Goal: Contribute content: Contribute content

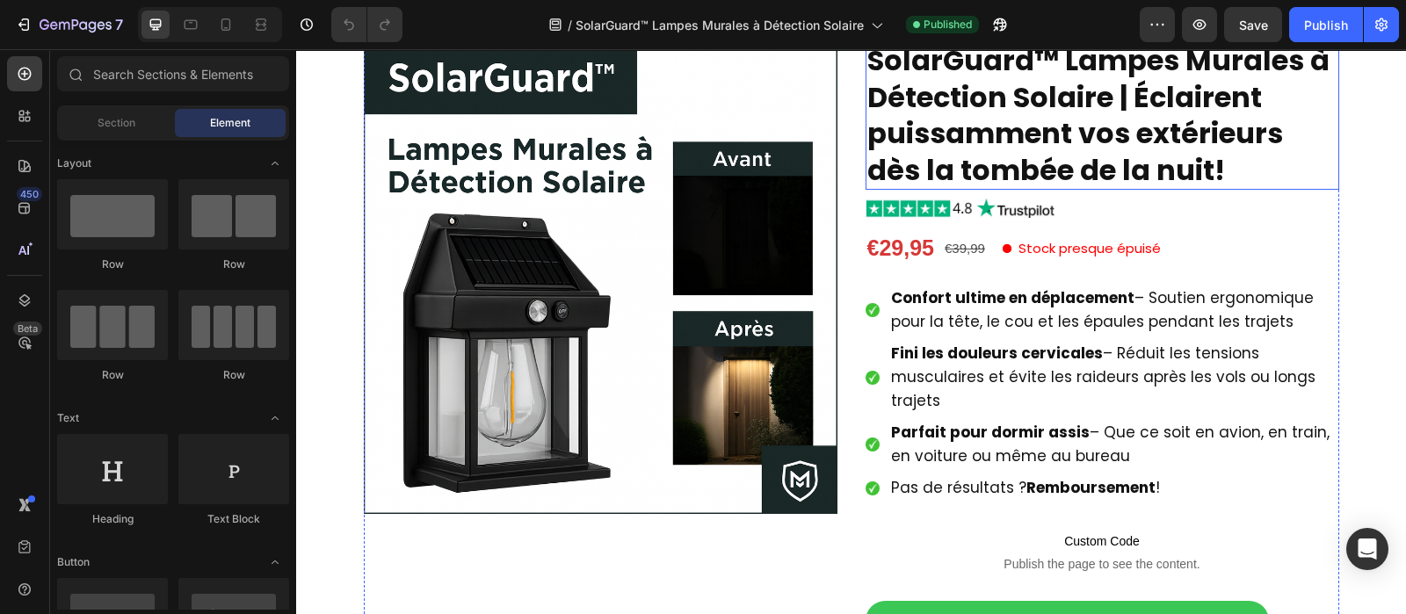
scroll to position [201, 0]
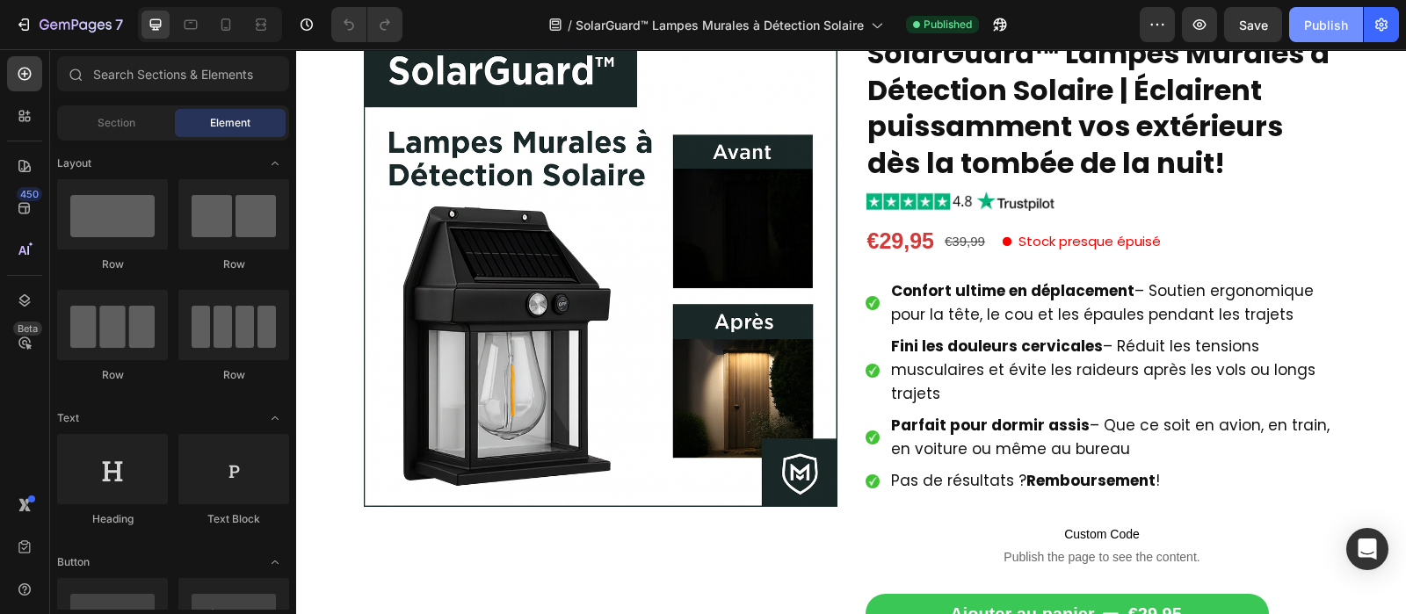
click at [1340, 18] on div "Publish" at bounding box center [1326, 25] width 44 height 18
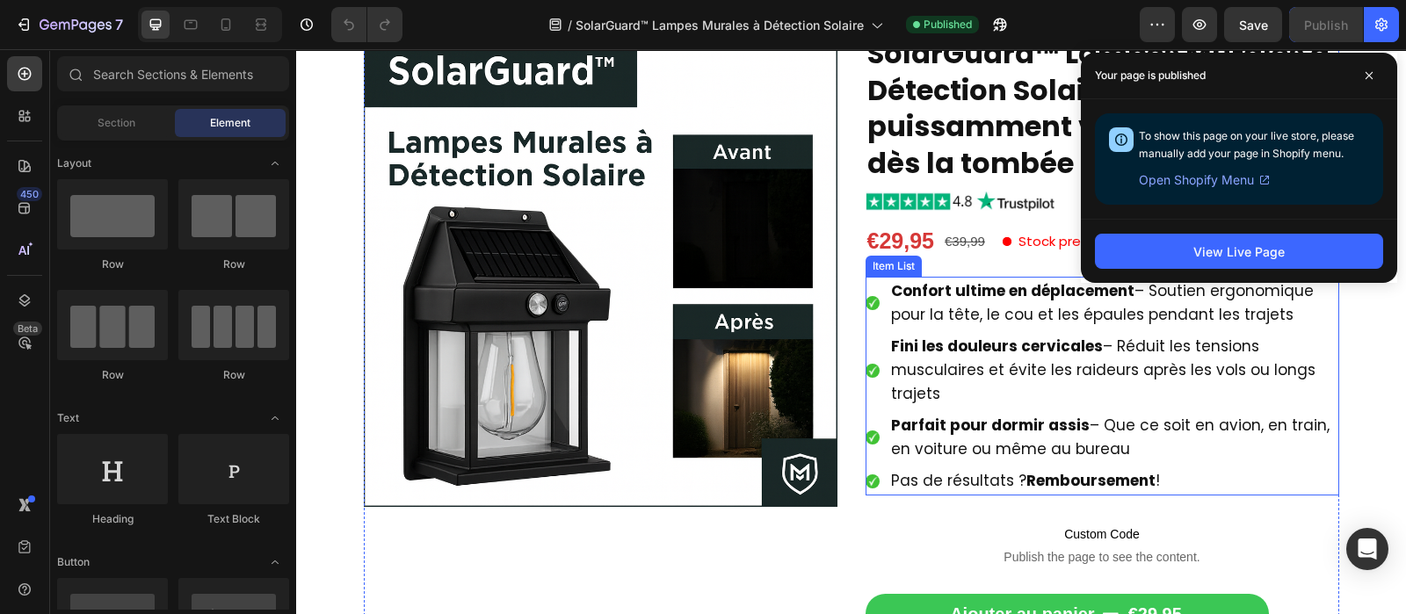
click at [964, 303] on p "Confort ultime en déplacement – Soutien ergonomique pour la tête, le cou et les…" at bounding box center [1114, 302] width 446 height 47
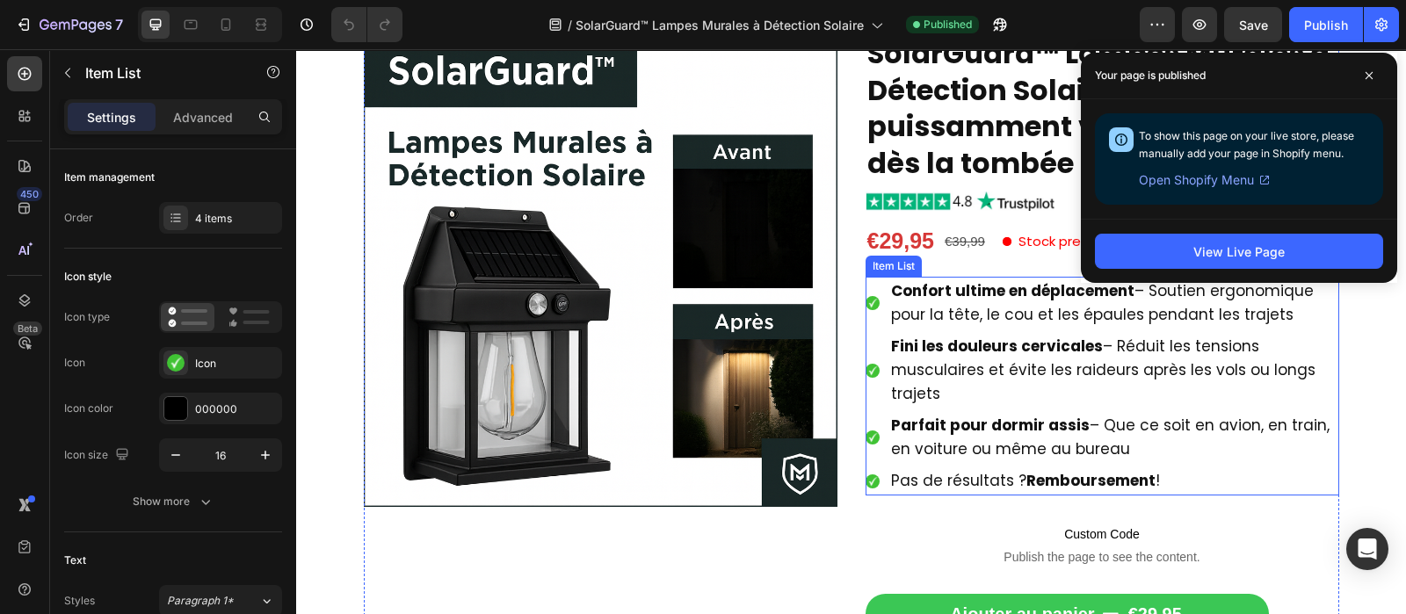
click at [964, 303] on p "Confort ultime en déplacement – Soutien ergonomique pour la tête, le cou et les…" at bounding box center [1114, 302] width 446 height 47
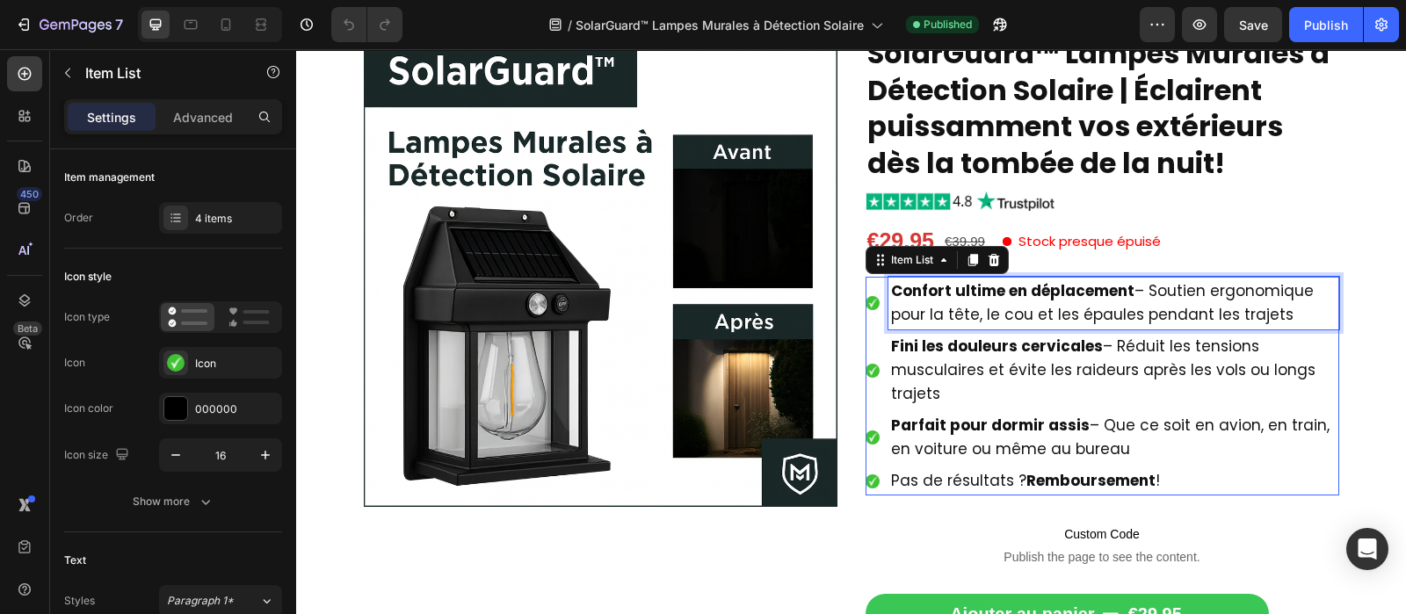
click at [964, 303] on p "Confort ultime en déplacement – Soutien ergonomique pour la tête, le cou et les…" at bounding box center [1114, 302] width 446 height 47
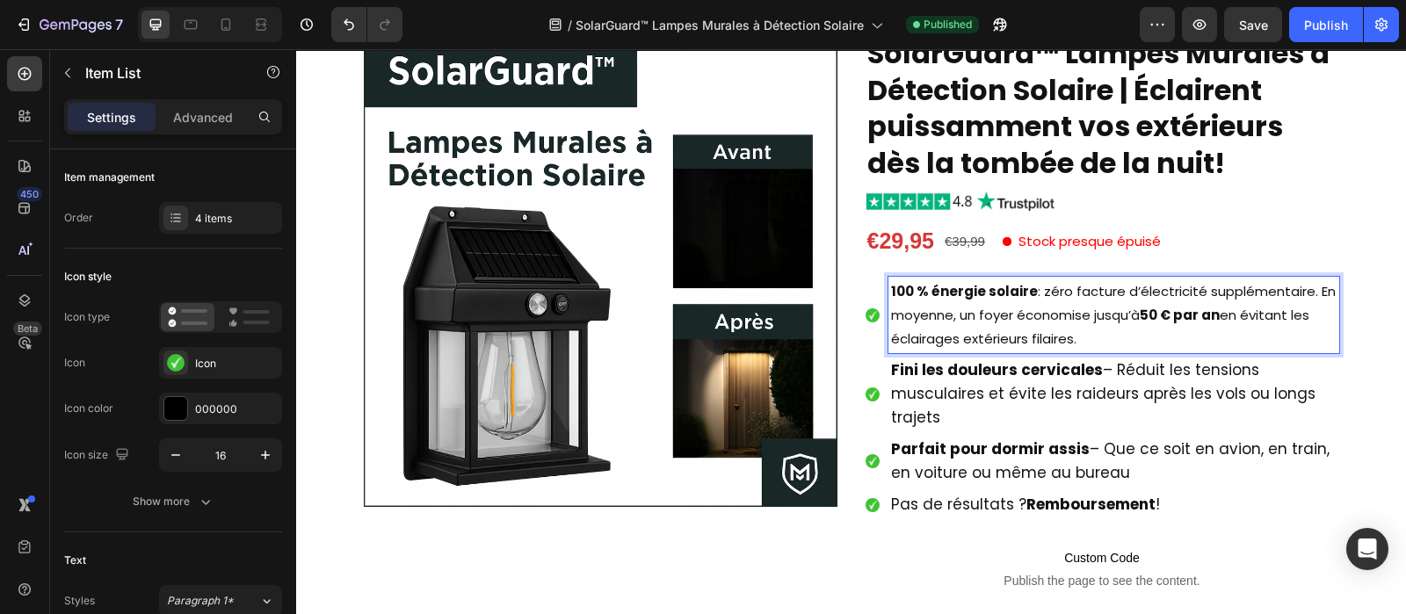
click at [1024, 377] on strong "Fini les douleurs cervicales" at bounding box center [997, 369] width 212 height 21
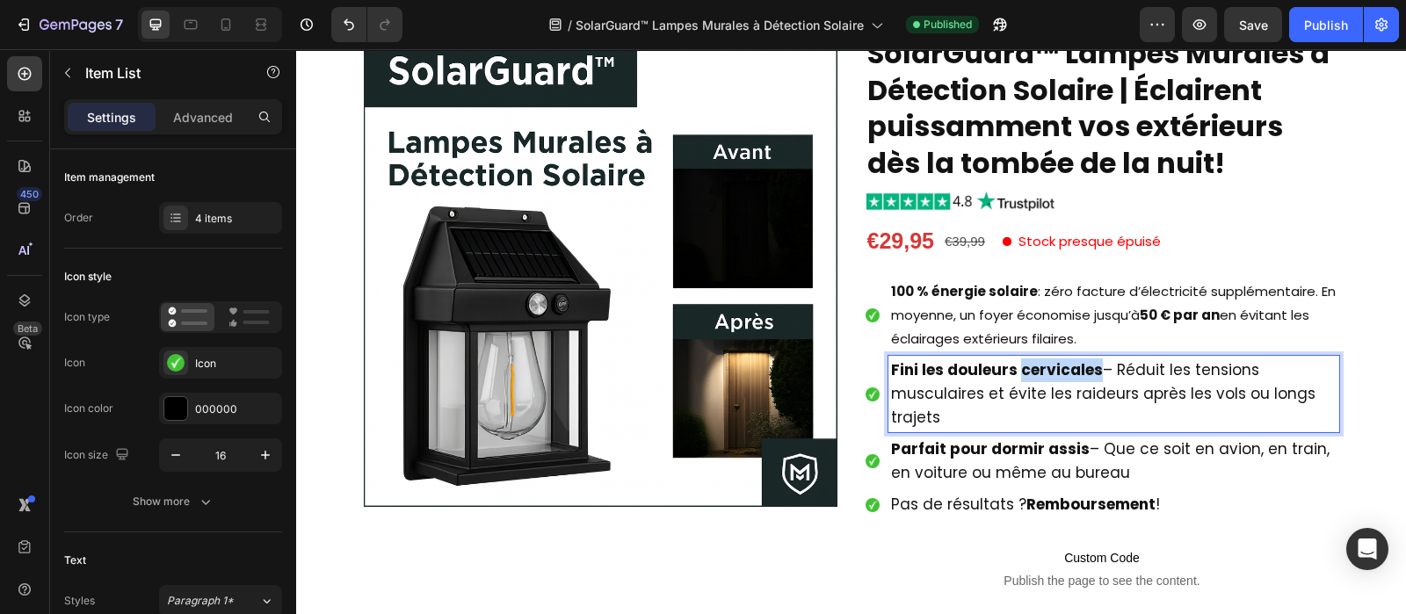
click at [1024, 377] on strong "Fini les douleurs cervicales" at bounding box center [997, 369] width 212 height 21
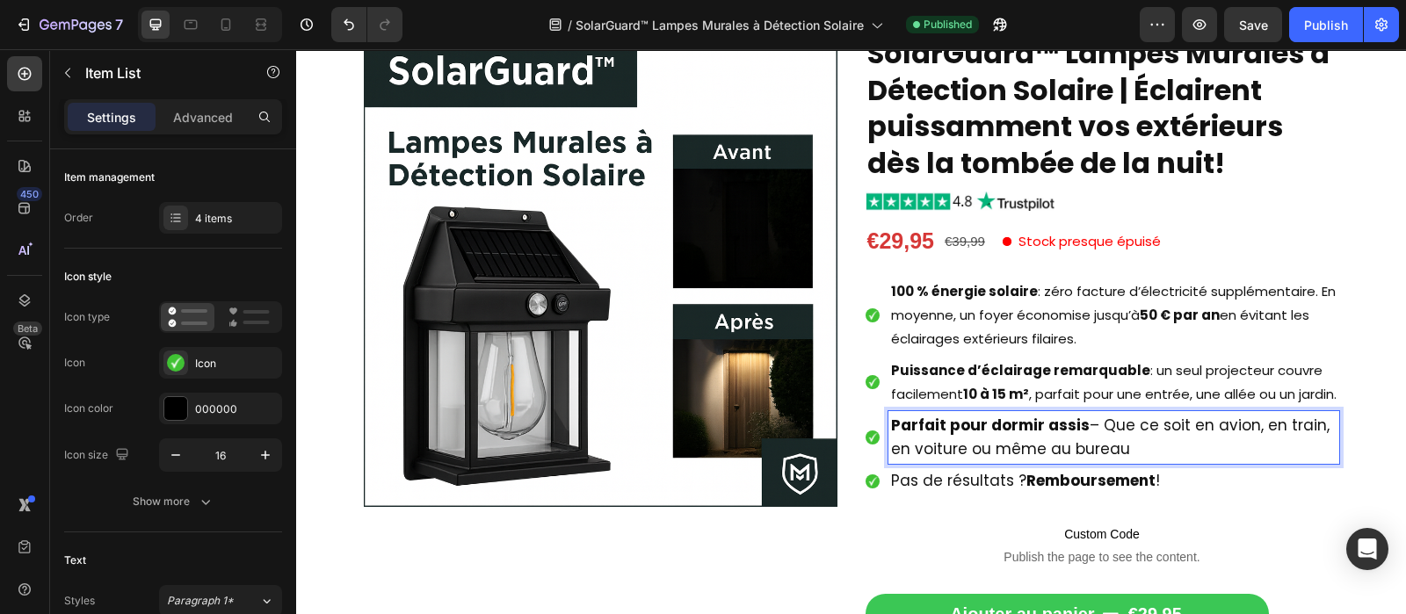
click at [999, 460] on span "Parfait pour dormir assis – Que ce soit en avion, en train, en voiture ou même …" at bounding box center [1110, 437] width 439 height 45
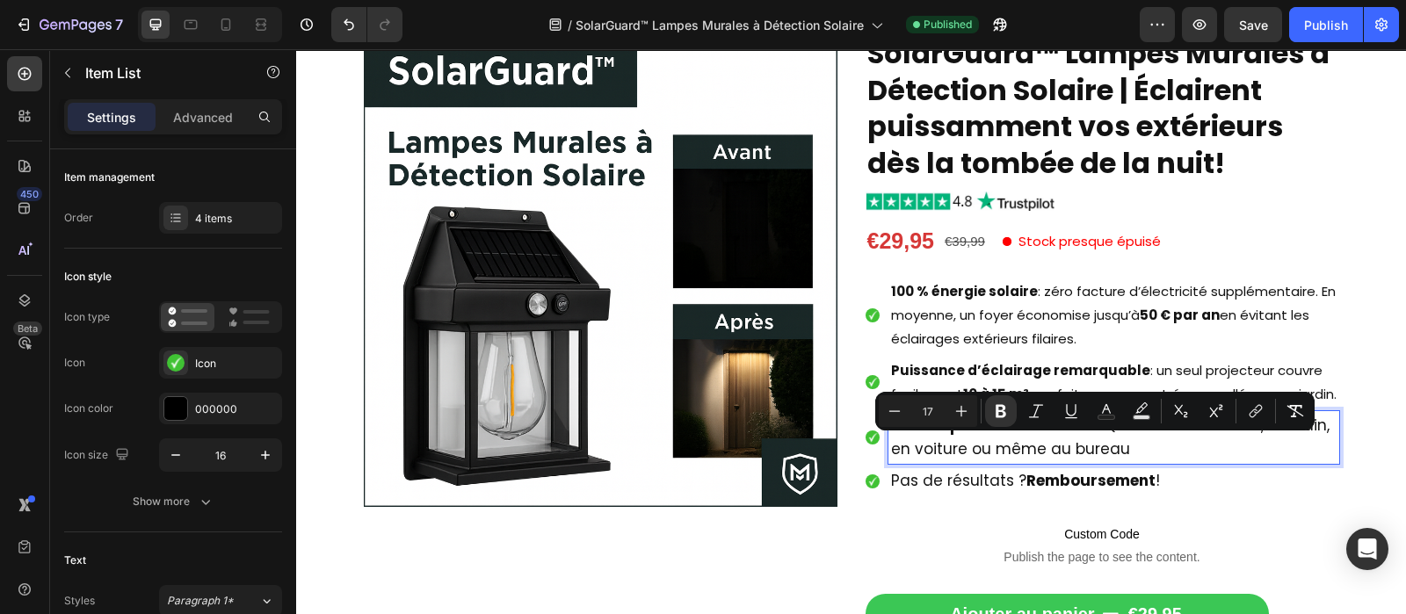
click at [999, 460] on span "Parfait pour dormir assis – Que ce soit en avion, en train, en voiture ou même …" at bounding box center [1110, 437] width 439 height 45
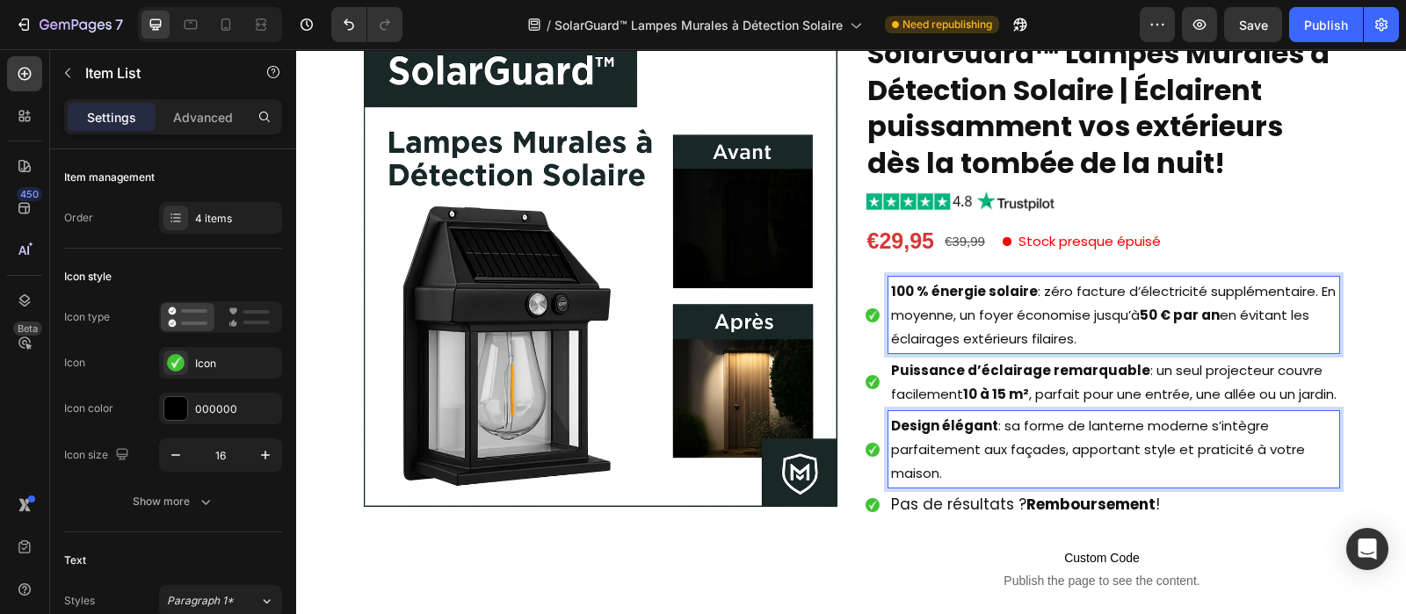
click at [1032, 315] on p "100 % énergie solaire : zéro facture d’électricité supplémentaire. En moyenne, …" at bounding box center [1114, 314] width 446 height 71
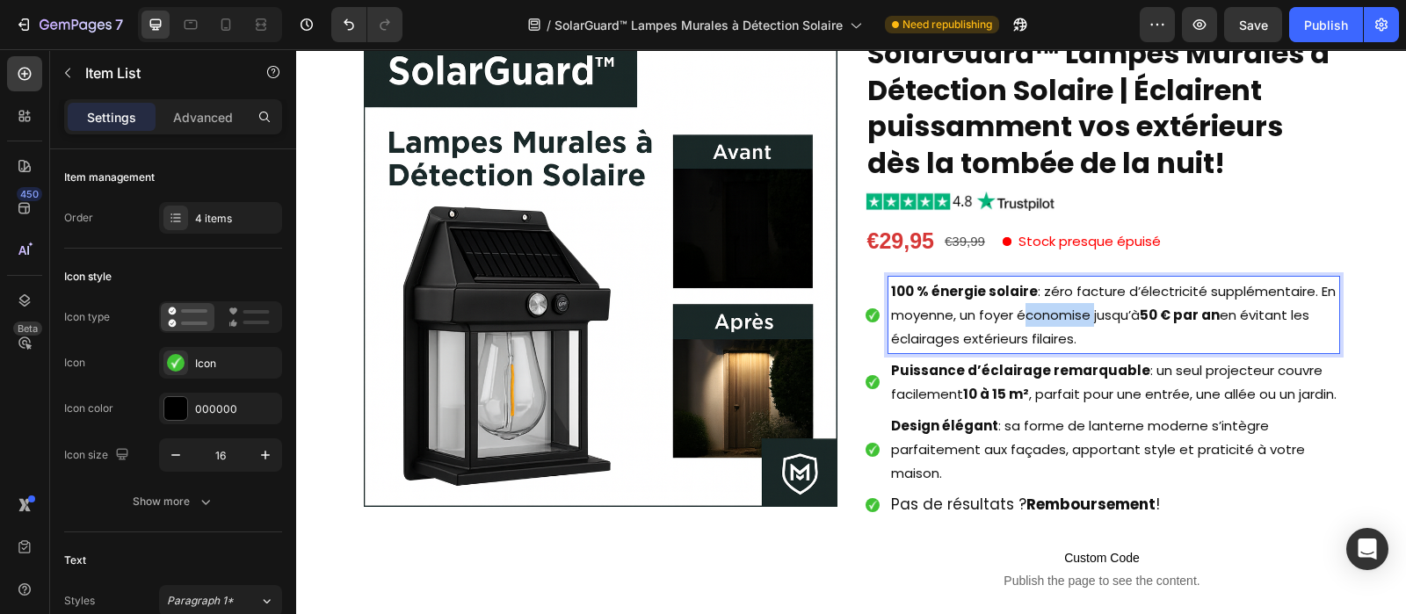
click at [1032, 315] on p "100 % énergie solaire : zéro facture d’électricité supplémentaire. En moyenne, …" at bounding box center [1114, 314] width 446 height 71
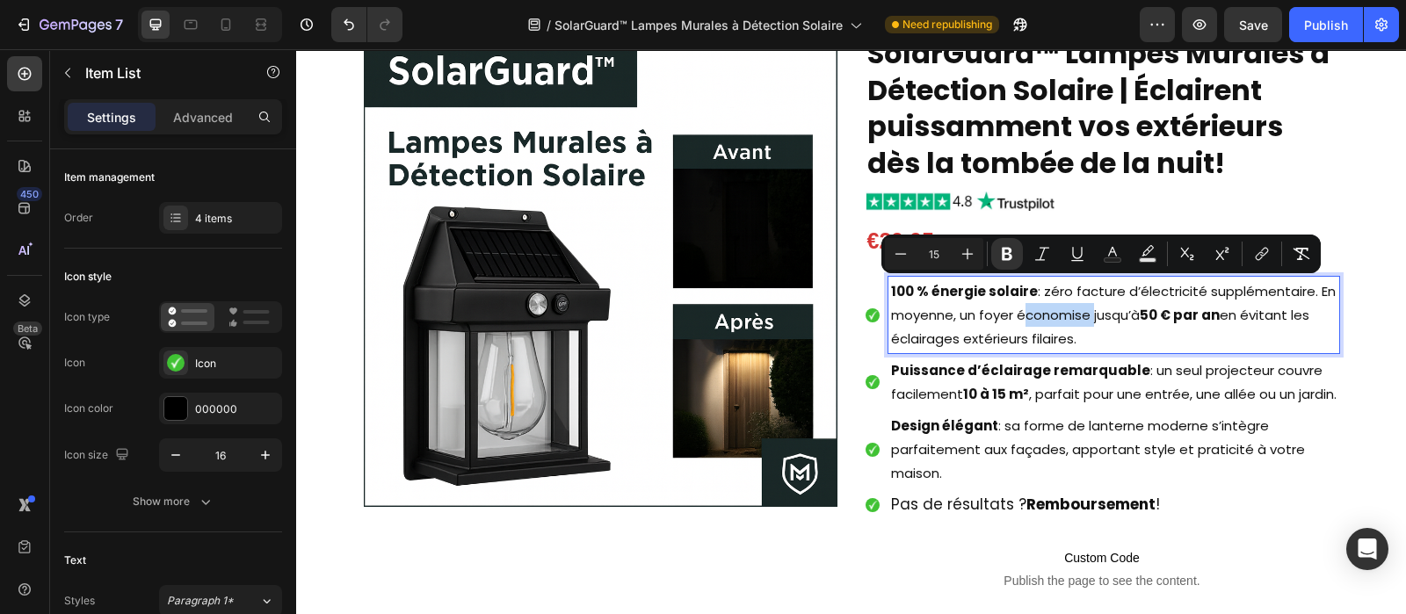
click at [1032, 315] on p "100 % énergie solaire : zéro facture d’électricité supplémentaire. En moyenne, …" at bounding box center [1114, 314] width 446 height 71
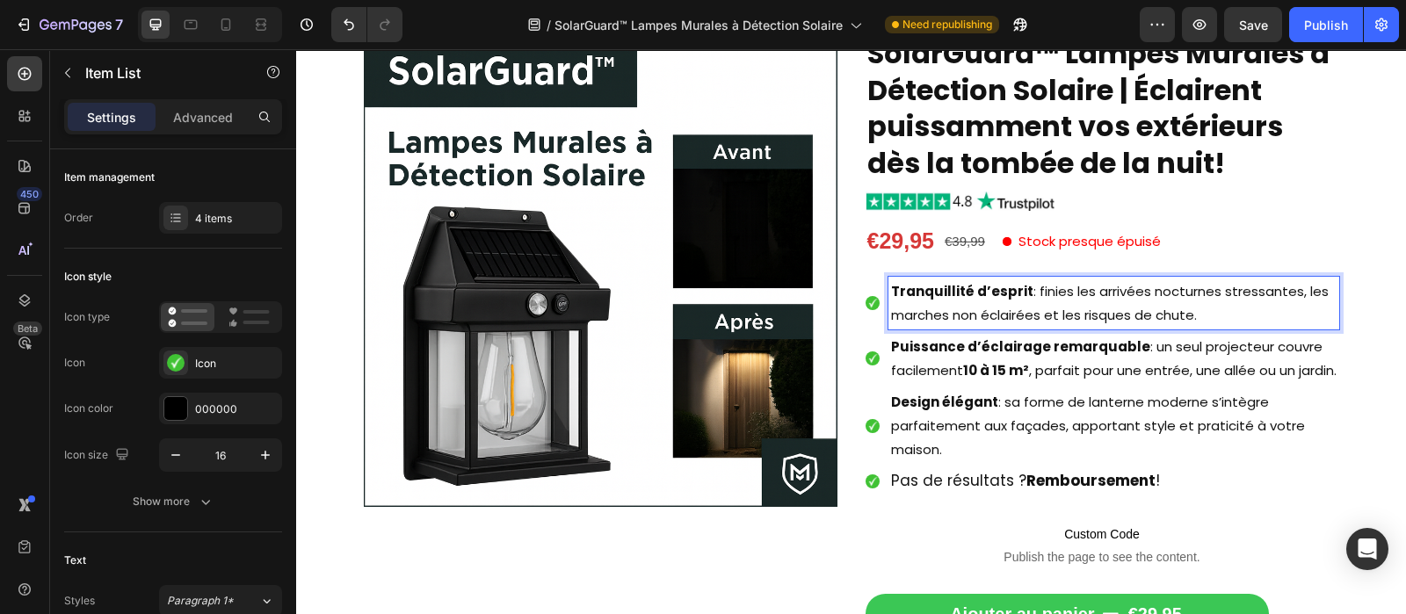
click at [1032, 315] on p "Tranquillité d’esprit : finies les arrivées nocturnes stressantes, les marches …" at bounding box center [1114, 302] width 446 height 47
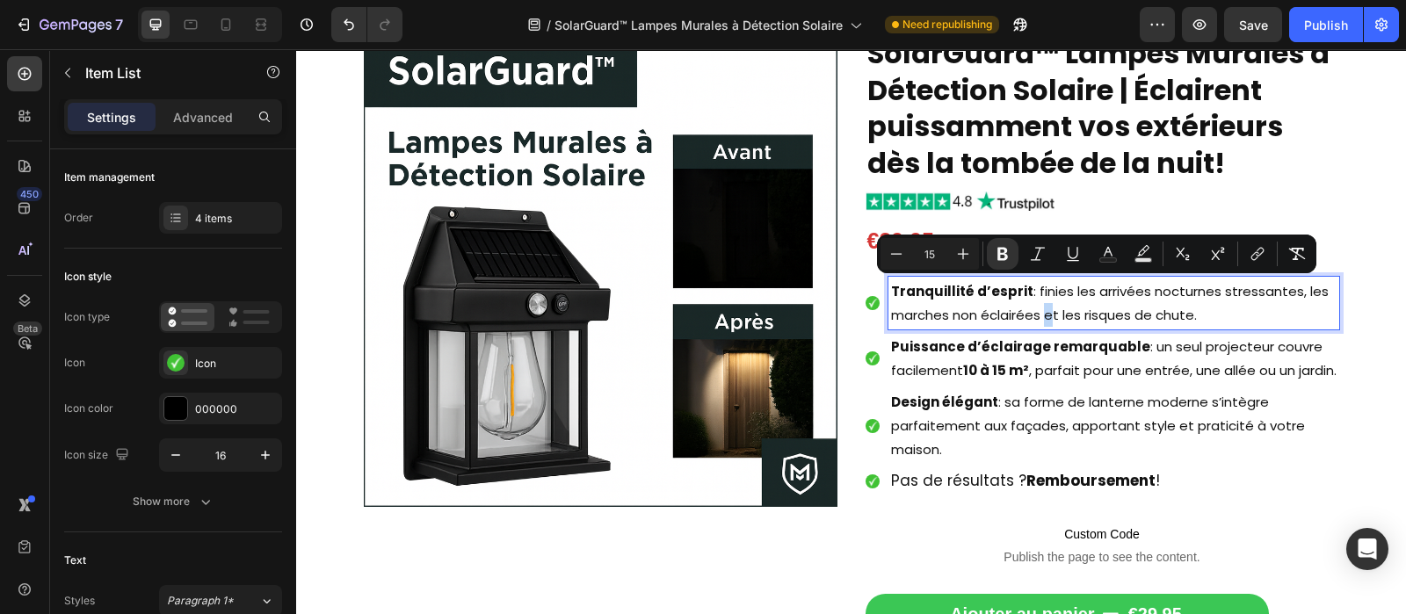
click at [1032, 315] on p "Tranquillité d’esprit : finies les arrivées nocturnes stressantes, les marches …" at bounding box center [1114, 302] width 446 height 47
click at [970, 258] on icon "Editor contextual toolbar" at bounding box center [963, 254] width 18 height 18
type input "17"
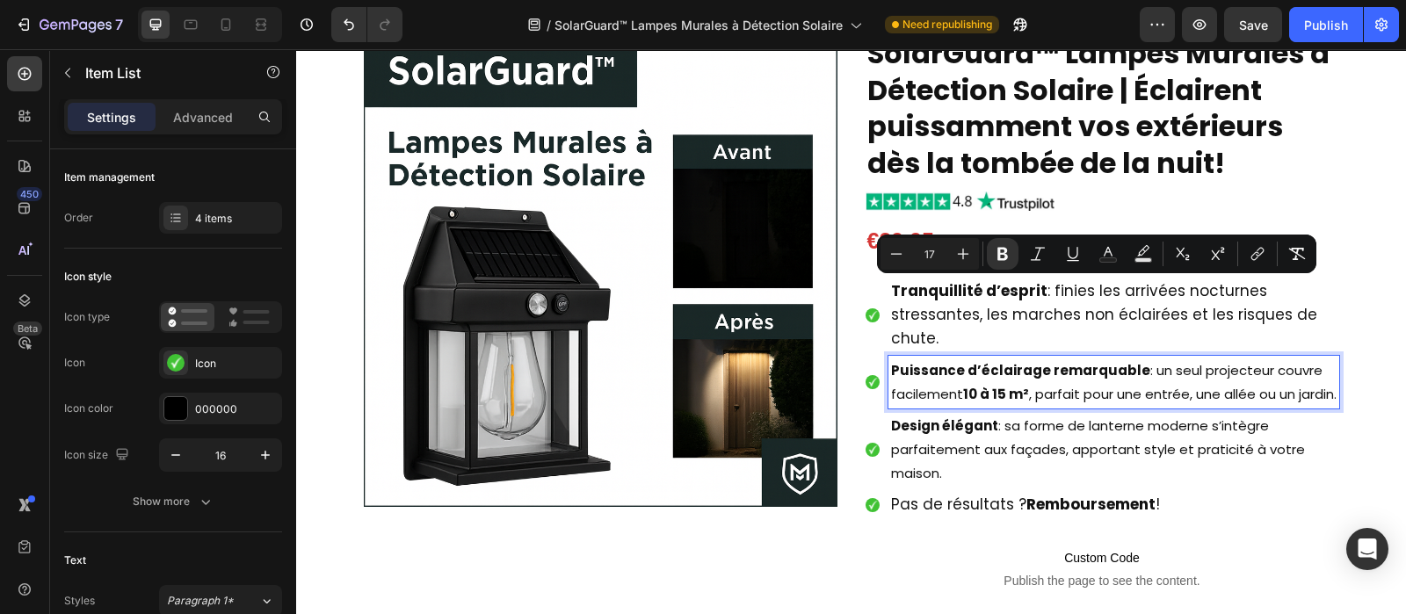
click at [991, 406] on p "Puissance d’éclairage remarquable : un seul projecteur couvre facilement 10 à 1…" at bounding box center [1114, 382] width 446 height 47
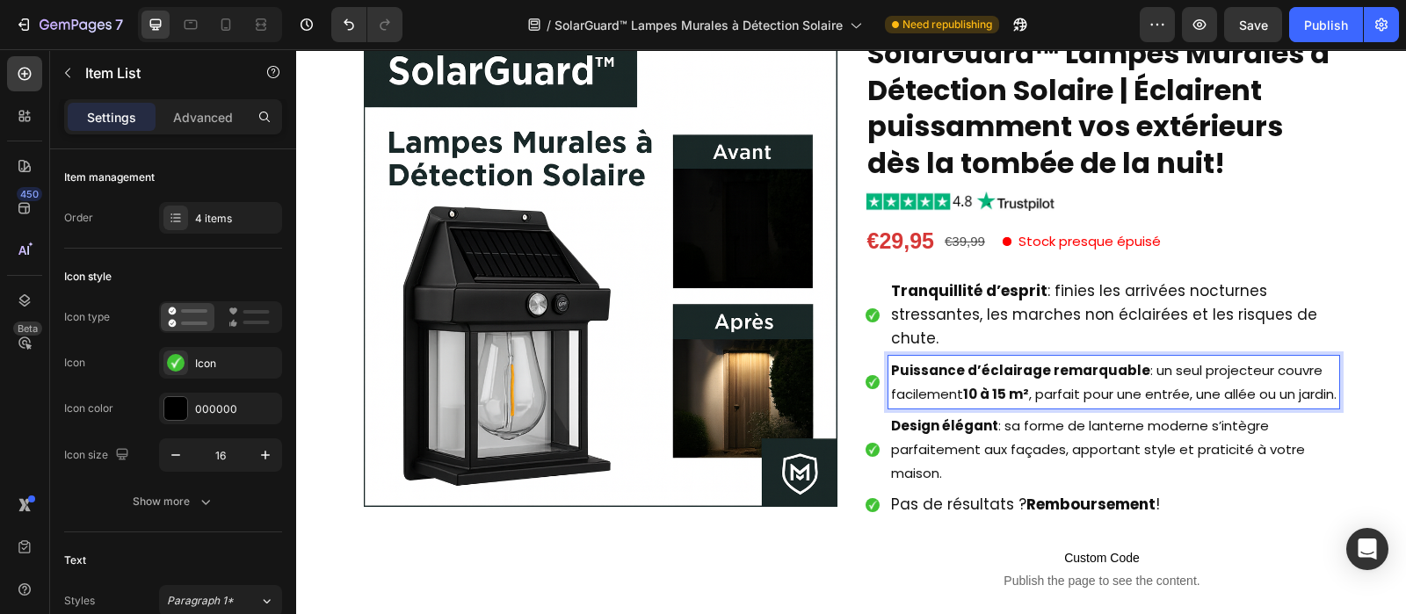
click at [991, 406] on p "Puissance d’éclairage remarquable : un seul projecteur couvre facilement 10 à 1…" at bounding box center [1114, 382] width 446 height 47
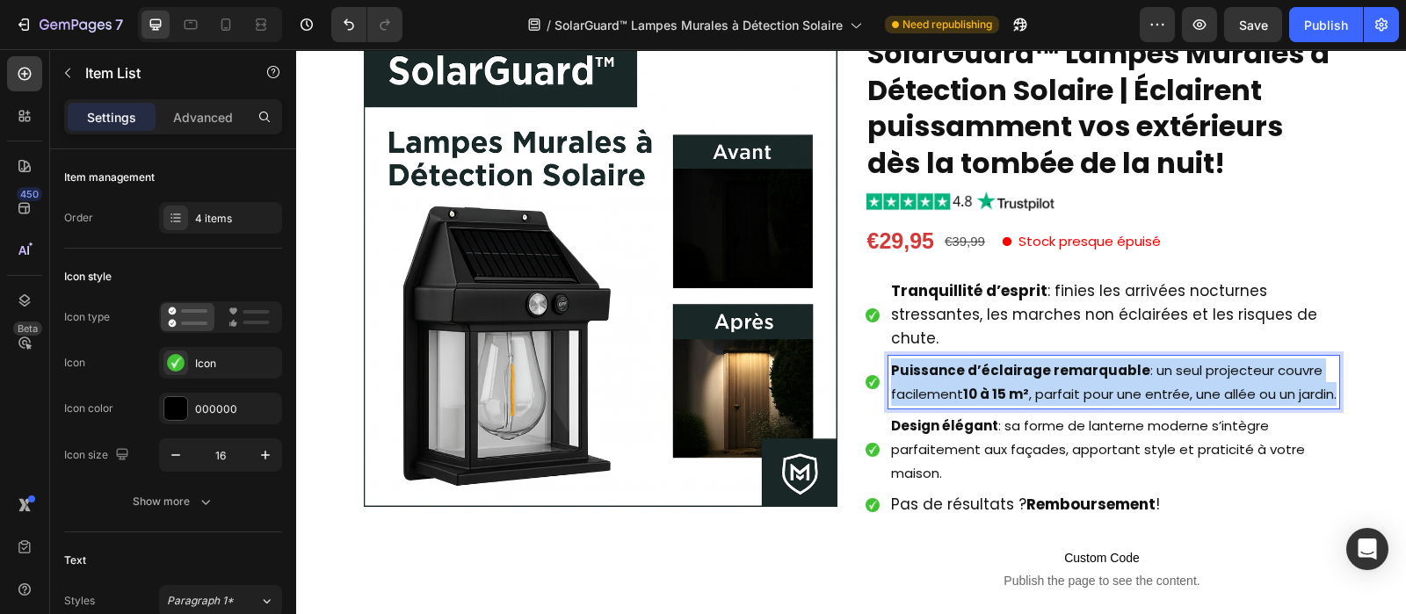
click at [991, 406] on p "Puissance d’éclairage remarquable : un seul projecteur couvre facilement 10 à 1…" at bounding box center [1114, 382] width 446 height 47
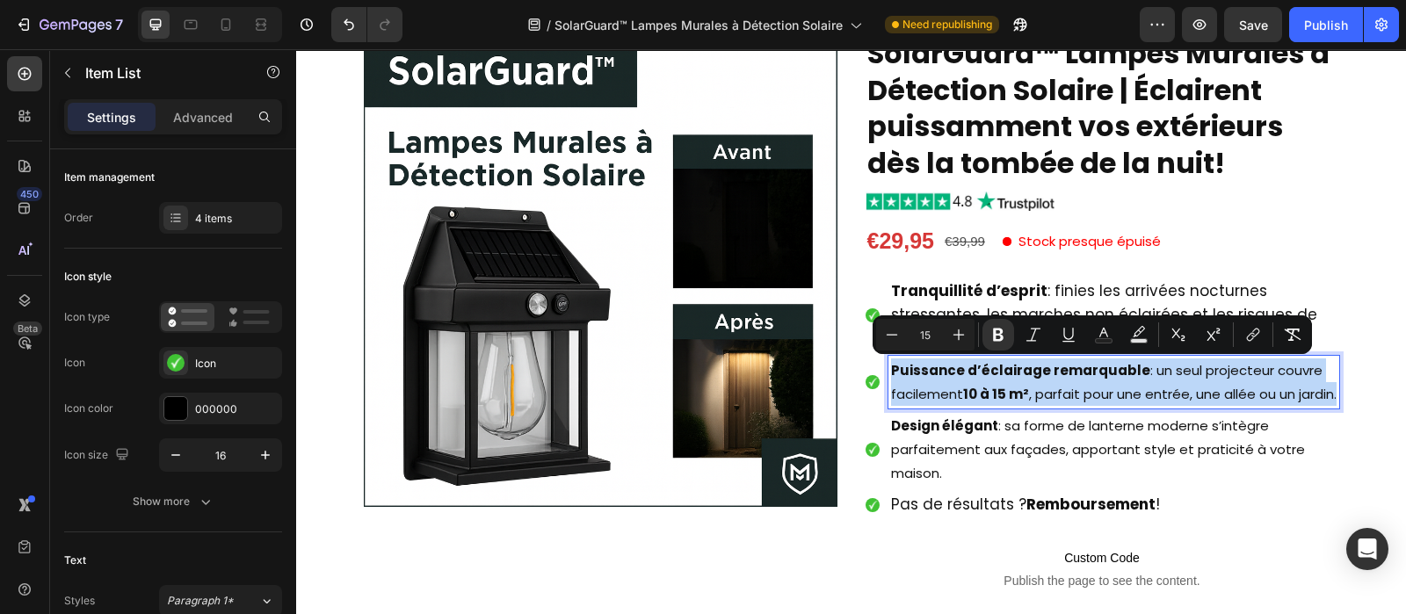
click at [991, 406] on p "Puissance d’éclairage remarquable : un seul projecteur couvre facilement 10 à 1…" at bounding box center [1114, 382] width 446 height 47
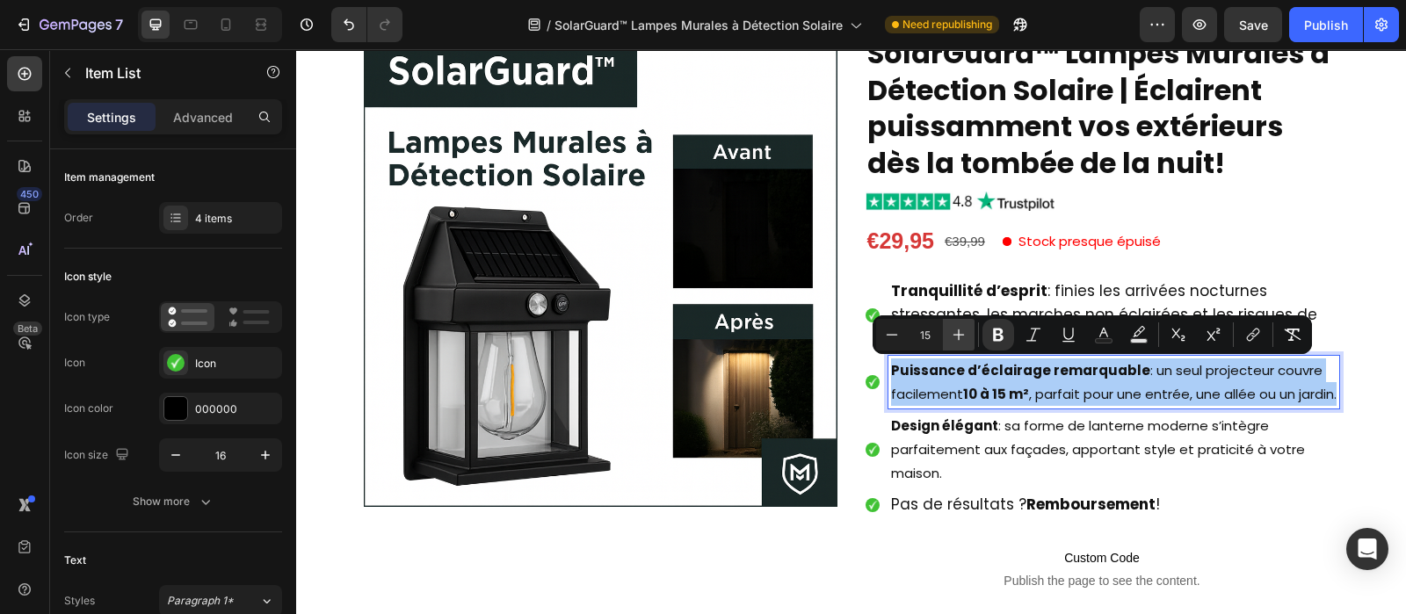
click at [961, 340] on icon "Editor contextual toolbar" at bounding box center [959, 335] width 18 height 18
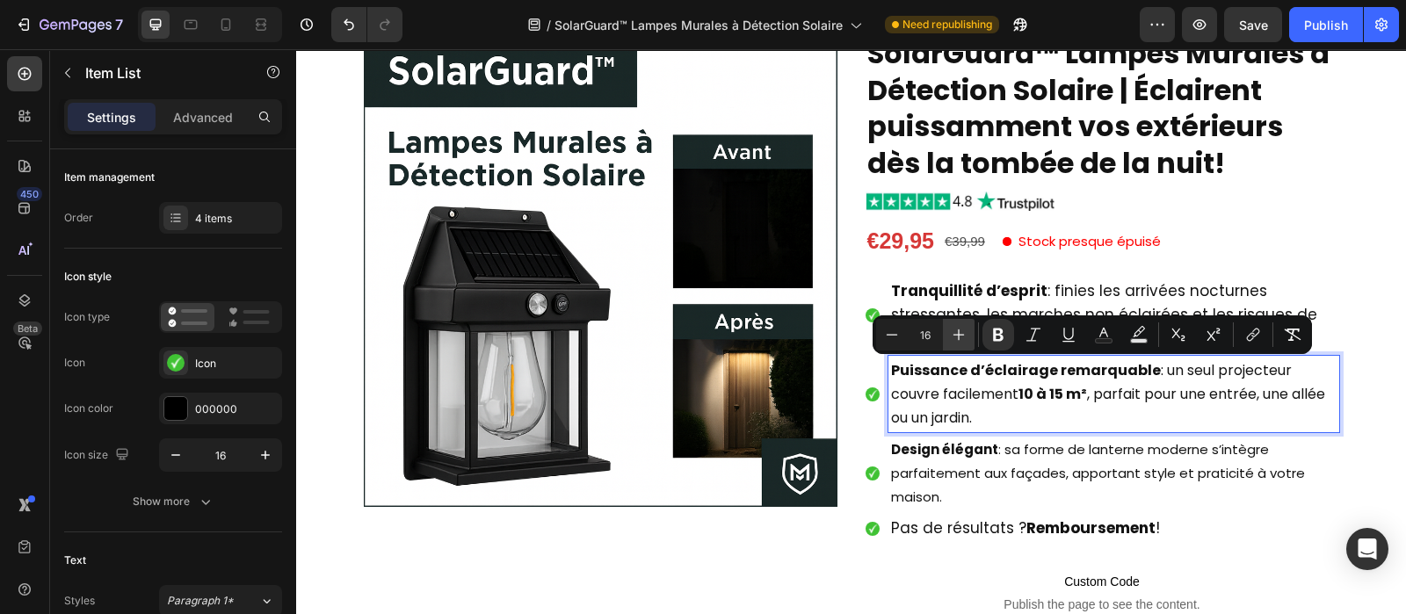
click at [961, 340] on icon "Editor contextual toolbar" at bounding box center [959, 335] width 18 height 18
type input "17"
click at [961, 472] on p "Design élégant : sa forme de lanterne moderne s’intègre parfaitement aux façade…" at bounding box center [1114, 473] width 446 height 71
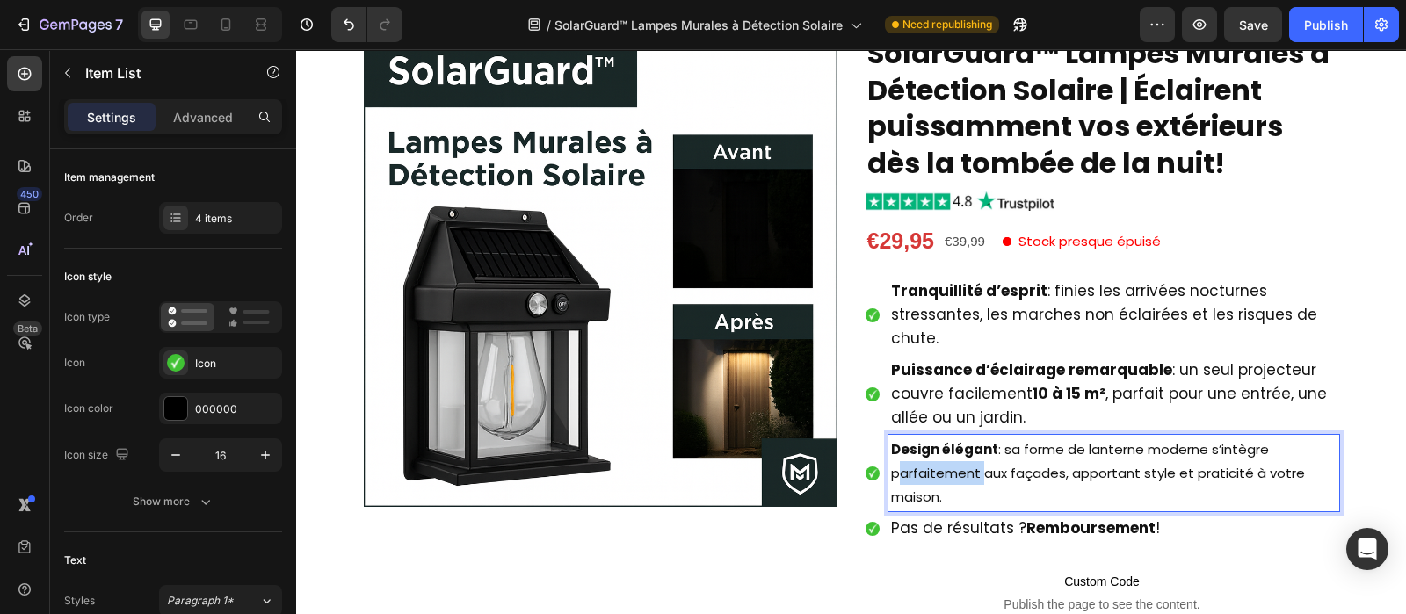
click at [961, 472] on p "Design élégant : sa forme de lanterne moderne s’intègre parfaitement aux façade…" at bounding box center [1114, 473] width 446 height 71
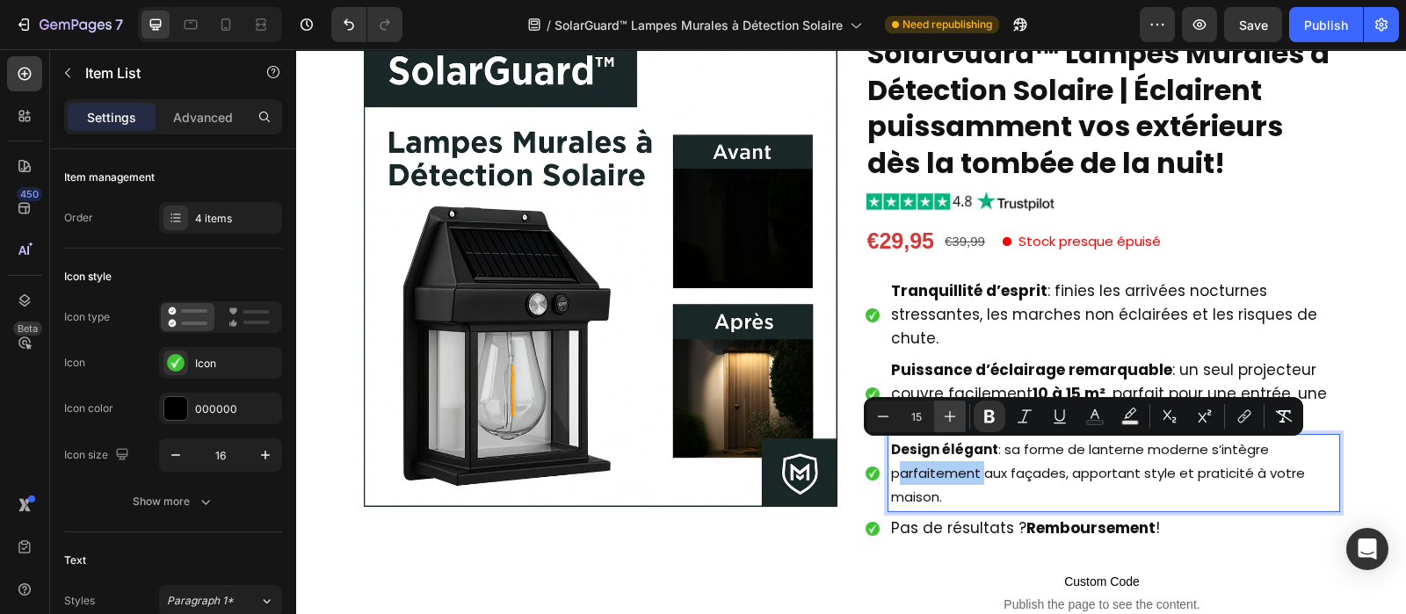
click at [954, 419] on icon "Editor contextual toolbar" at bounding box center [950, 417] width 18 height 18
type input "17"
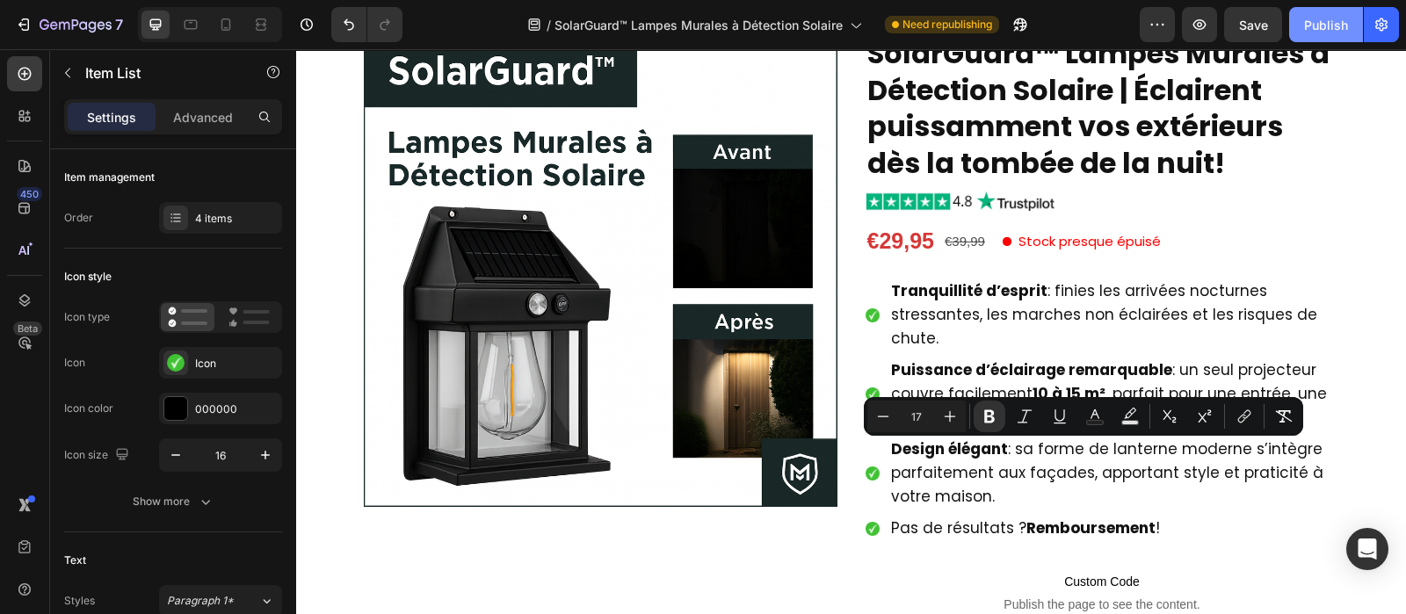
click at [1323, 24] on div "Publish" at bounding box center [1326, 25] width 44 height 18
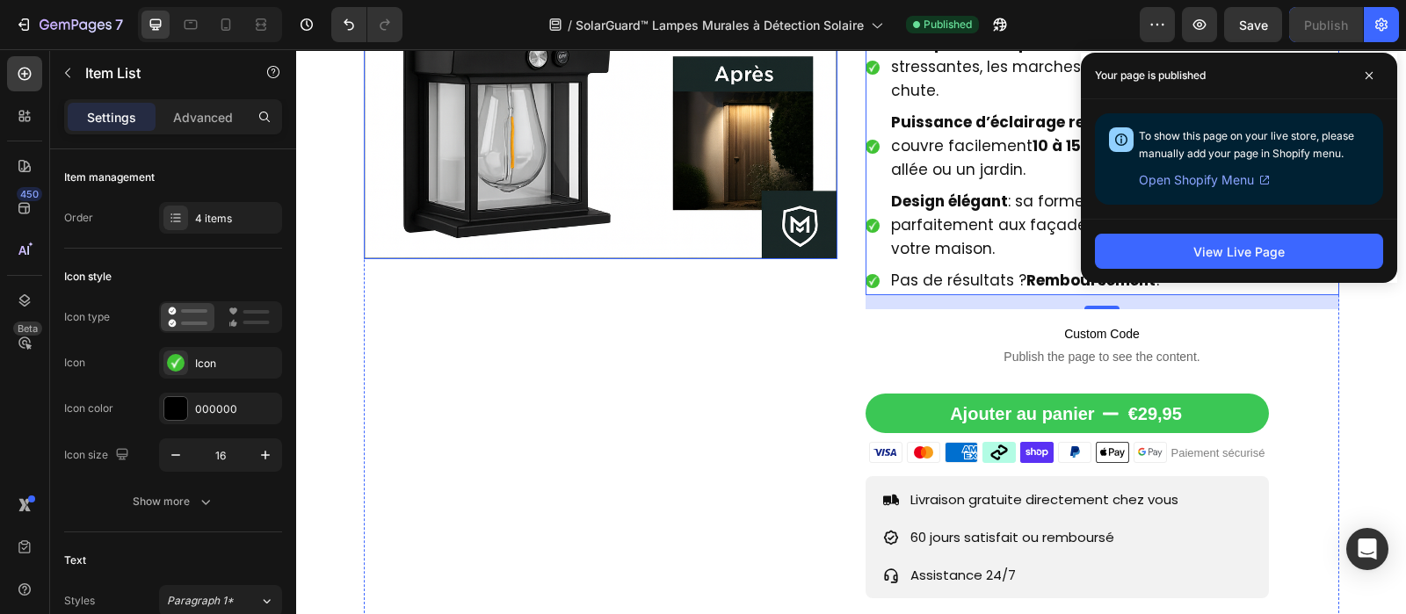
scroll to position [450, 0]
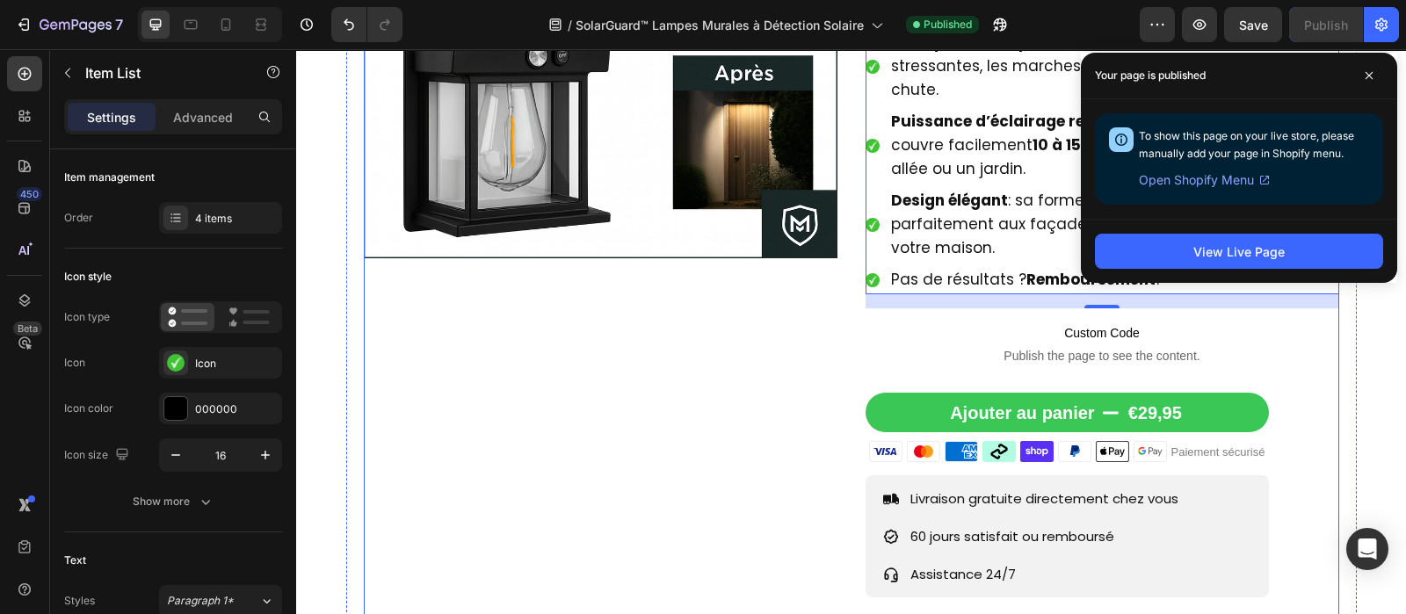
click at [724, 416] on div "Product Images" at bounding box center [601, 245] width 474 height 920
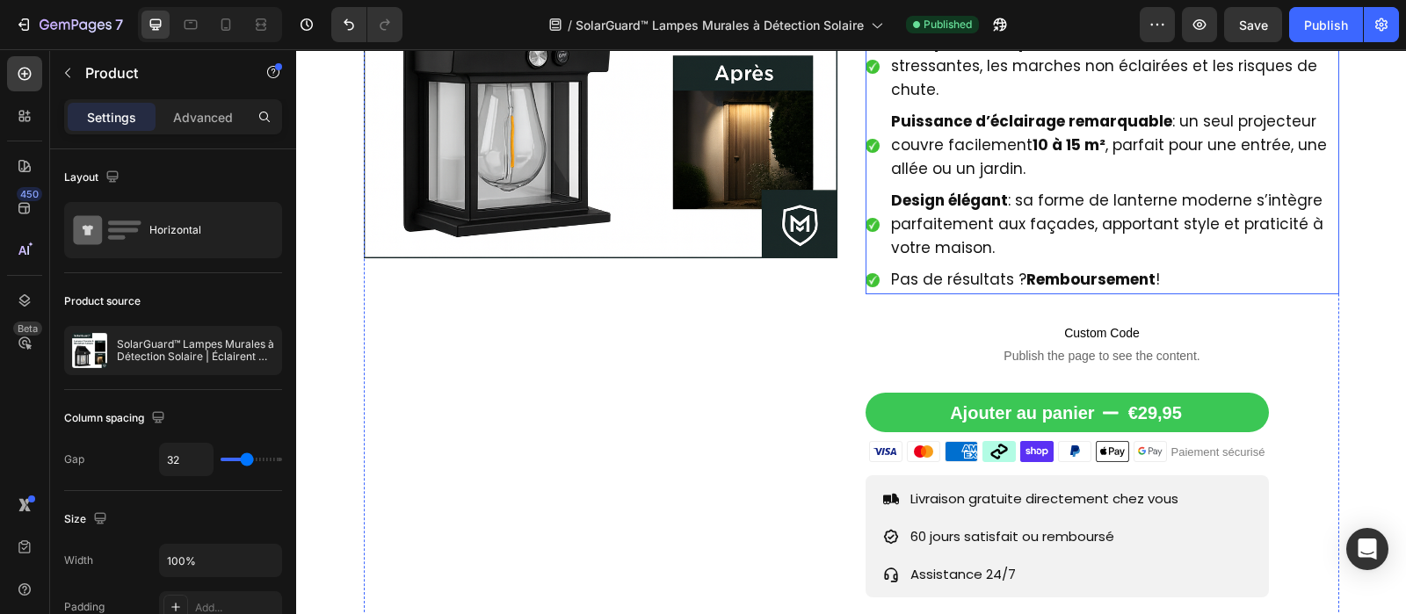
click at [1091, 147] on strong "10 à 15 m²" at bounding box center [1069, 144] width 73 height 21
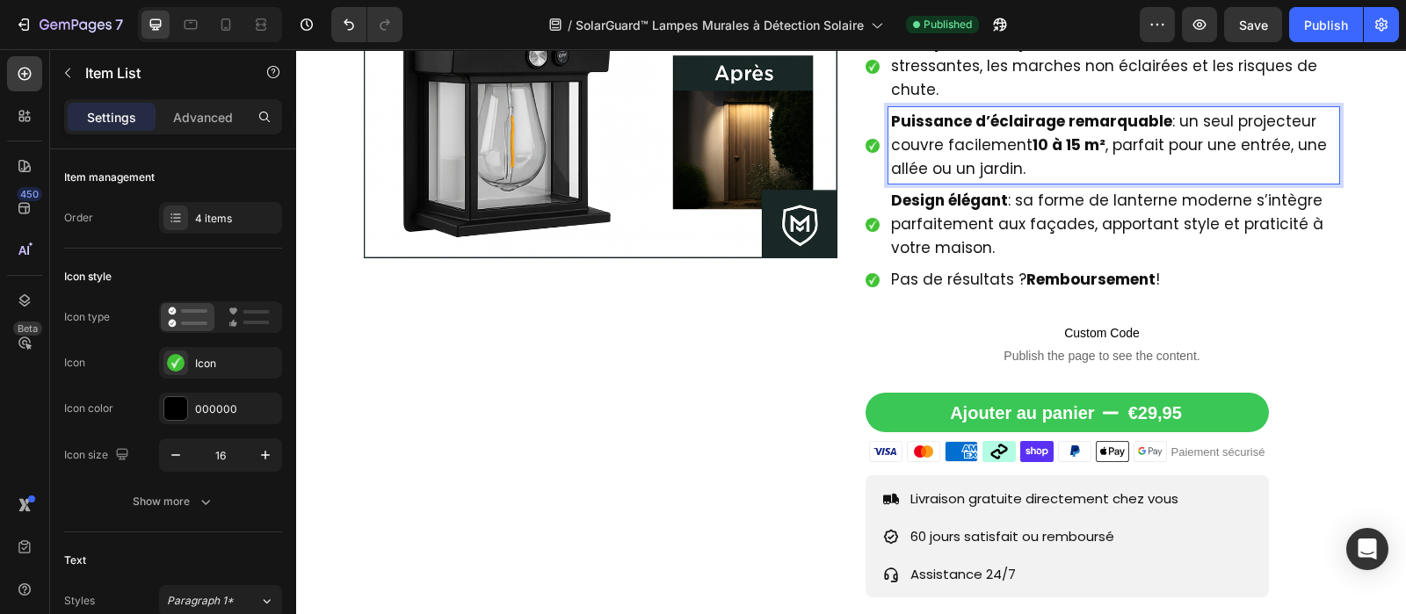
click at [1091, 147] on strong "10 à 15 m²" at bounding box center [1069, 144] width 73 height 21
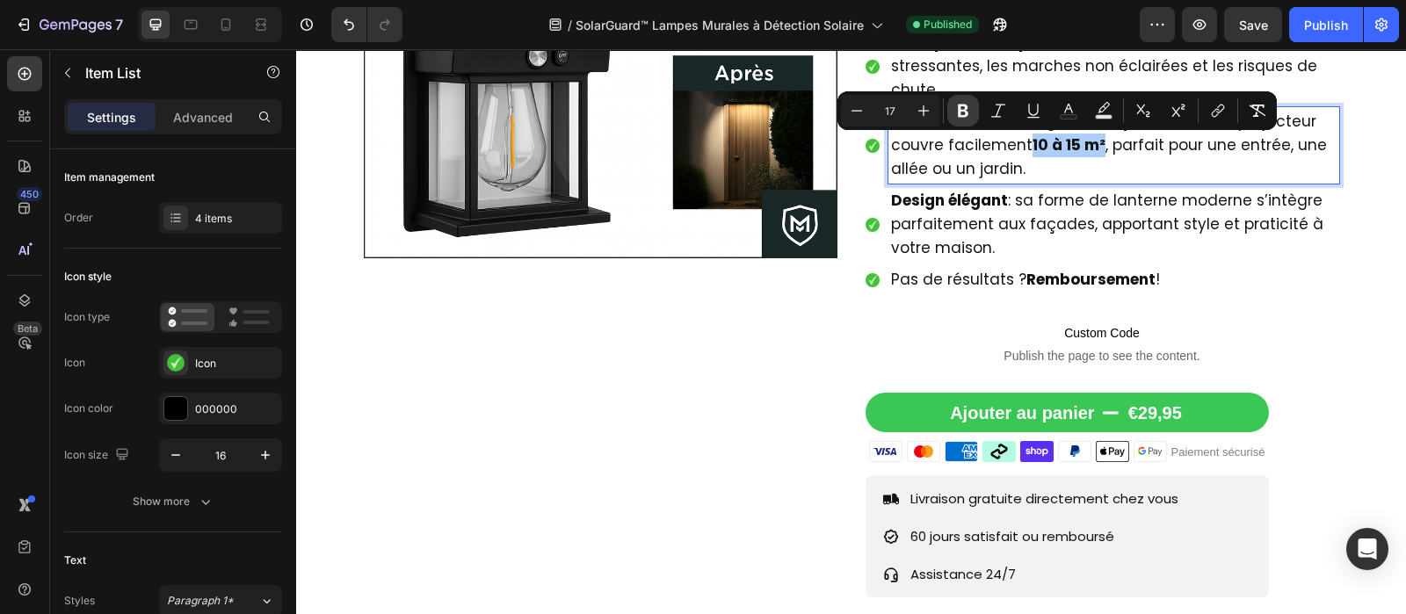
click at [954, 112] on icon "Editor contextual toolbar" at bounding box center [963, 111] width 18 height 18
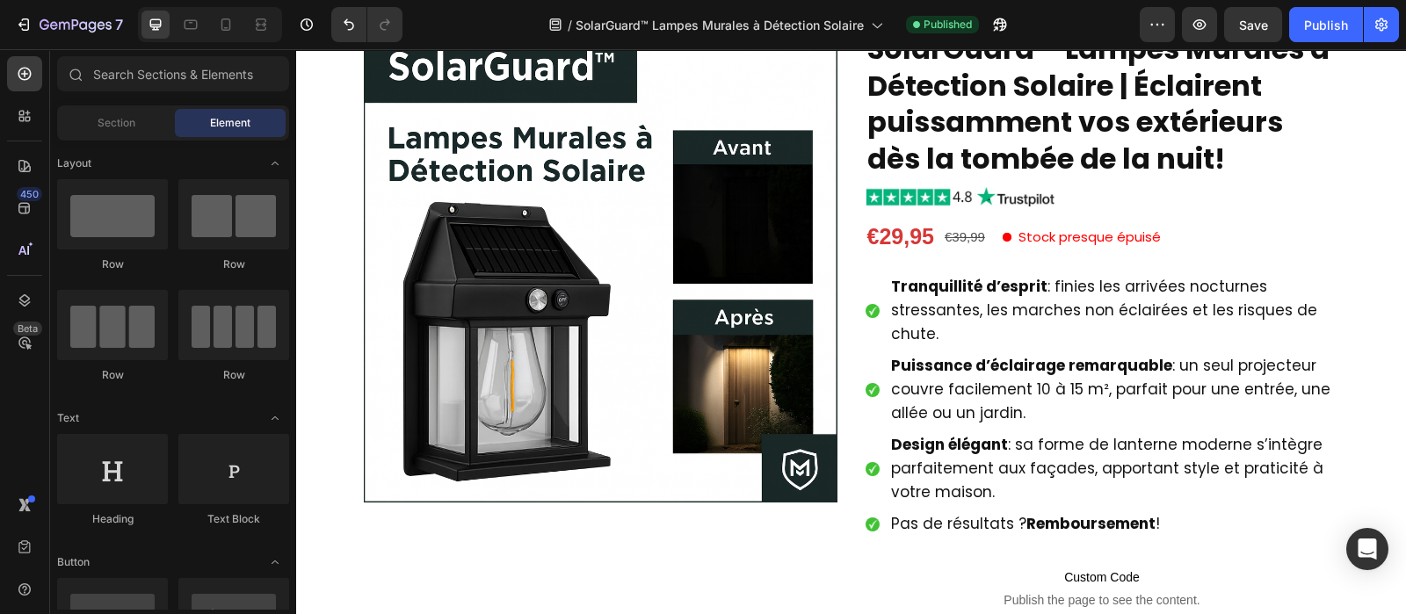
scroll to position [937, 0]
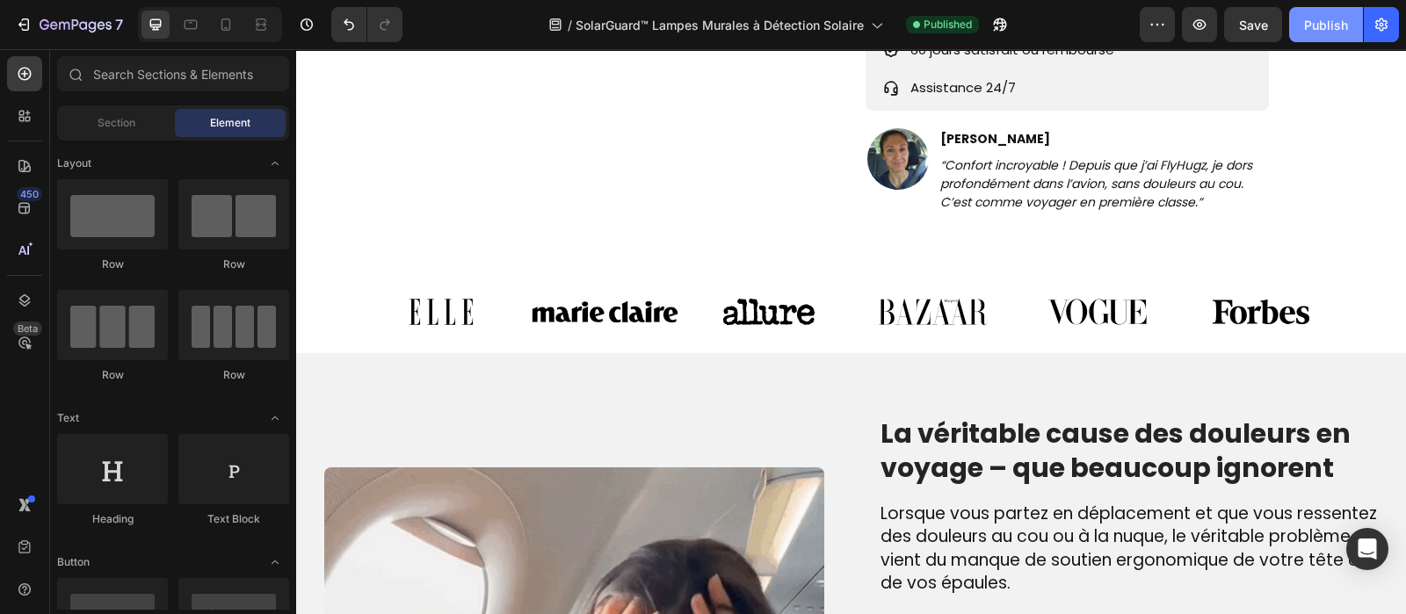
click at [1316, 19] on div "Publish" at bounding box center [1326, 25] width 44 height 18
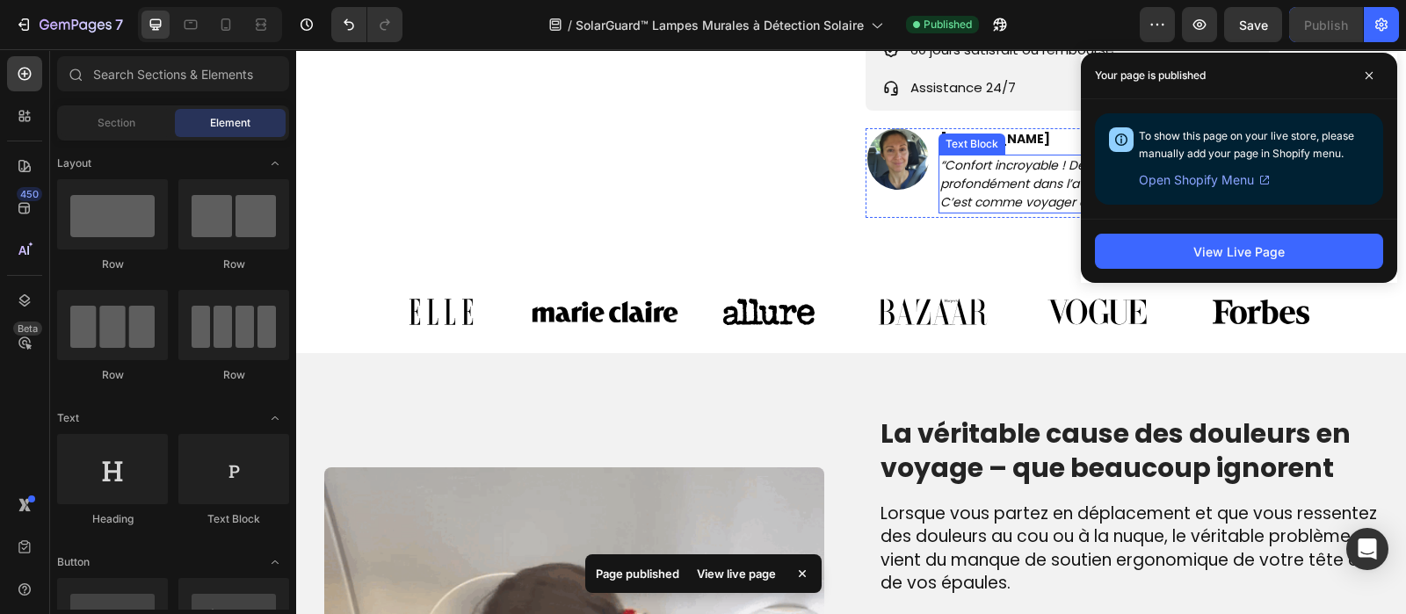
click at [979, 185] on icon "“Confort incroyable ! Depuis que j’ai FlyHugz, je dors profondément dans l’avio…" at bounding box center [1096, 183] width 312 height 54
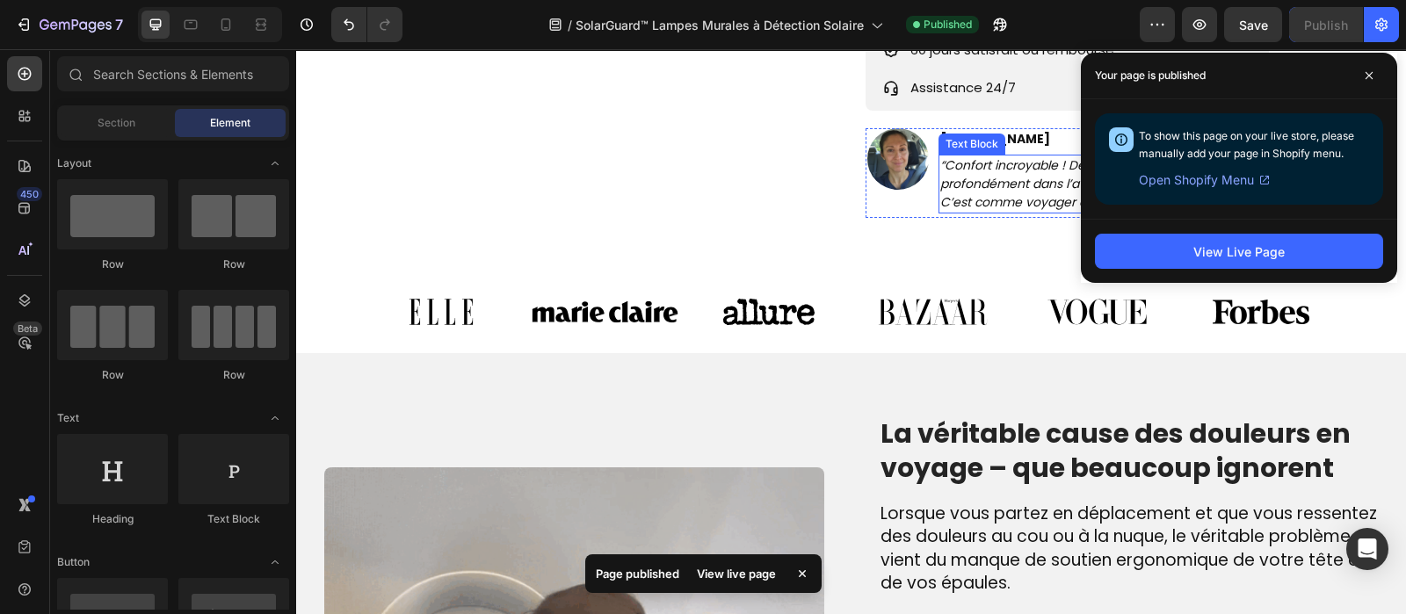
click at [979, 185] on icon "“Confort incroyable ! Depuis que j’ai FlyHugz, je dors profondément dans l’avio…" at bounding box center [1096, 183] width 312 height 54
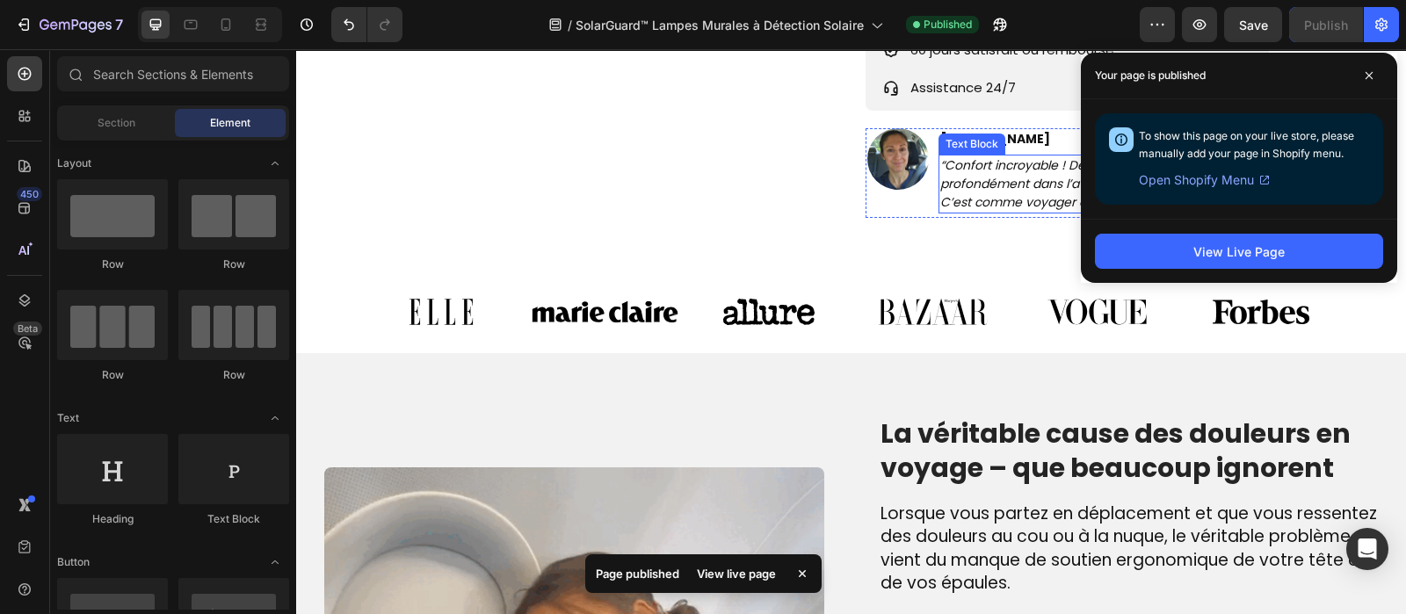
click at [979, 185] on icon "“Confort incroyable ! Depuis que j’ai FlyHugz, je dors profondément dans l’avio…" at bounding box center [1096, 183] width 312 height 54
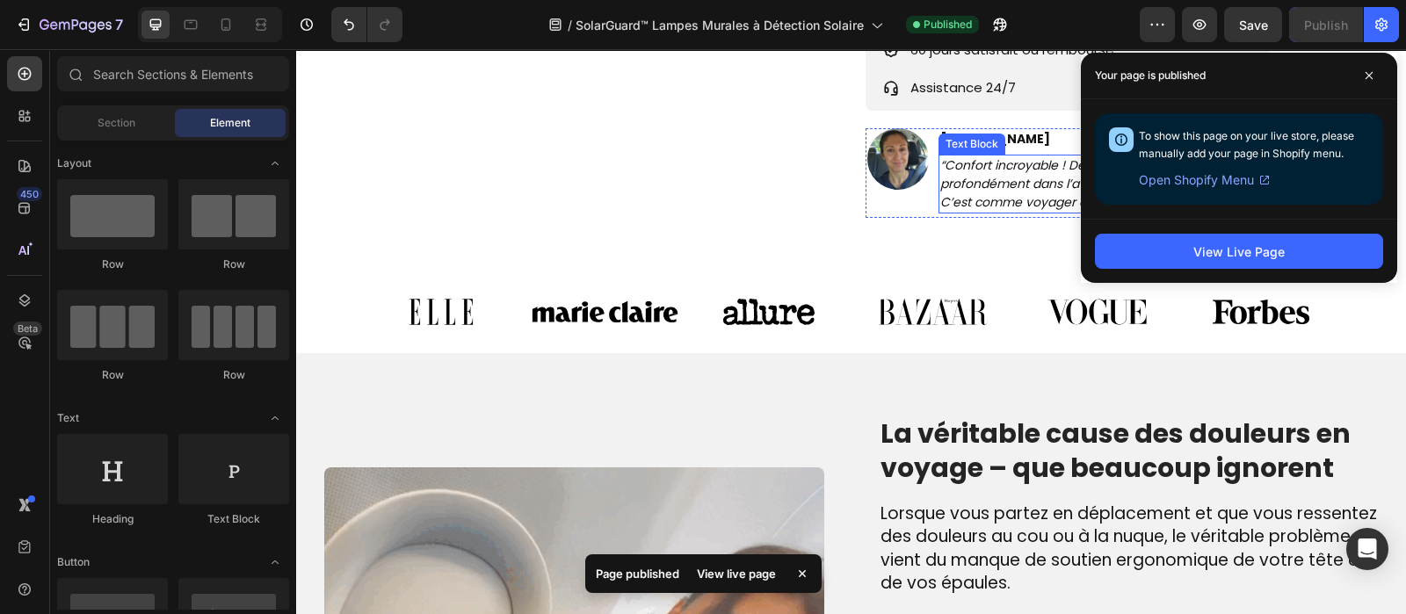
click at [979, 185] on icon "“Confort incroyable ! Depuis que j’ai FlyHugz, je dors profondément dans l’avio…" at bounding box center [1096, 183] width 312 height 54
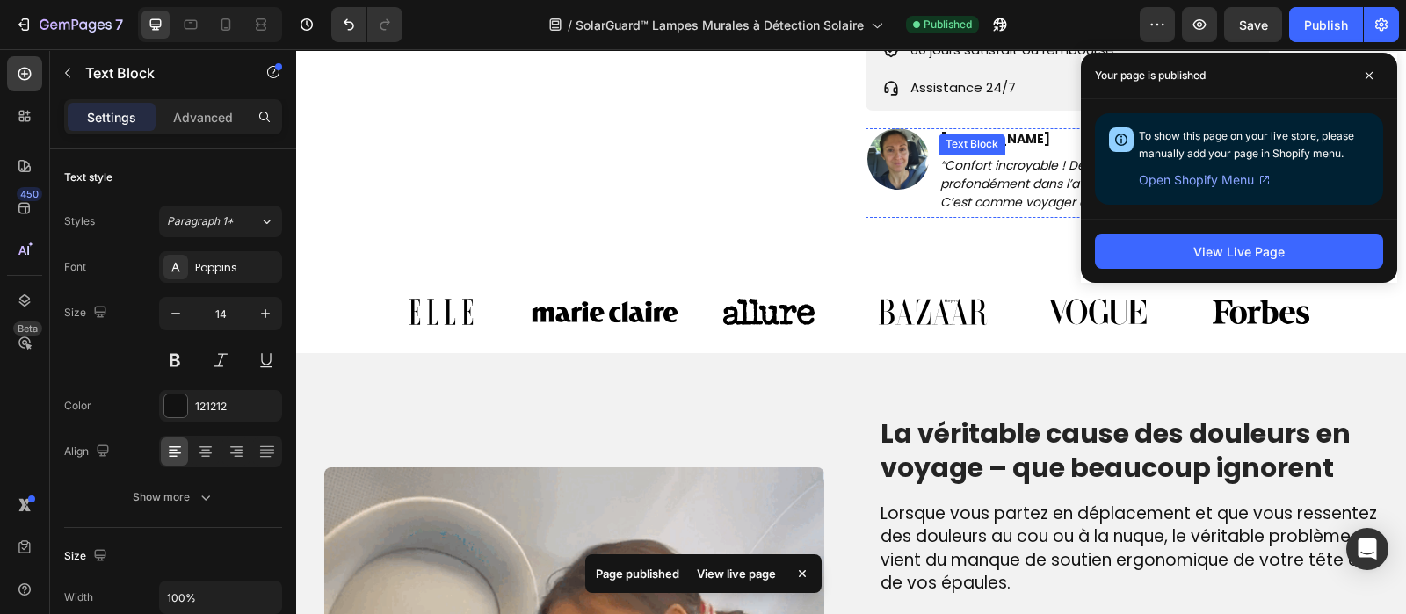
click at [979, 185] on icon "“Confort incroyable ! Depuis que j’ai FlyHugz, je dors profondément dans l’avio…" at bounding box center [1096, 183] width 312 height 54
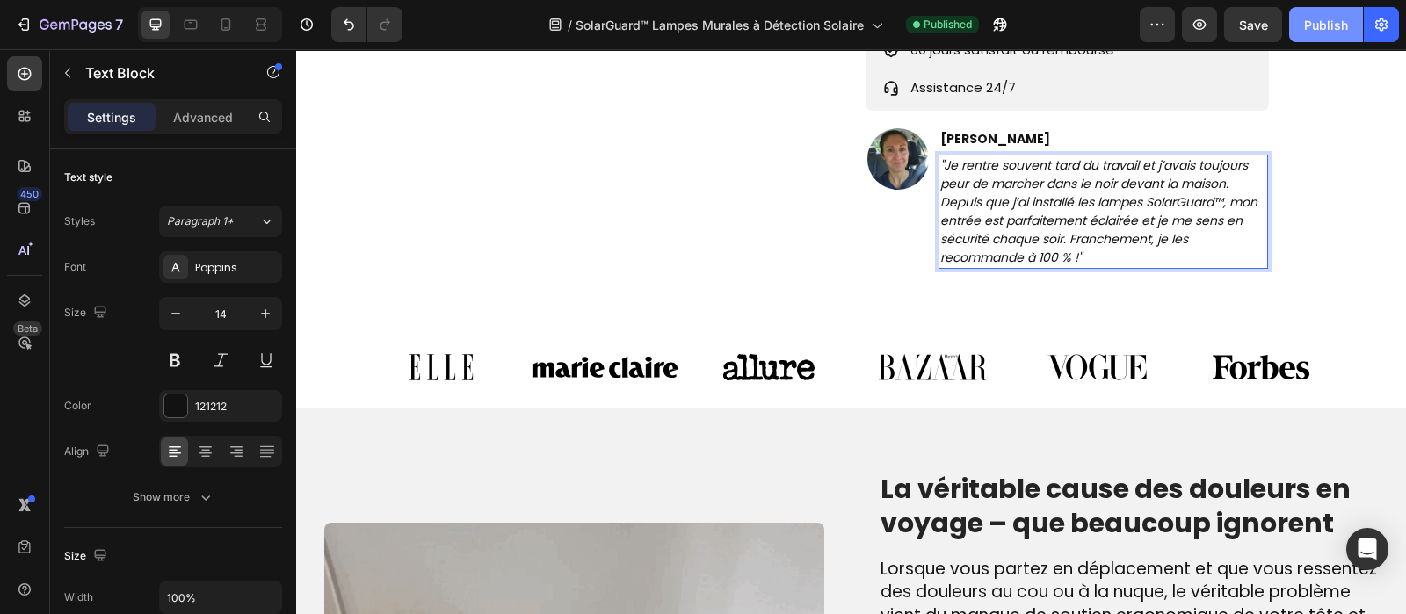
click at [1325, 28] on div "Publish" at bounding box center [1326, 25] width 44 height 18
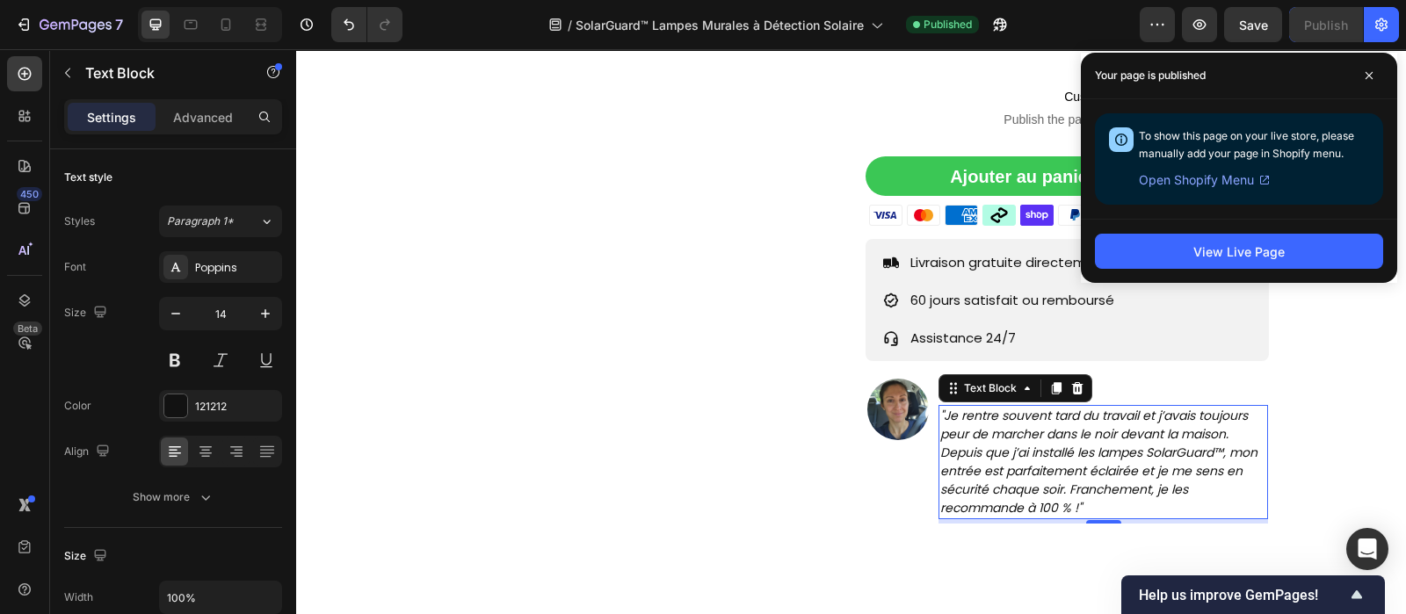
scroll to position [574, 0]
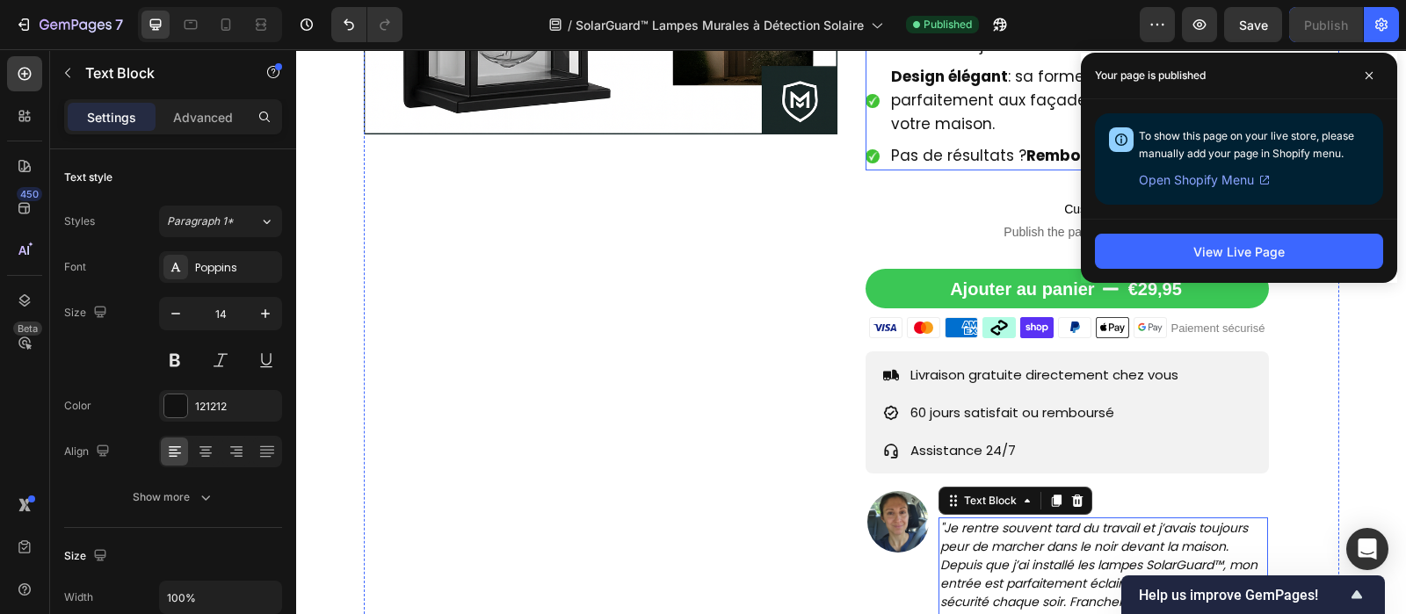
click at [927, 160] on span "Pas de résultats ? Remboursement !" at bounding box center [1025, 155] width 269 height 21
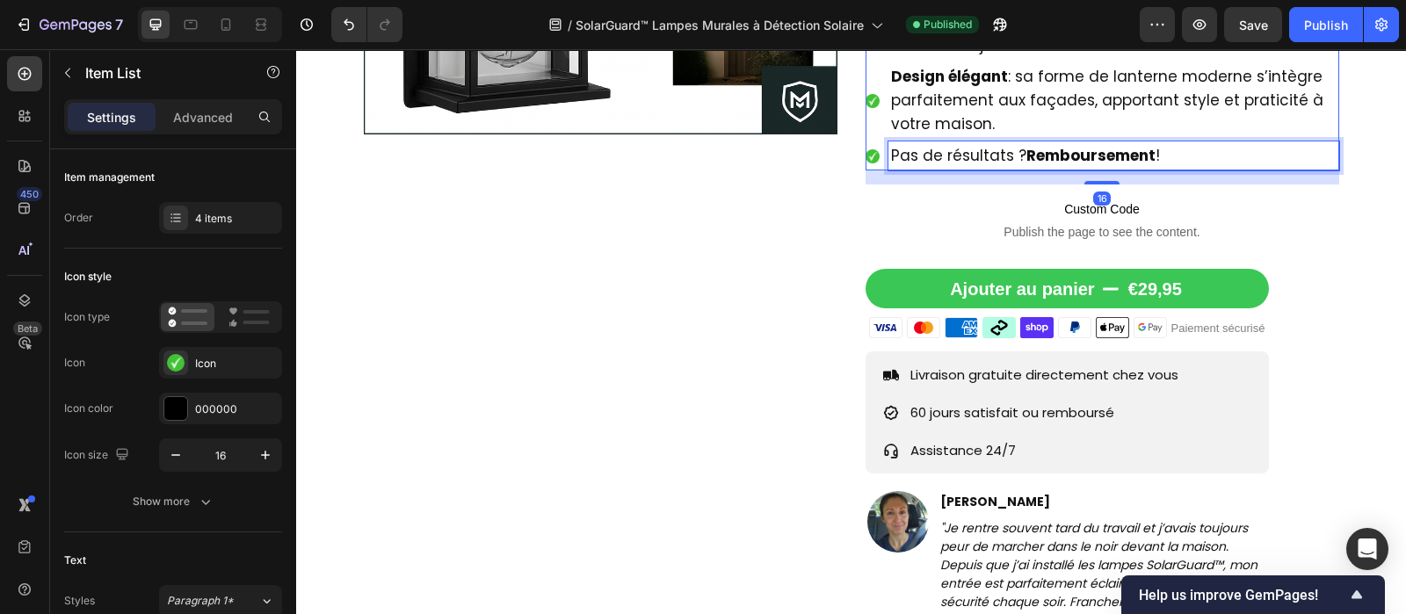
click at [927, 160] on span "Pas de résultats ? Remboursement !" at bounding box center [1025, 155] width 269 height 21
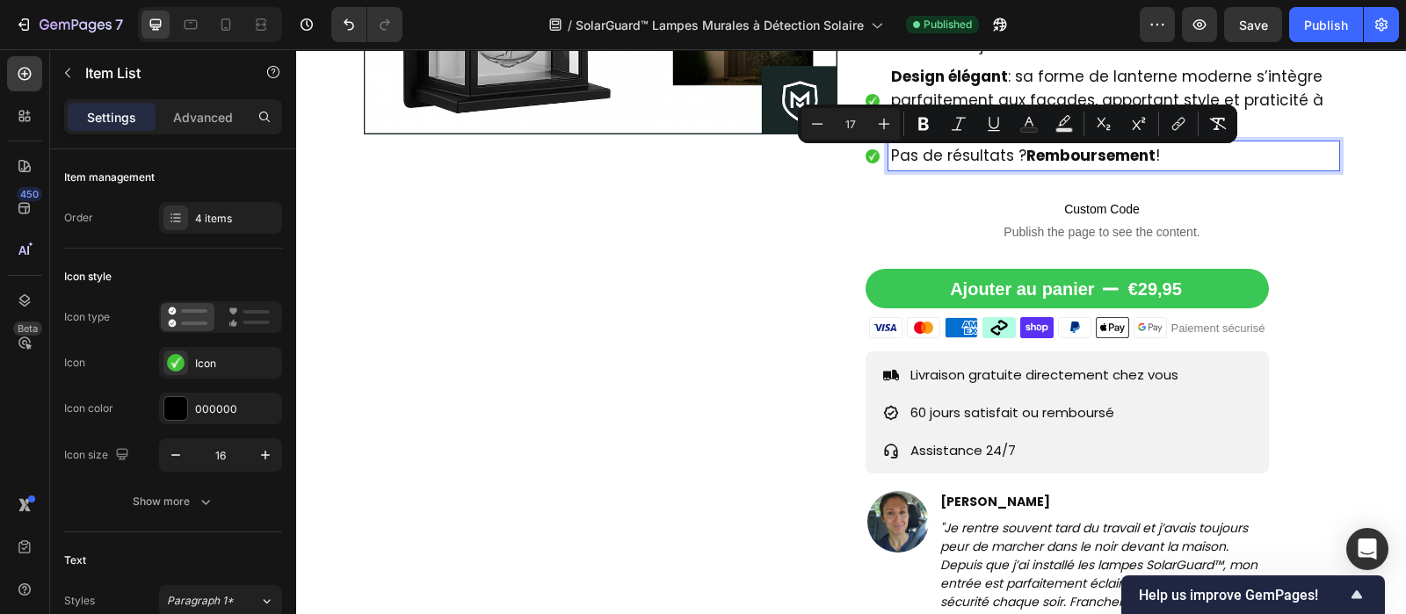
click at [927, 160] on span "Pas de résultats ? Remboursement !" at bounding box center [1025, 155] width 269 height 21
copy span "Pas de résultats ? Remboursement !"
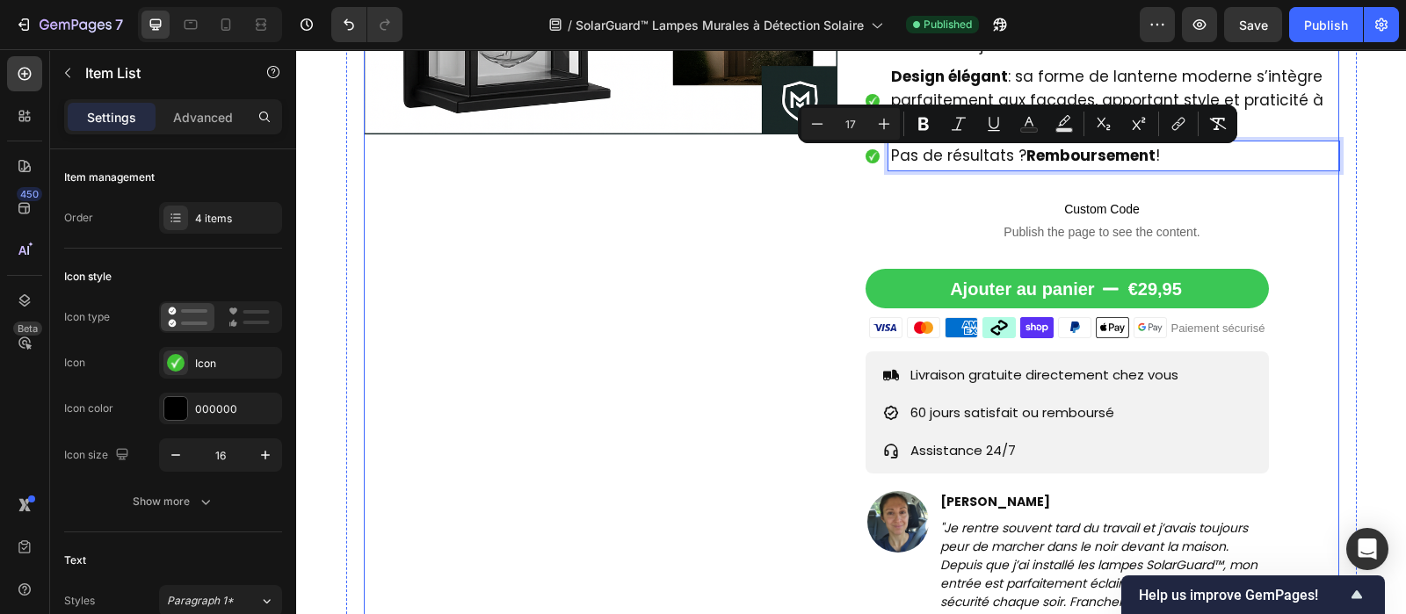
click at [731, 270] on div "Product Images" at bounding box center [601, 148] width 474 height 975
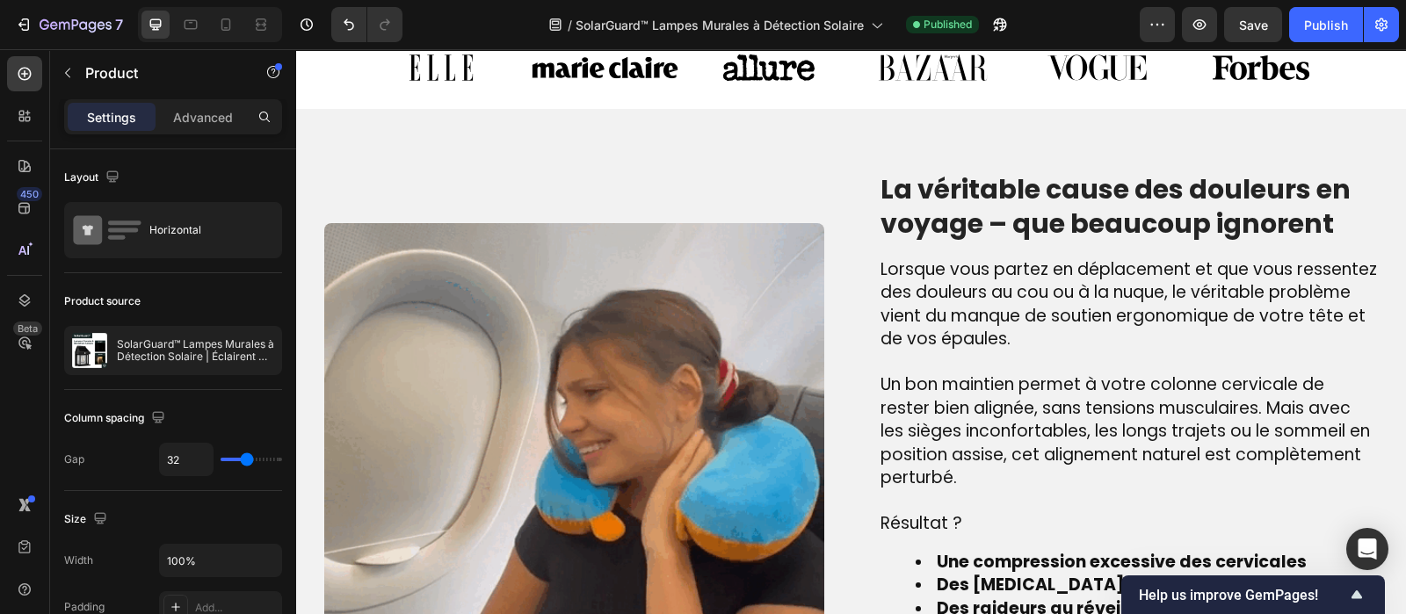
scroll to position [1244, 0]
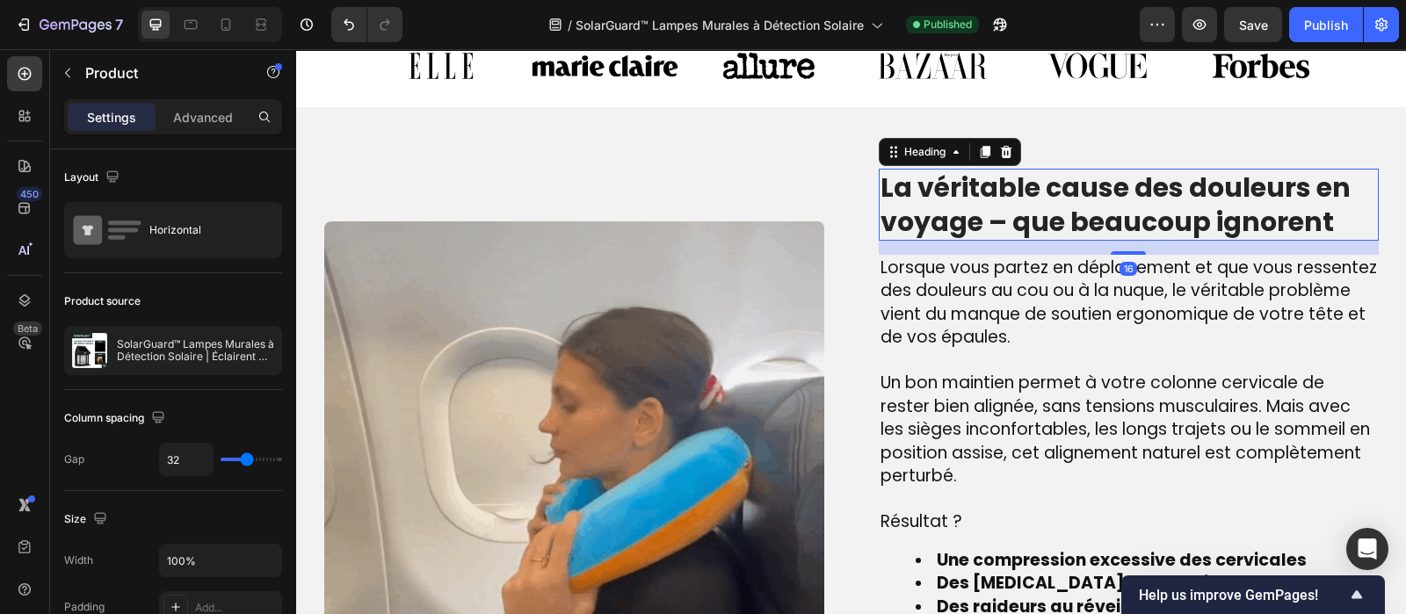
click at [994, 235] on h2 "La véritable cause des douleurs en voyage – que beaucoup ignorent" at bounding box center [1129, 205] width 500 height 72
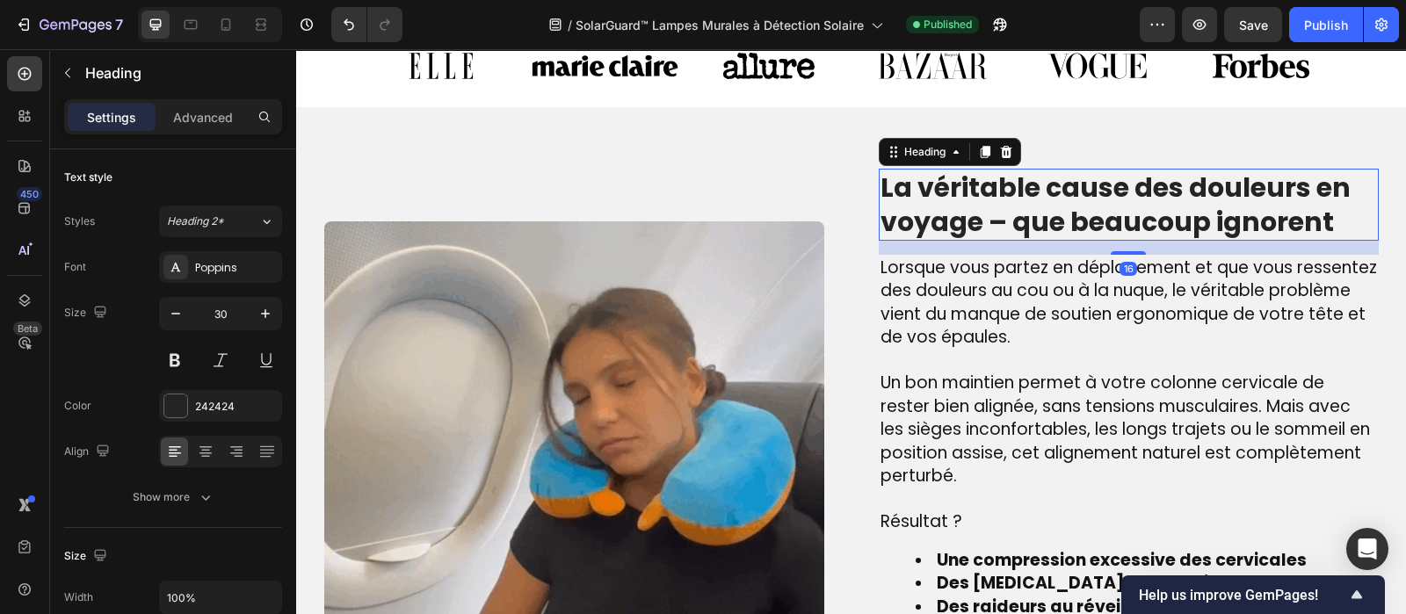
click at [994, 235] on h2 "La véritable cause des douleurs en voyage – que beaucoup ignorent" at bounding box center [1129, 205] width 500 height 72
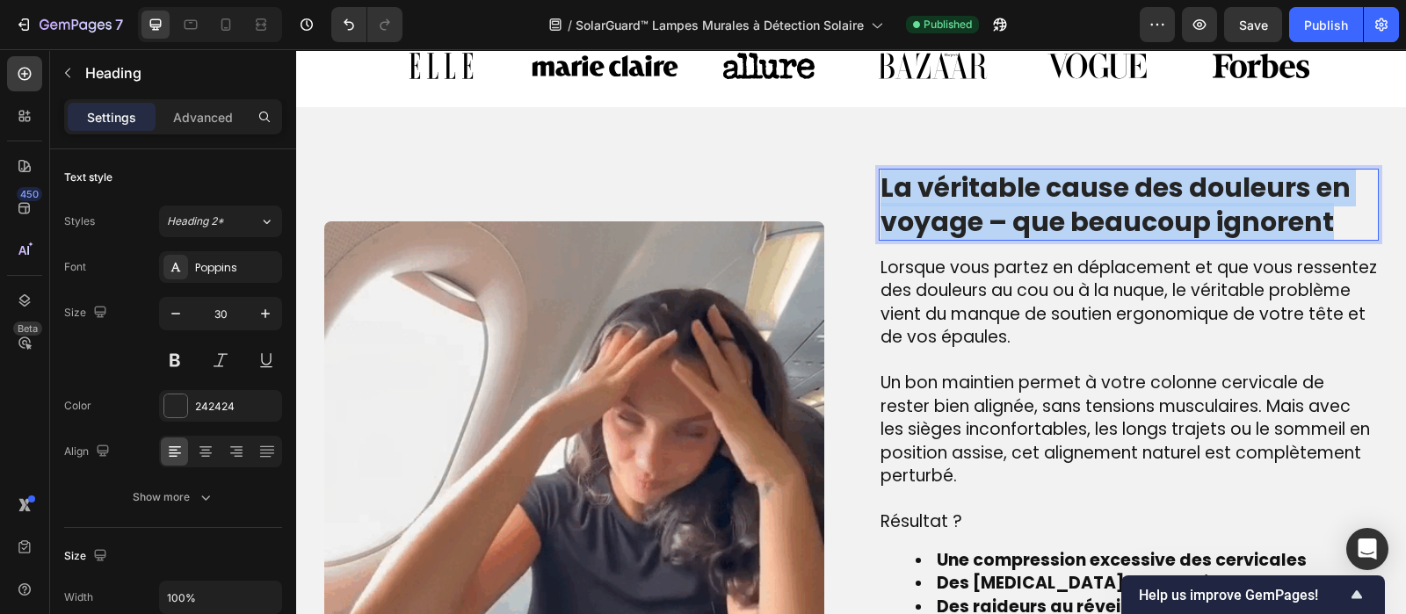
click at [994, 235] on p "La véritable cause des douleurs en voyage – que beaucoup ignorent" at bounding box center [1129, 204] width 497 height 69
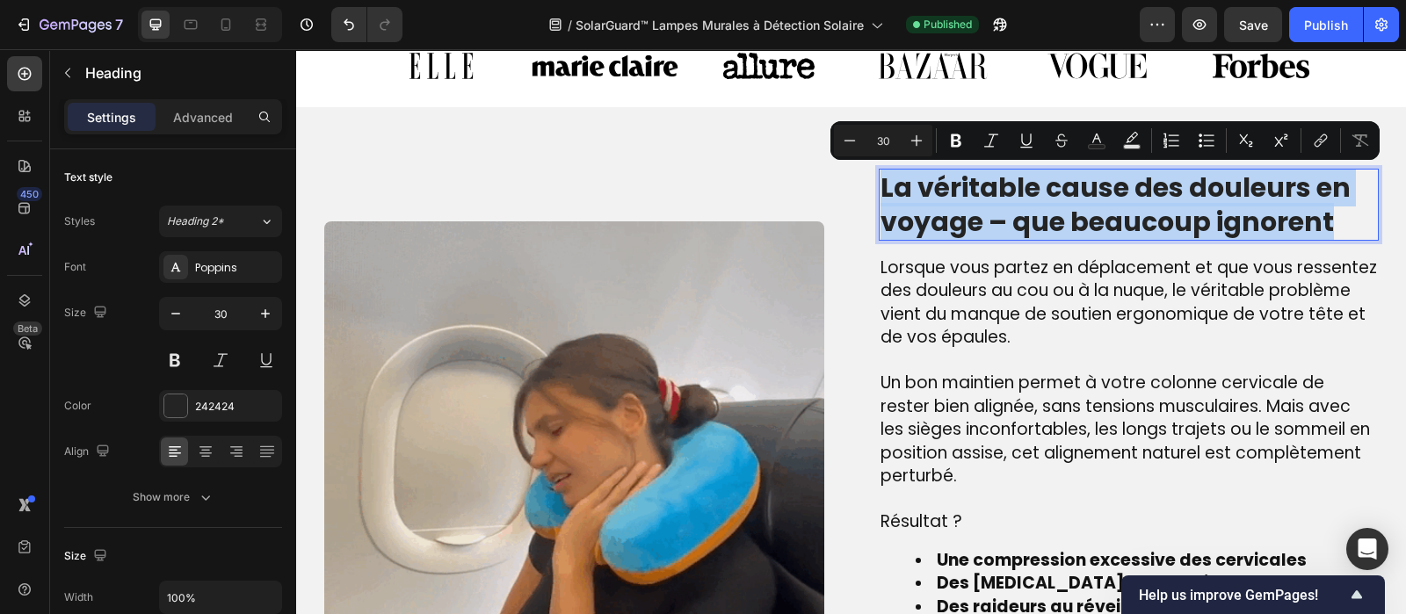
click at [994, 235] on p "La véritable cause des douleurs en voyage – que beaucoup ignorent" at bounding box center [1129, 204] width 497 height 69
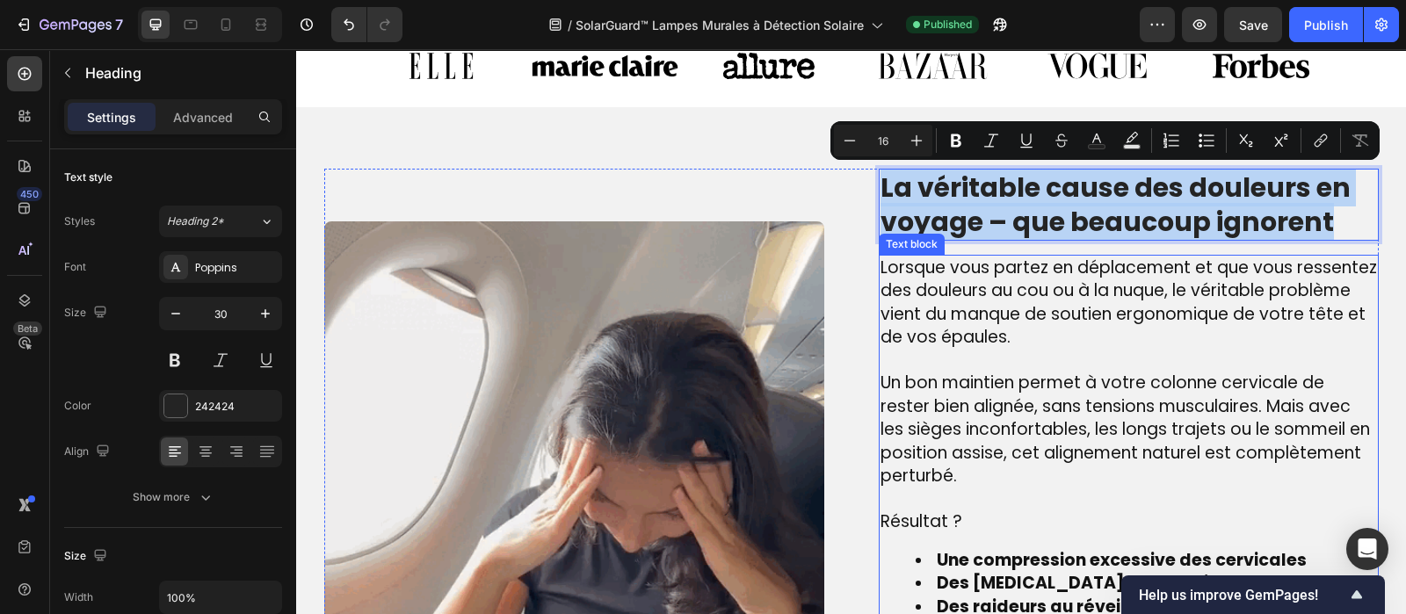
click at [967, 265] on span "Lorsque vous partez en déplacement et que vous ressentez des douleurs au cou ou…" at bounding box center [1129, 303] width 497 height 94
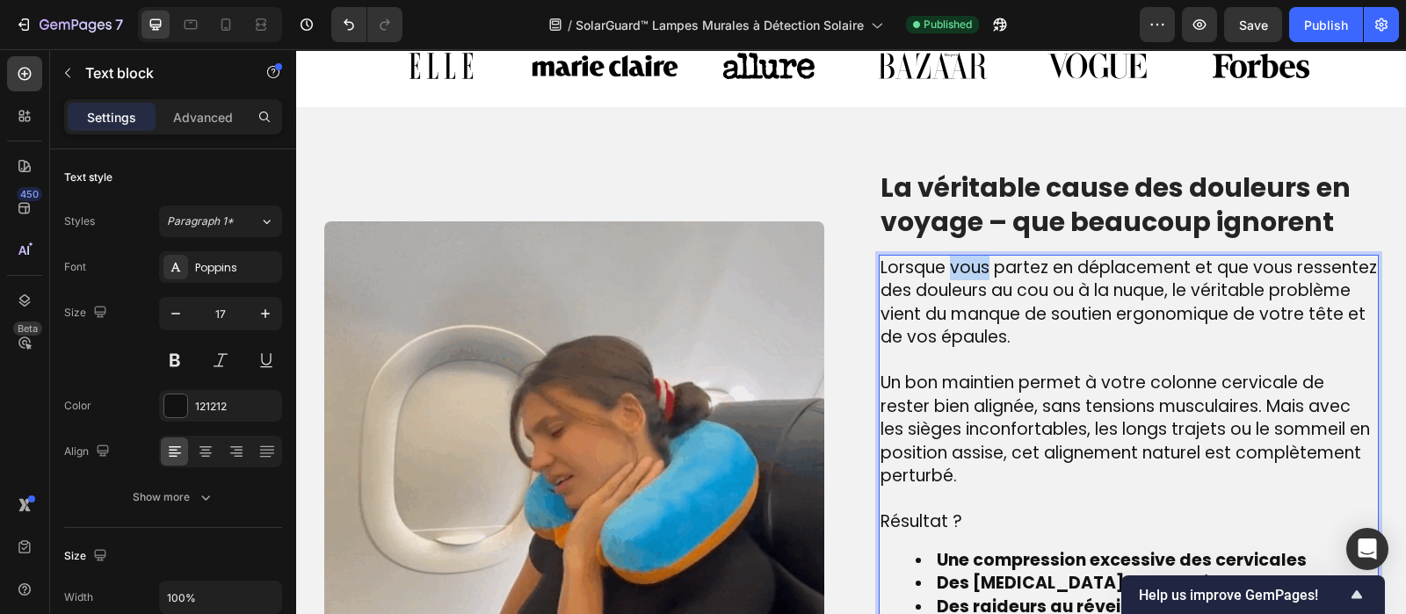
click at [967, 265] on span "Lorsque vous partez en déplacement et que vous ressentez des douleurs au cou ou…" at bounding box center [1129, 303] width 497 height 94
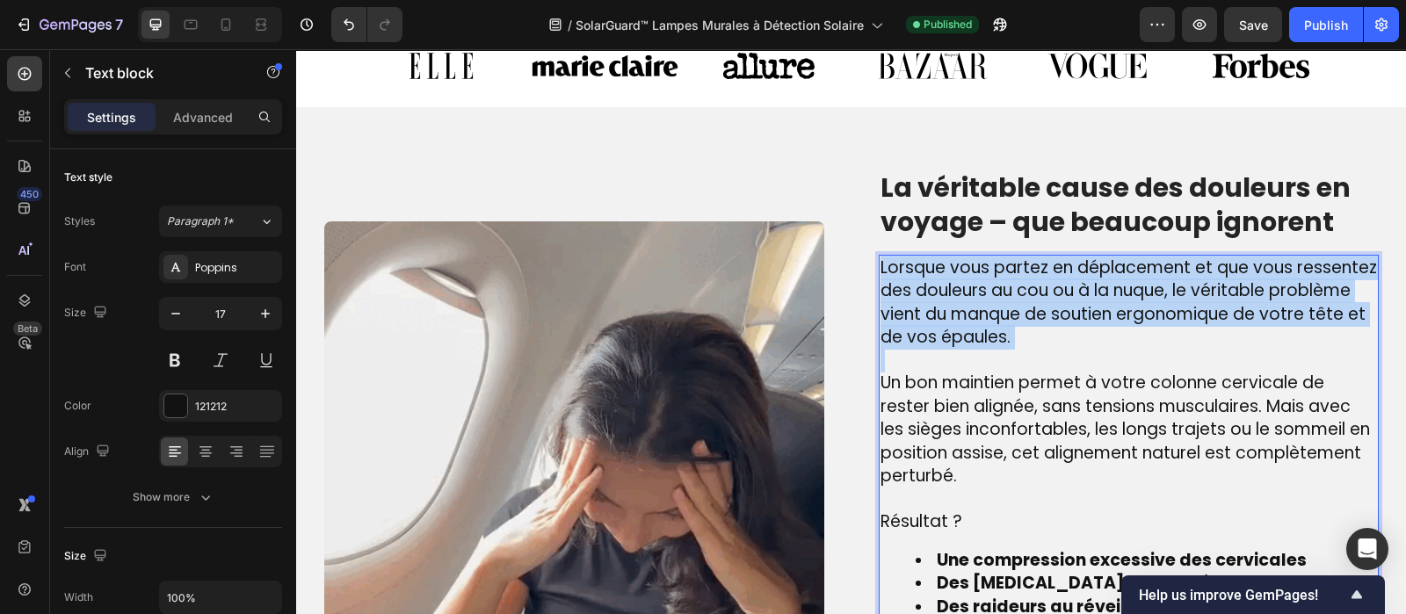
click at [967, 265] on span "Lorsque vous partez en déplacement et que vous ressentez des douleurs au cou ou…" at bounding box center [1129, 303] width 497 height 94
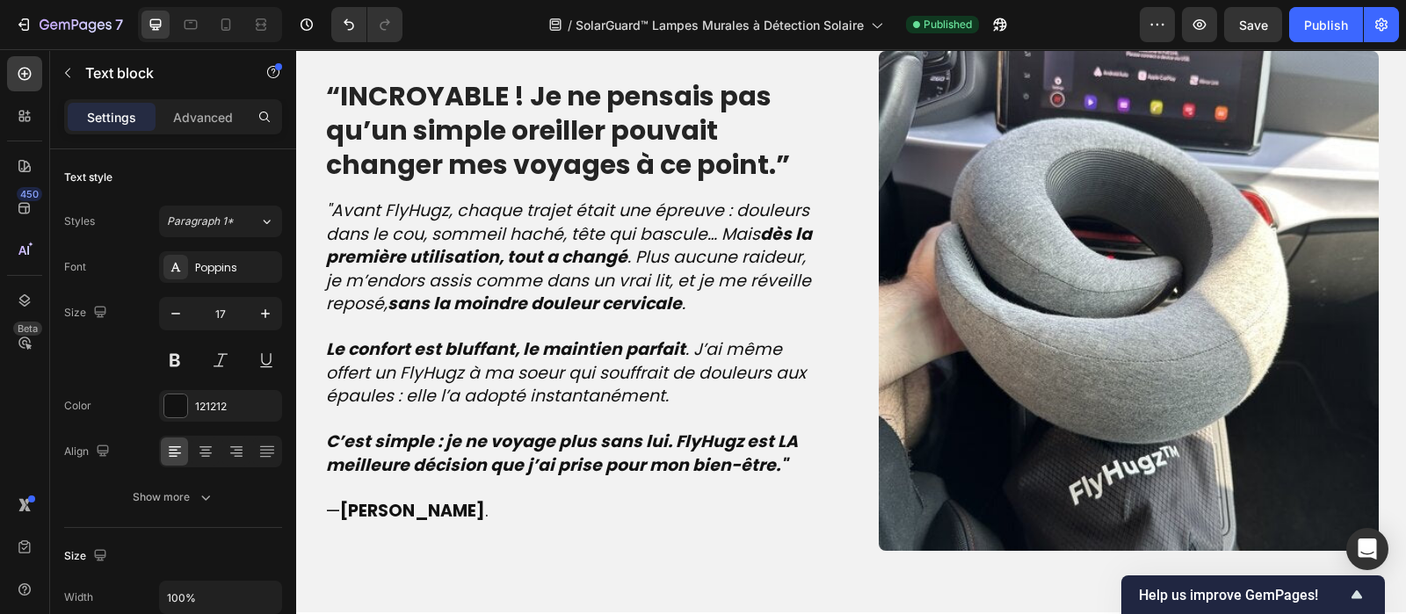
scroll to position [1976, 0]
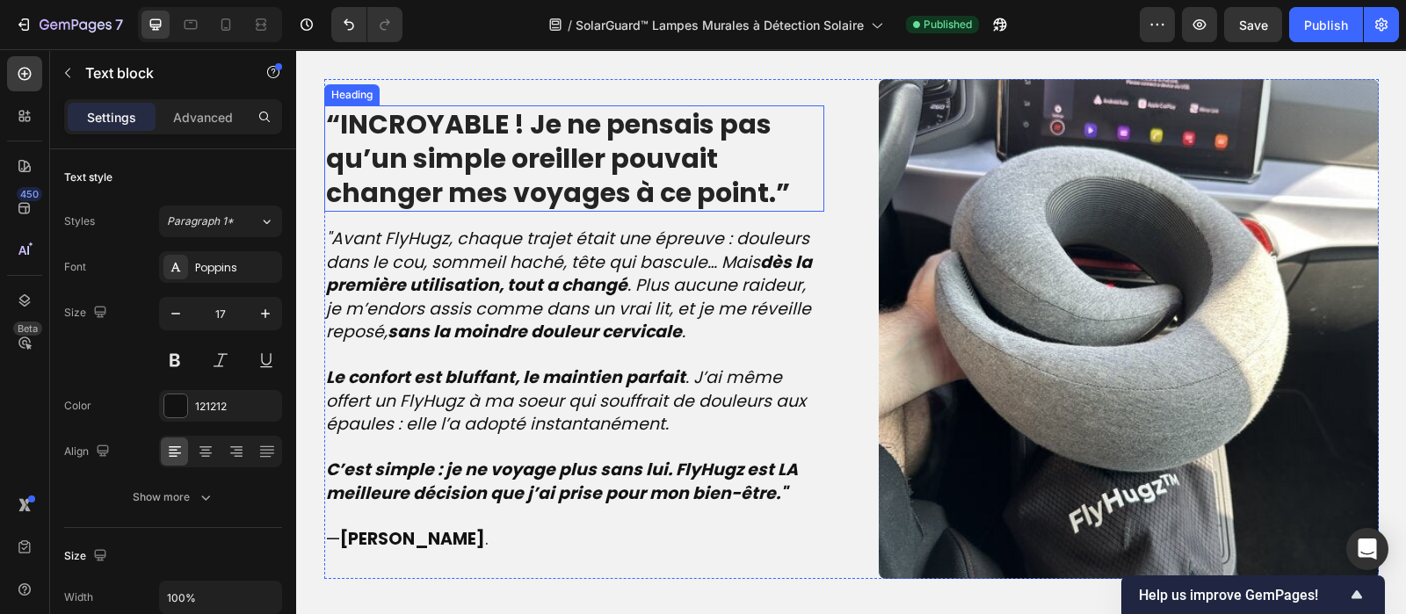
click at [558, 164] on strong "“INCROYABLE ! Je ne pensais pas qu’un simple oreiller pouvait changer mes voyag…" at bounding box center [558, 158] width 464 height 106
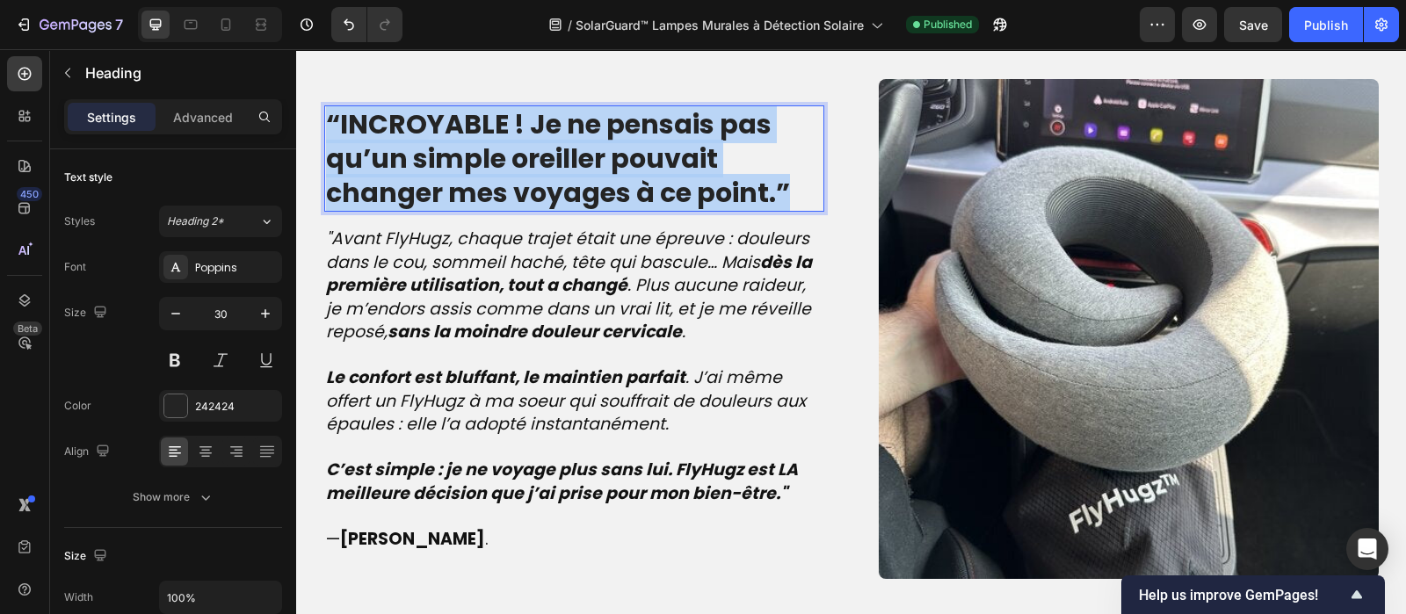
click at [558, 164] on strong "“INCROYABLE ! Je ne pensais pas qu’un simple oreiller pouvait changer mes voyag…" at bounding box center [558, 158] width 464 height 106
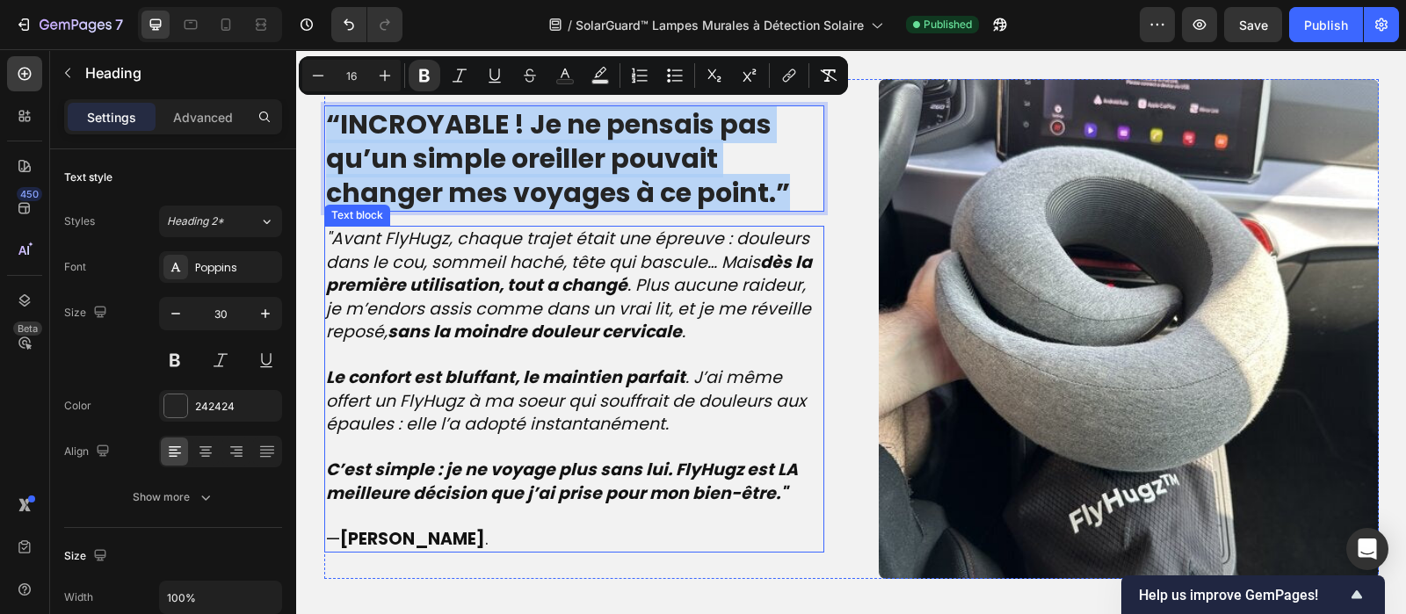
click at [494, 283] on strong "dès la première utilisation, tout a changé" at bounding box center [569, 273] width 486 height 47
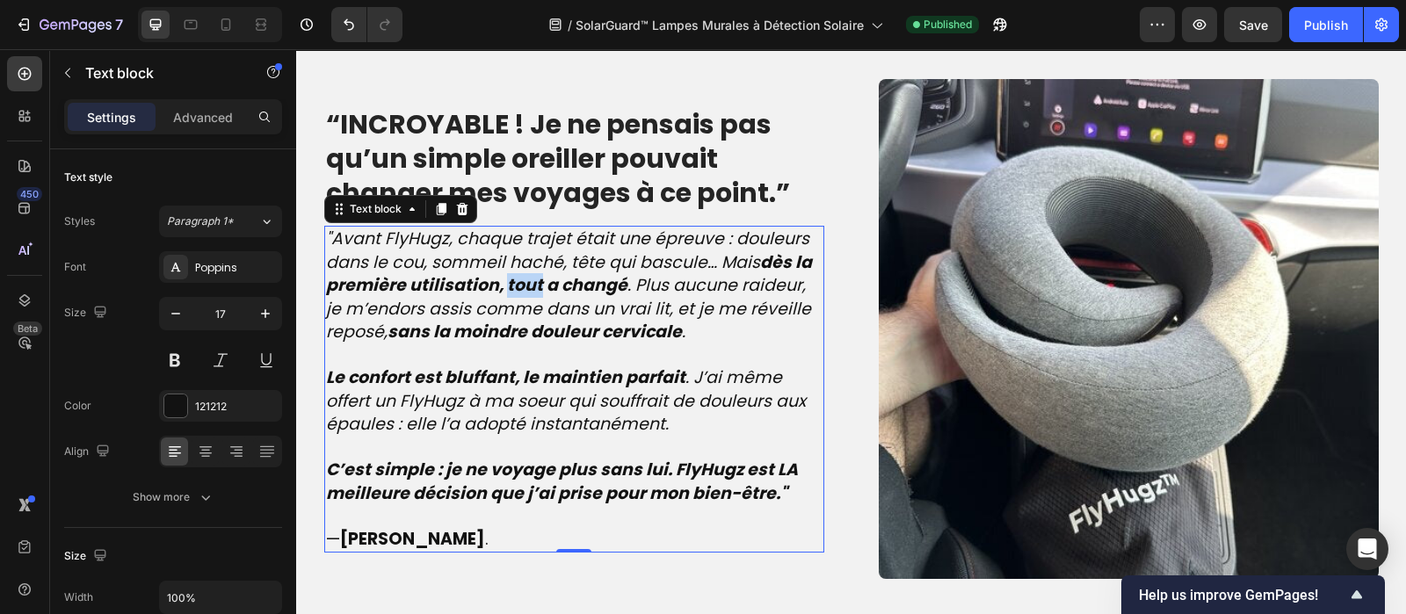
scroll to position [1948, 0]
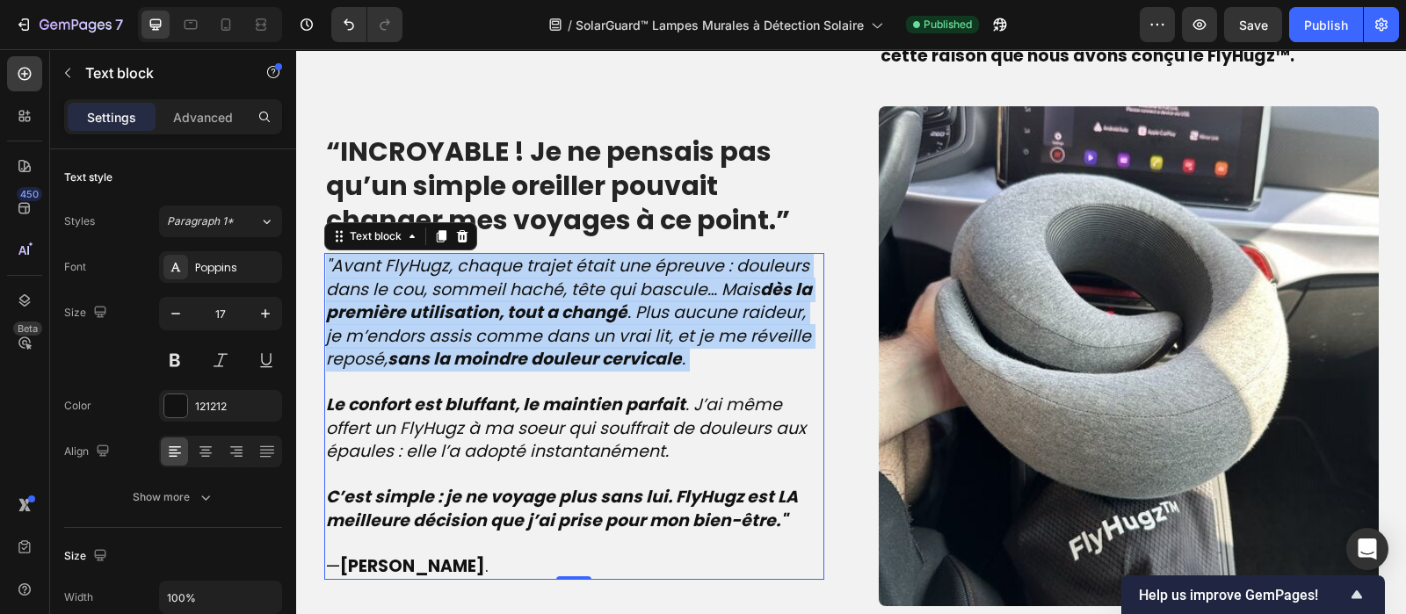
click at [494, 283] on icon ""Avant FlyHugz, chaque trajet était une épreuve : douleurs dans le cou, sommeil…" at bounding box center [569, 312] width 486 height 117
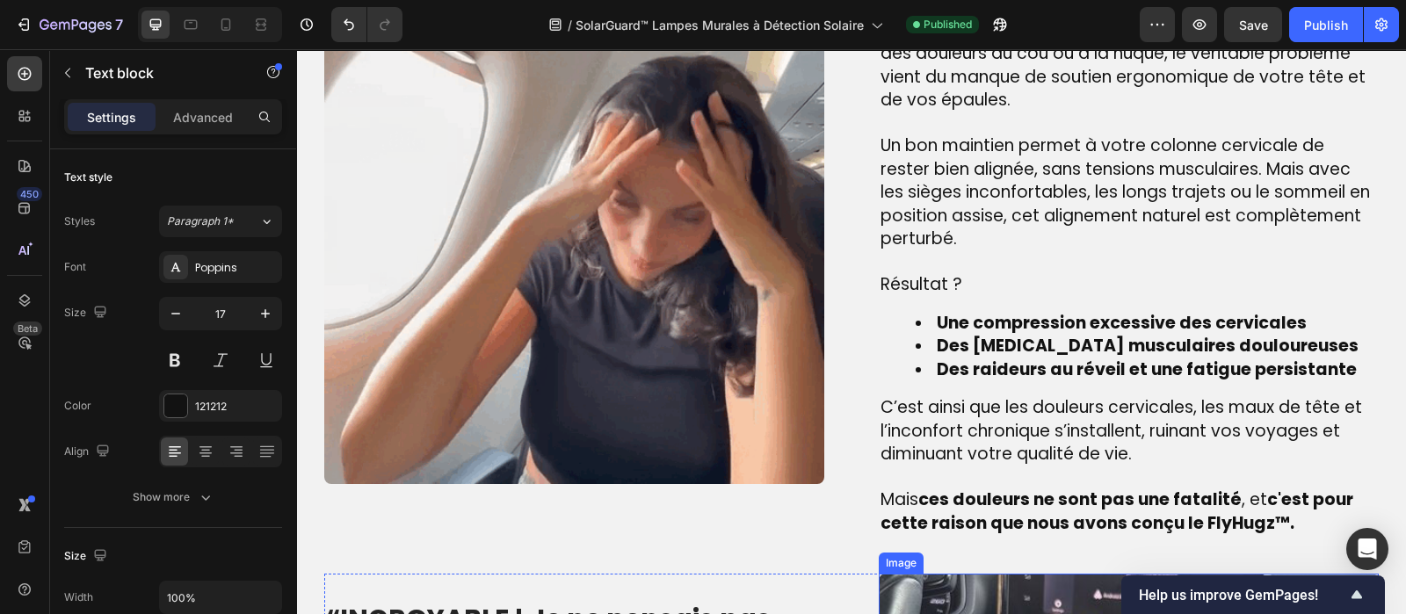
scroll to position [1434, 0]
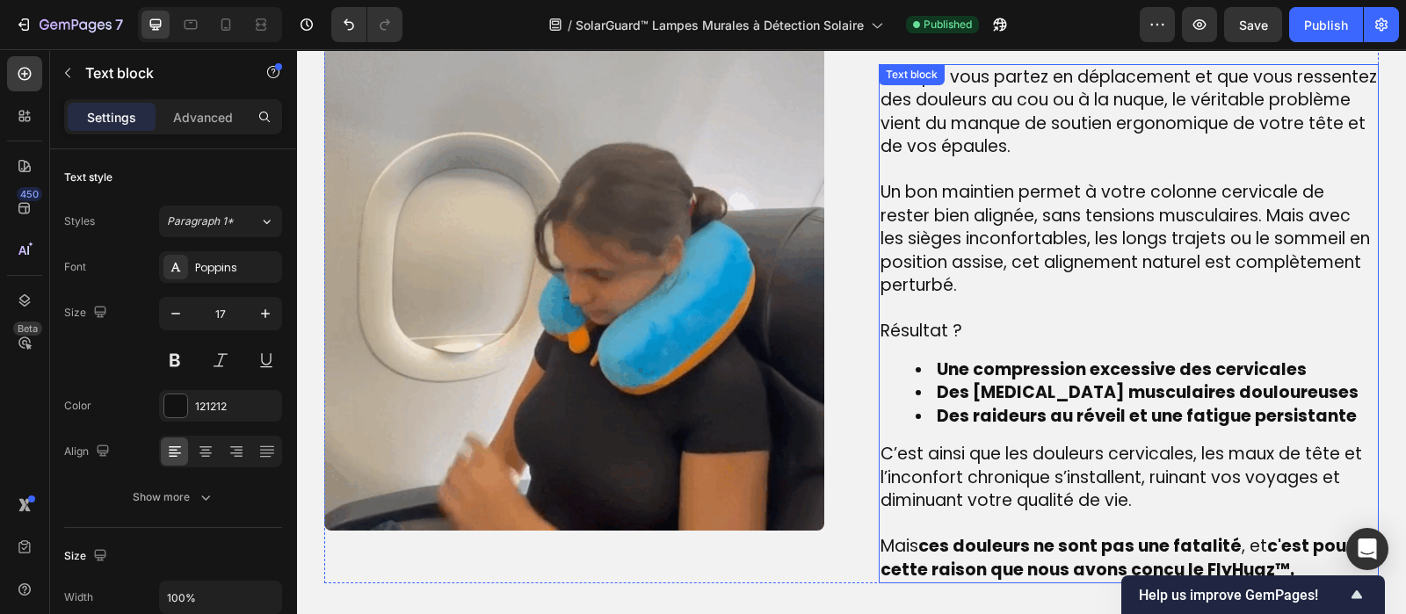
click at [1045, 208] on span "Un bon maintien permet à votre colonne cervicale de rester bien alignée, sans t…" at bounding box center [1126, 238] width 490 height 117
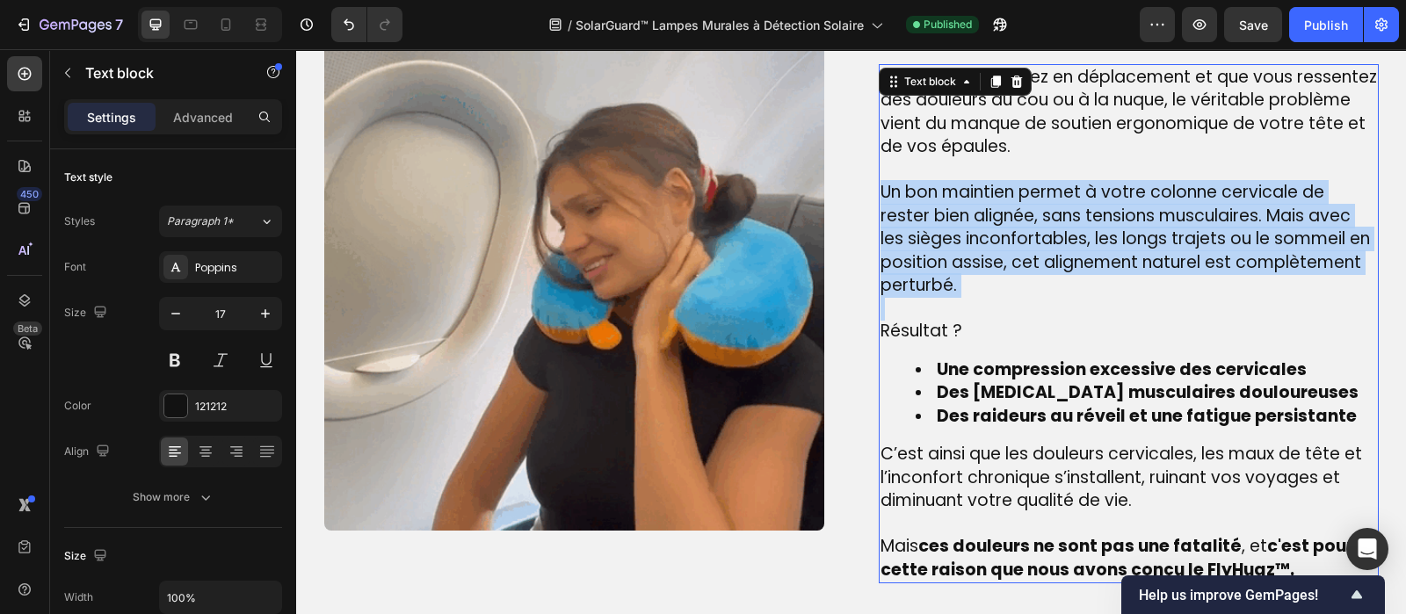
click at [1045, 208] on span "Un bon maintien permet à votre colonne cervicale de rester bien alignée, sans t…" at bounding box center [1126, 238] width 490 height 117
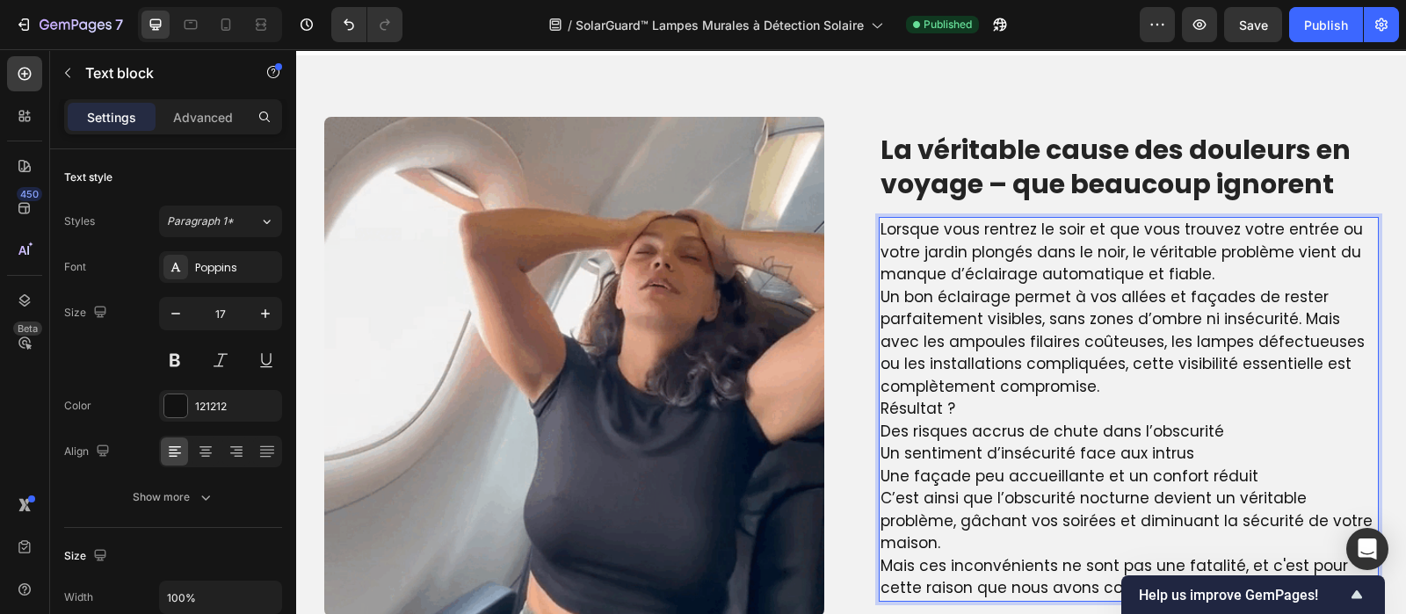
scroll to position [1240, 0]
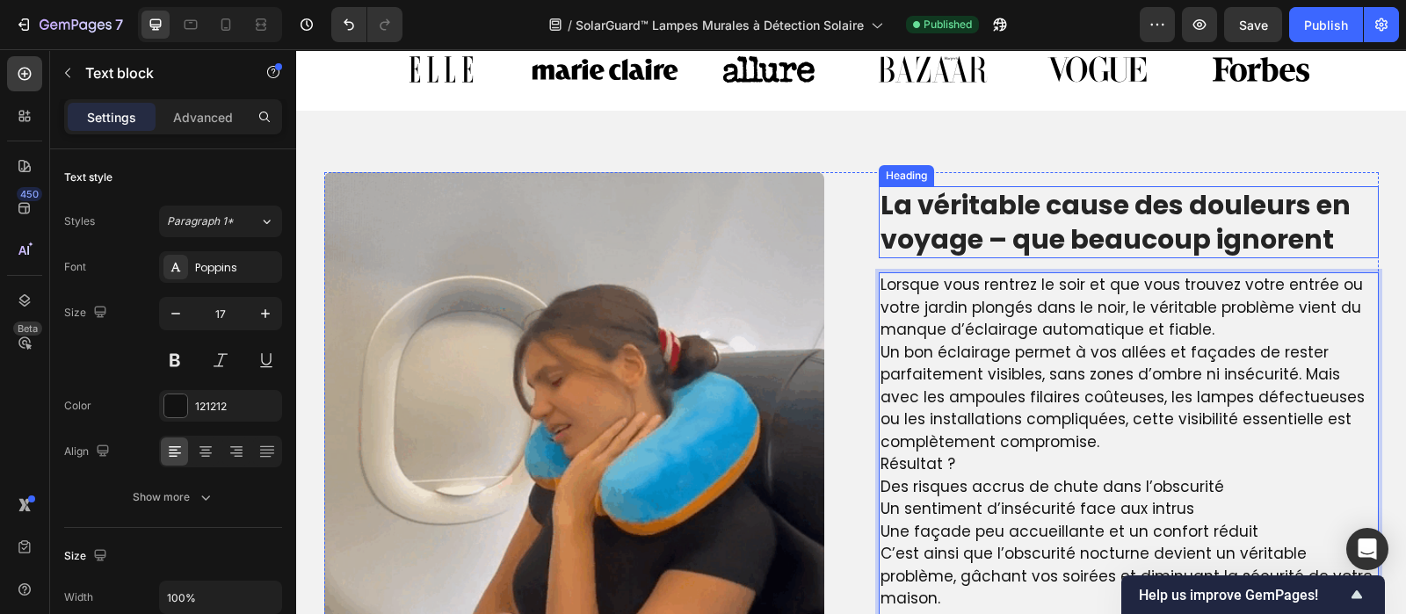
click at [1068, 226] on p "La véritable cause des douleurs en voyage – que beaucoup ignorent" at bounding box center [1129, 222] width 497 height 69
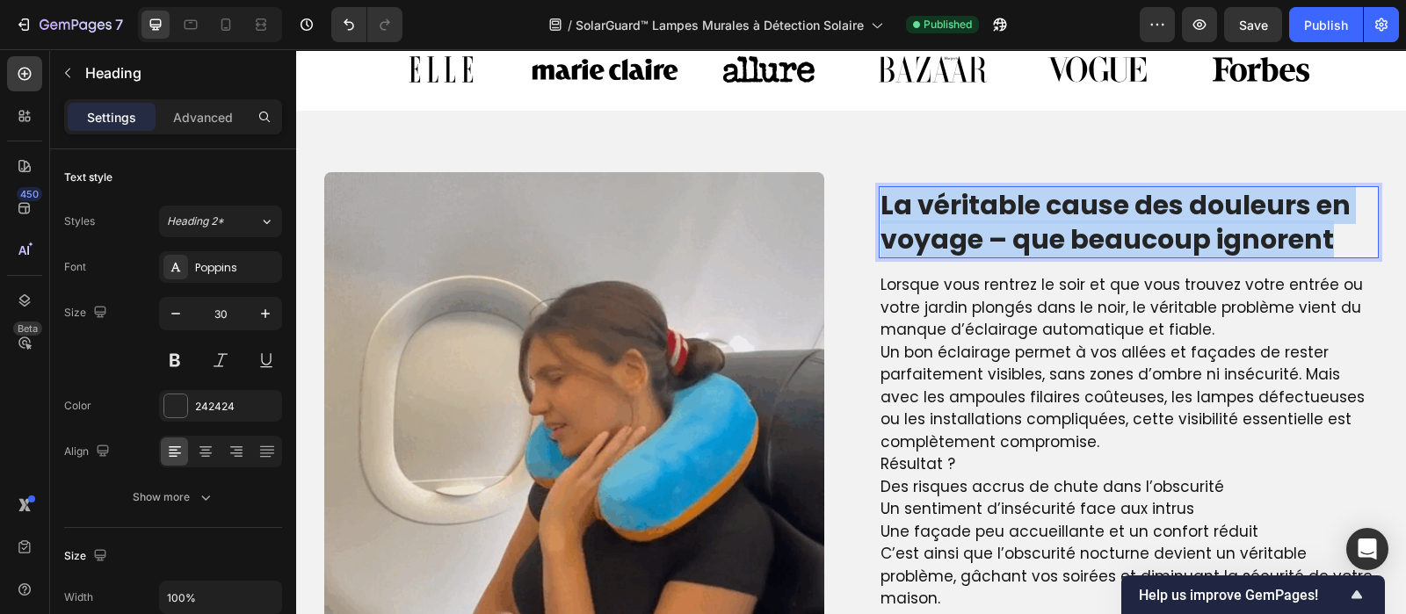
click at [1068, 226] on p "La véritable cause des douleurs en voyage – que beaucoup ignorent" at bounding box center [1129, 222] width 497 height 69
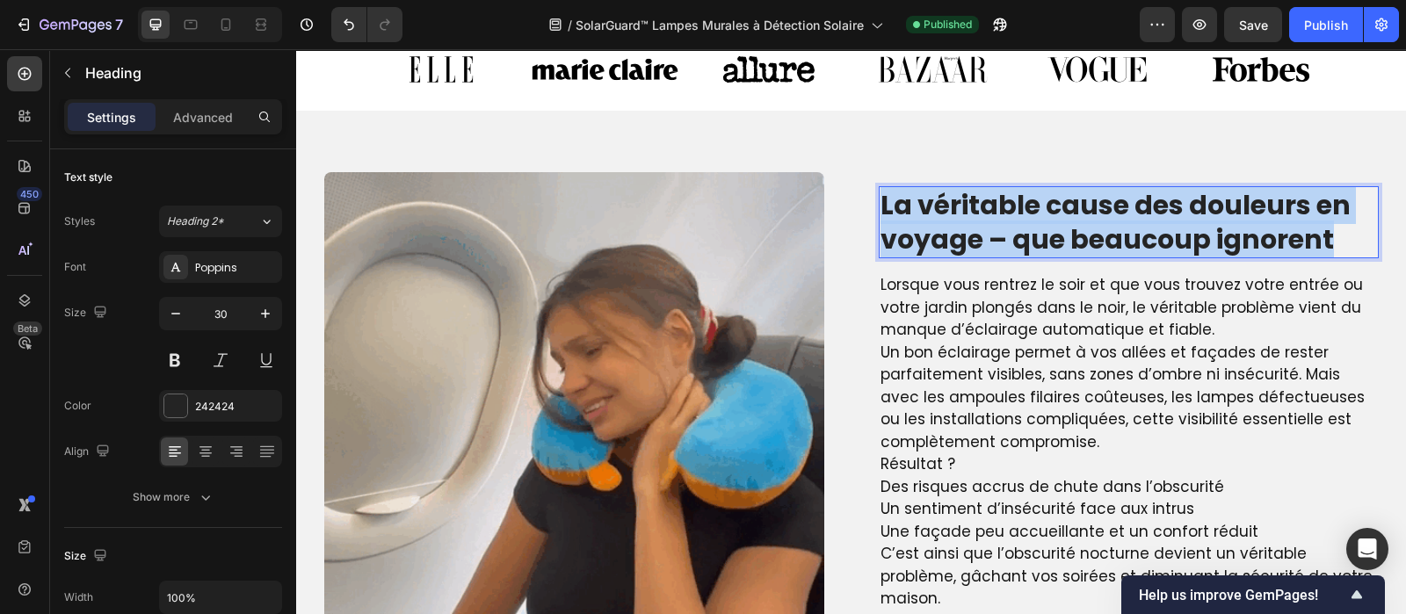
click at [1068, 226] on p "La véritable cause des douleurs en voyage – que beaucoup ignorent" at bounding box center [1129, 222] width 497 height 69
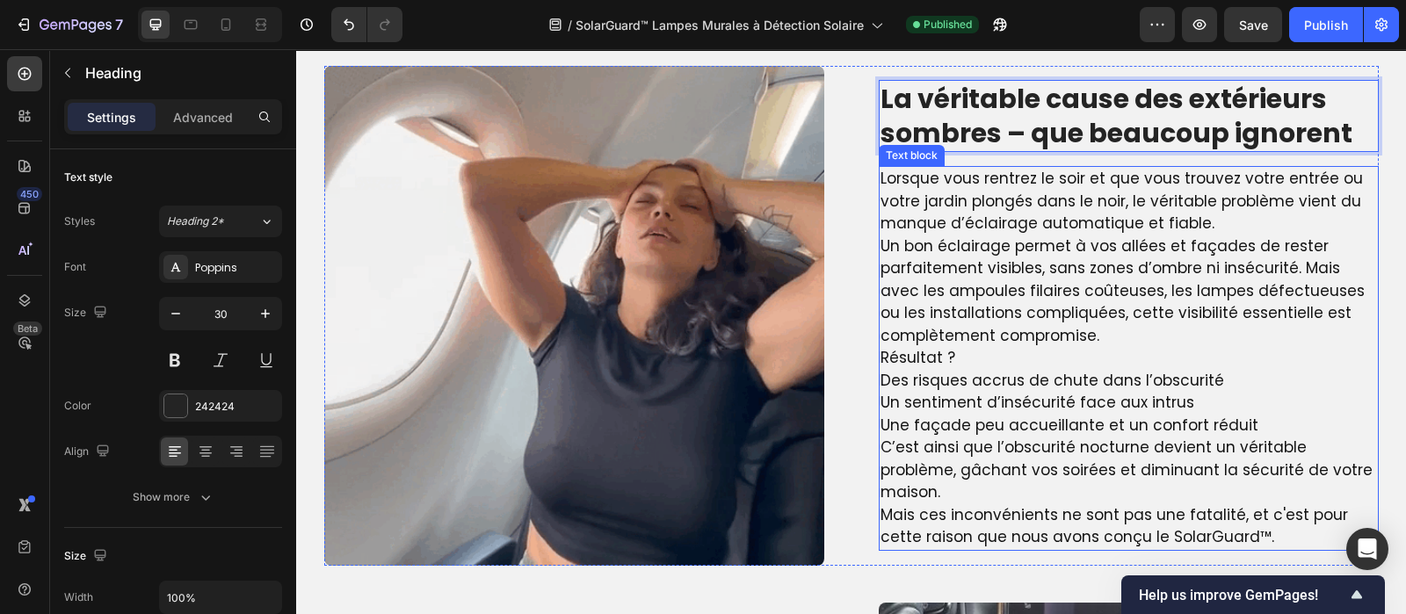
scroll to position [1386, 0]
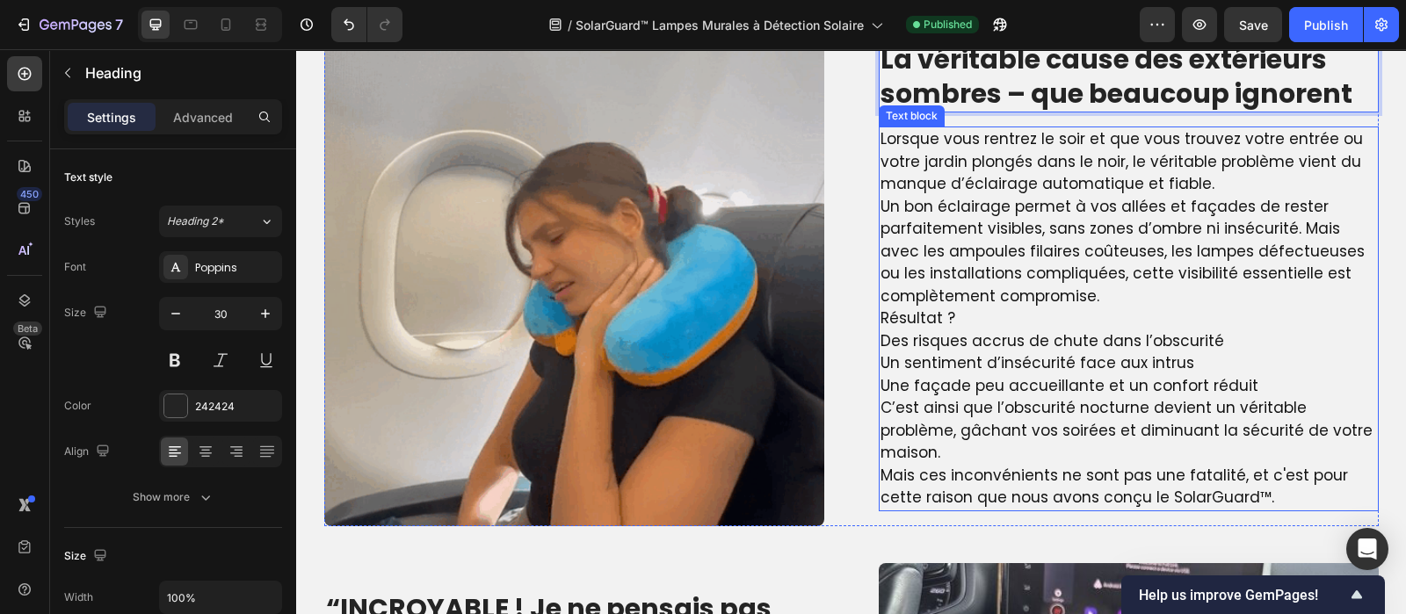
click at [1031, 364] on p "Des risques accrus de chute dans l’obscurité Un sentiment d’insécurité face aux…" at bounding box center [1129, 364] width 497 height 68
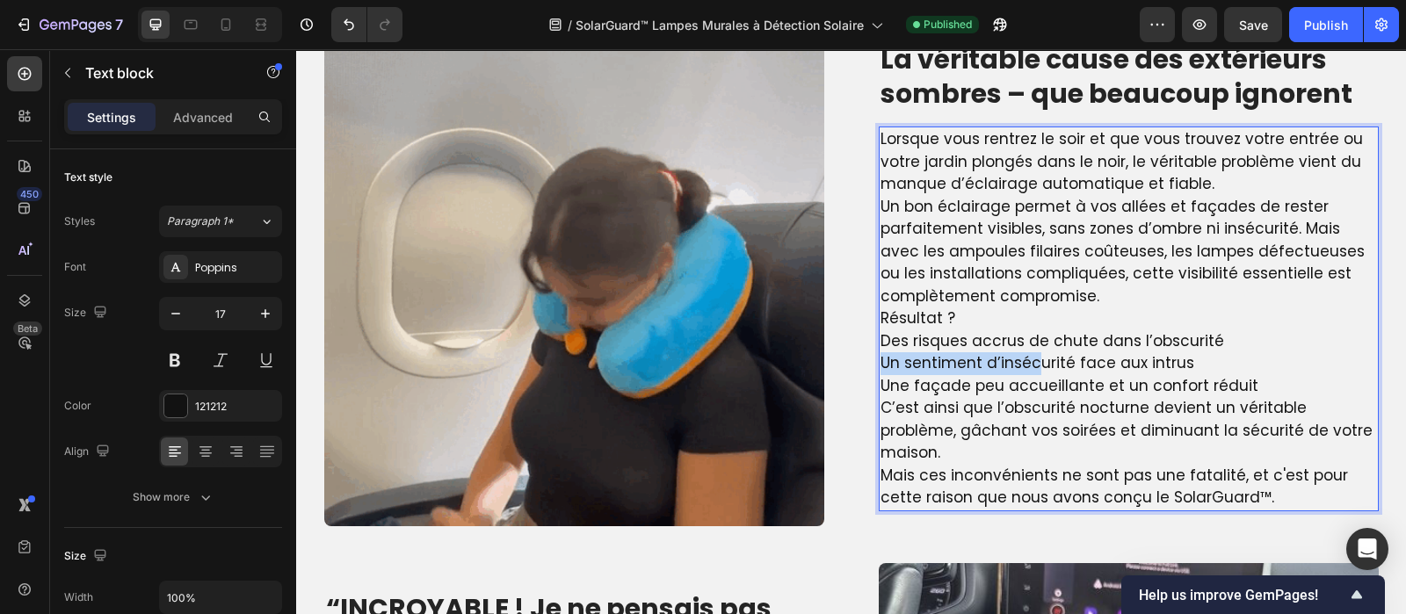
click at [1031, 364] on p "Des risques accrus de chute dans l’obscurité Un sentiment d’insécurité face aux…" at bounding box center [1129, 364] width 497 height 68
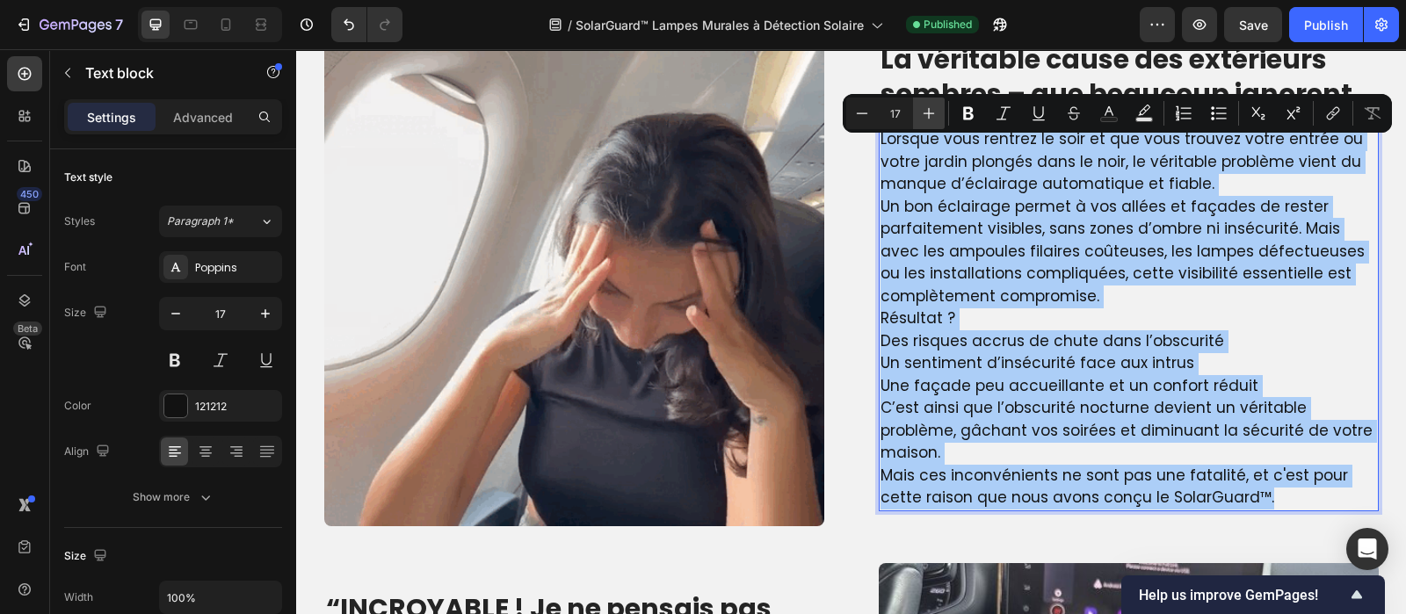
click at [935, 116] on icon "Editor contextual toolbar" at bounding box center [929, 114] width 18 height 18
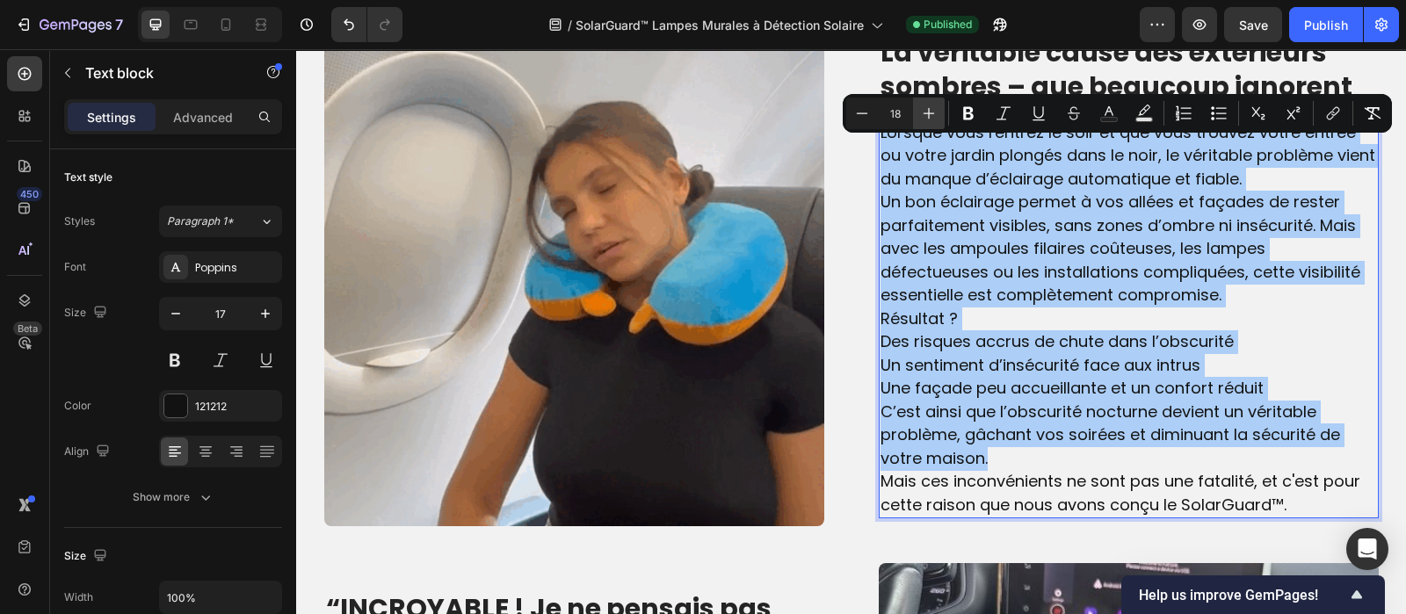
click at [935, 116] on icon "Editor contextual toolbar" at bounding box center [929, 114] width 18 height 18
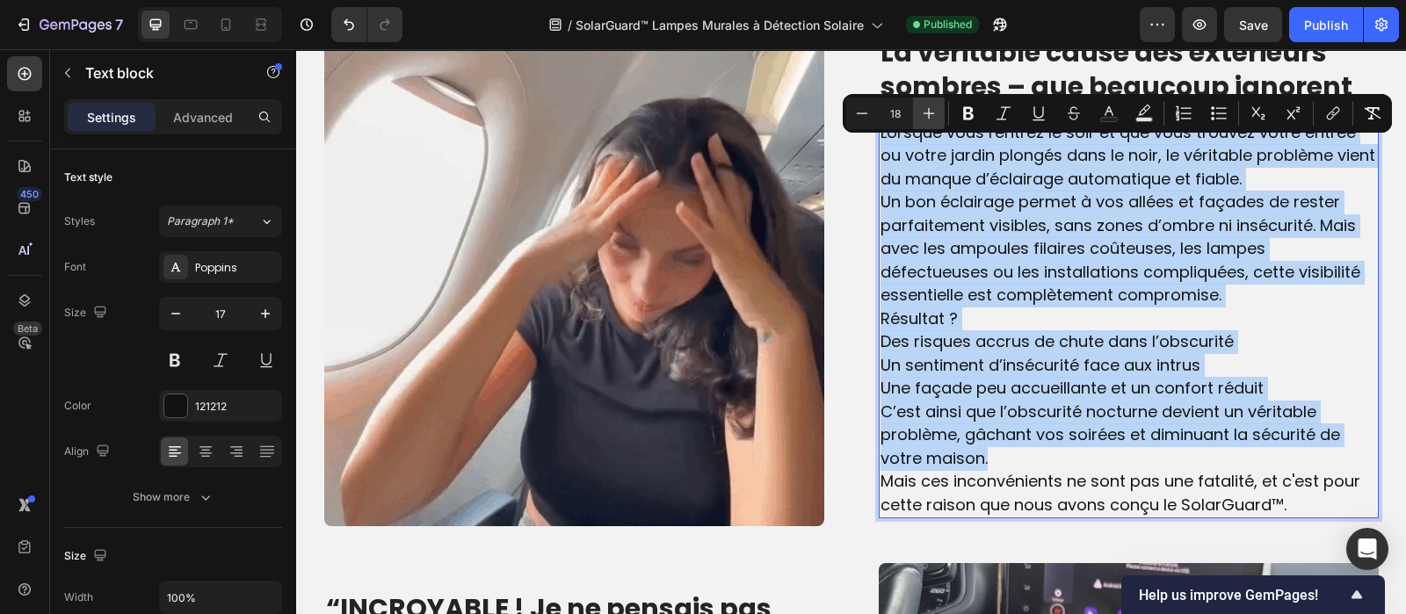
type input "19"
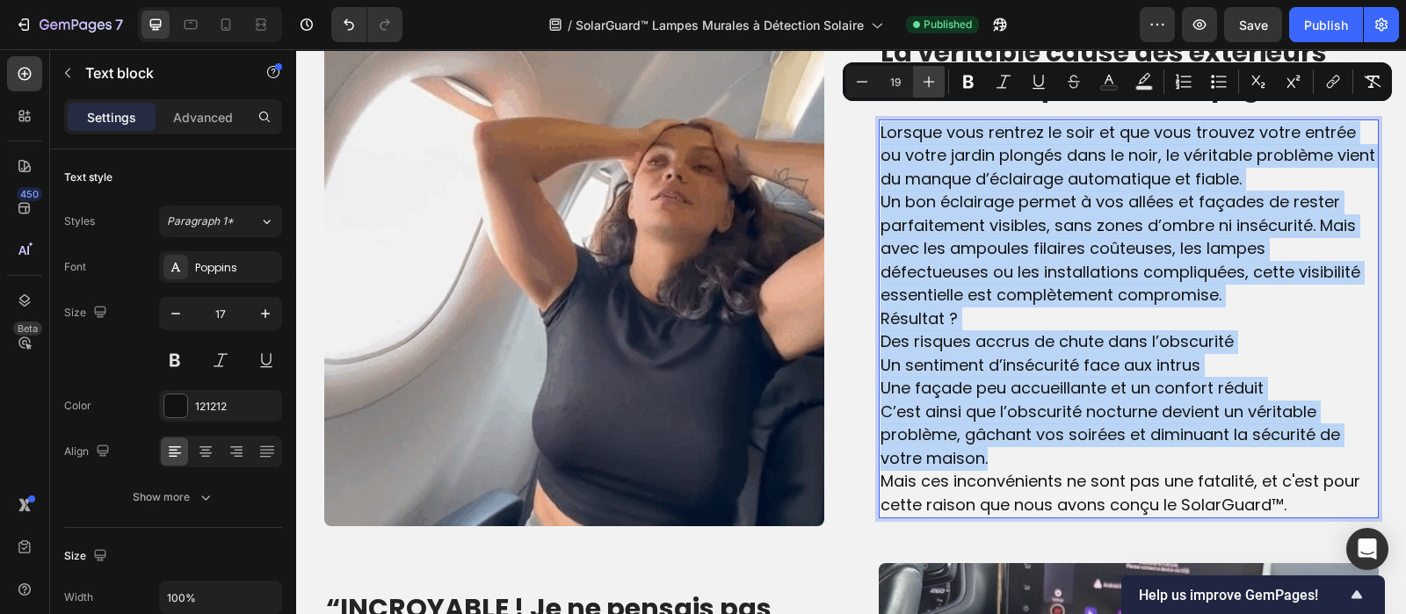
scroll to position [1389, 0]
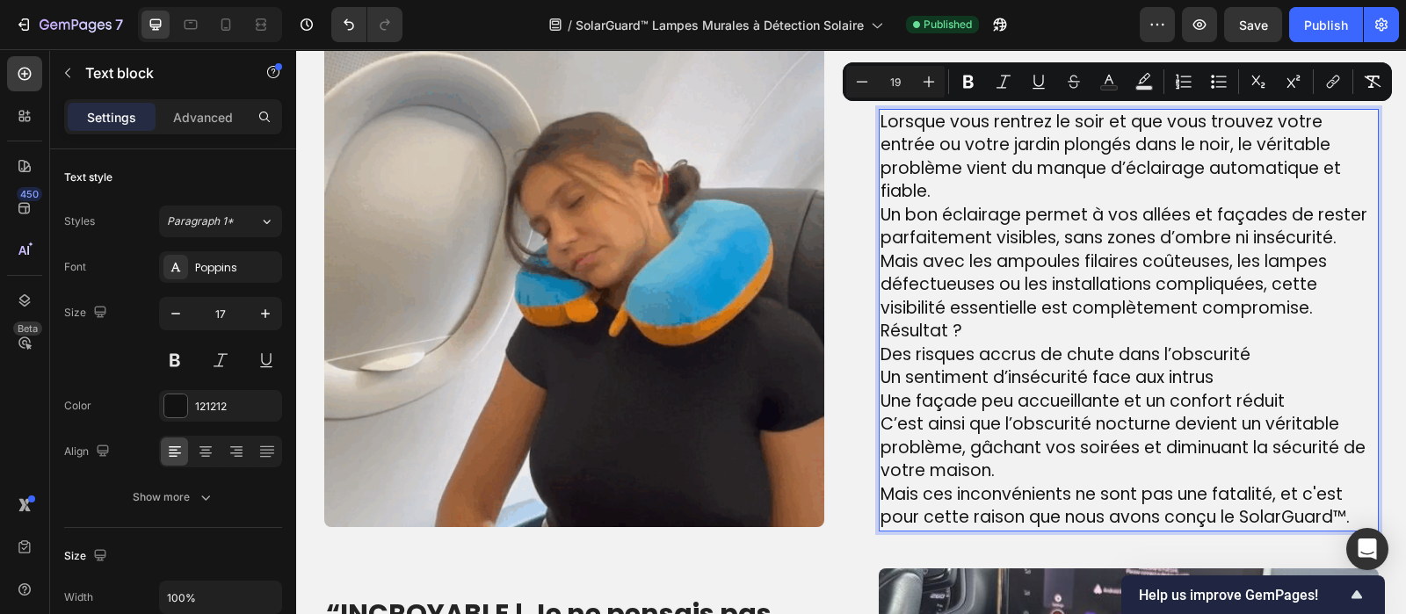
click at [997, 271] on span "Un bon éclairage permet à vos allées et façades de rester parfaitement visibles…" at bounding box center [1124, 261] width 487 height 117
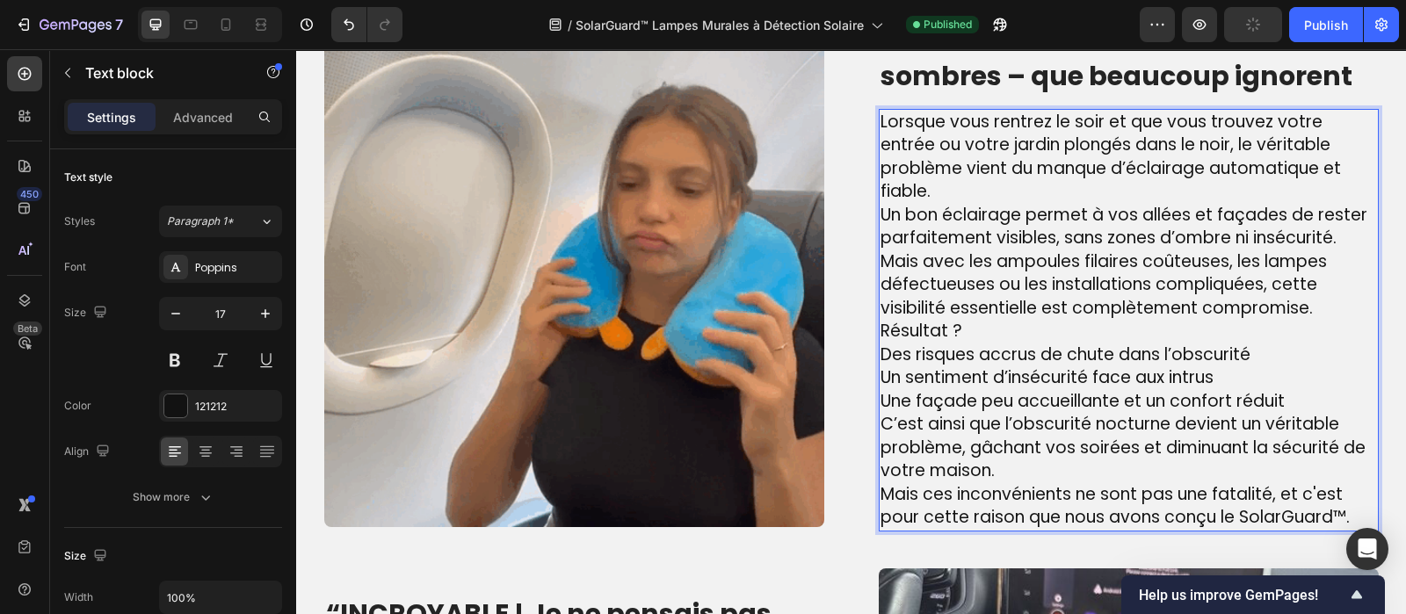
scroll to position [1431, 0]
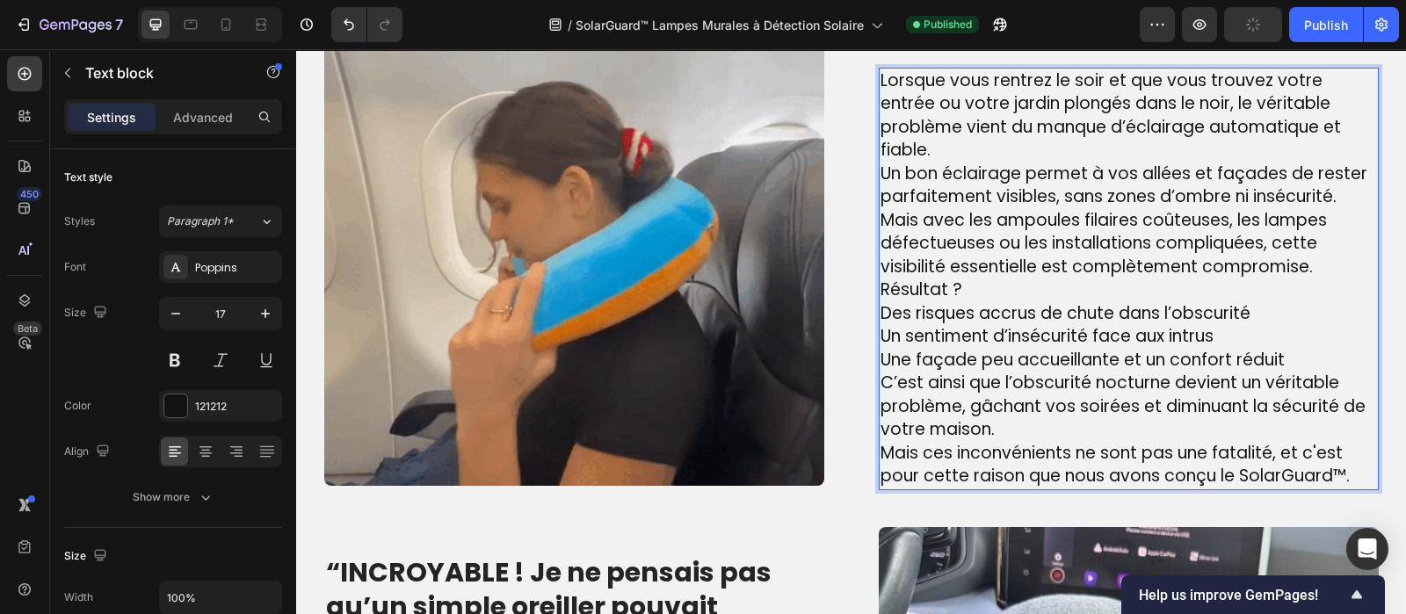
click at [924, 148] on p "Lorsque vous rentrez le soir et que vous trouvez votre entrée ou votre jardin p…" at bounding box center [1129, 115] width 497 height 93
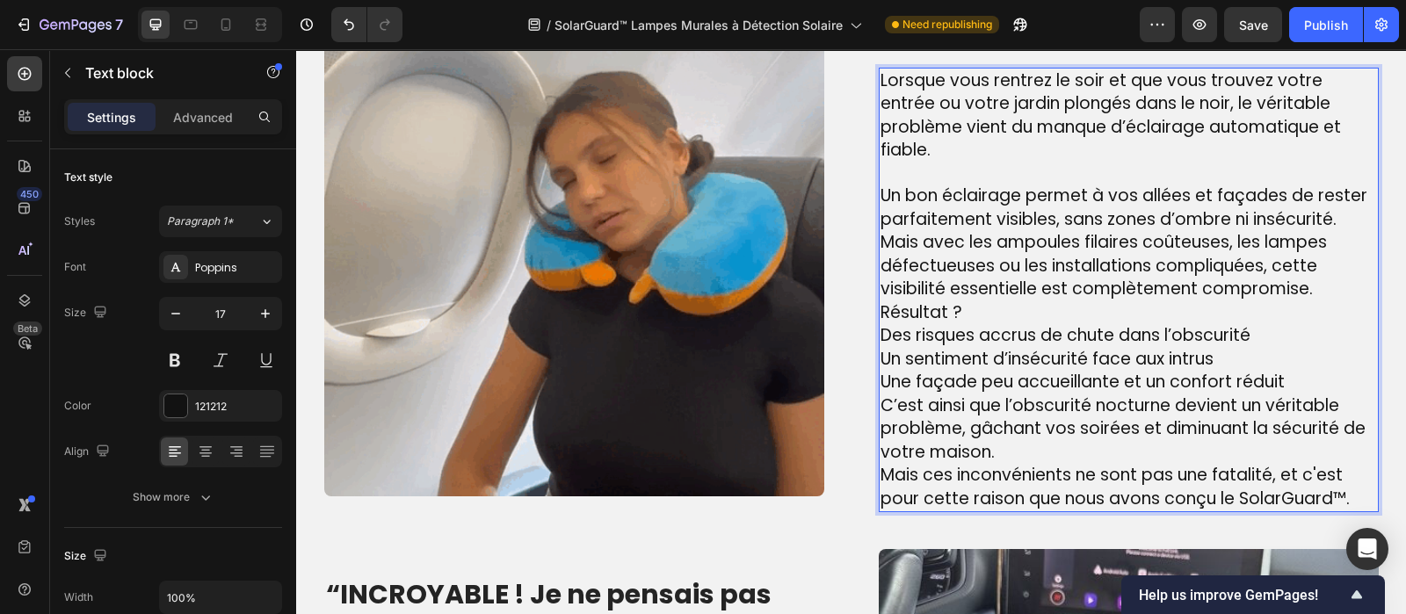
click at [1317, 294] on p "Un bon éclairage permet à vos allées et façades de rester parfaitement visibles…" at bounding box center [1129, 243] width 497 height 117
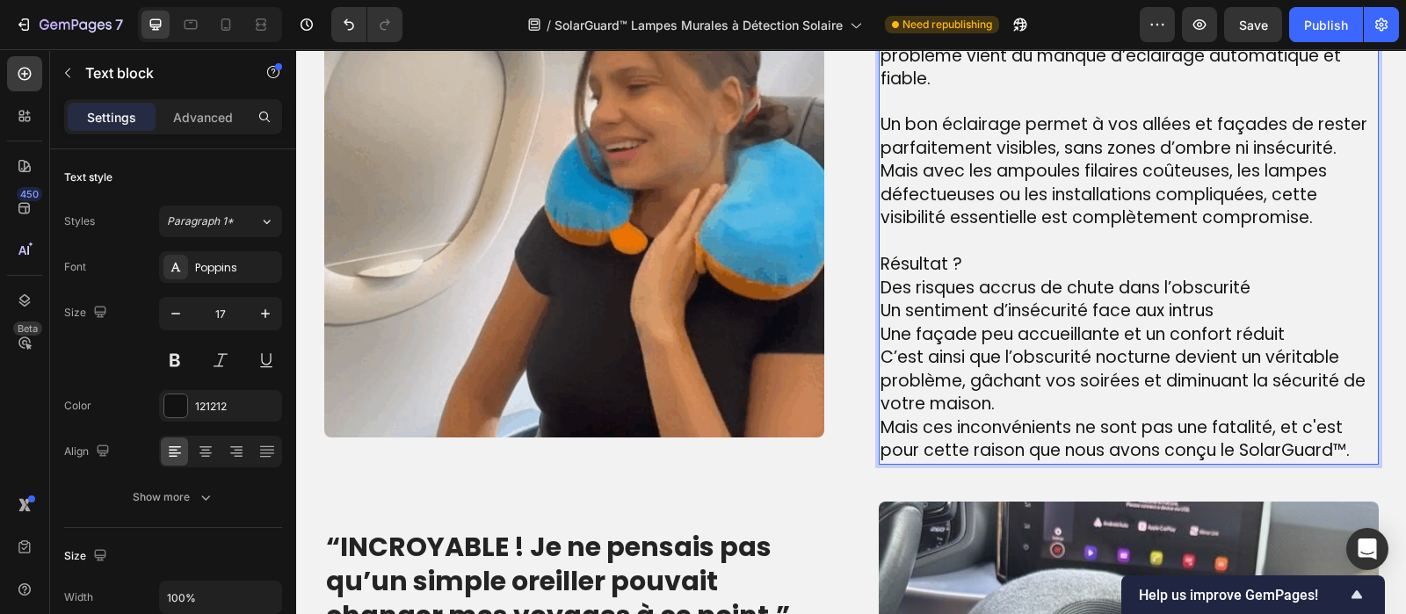
scroll to position [1503, 0]
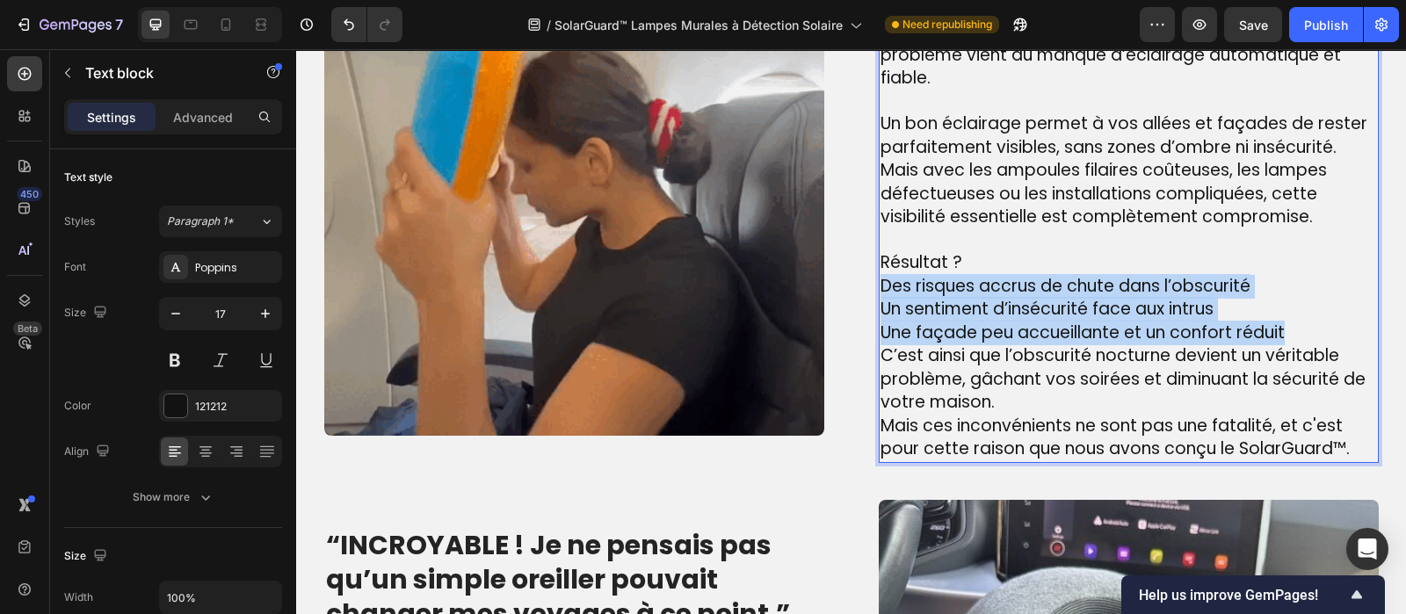
drag, startPoint x: 1284, startPoint y: 331, endPoint x: 875, endPoint y: 282, distance: 411.6
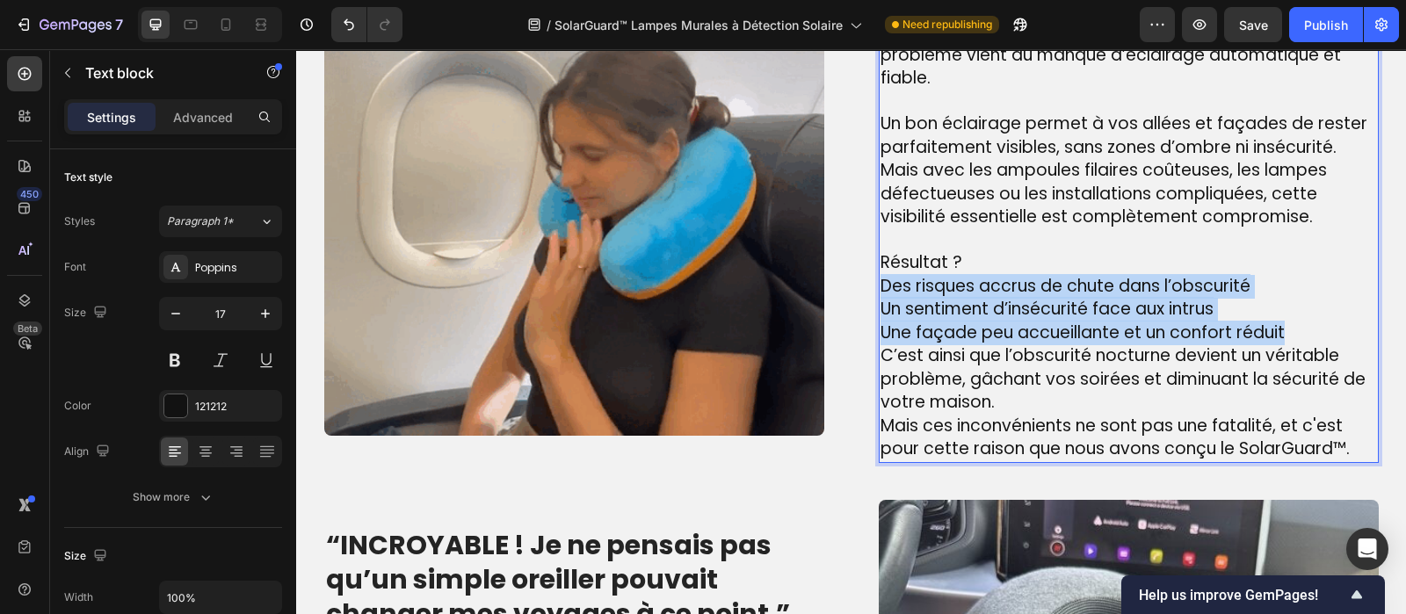
click at [881, 282] on p "Des risques accrus de chute dans l’obscurité Un sentiment d’insécurité face aux…" at bounding box center [1129, 310] width 497 height 70
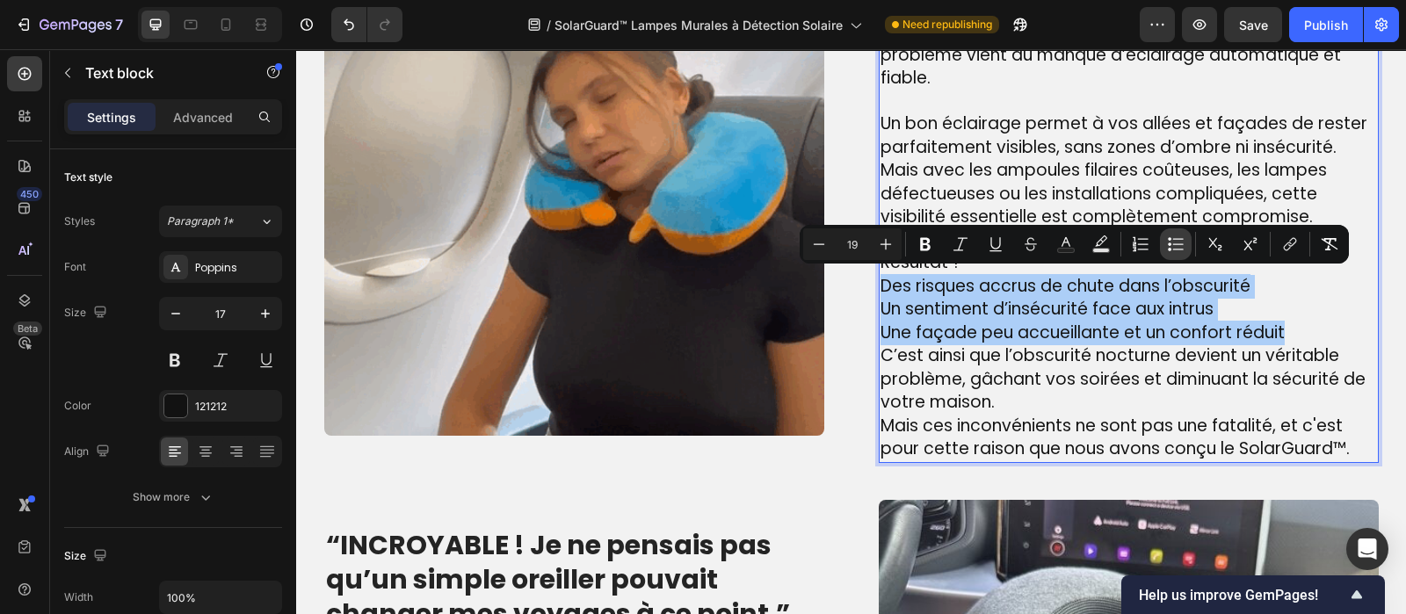
click at [1179, 243] on icon "Editor contextual toolbar" at bounding box center [1176, 245] width 18 height 18
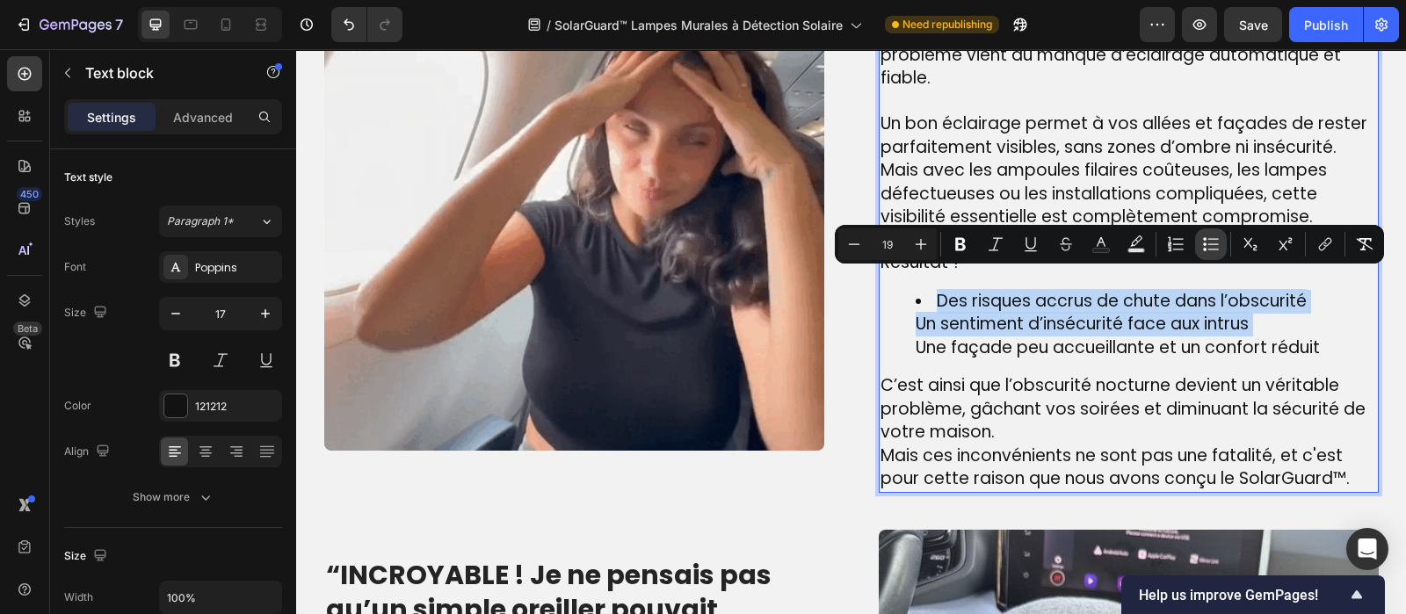
scroll to position [1519, 0]
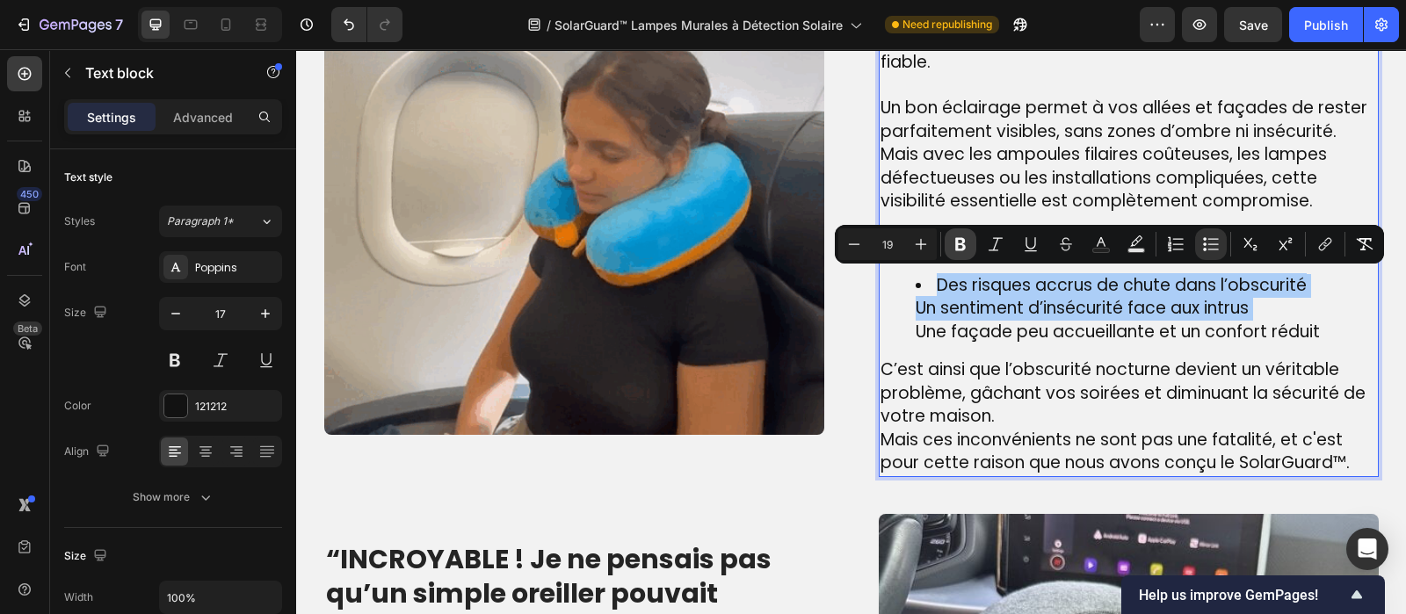
click at [962, 253] on button "Bold" at bounding box center [961, 244] width 32 height 32
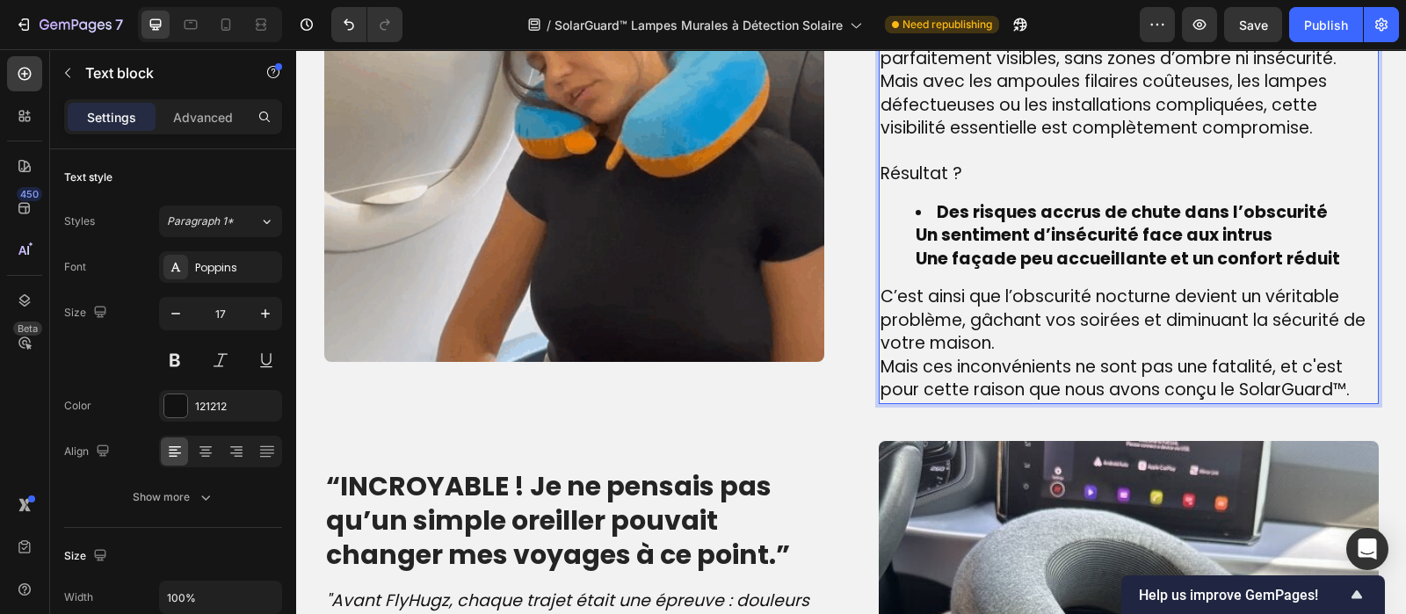
scroll to position [1586, 0]
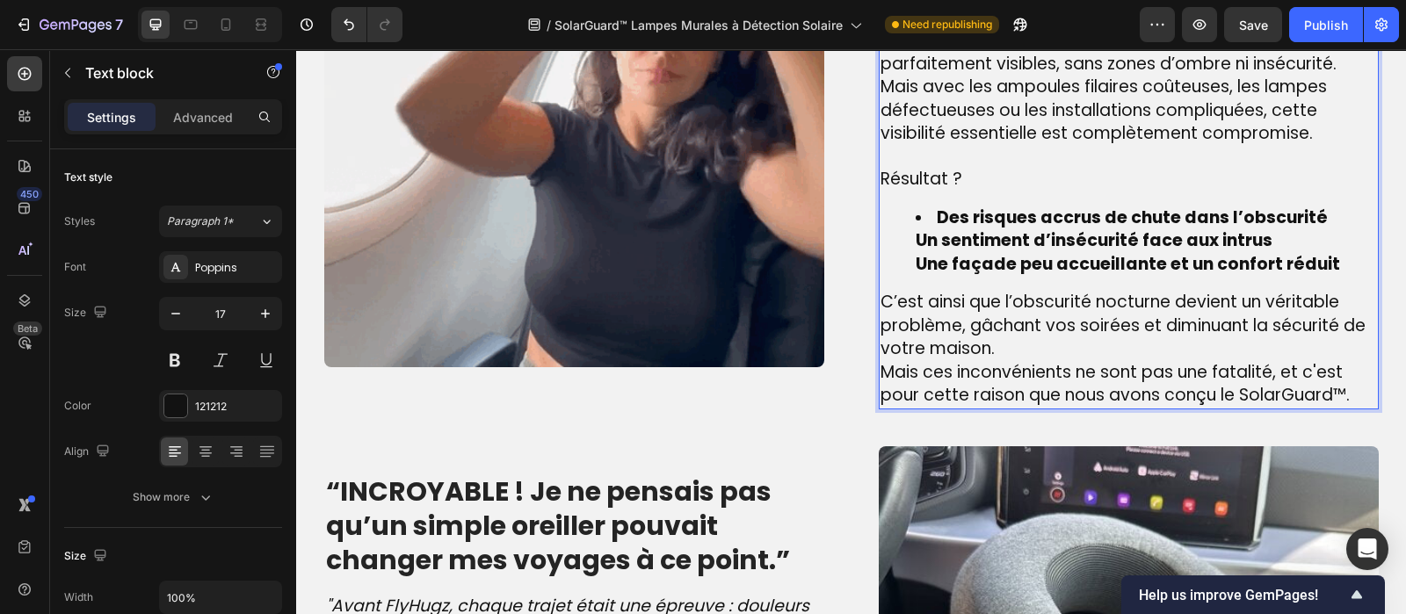
click at [916, 239] on strong "Un sentiment d’insécurité face aux intrus" at bounding box center [1094, 240] width 357 height 24
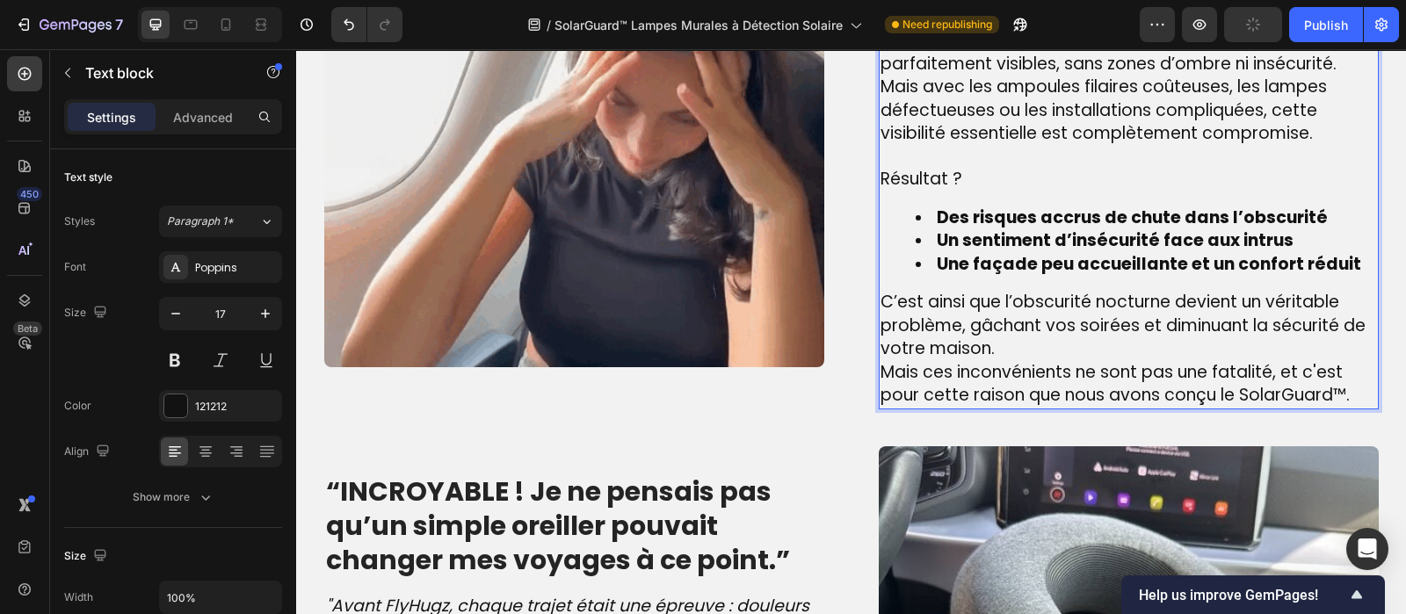
click at [993, 344] on p "C’est ainsi que l’obscurité nocturne devient un véritable problème, gâchant vos…" at bounding box center [1129, 326] width 497 height 70
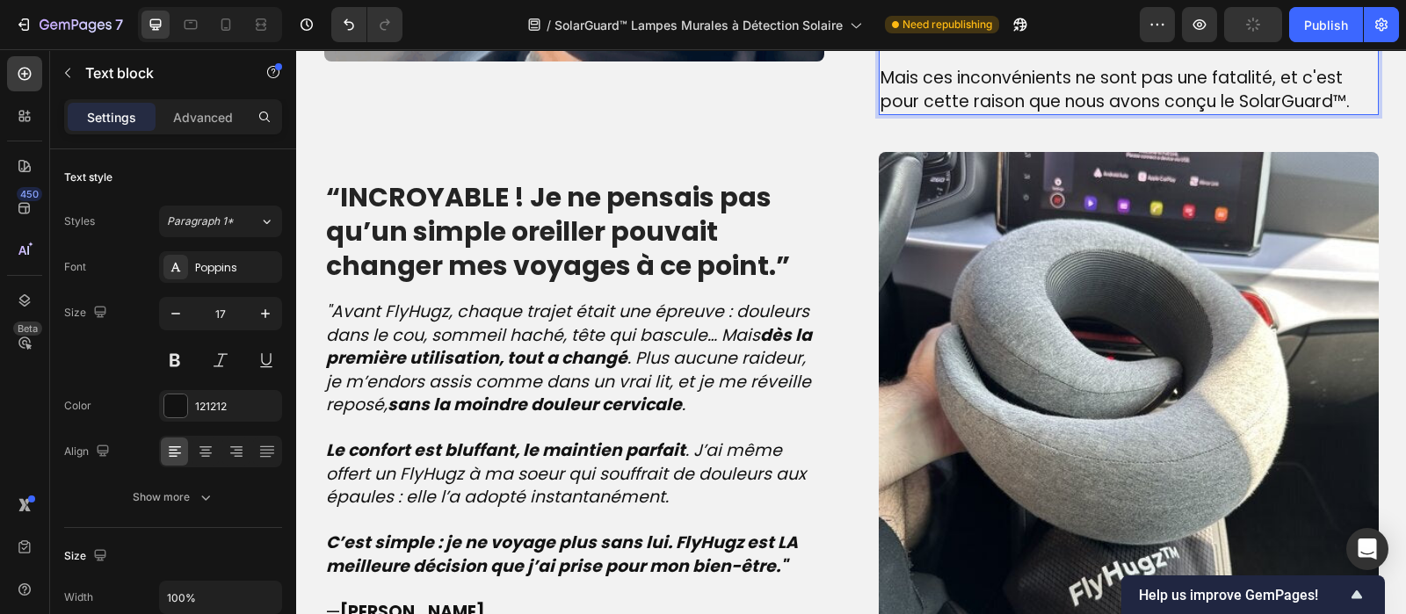
scroll to position [1930, 0]
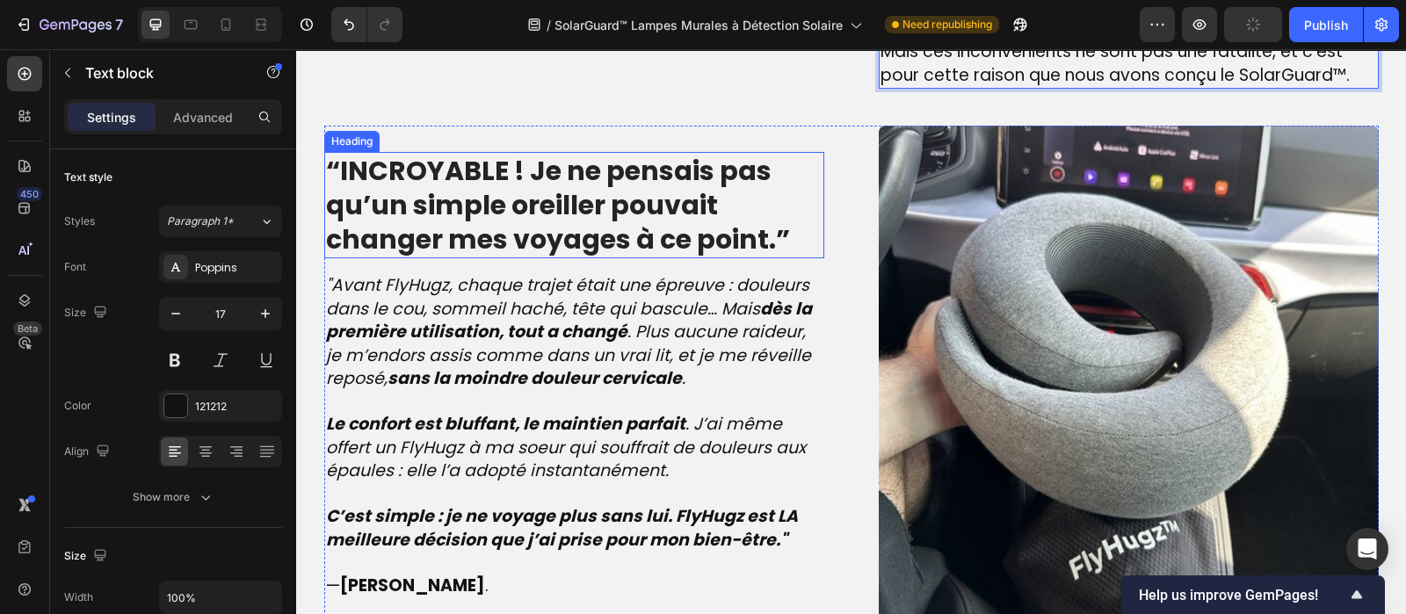
click at [523, 192] on strong "“INCROYABLE ! Je ne pensais pas qu’un simple oreiller pouvait changer mes voyag…" at bounding box center [558, 205] width 464 height 106
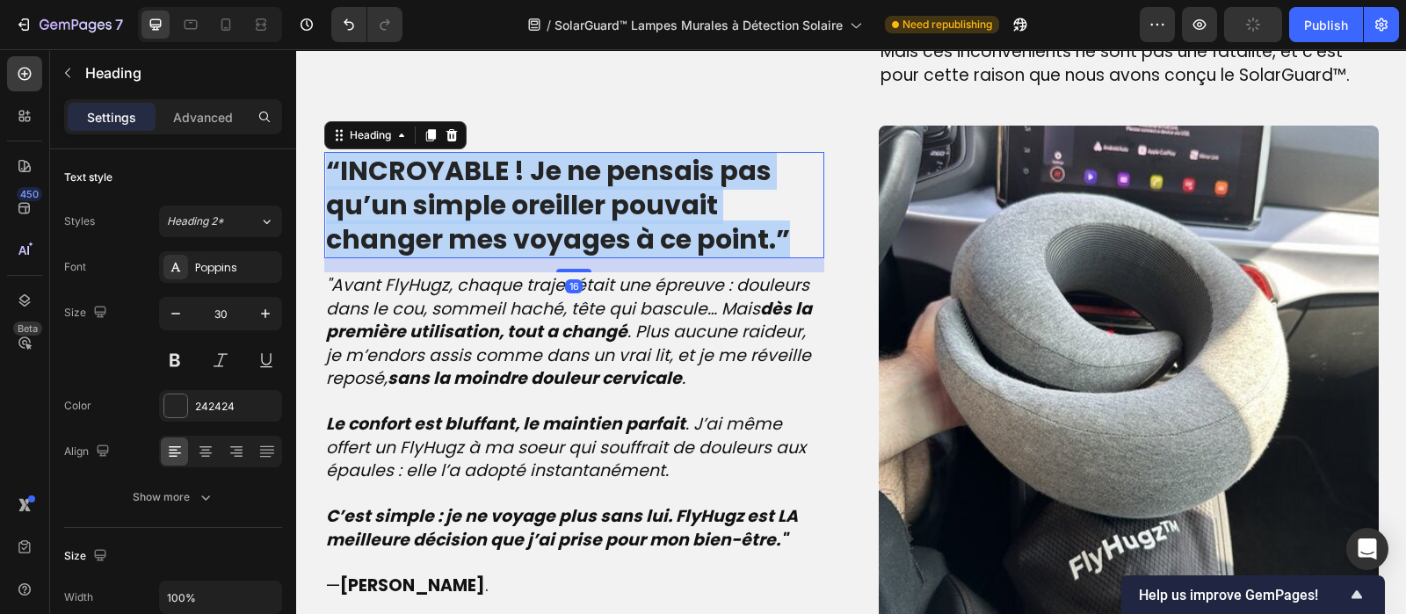
click at [523, 192] on strong "“INCROYABLE ! Je ne pensais pas qu’un simple oreiller pouvait changer mes voyag…" at bounding box center [558, 205] width 464 height 106
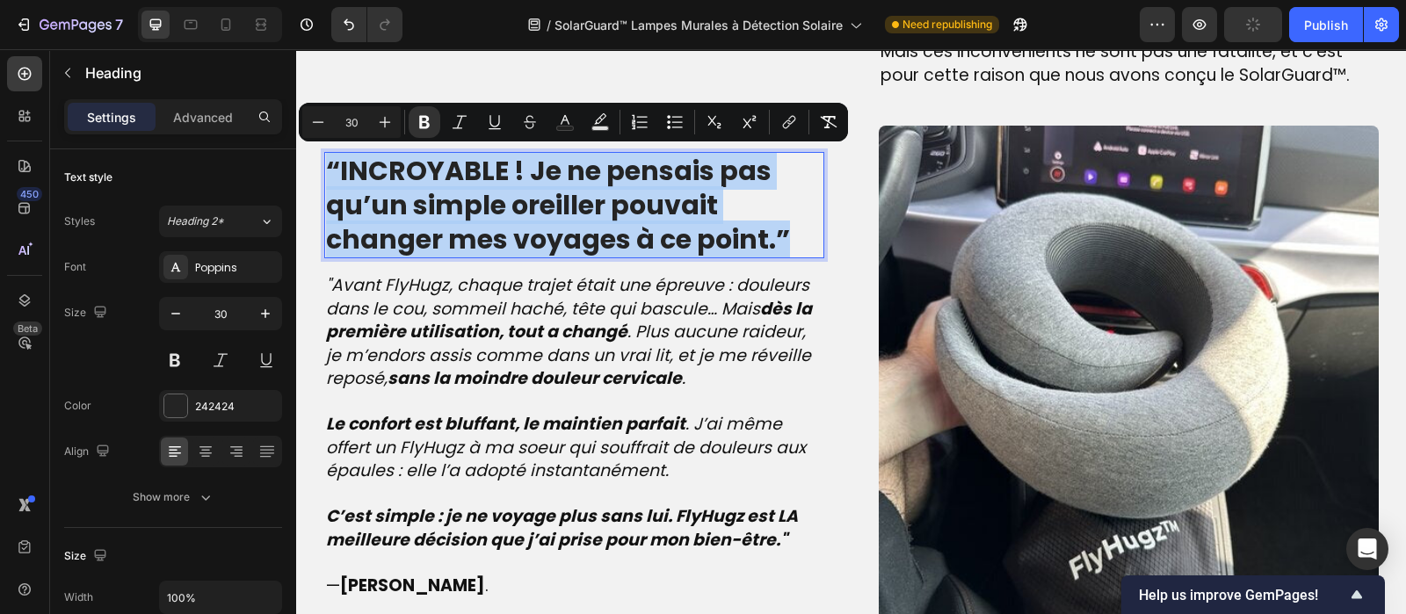
click at [523, 192] on strong "“INCROYABLE ! Je ne pensais pas qu’un simple oreiller pouvait changer mes voyag…" at bounding box center [558, 205] width 464 height 106
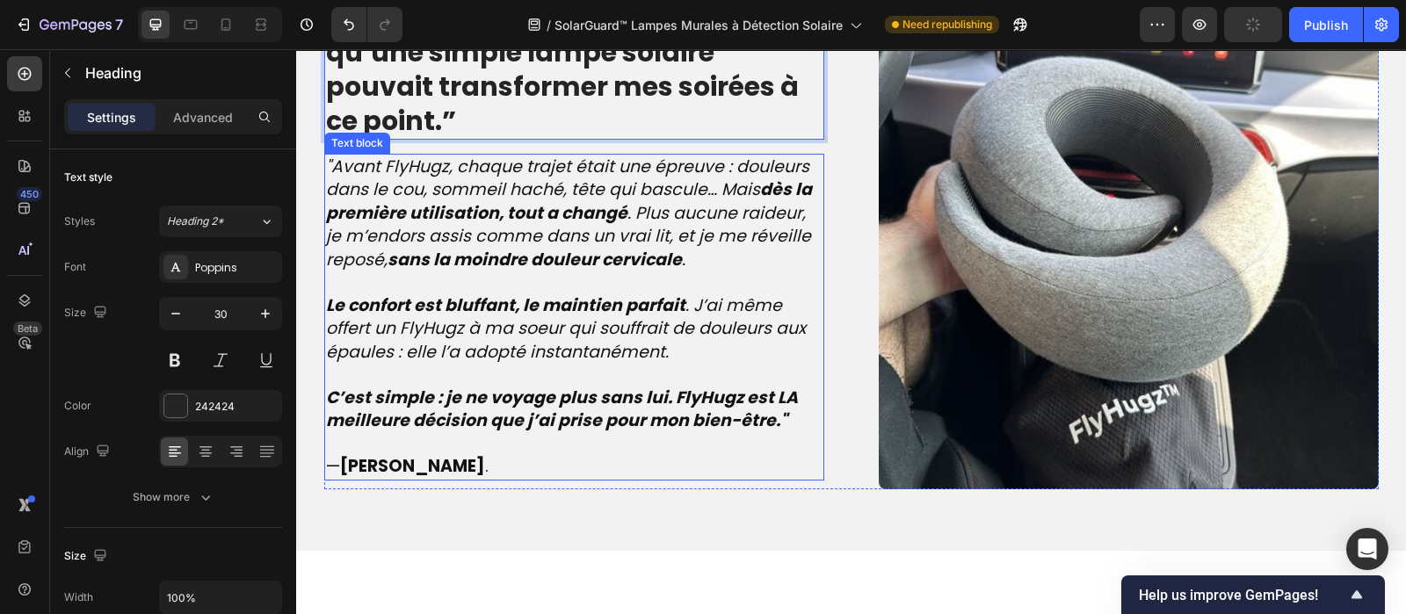
scroll to position [2070, 0]
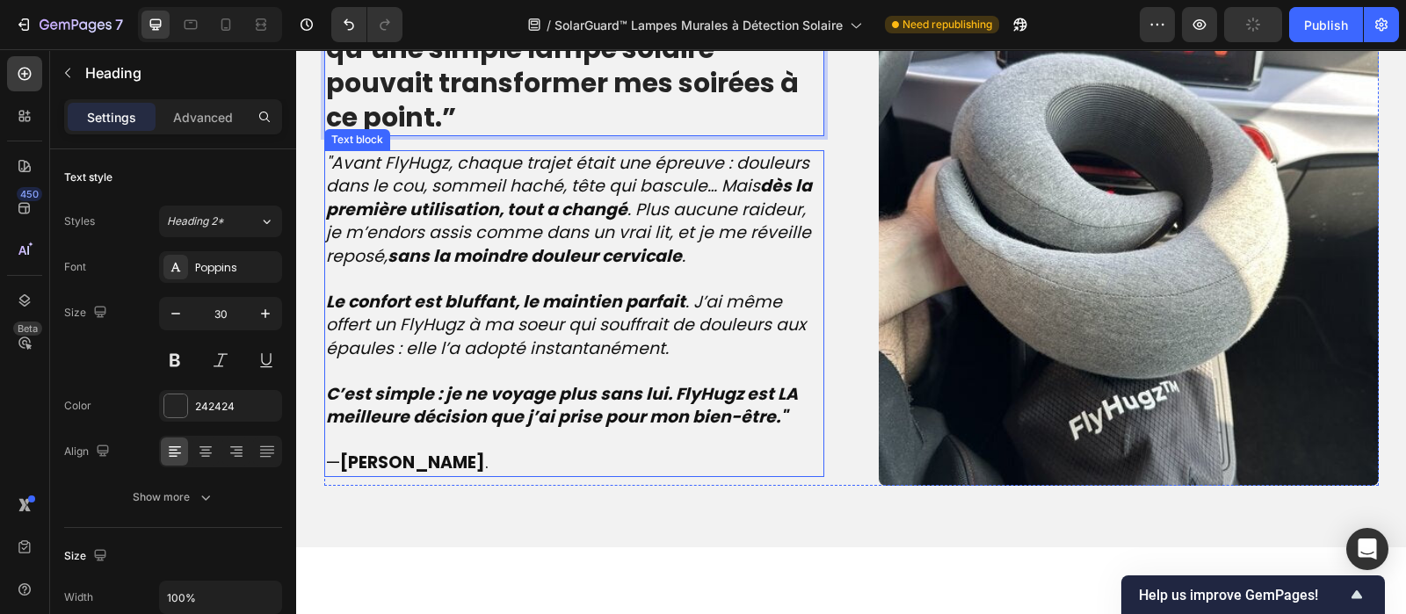
click at [787, 394] on p "C’est simple : je ne voyage plus sans lui. FlyHugz est LA meilleure décision qu…" at bounding box center [574, 406] width 497 height 47
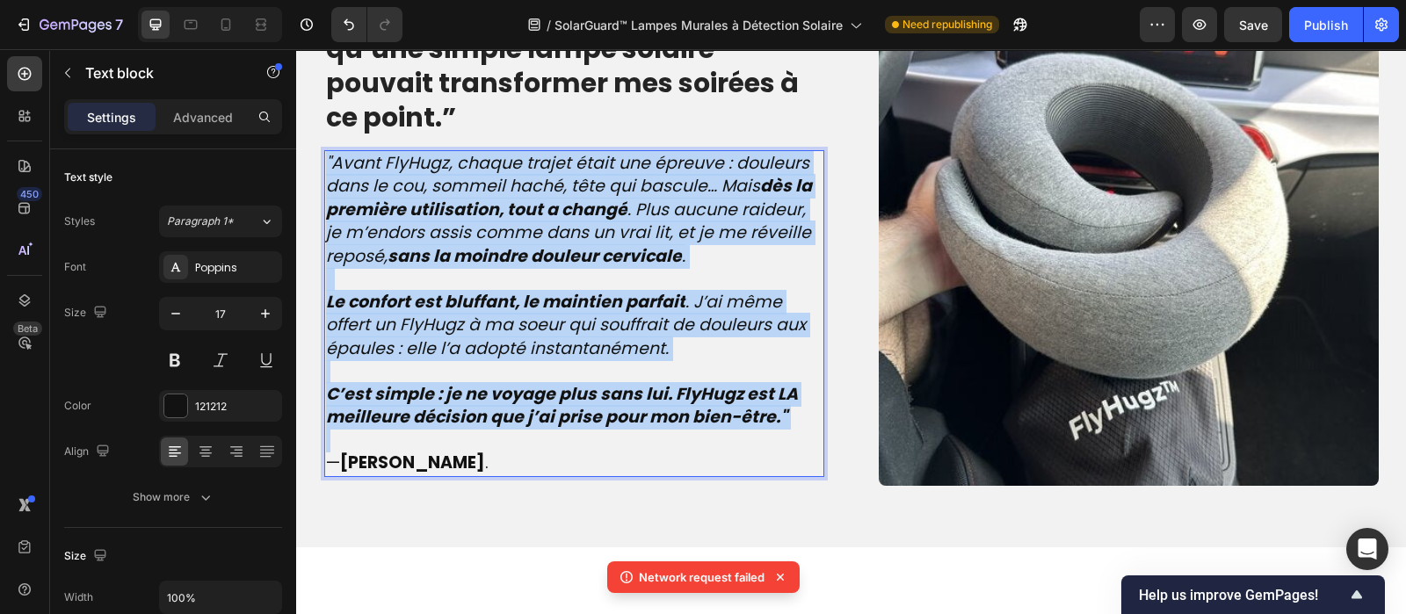
drag, startPoint x: 787, startPoint y: 394, endPoint x: 315, endPoint y: 139, distance: 537.1
click at [324, 150] on div ""Avant FlyHugz, chaque trajet était une épreuve : douleurs dans le cou, sommeil…" at bounding box center [574, 313] width 500 height 327
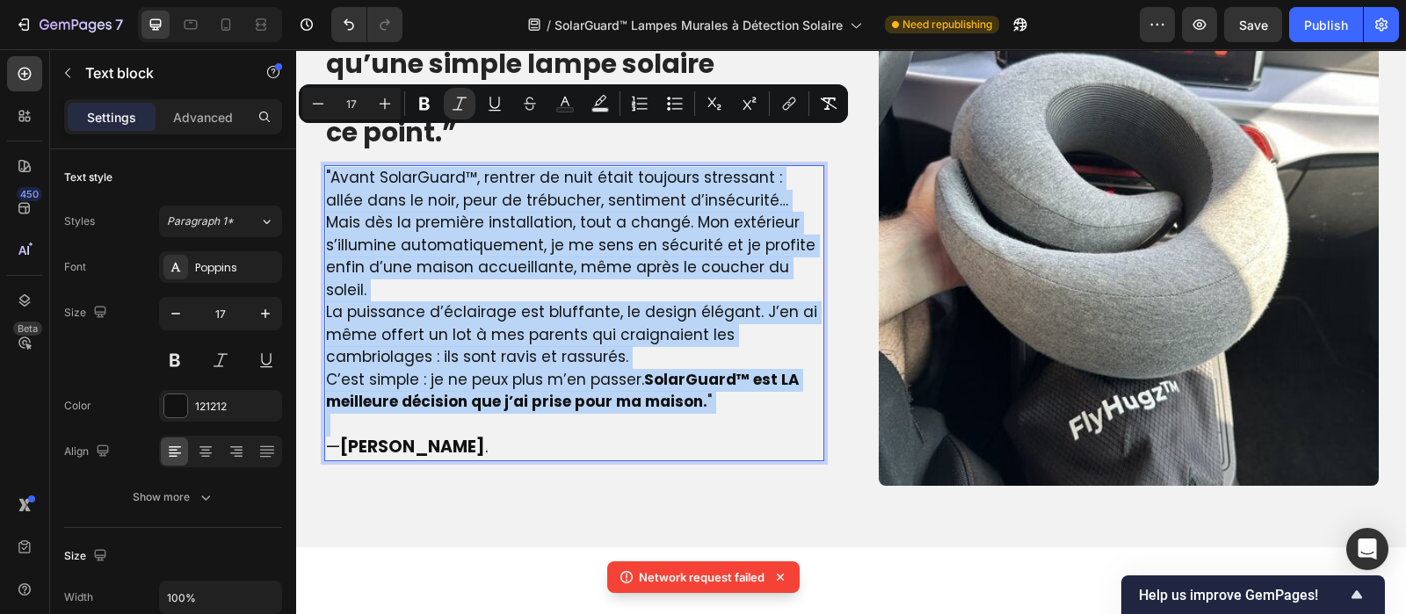
scroll to position [2096, 0]
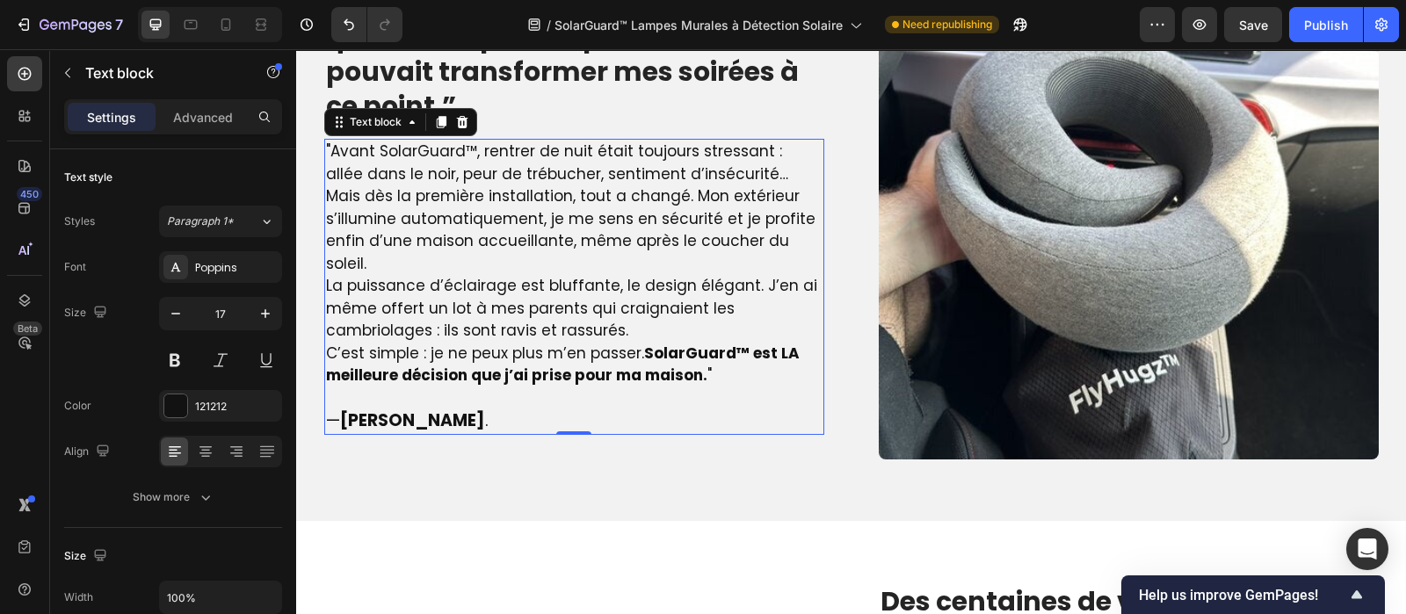
click at [704, 344] on p "C’est simple : je ne peux plus m’en passer. SolarGuard™ est LA meilleure décisi…" at bounding box center [574, 365] width 497 height 45
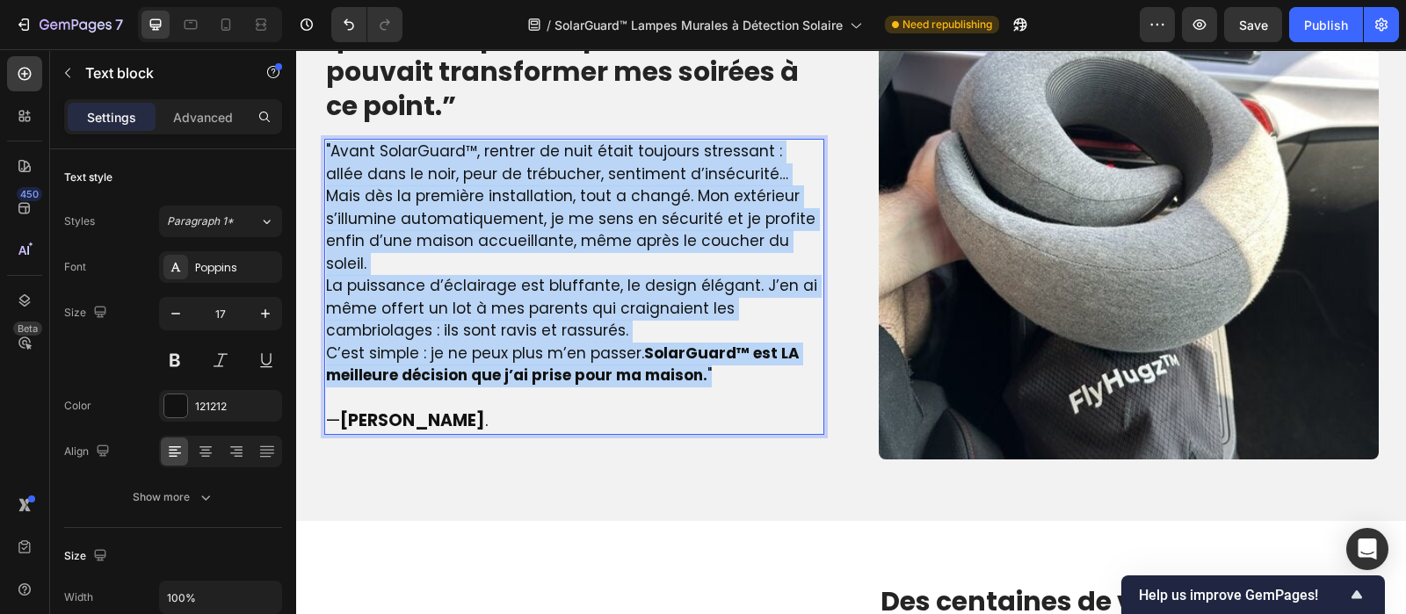
drag, startPoint x: 704, startPoint y: 344, endPoint x: 315, endPoint y: 141, distance: 438.7
click at [324, 141] on div ""Avant SolarGuard™, rentrer de nuit était toujours stressant : allée dans le no…" at bounding box center [574, 287] width 500 height 296
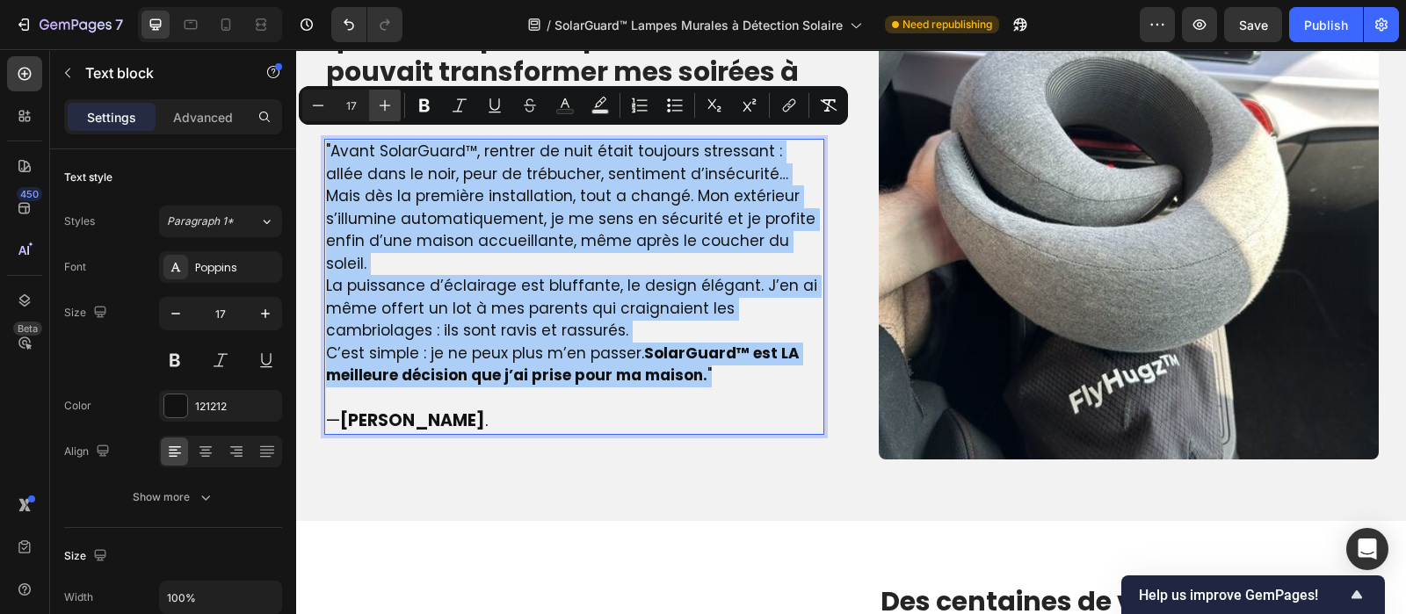
click at [392, 103] on icon "Editor contextual toolbar" at bounding box center [385, 106] width 18 height 18
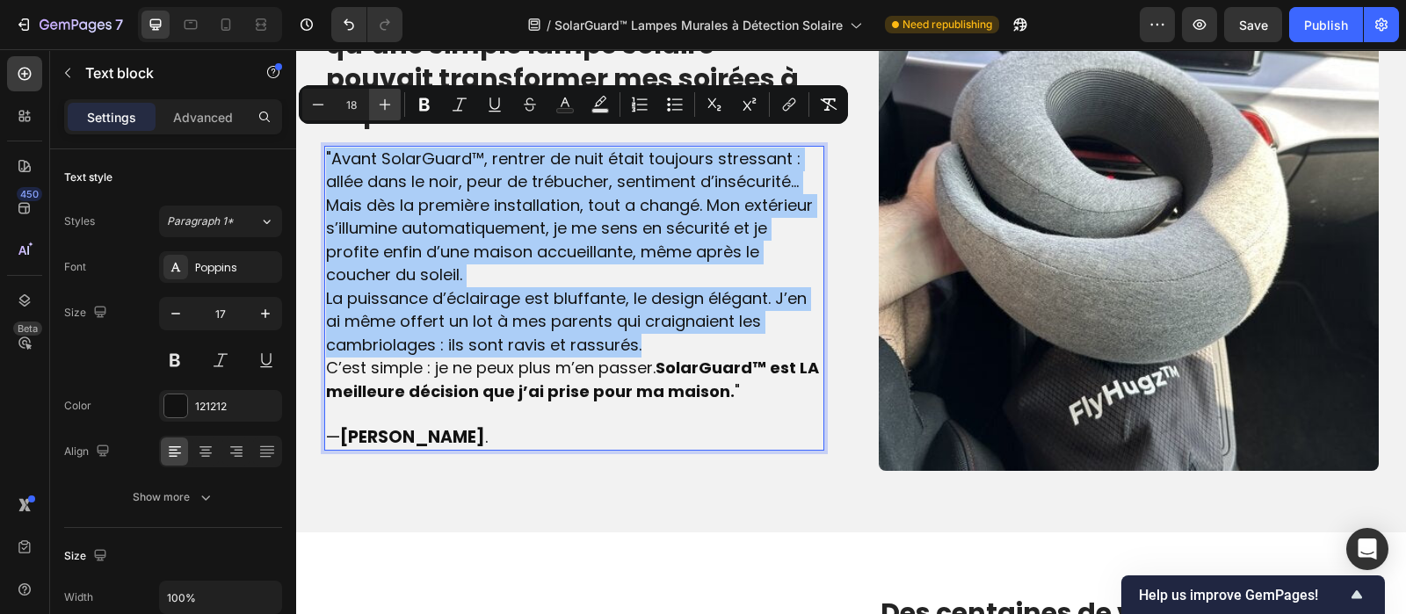
click at [392, 103] on icon "Editor contextual toolbar" at bounding box center [385, 105] width 18 height 18
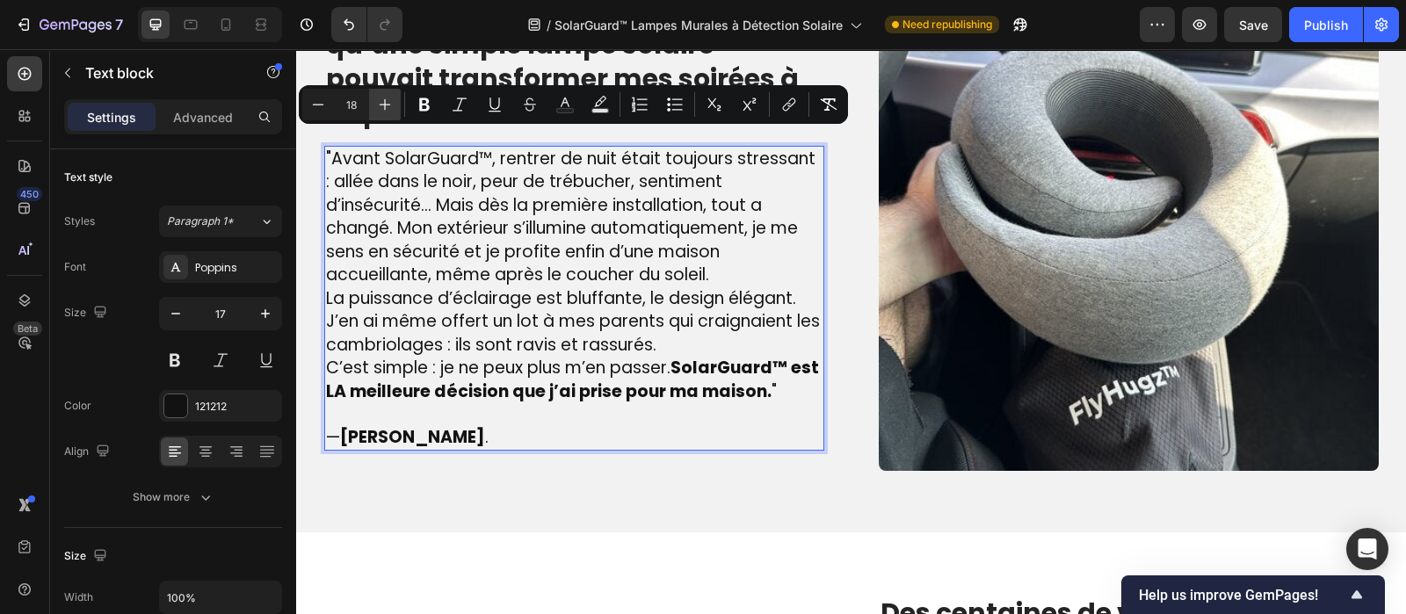
type input "19"
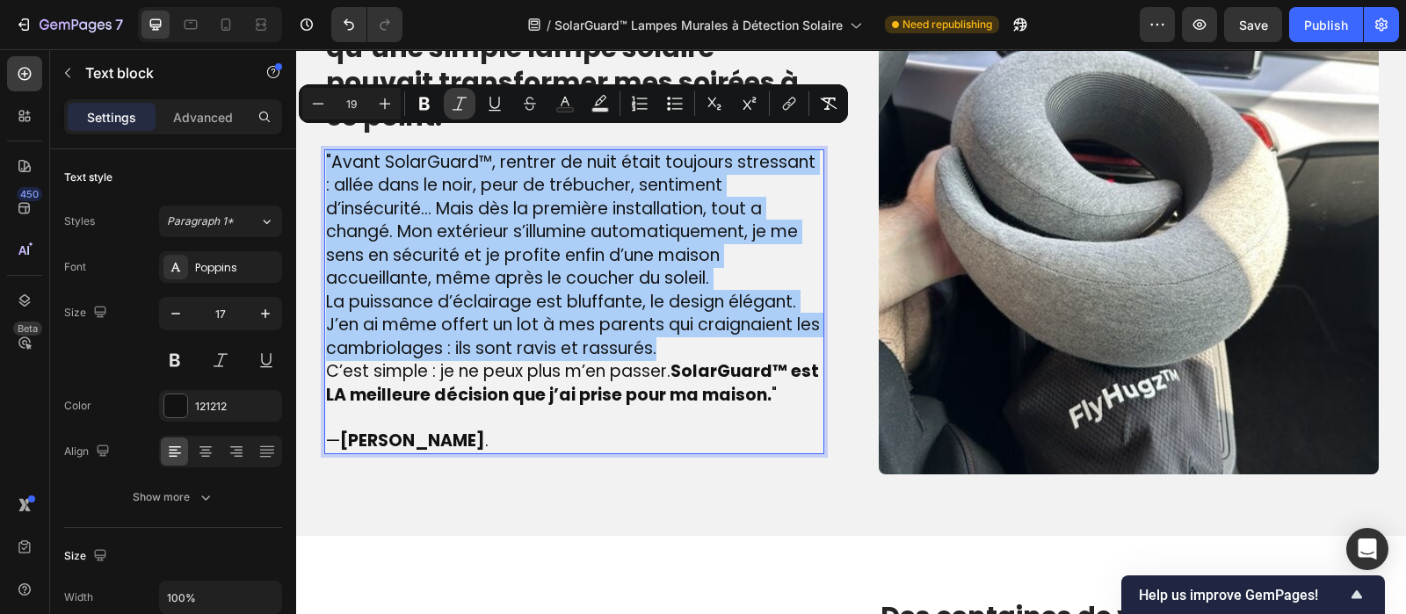
click at [454, 107] on icon "Editor contextual toolbar" at bounding box center [460, 104] width 18 height 18
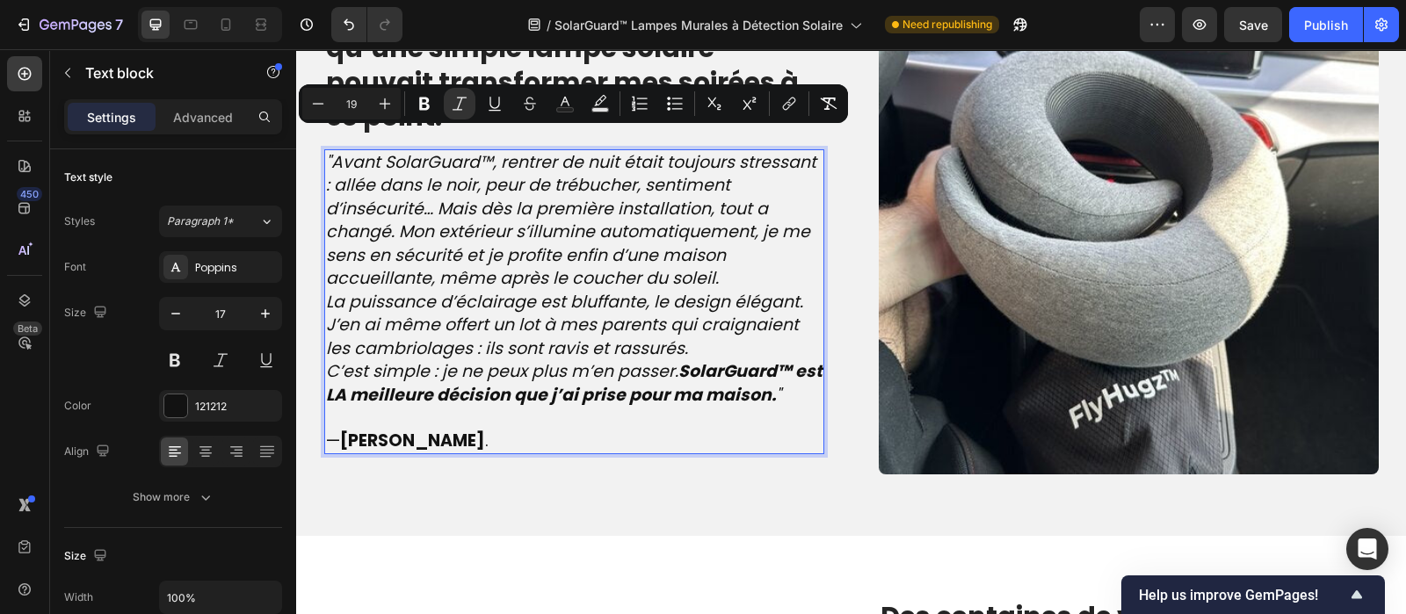
click at [726, 251] on p ""Avant SolarGuard™, rentrer de nuit était toujours stressant : allée dans le no…" at bounding box center [574, 221] width 497 height 140
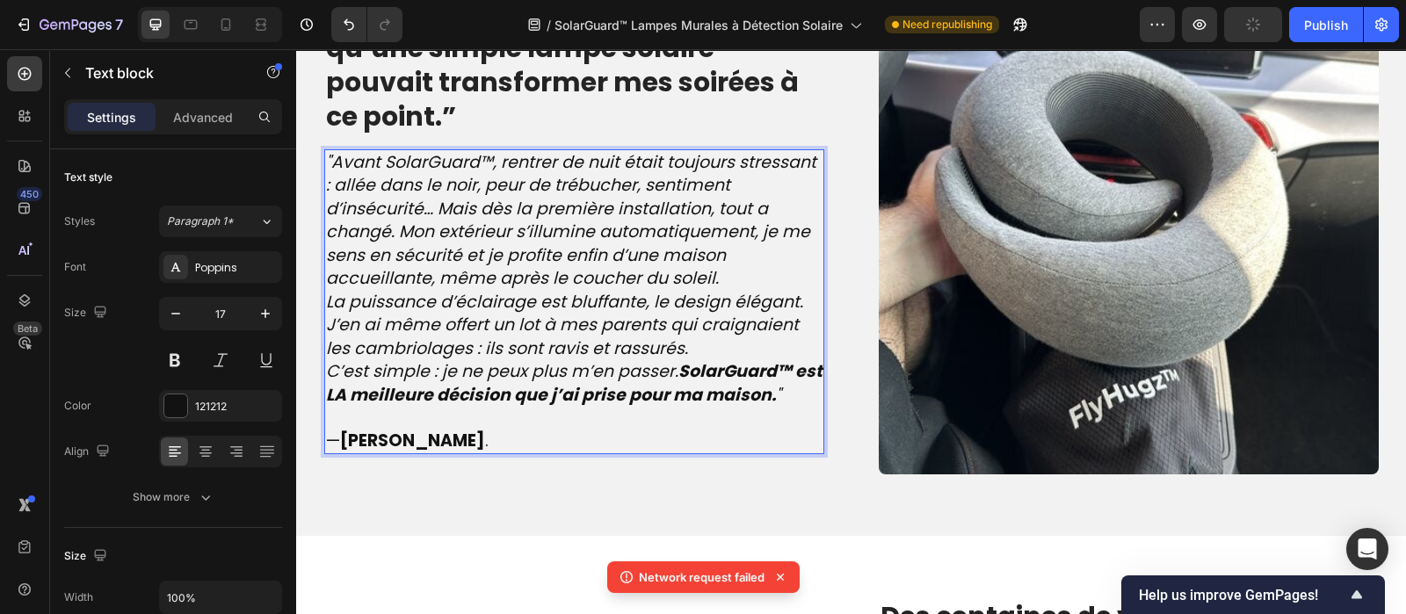
scroll to position [2070, 0]
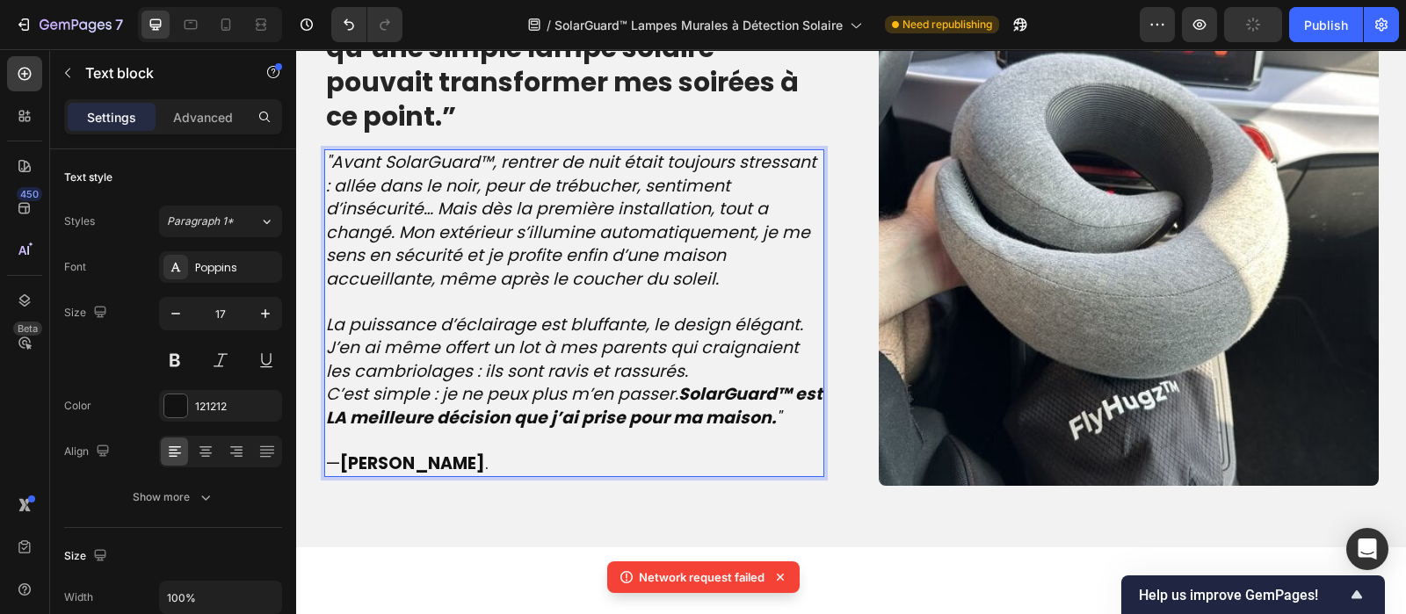
click at [704, 349] on p "La puissance d’éclairage est bluffante, le design élégant. J’en ai même offert …" at bounding box center [574, 349] width 497 height 70
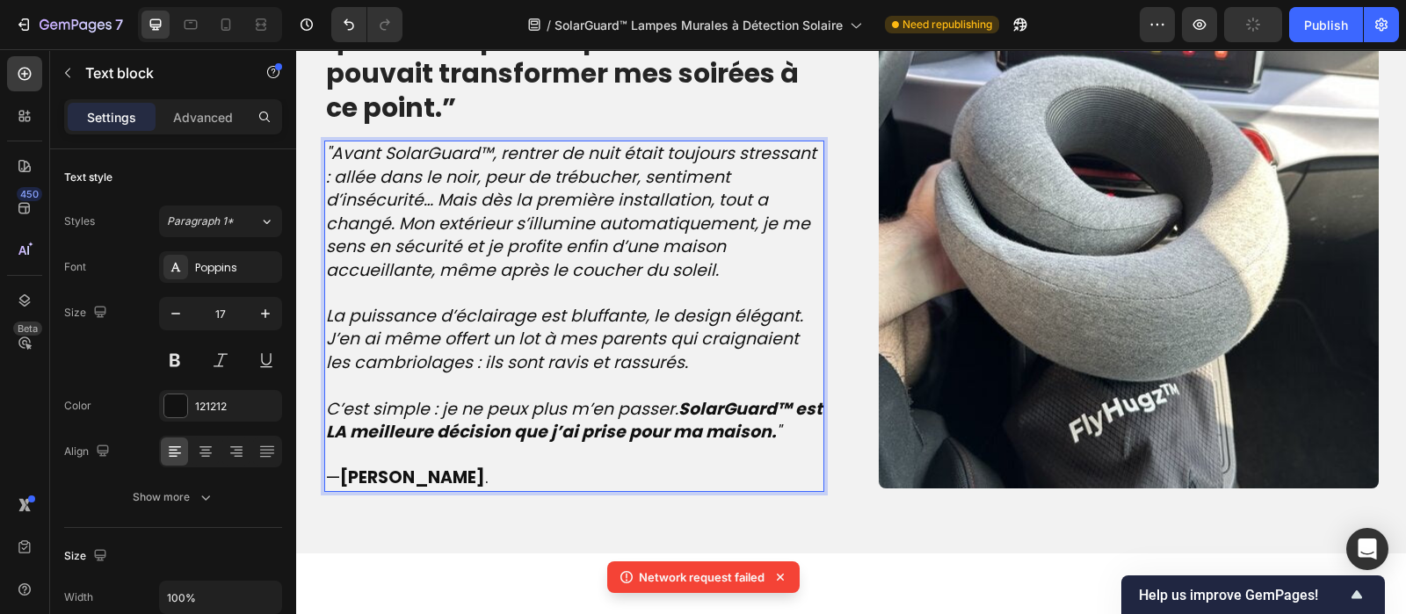
scroll to position [2058, 0]
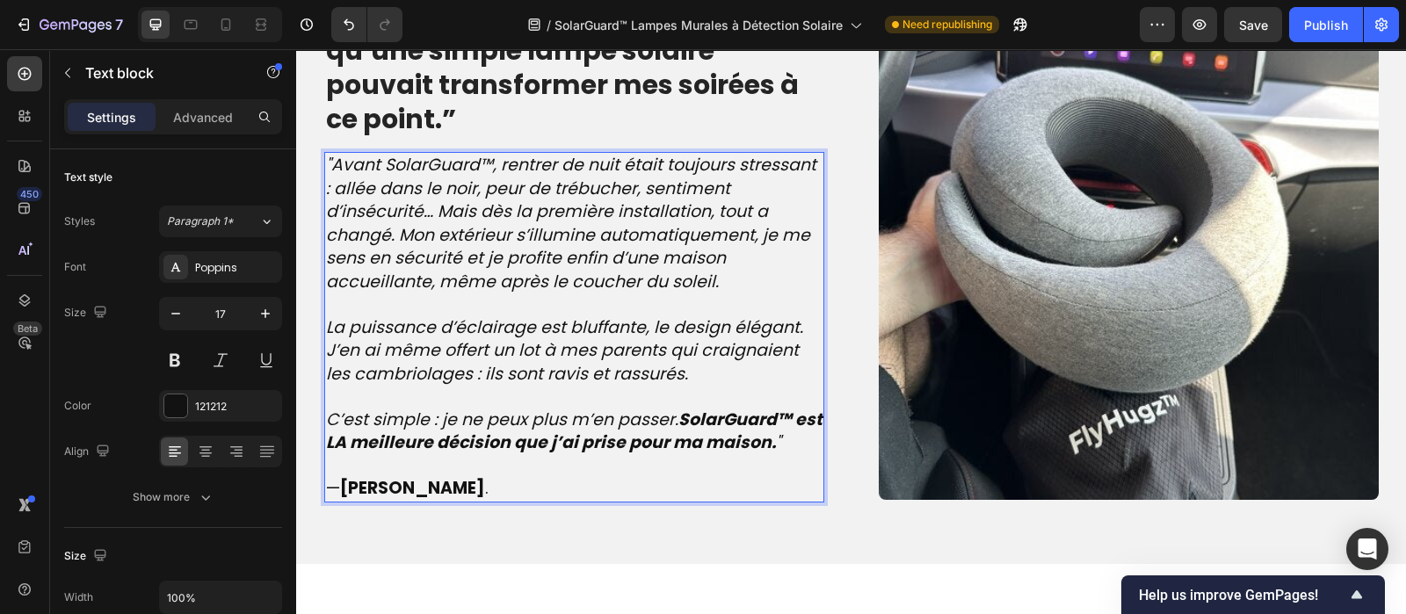
click at [625, 245] on icon ""Avant SolarGuard™, rentrer de nuit était toujours stressant : allée dans le no…" at bounding box center [571, 223] width 490 height 141
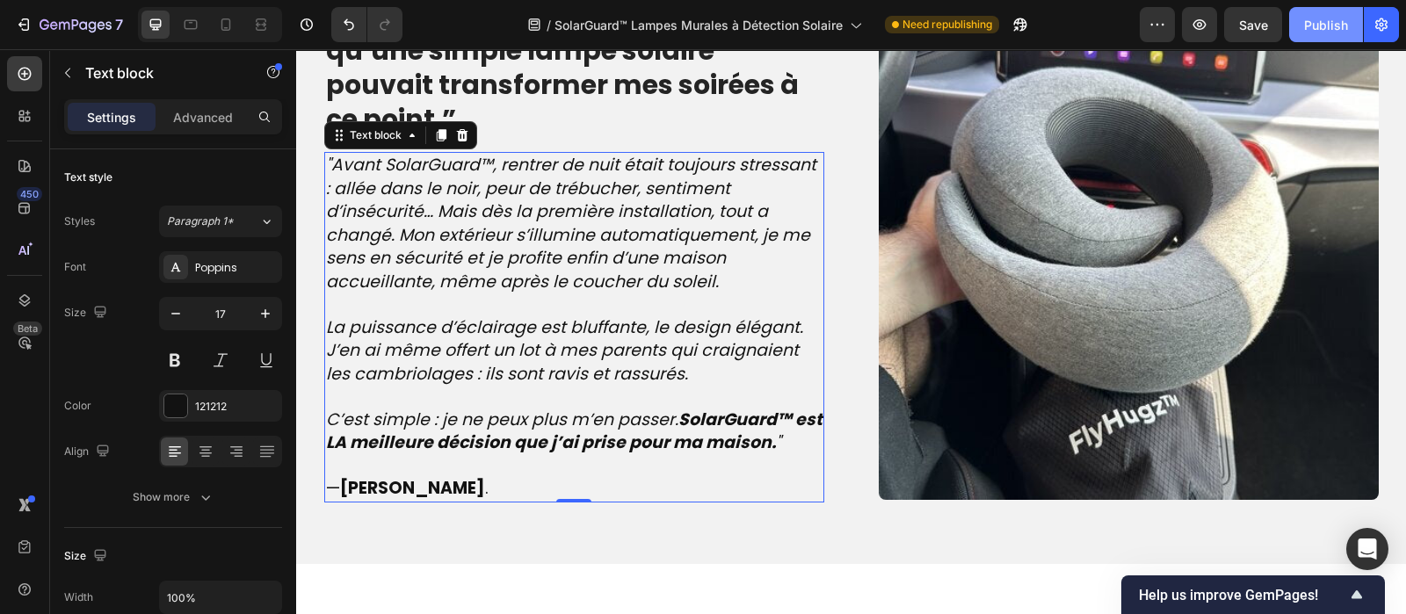
click at [1335, 33] on div "Publish" at bounding box center [1326, 25] width 44 height 18
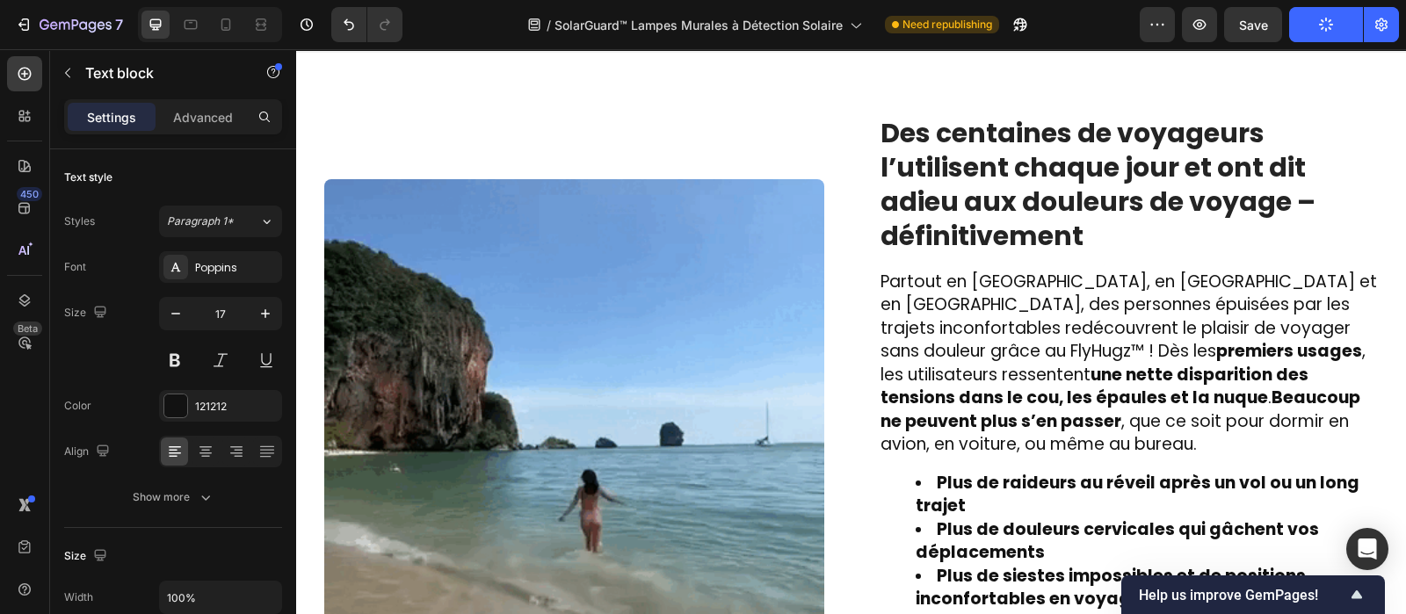
scroll to position [2597, 0]
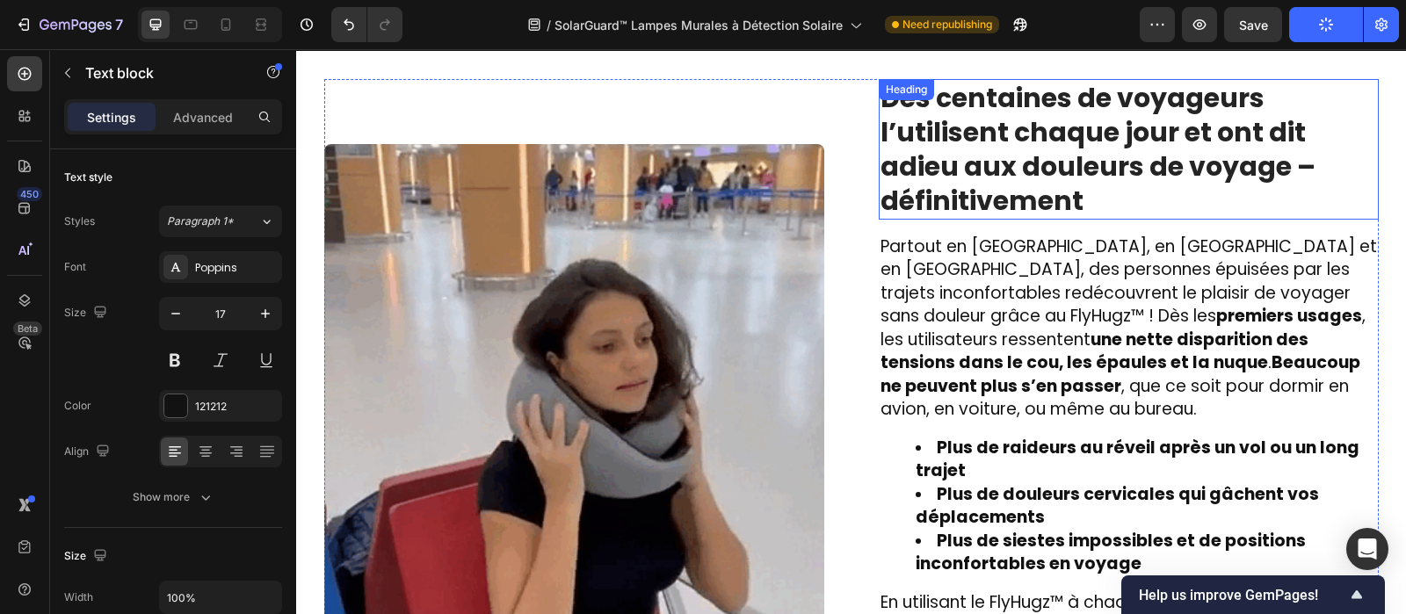
click at [1040, 159] on strong "Des centaines de voyageurs l’utilisent chaque jour et ont dit adieu aux douleur…" at bounding box center [1098, 149] width 435 height 141
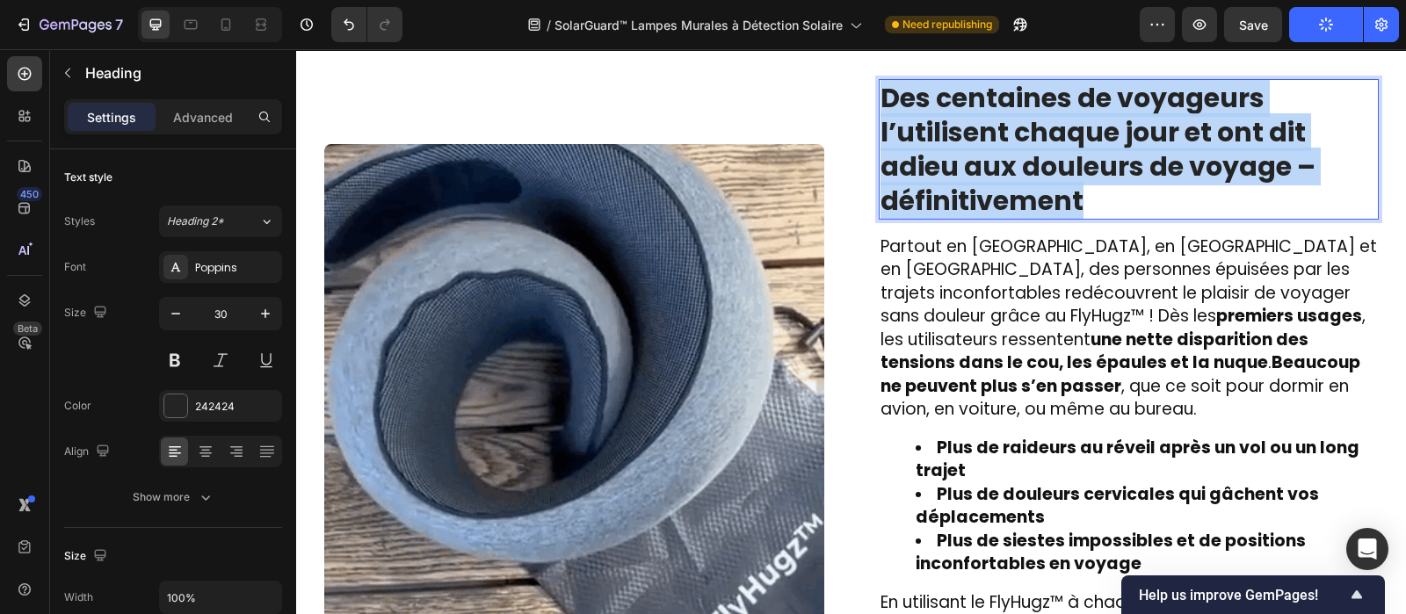
click at [1040, 159] on strong "Des centaines de voyageurs l’utilisent chaque jour et ont dit adieu aux douleur…" at bounding box center [1098, 149] width 435 height 141
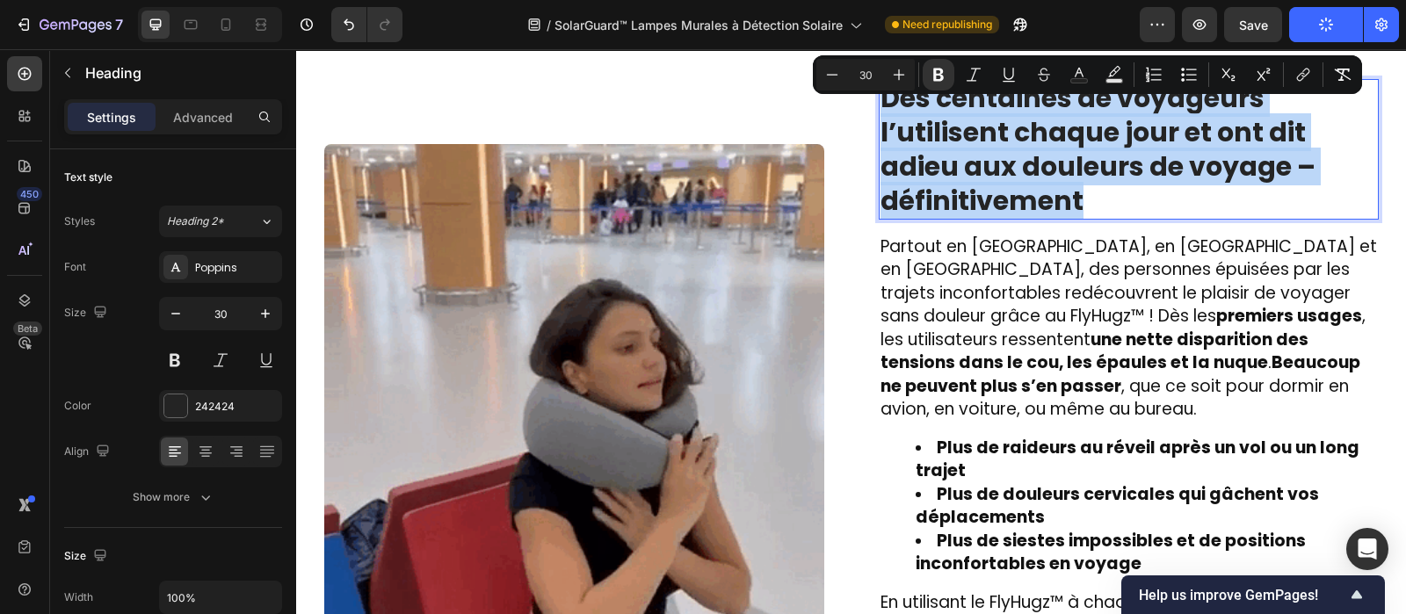
click at [1040, 159] on strong "Des centaines de voyageurs l’utilisent chaque jour et ont dit adieu aux douleur…" at bounding box center [1098, 149] width 435 height 141
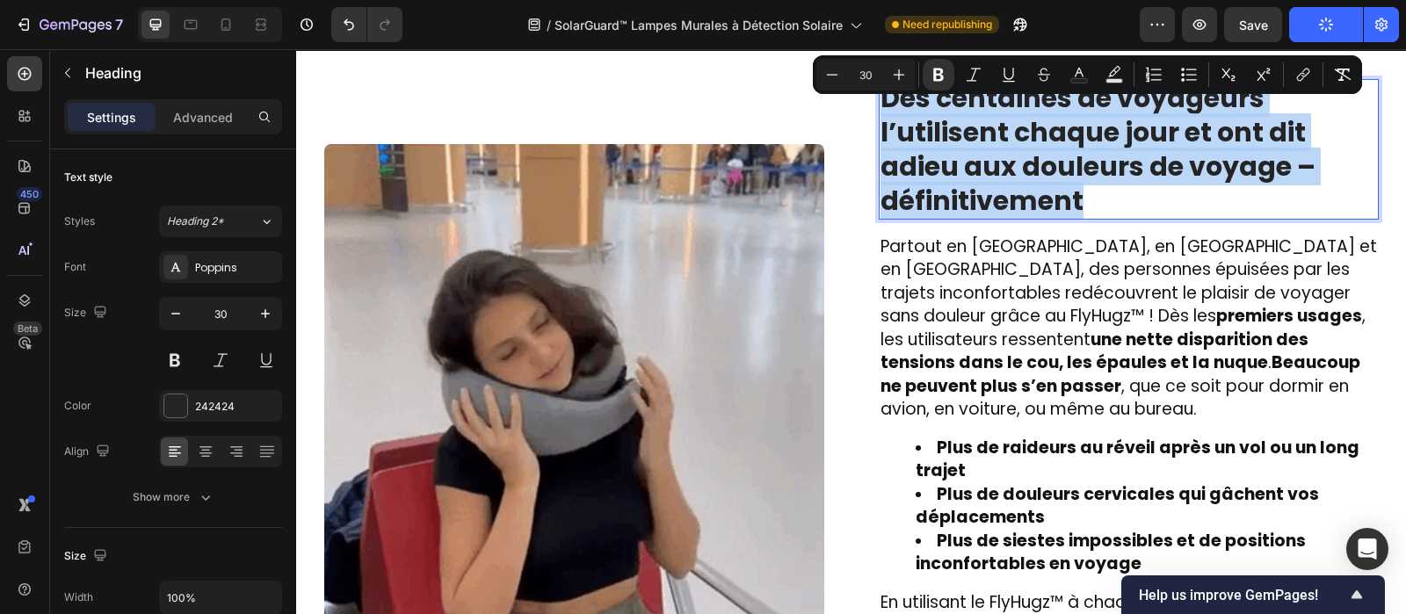
copy strong "Des centaines de voyageurs l’utilisent chaque jour et ont dit adieu aux douleur…"
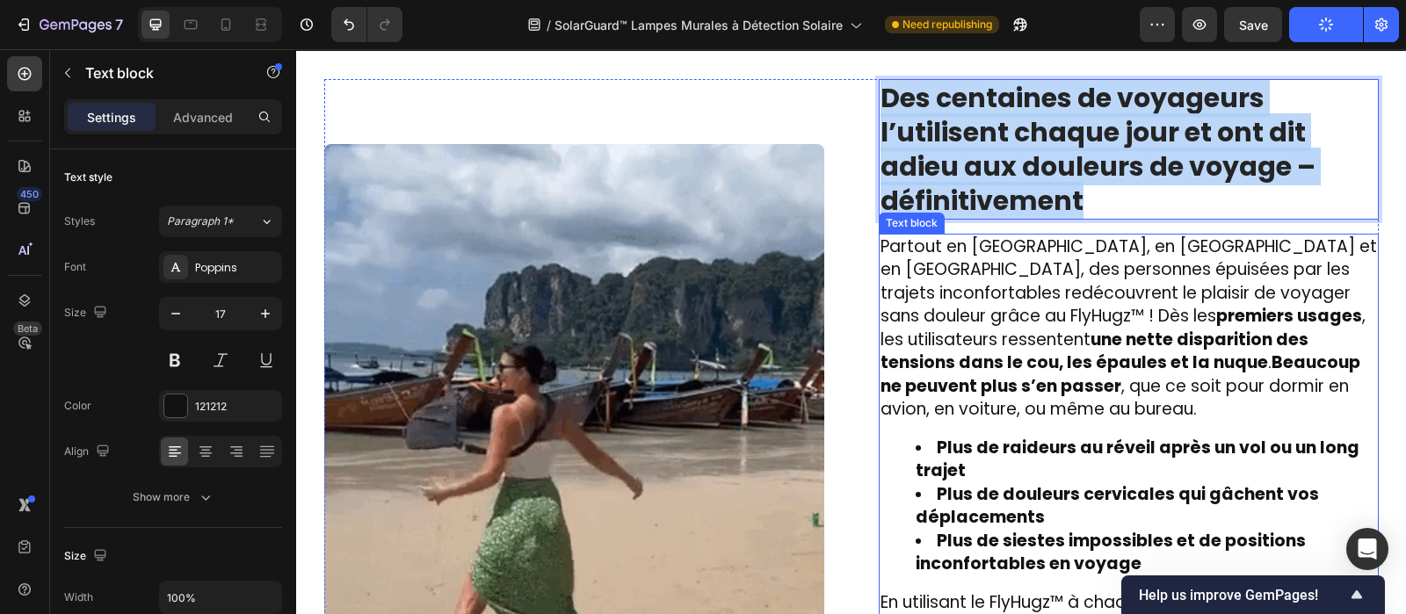
click at [964, 276] on span "Partout en [GEOGRAPHIC_DATA], en [GEOGRAPHIC_DATA] et en [GEOGRAPHIC_DATA], des…" at bounding box center [1129, 328] width 497 height 187
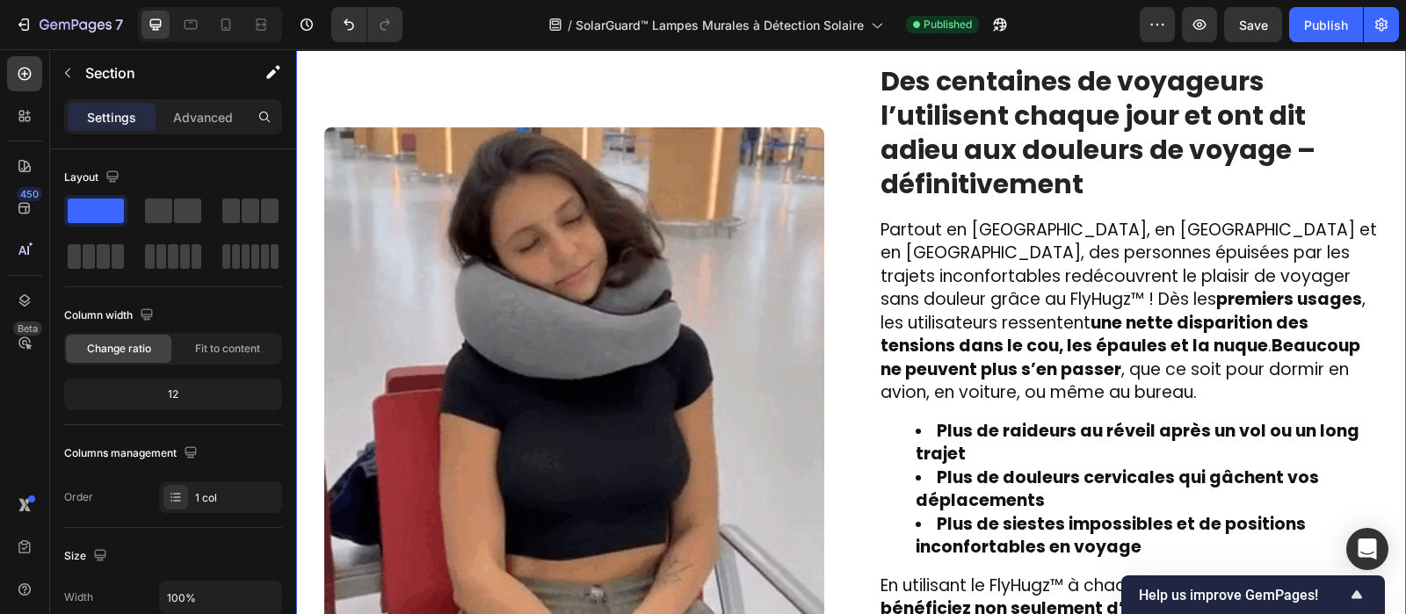
scroll to position [2662, 0]
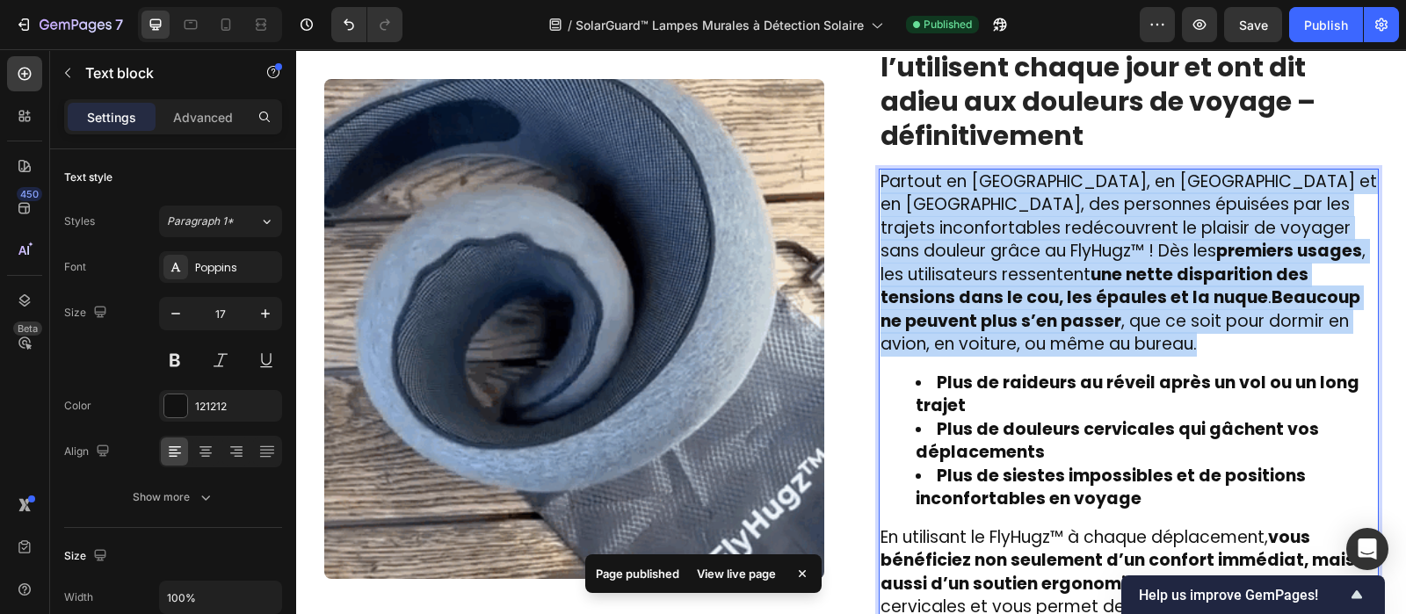
click at [982, 277] on strong "une nette disparition des tensions dans le cou, les épaules et la nuque" at bounding box center [1095, 286] width 428 height 47
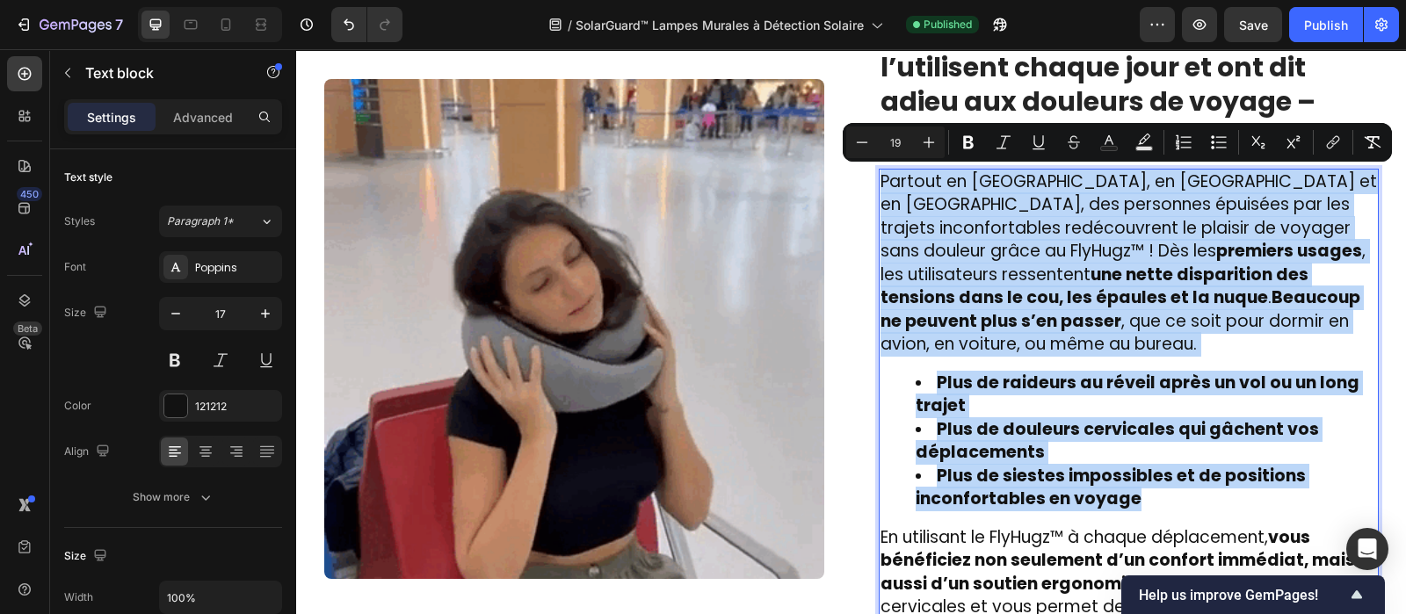
click at [1041, 422] on li "Plus de douleurs cervicales qui gâchent vos déplacements" at bounding box center [1146, 441] width 461 height 47
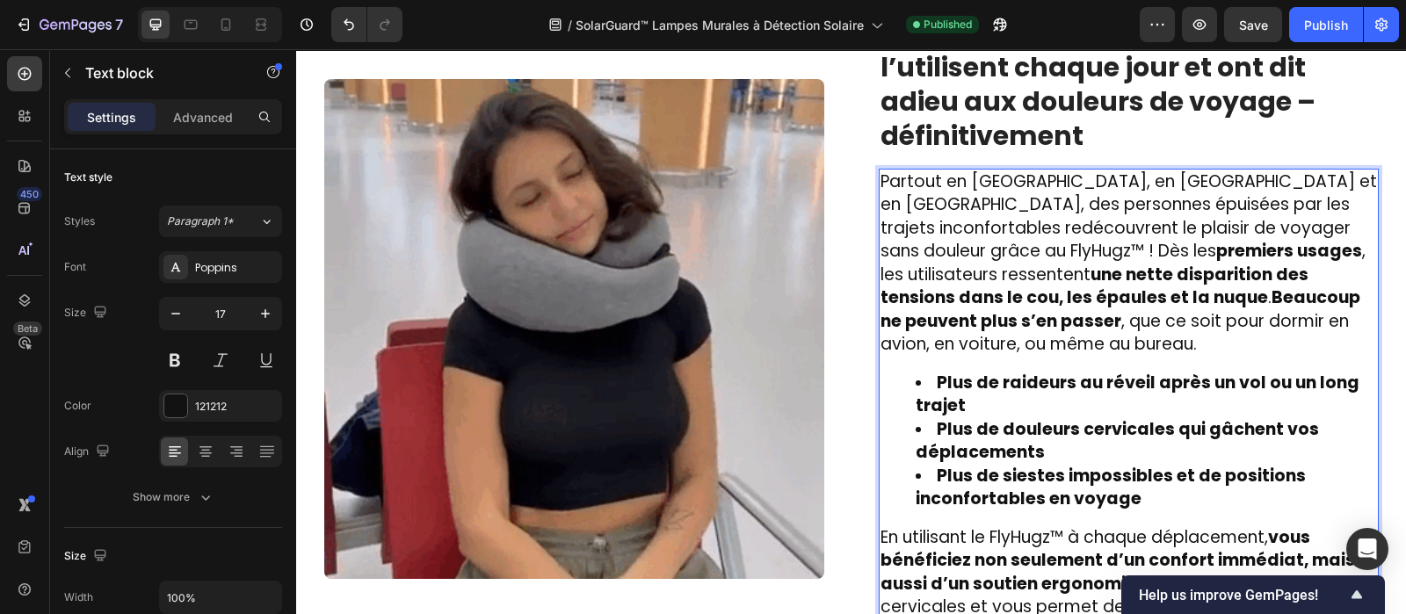
scroll to position [2665, 0]
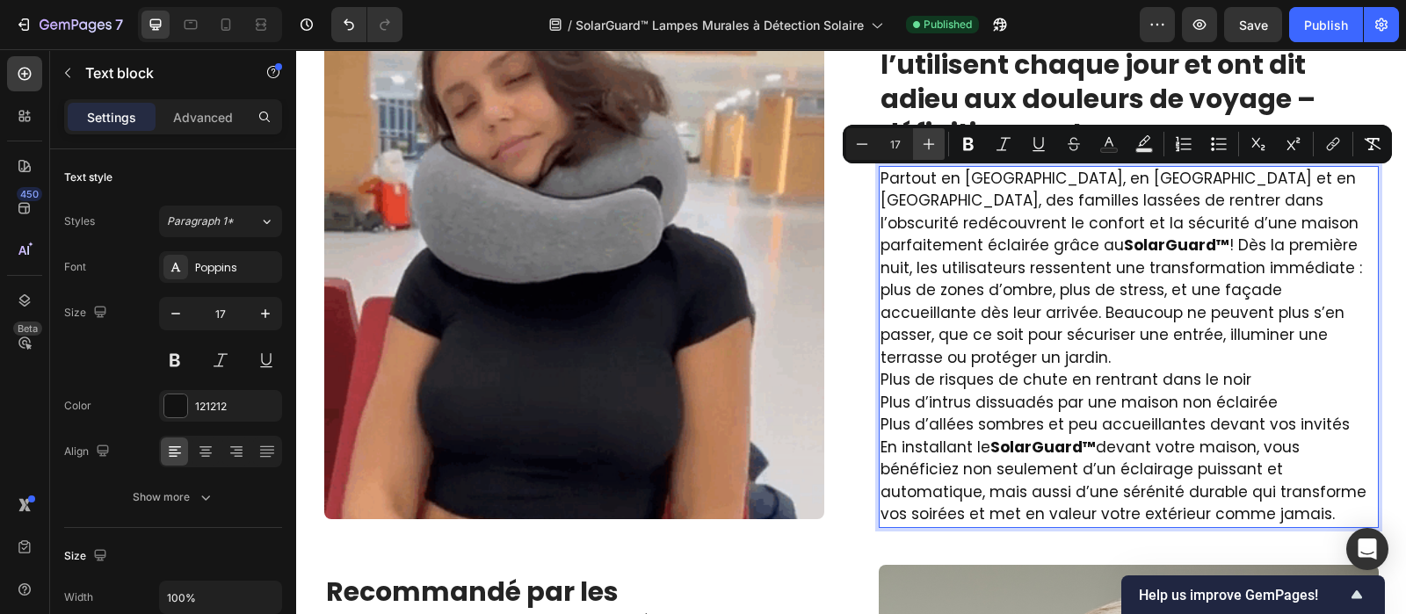
click at [934, 143] on icon "Editor contextual toolbar" at bounding box center [929, 144] width 18 height 18
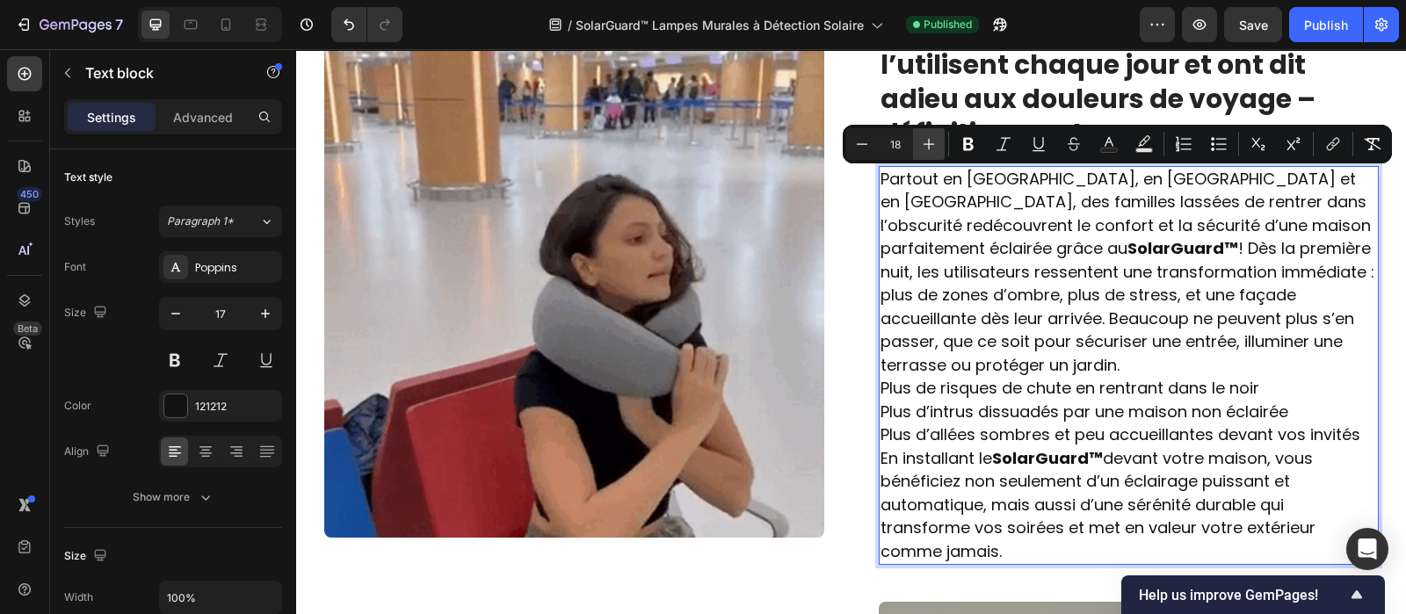
scroll to position [2685, 0]
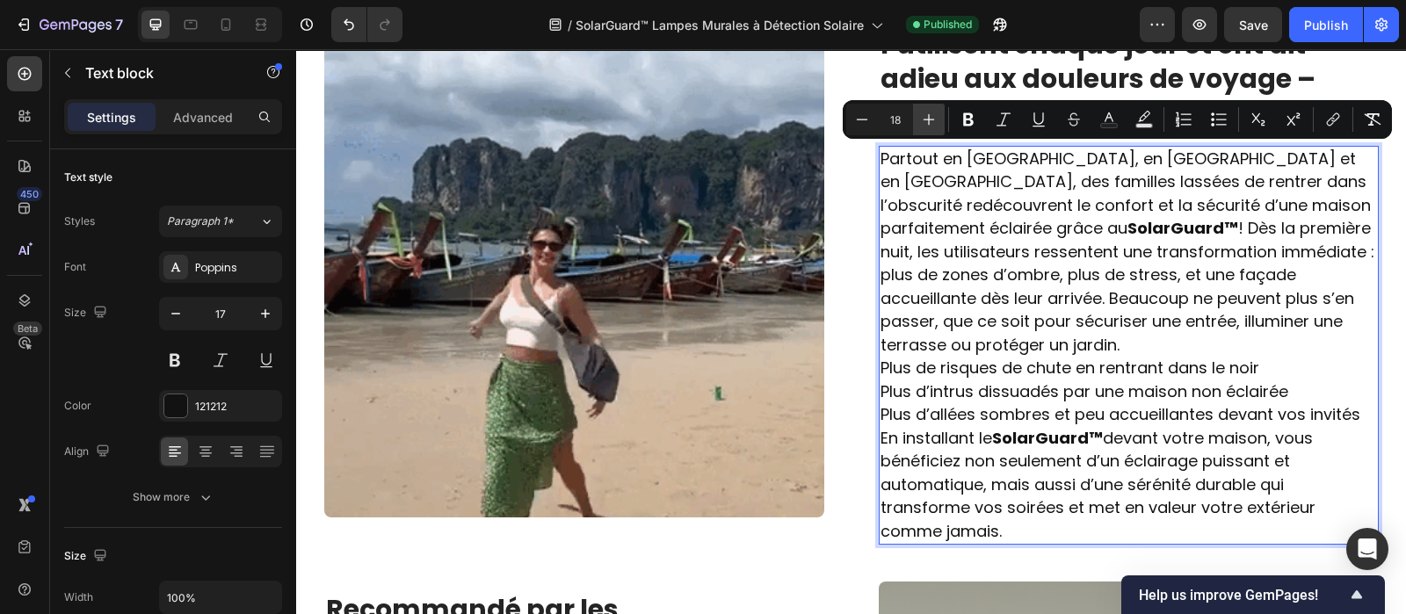
click at [932, 120] on icon "Editor contextual toolbar" at bounding box center [929, 120] width 18 height 18
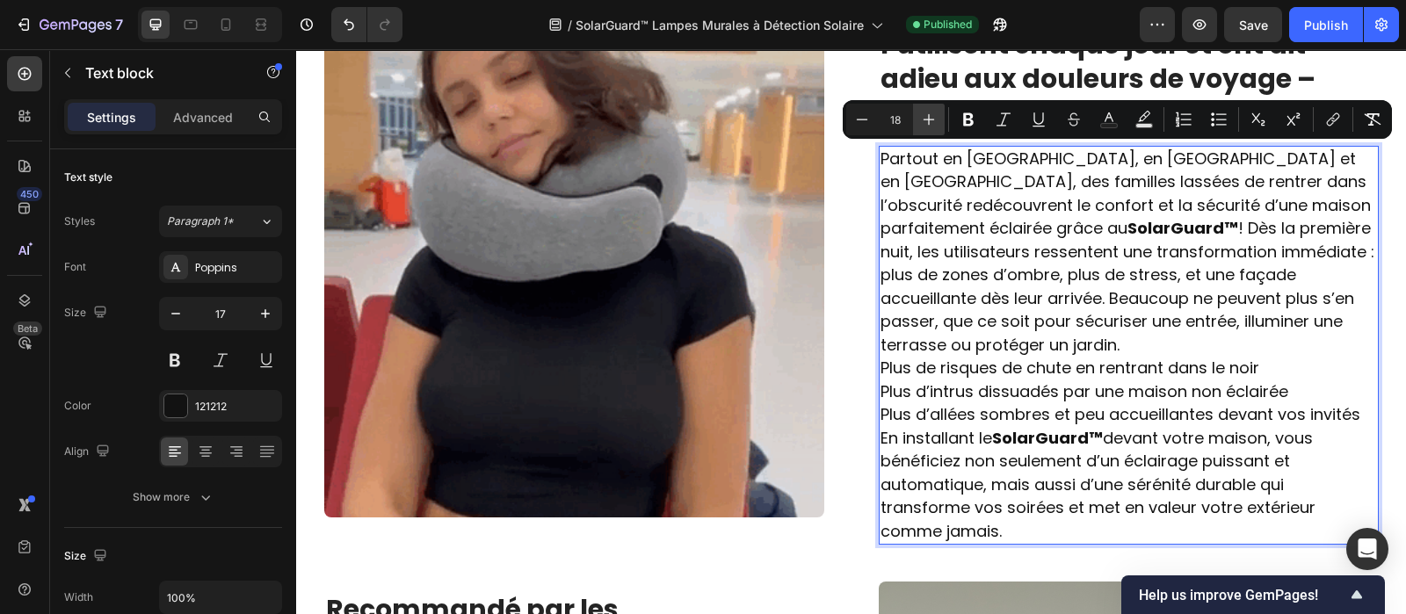
type input "19"
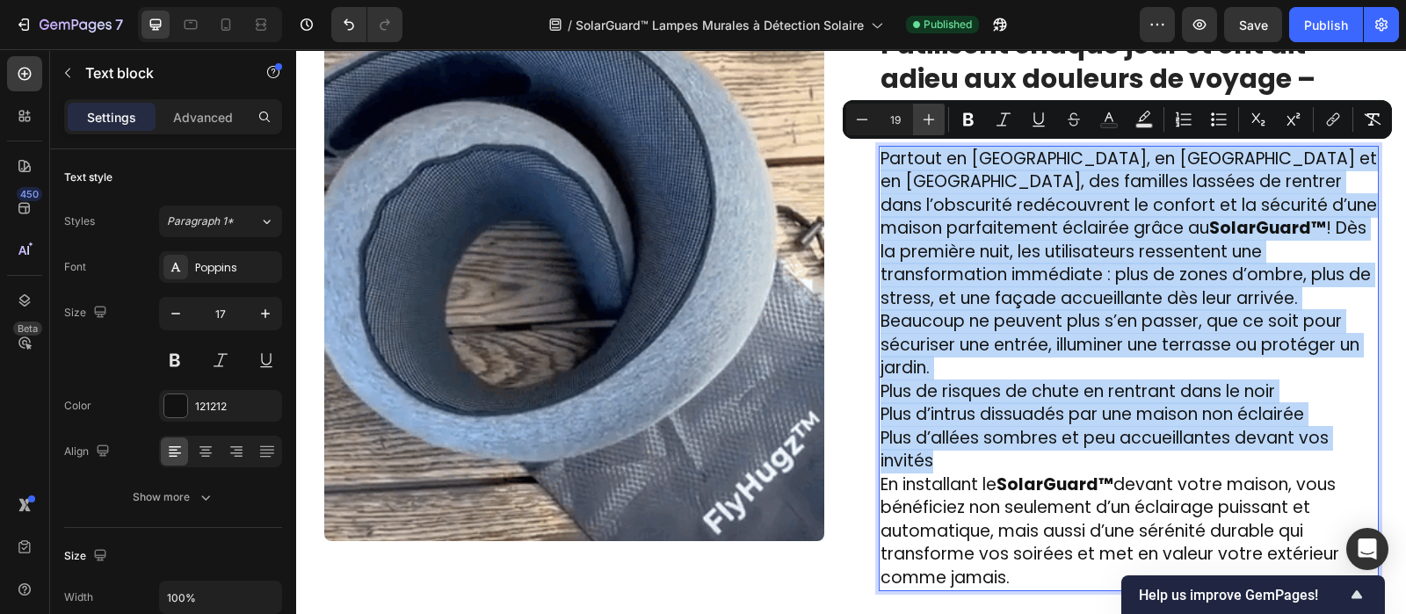
scroll to position [2701, 0]
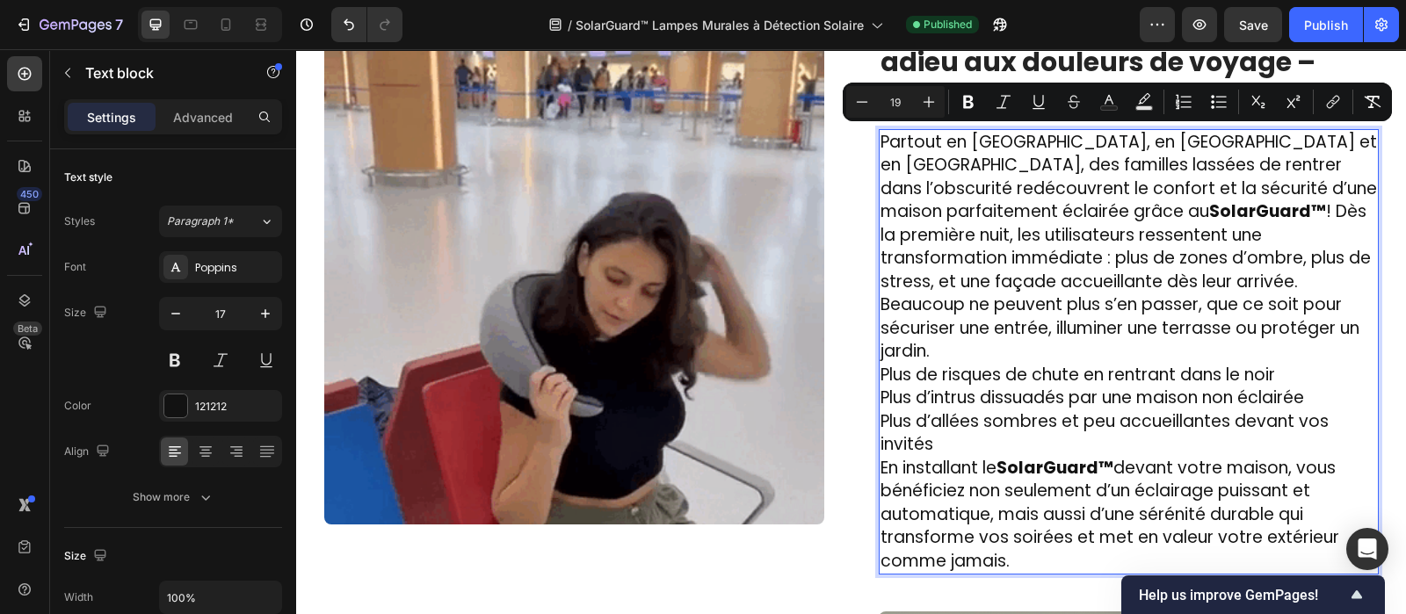
click at [966, 260] on span "Partout en [GEOGRAPHIC_DATA], en [GEOGRAPHIC_DATA] et en [GEOGRAPHIC_DATA], des…" at bounding box center [1129, 247] width 497 height 234
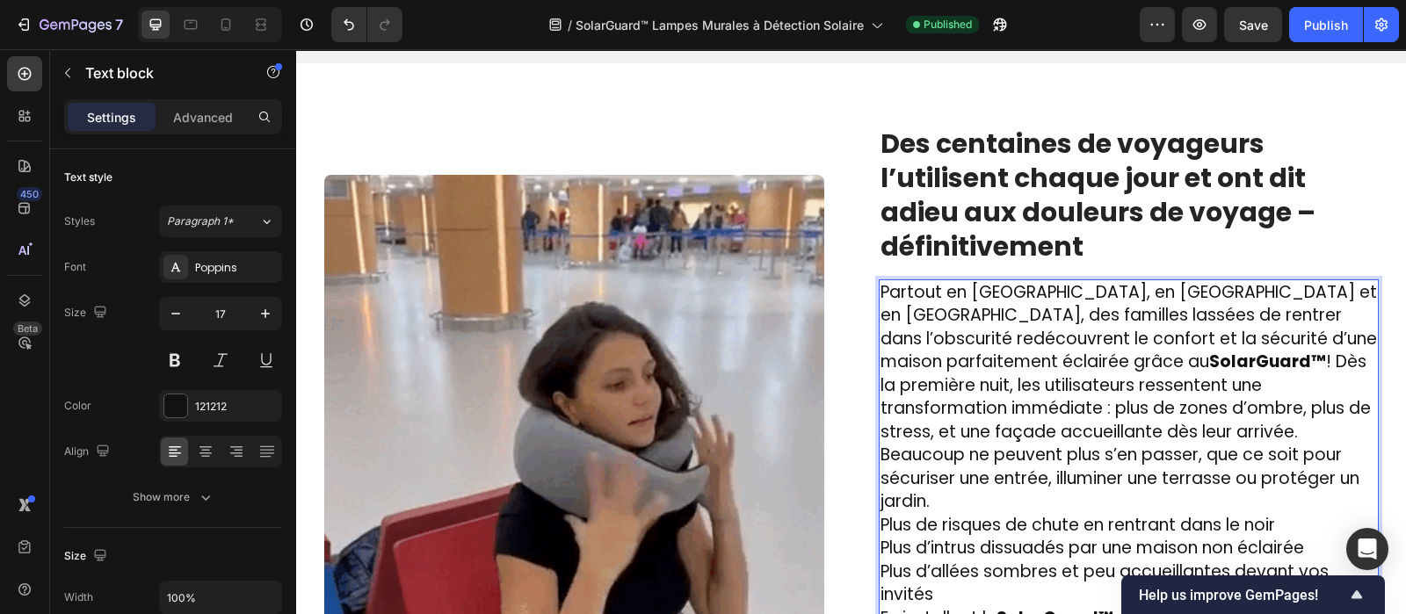
scroll to position [2550, 0]
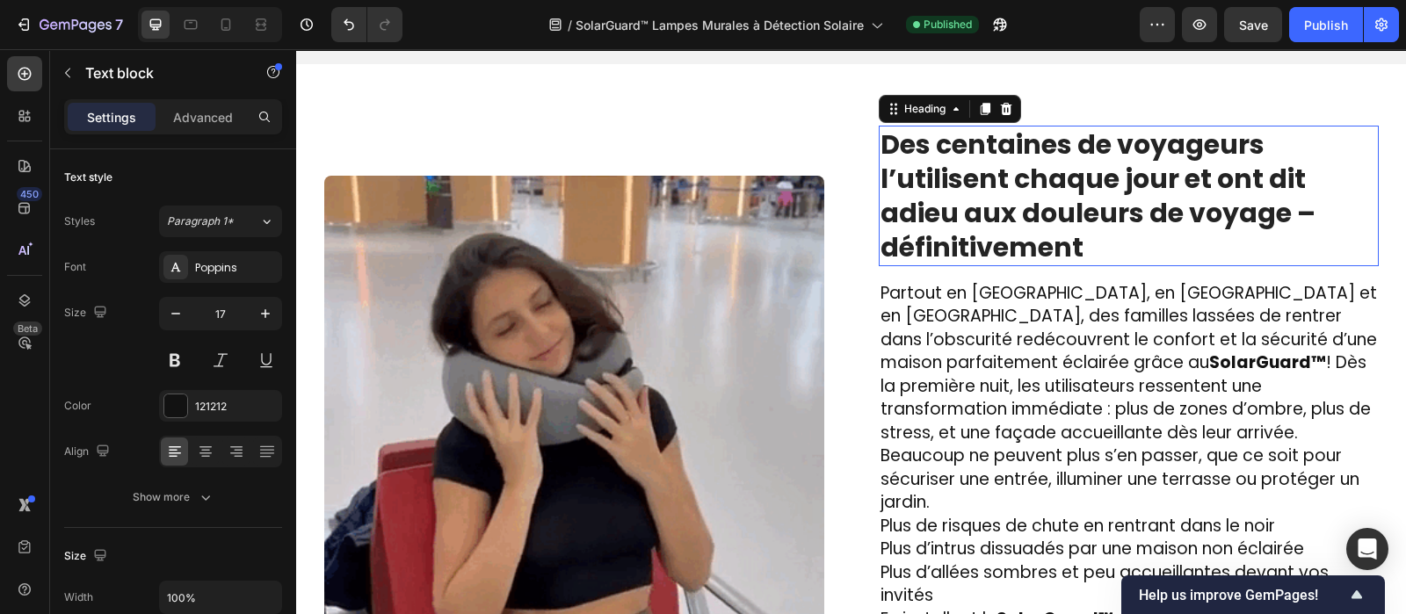
click at [999, 214] on strong "Des centaines de voyageurs l’utilisent chaque jour et ont dit adieu aux douleur…" at bounding box center [1098, 196] width 435 height 141
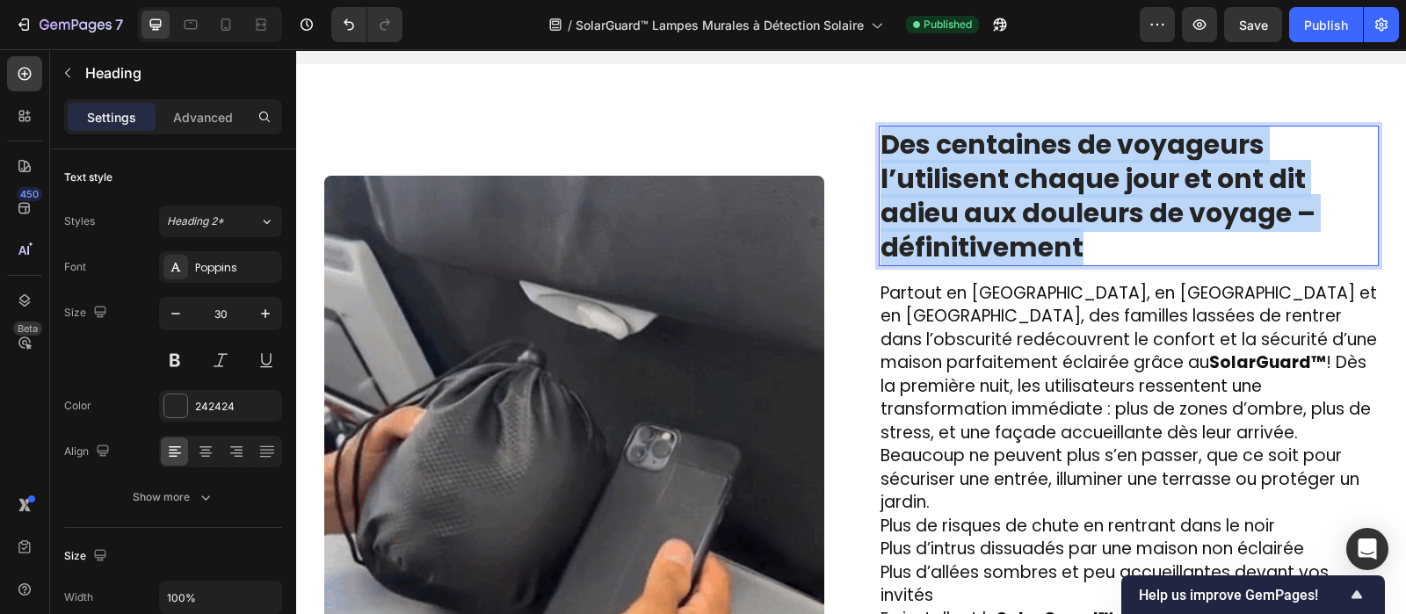
click at [999, 214] on strong "Des centaines de voyageurs l’utilisent chaque jour et ont dit adieu aux douleur…" at bounding box center [1098, 196] width 435 height 141
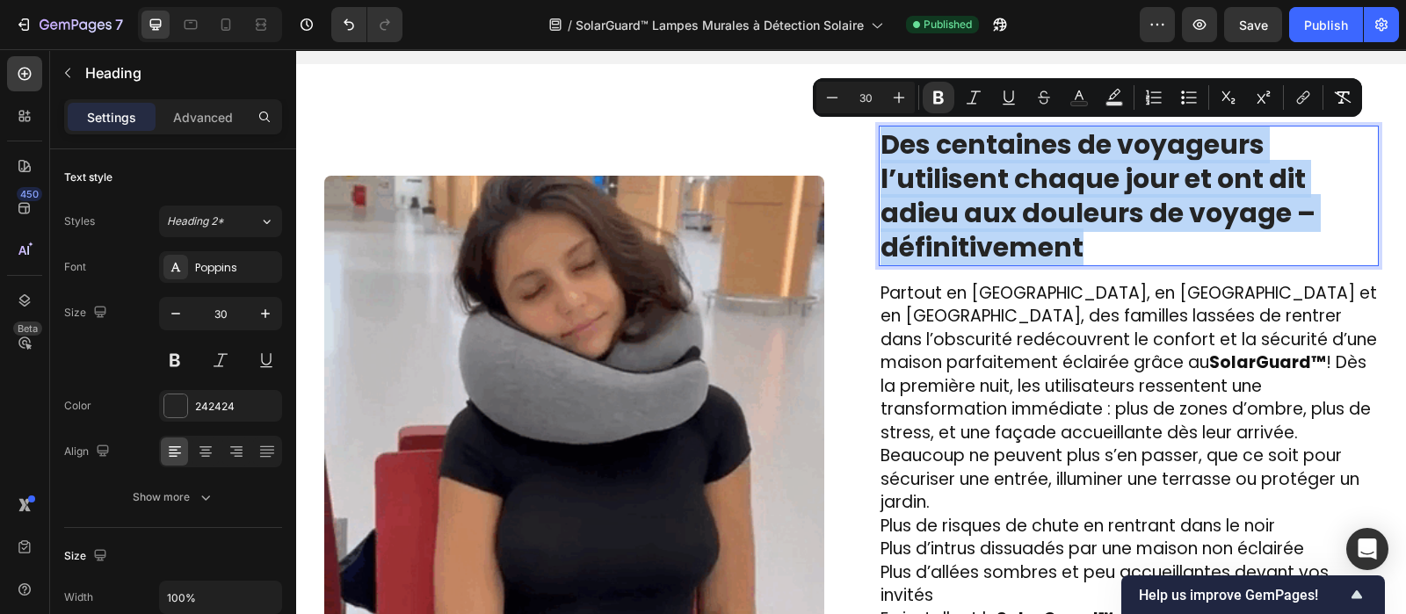
click at [999, 214] on strong "Des centaines de voyageurs l’utilisent chaque jour et ont dit adieu aux douleur…" at bounding box center [1098, 196] width 435 height 141
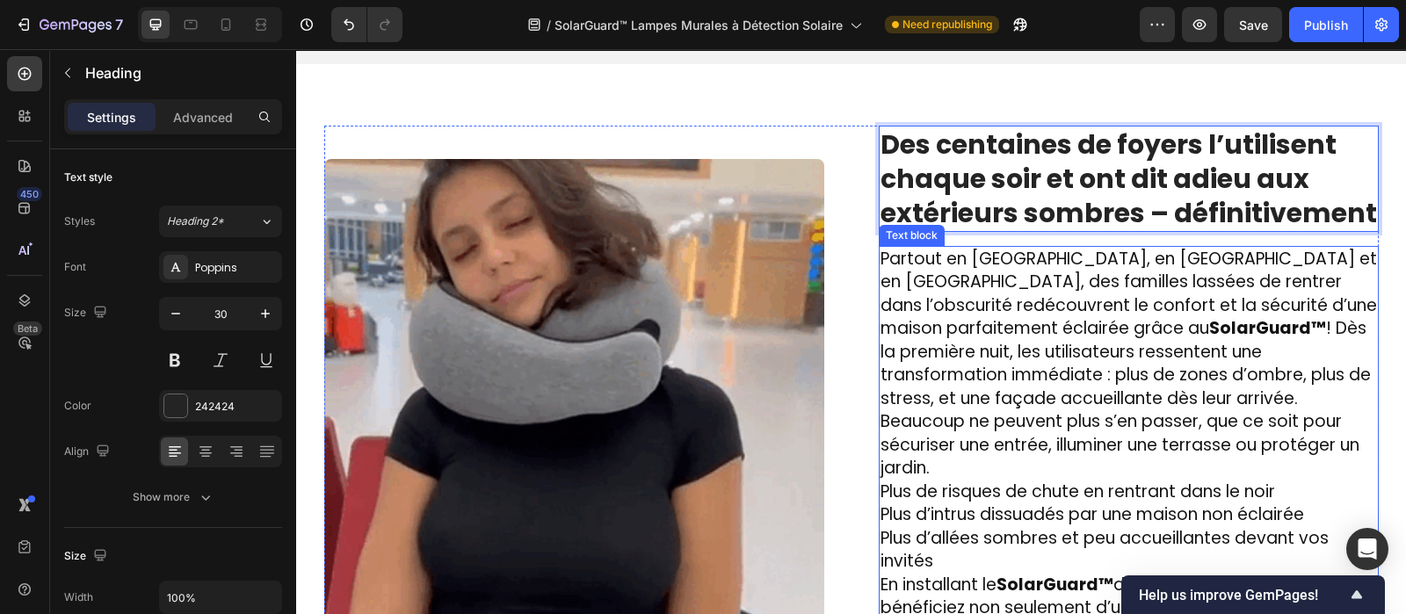
scroll to position [2622, 0]
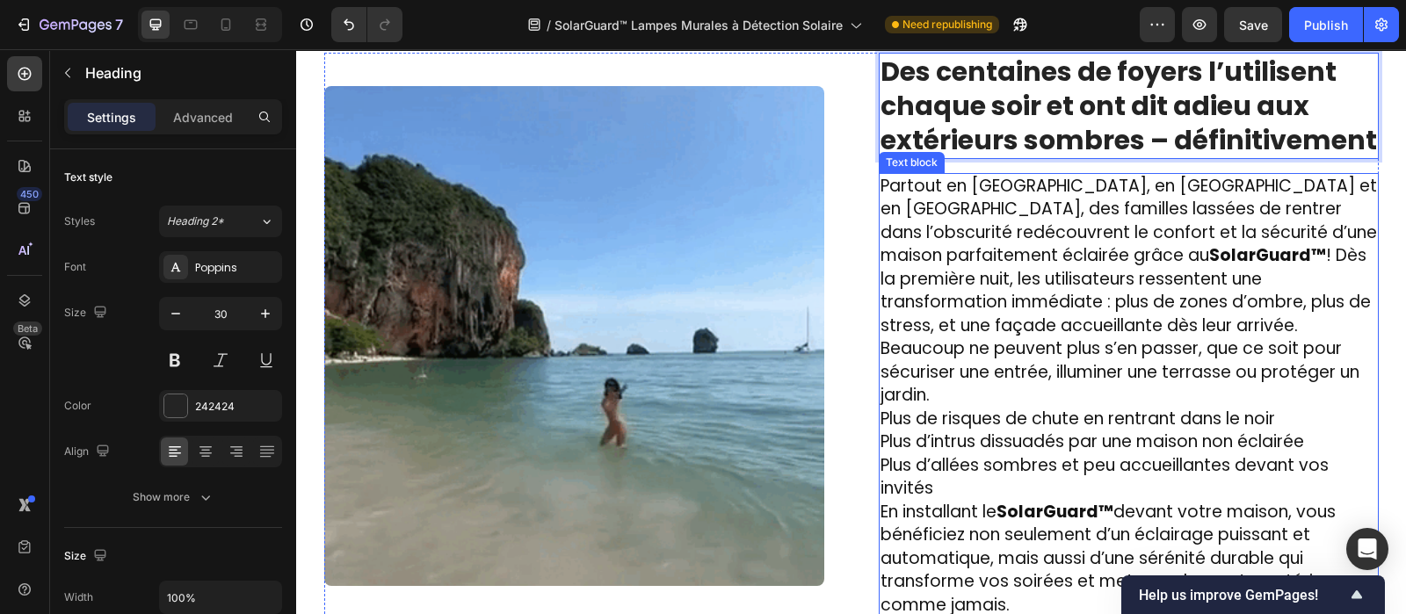
click at [1077, 301] on span "Partout en [GEOGRAPHIC_DATA], en [GEOGRAPHIC_DATA] et en [GEOGRAPHIC_DATA], des…" at bounding box center [1129, 291] width 497 height 234
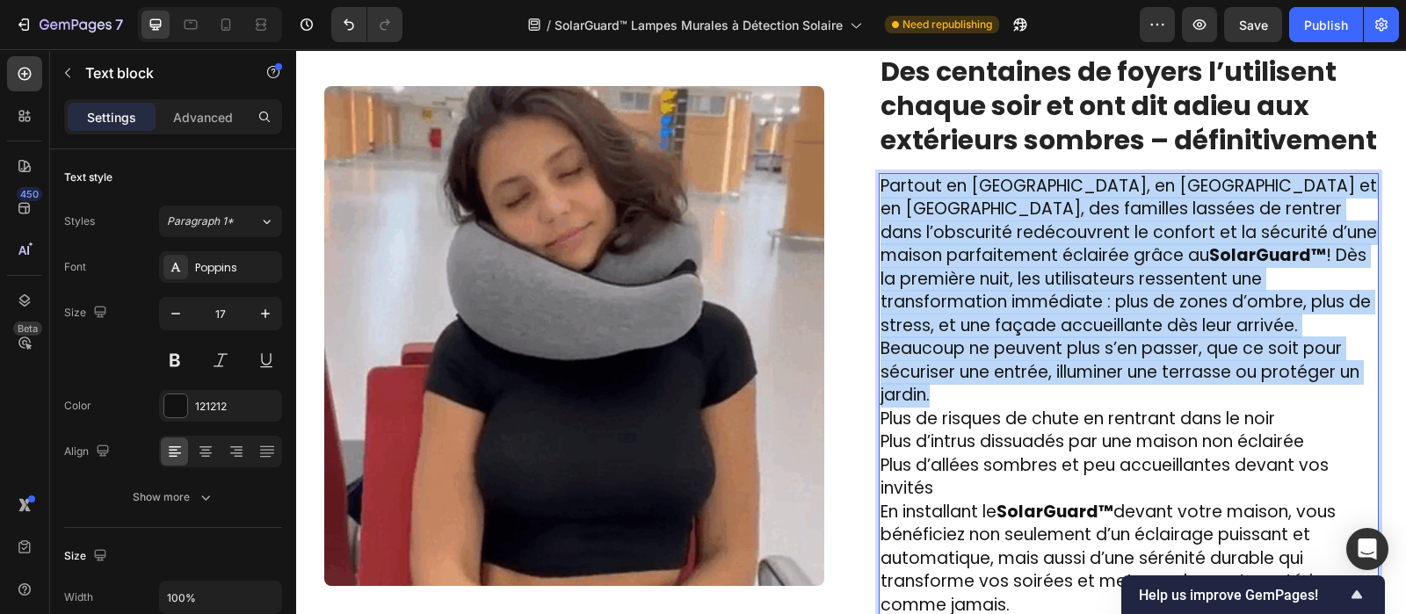
click at [1077, 301] on span "Partout en [GEOGRAPHIC_DATA], en [GEOGRAPHIC_DATA] et en [GEOGRAPHIC_DATA], des…" at bounding box center [1129, 291] width 497 height 234
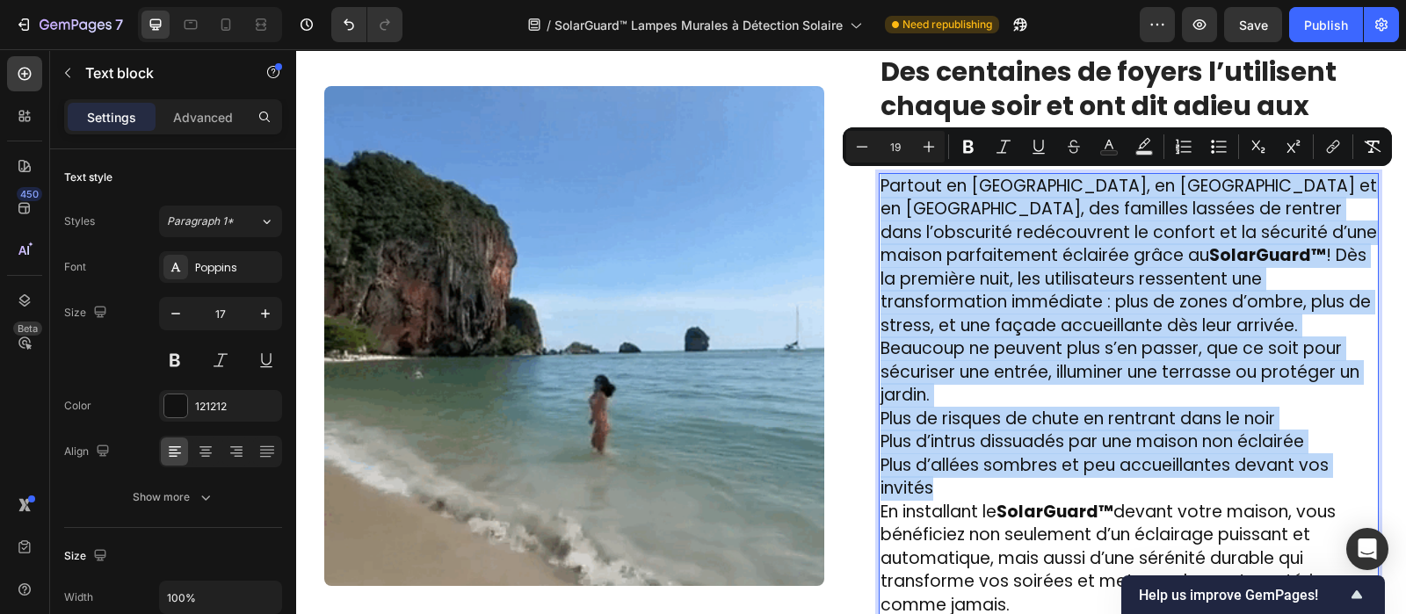
click at [929, 462] on p "Plus d’allées sombres et peu accueillantes devant vos invités" at bounding box center [1129, 477] width 497 height 47
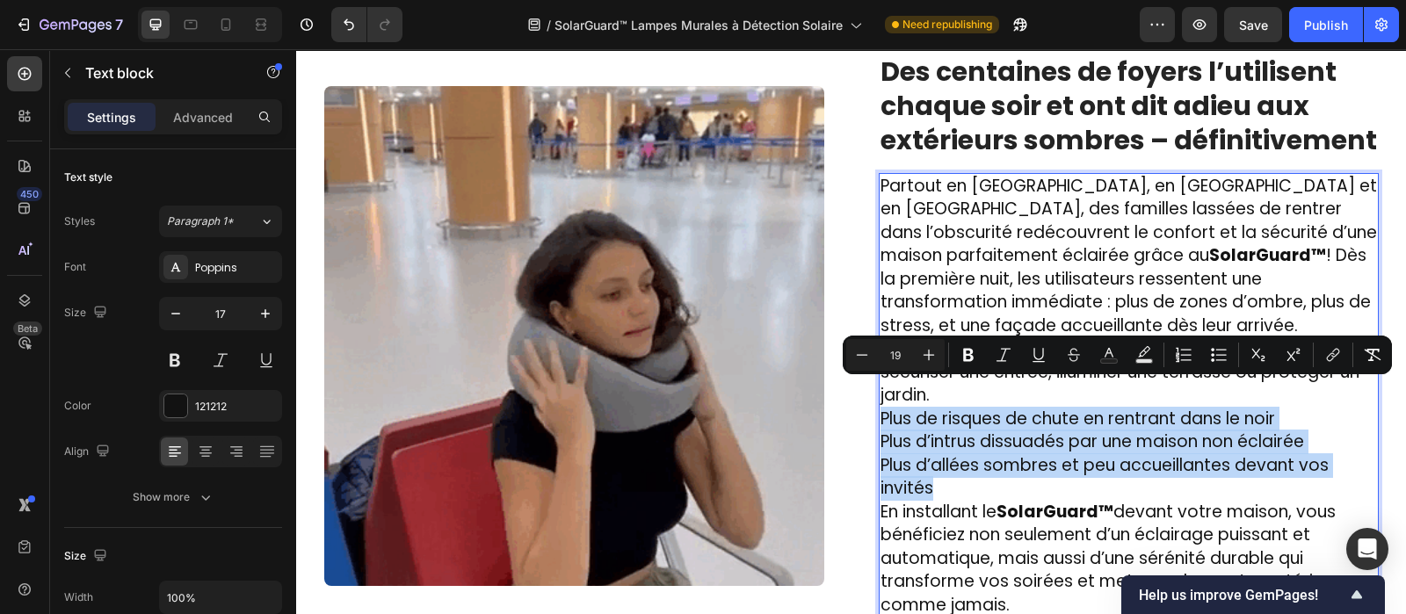
drag, startPoint x: 930, startPoint y: 462, endPoint x: 870, endPoint y: 402, distance: 85.1
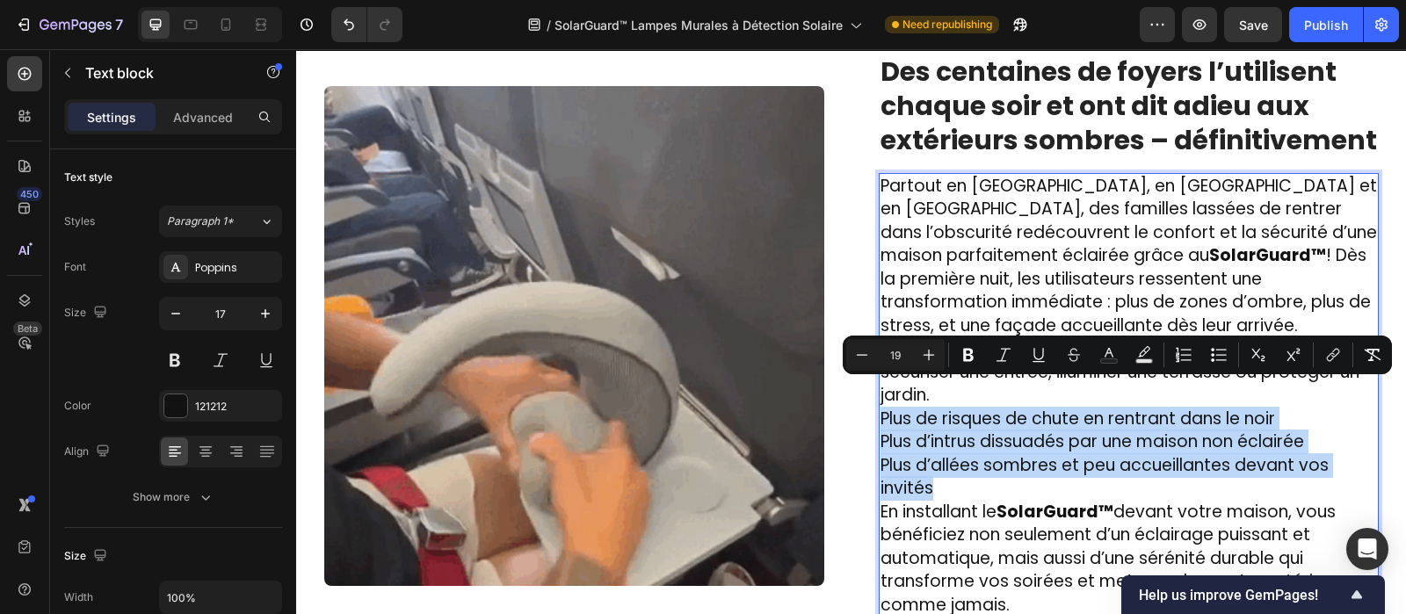
click at [879, 402] on div "Partout en [GEOGRAPHIC_DATA], en [GEOGRAPHIC_DATA] et en [GEOGRAPHIC_DATA], des…" at bounding box center [1129, 396] width 500 height 446
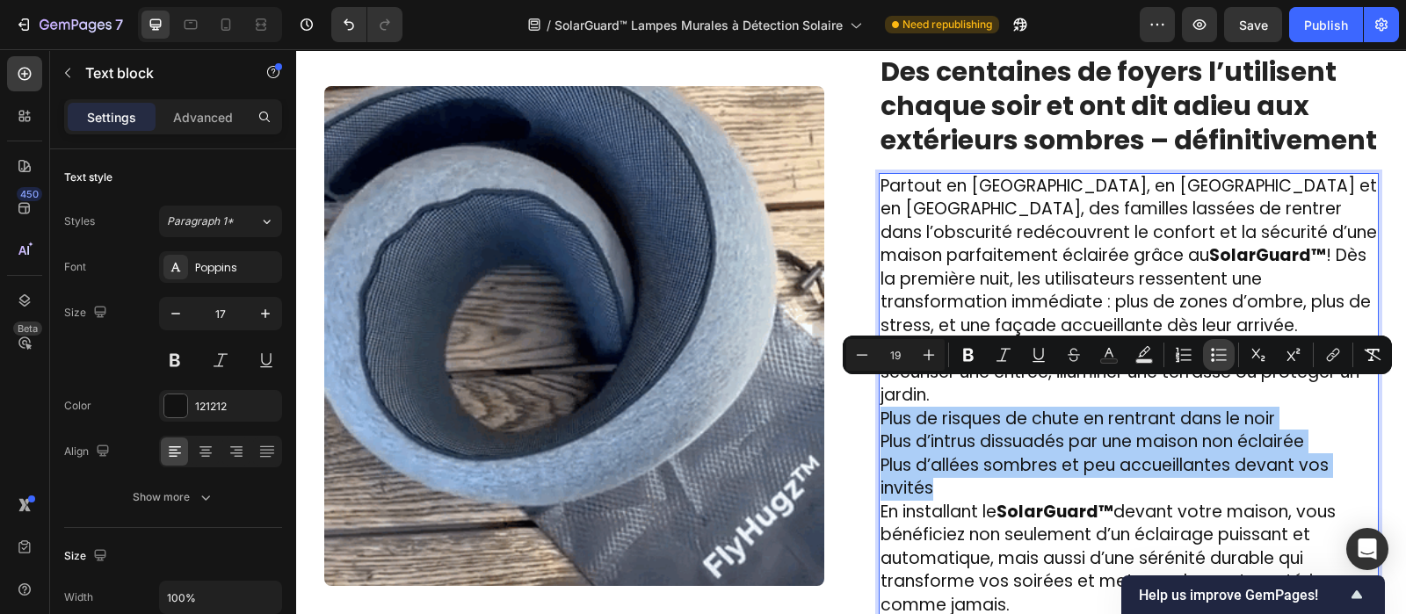
click at [1205, 354] on button "Bulleted List" at bounding box center [1219, 355] width 32 height 32
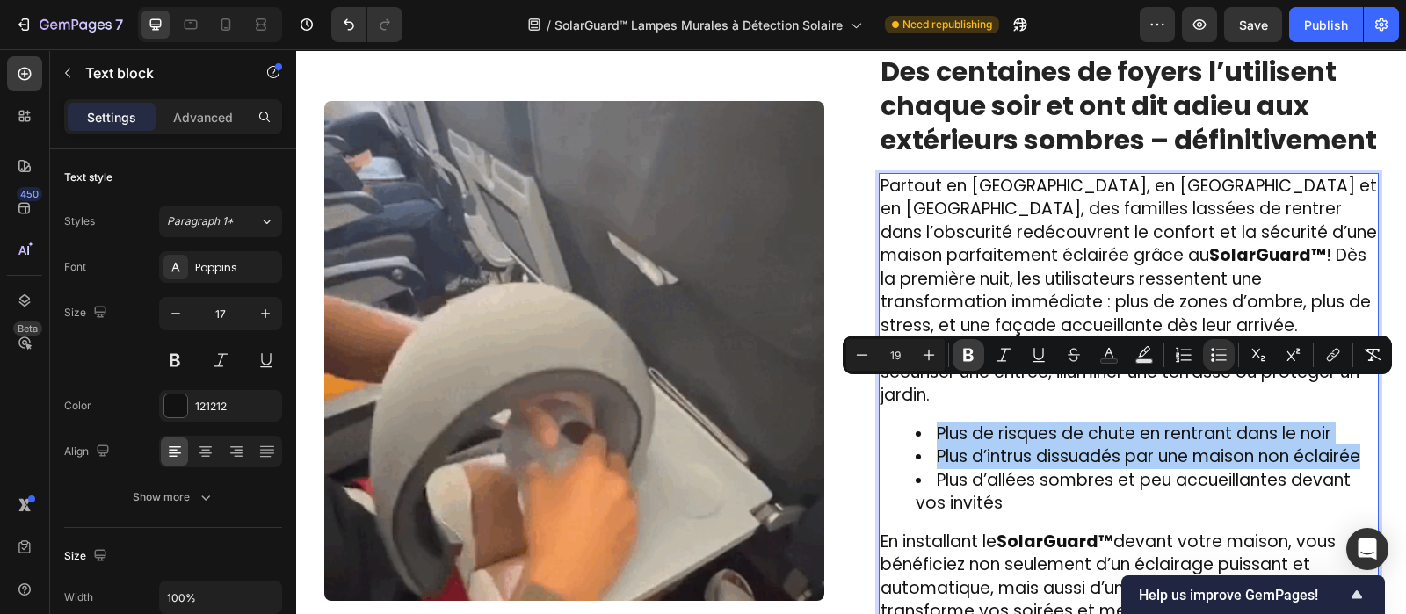
click at [978, 356] on button "Bold" at bounding box center [969, 355] width 32 height 32
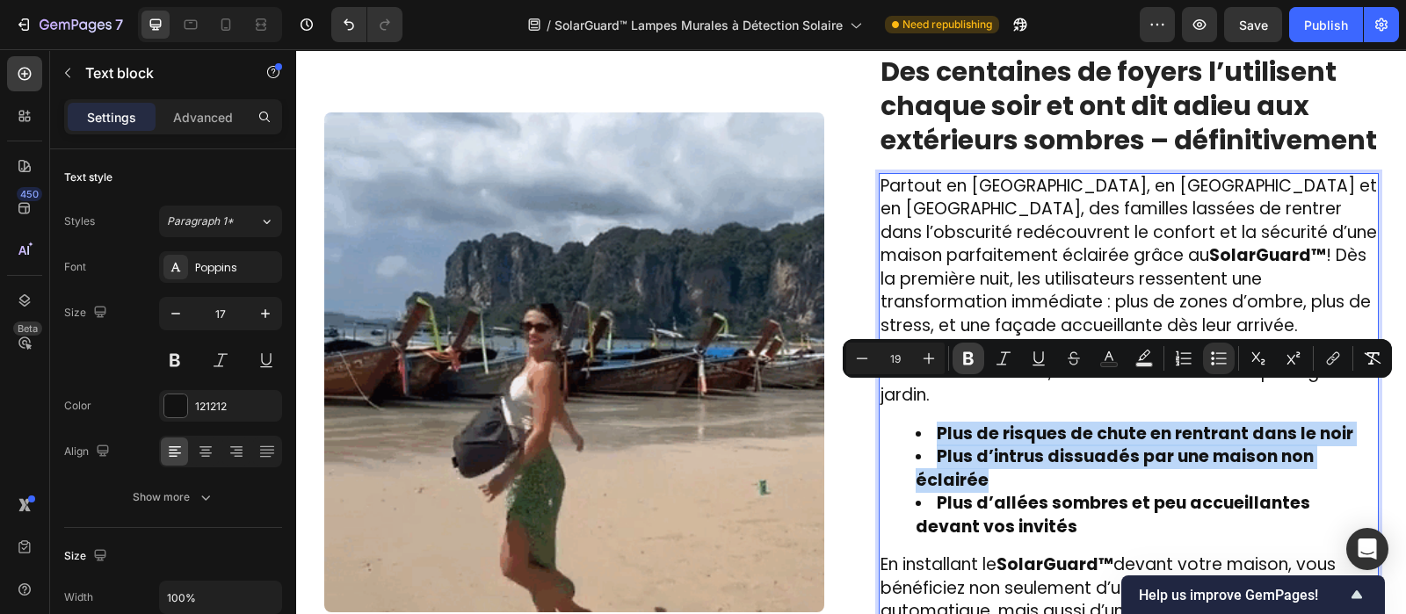
scroll to position [2634, 0]
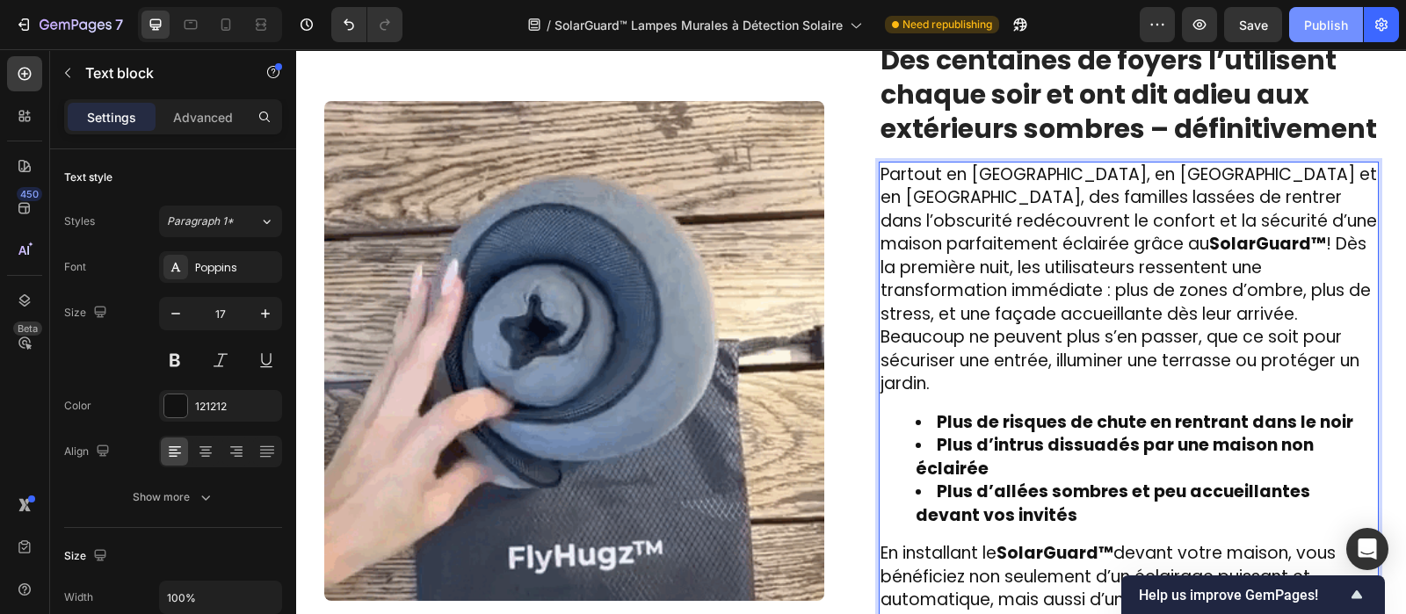
click at [1337, 17] on div "Publish" at bounding box center [1326, 25] width 44 height 18
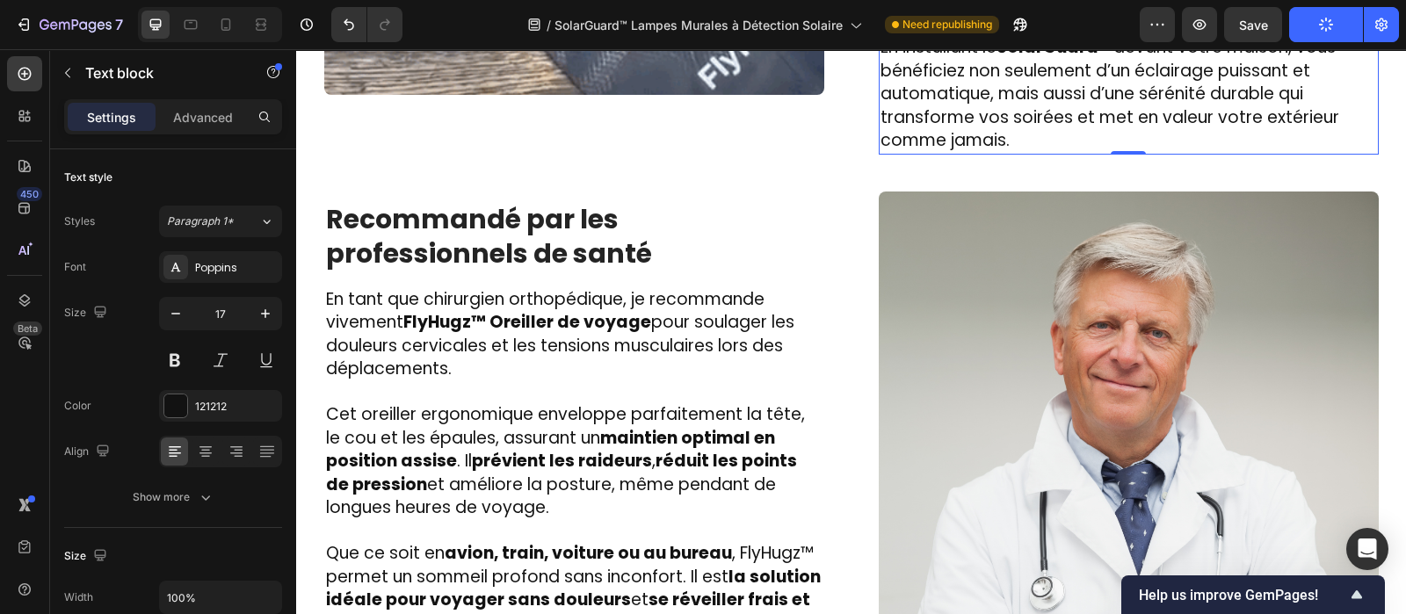
scroll to position [3164, 0]
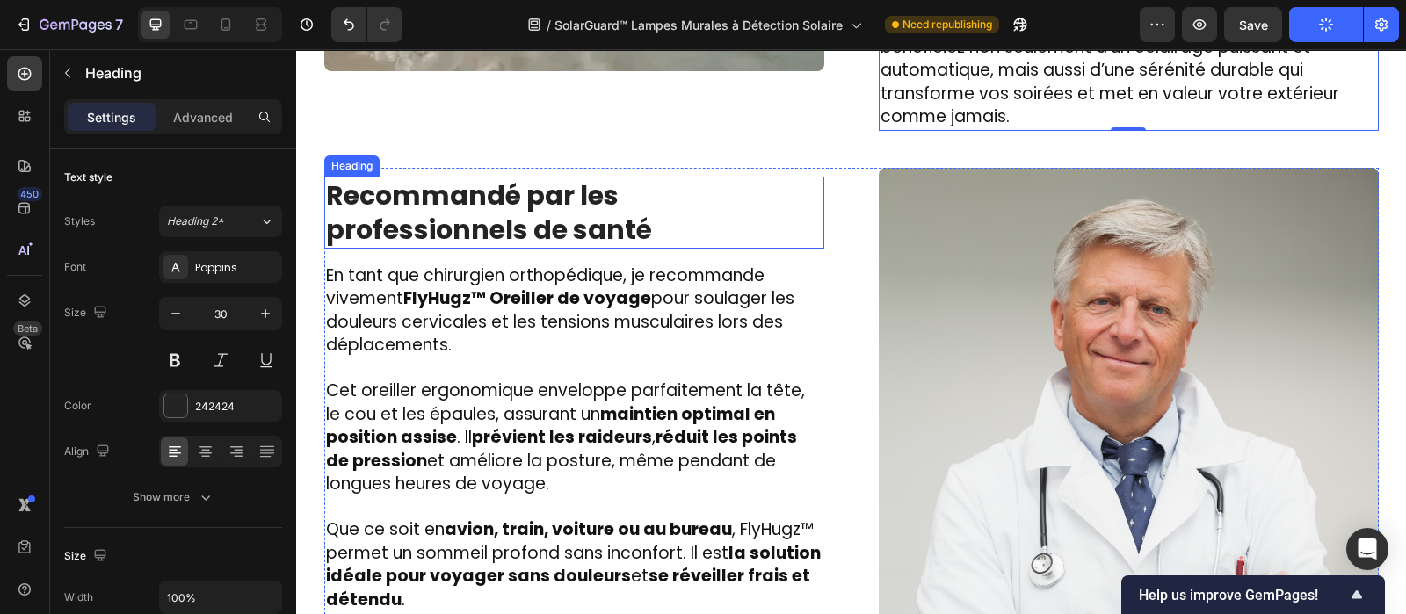
click at [575, 199] on h2 "Recommandé par les professionnels de santé" at bounding box center [574, 213] width 500 height 72
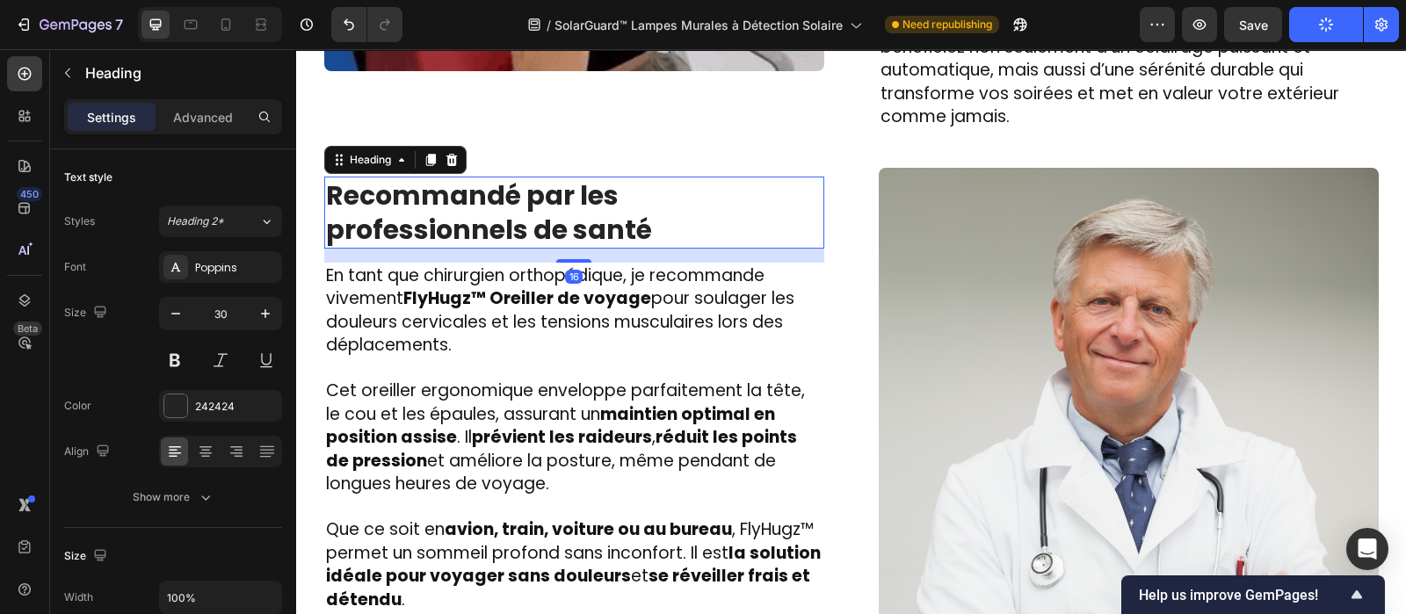
click at [575, 199] on h2 "Recommandé par les professionnels de santé" at bounding box center [574, 213] width 500 height 72
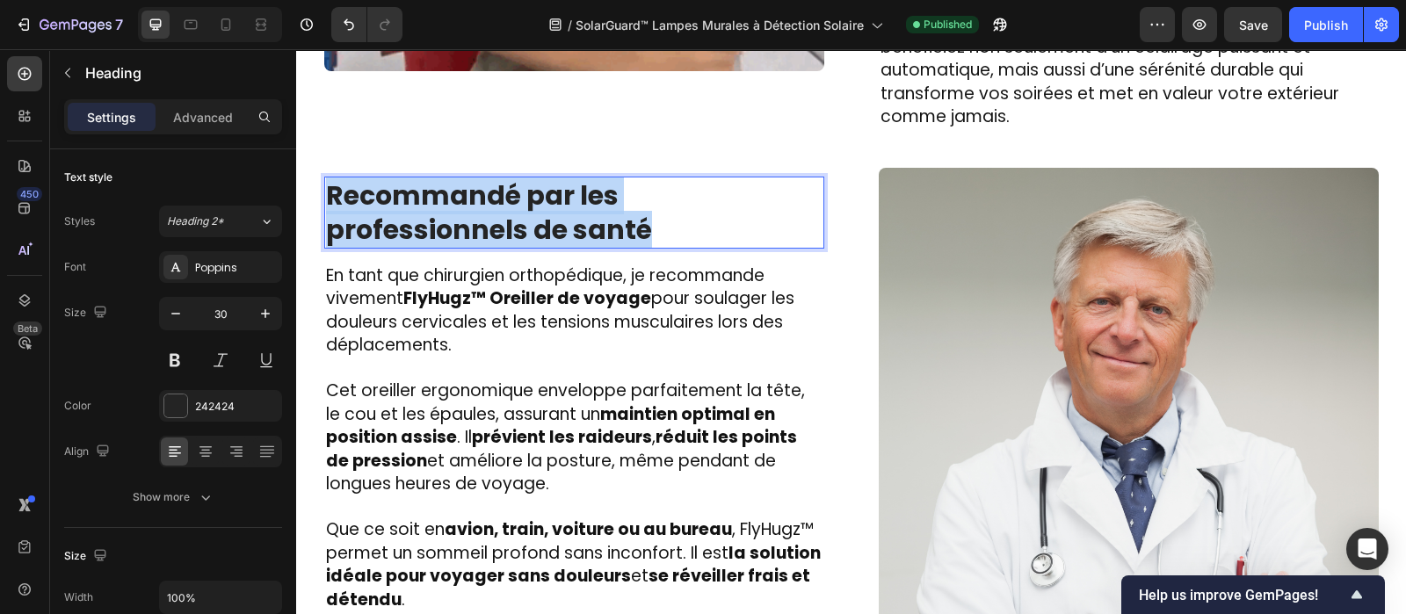
click at [575, 199] on p "Recommandé par les professionnels de santé" at bounding box center [574, 212] width 497 height 69
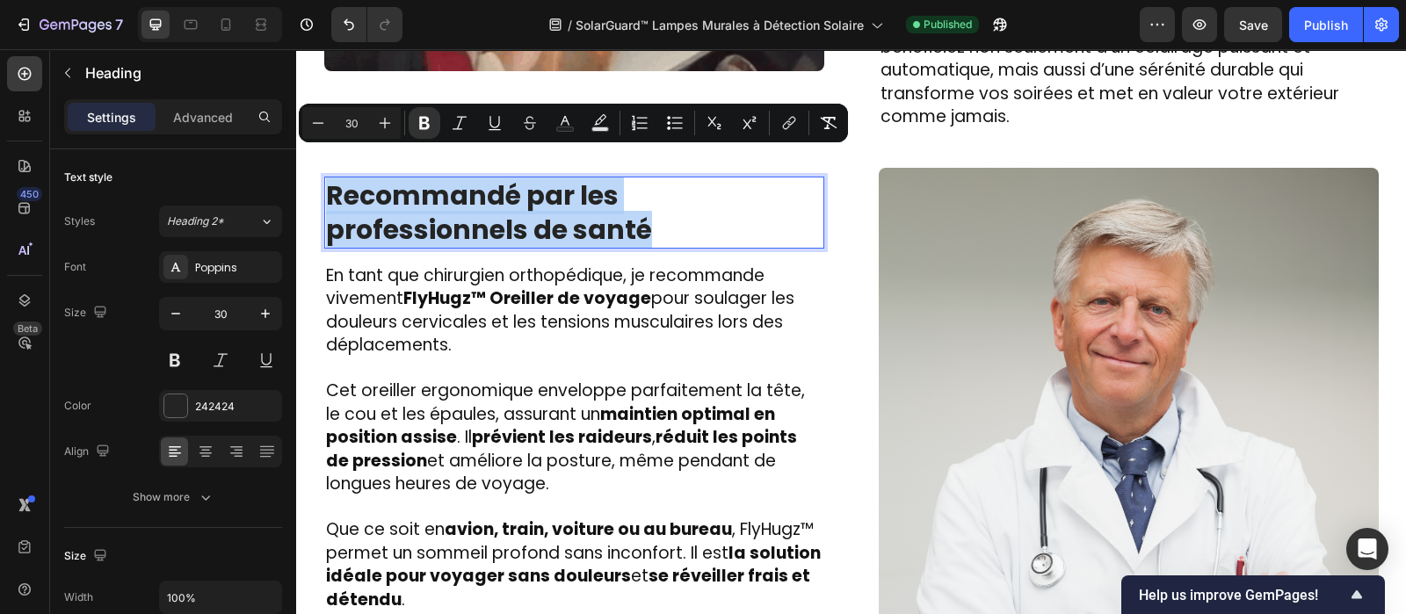
click at [575, 199] on p "Recommandé par les professionnels de santé" at bounding box center [574, 212] width 497 height 69
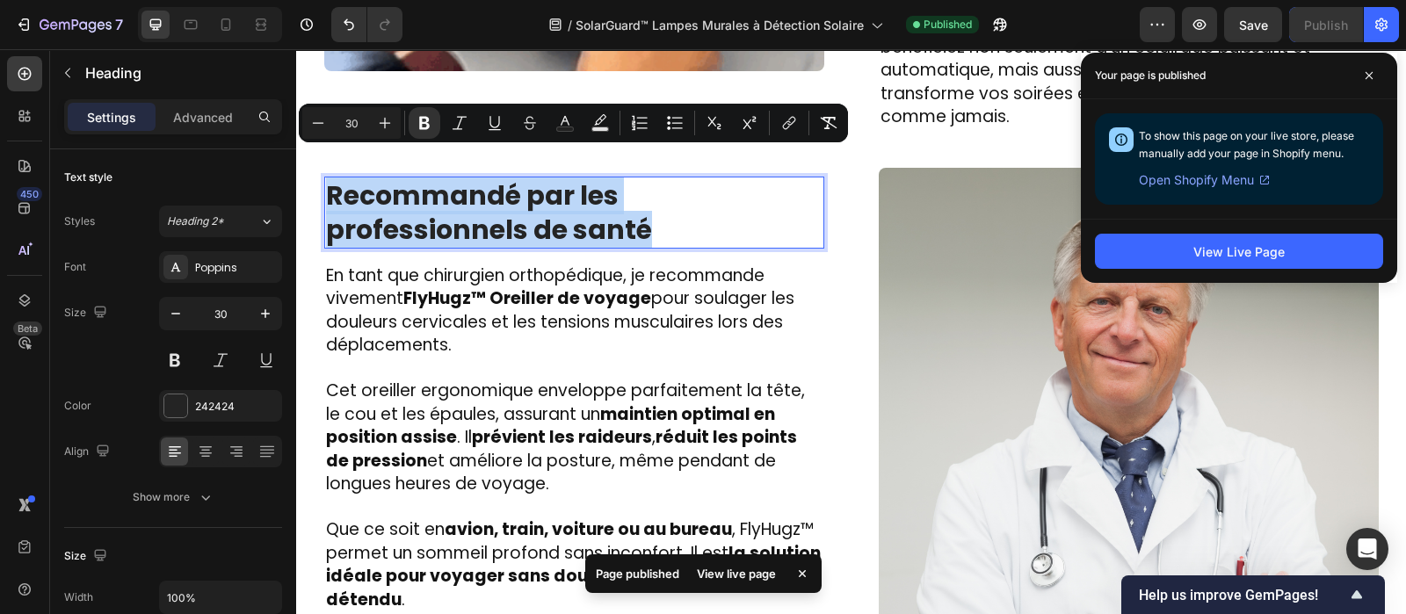
copy strong "Recommandé par les professionnels de santé"
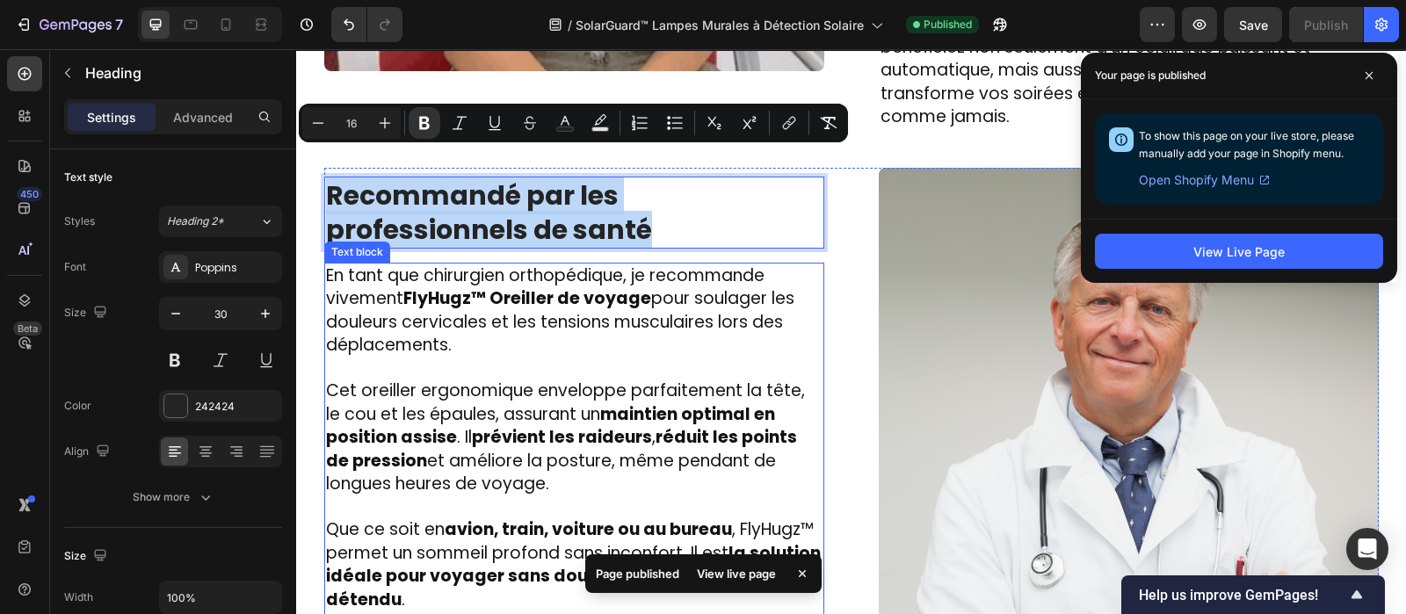
click at [536, 286] on strong "FlyHugz™ Oreiller de voyage" at bounding box center [527, 298] width 248 height 24
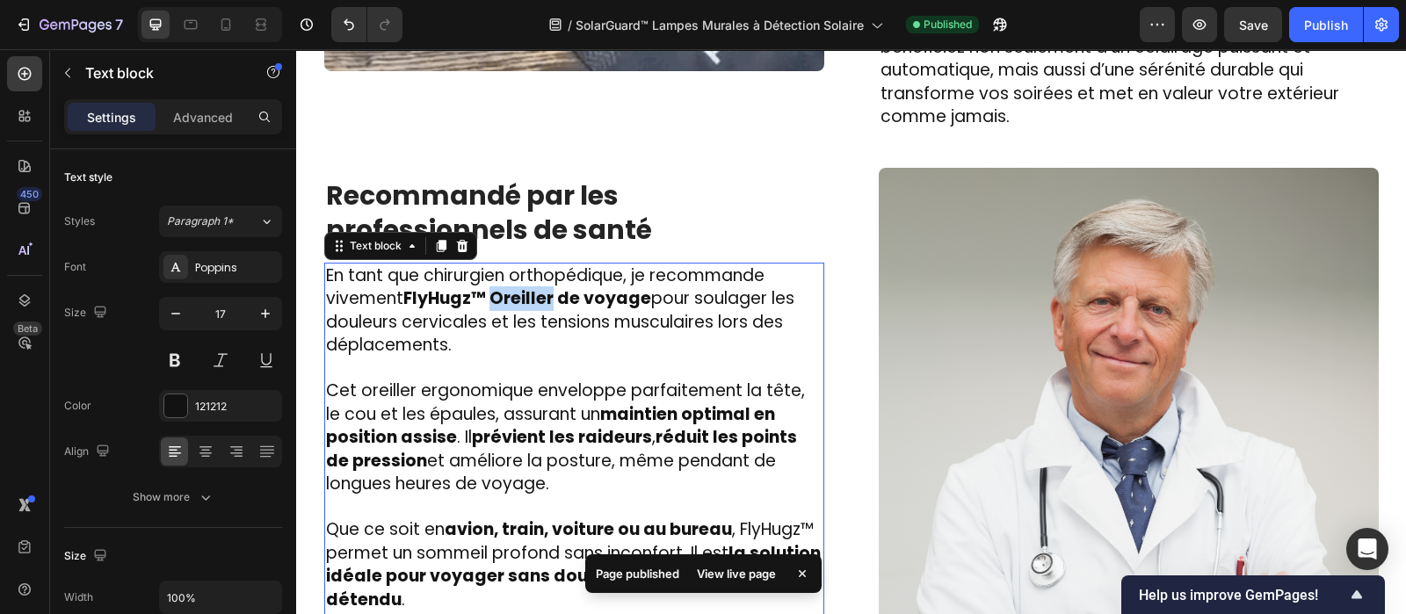
click at [536, 286] on strong "FlyHugz™ Oreiller de voyage" at bounding box center [527, 298] width 248 height 24
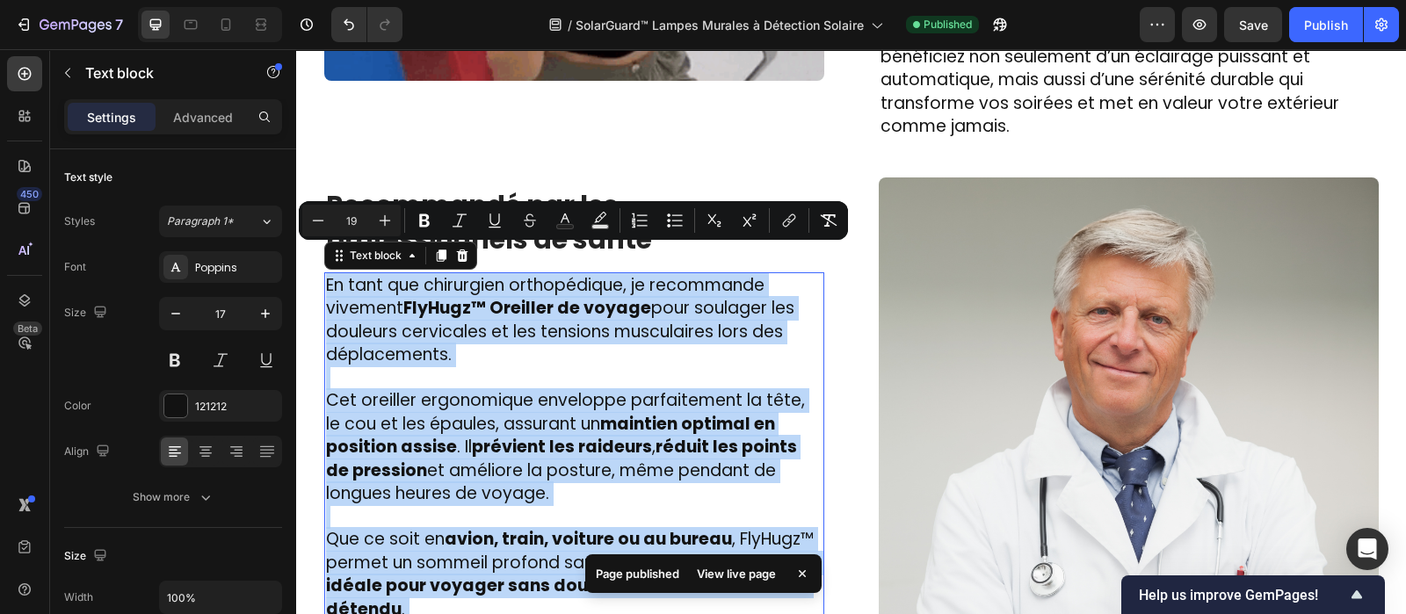
copy div "En tant que chirurgien orthopédique, je recommande vivement FlyHugz™ Oreiller d…"
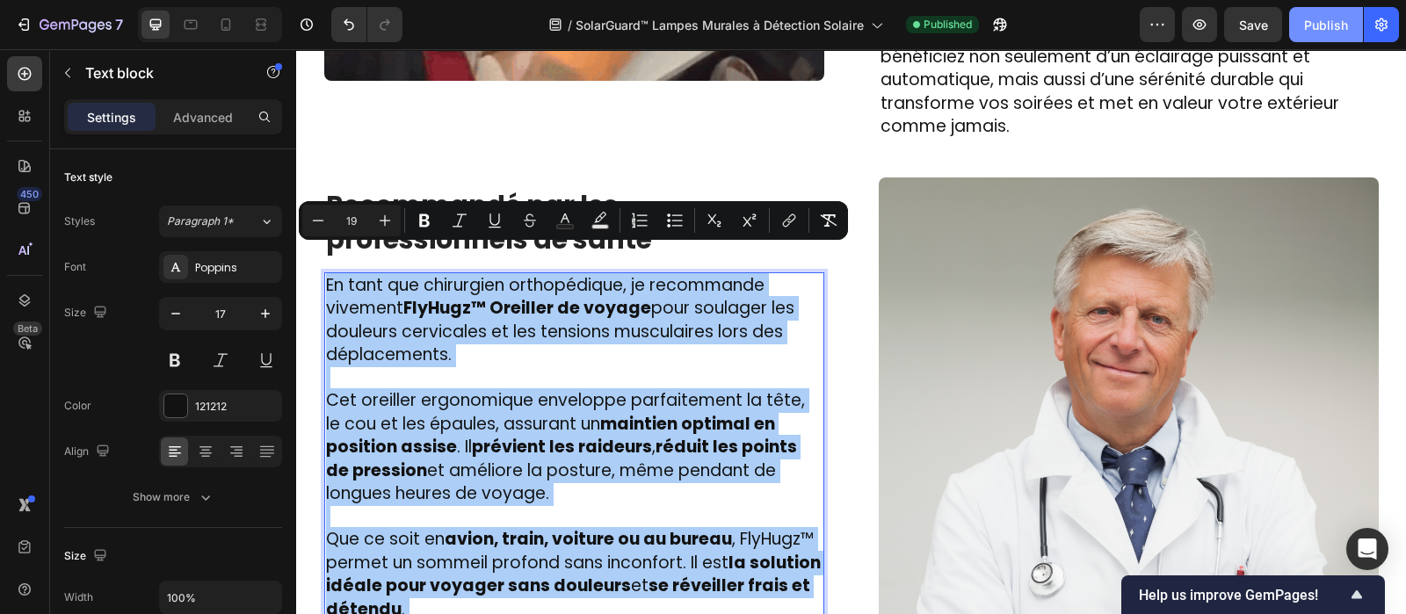
click at [1312, 34] on button "Publish" at bounding box center [1326, 24] width 74 height 35
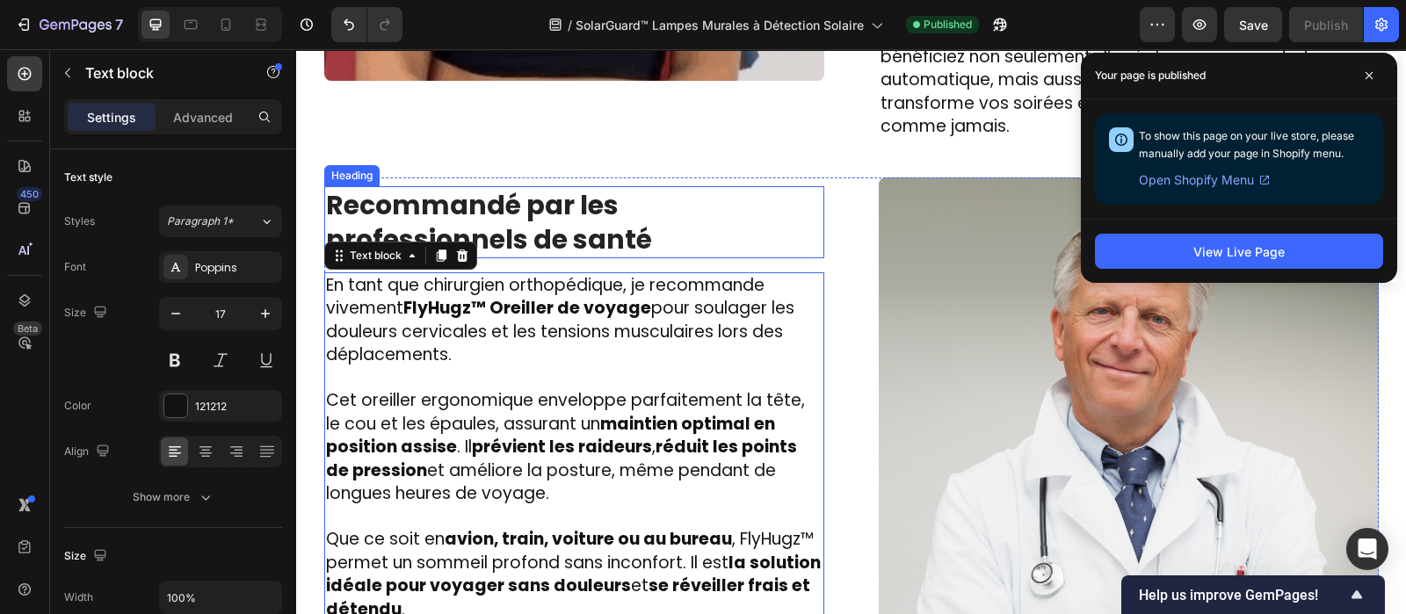
click at [624, 189] on strong "Recommandé par les professionnels de santé" at bounding box center [489, 222] width 326 height 72
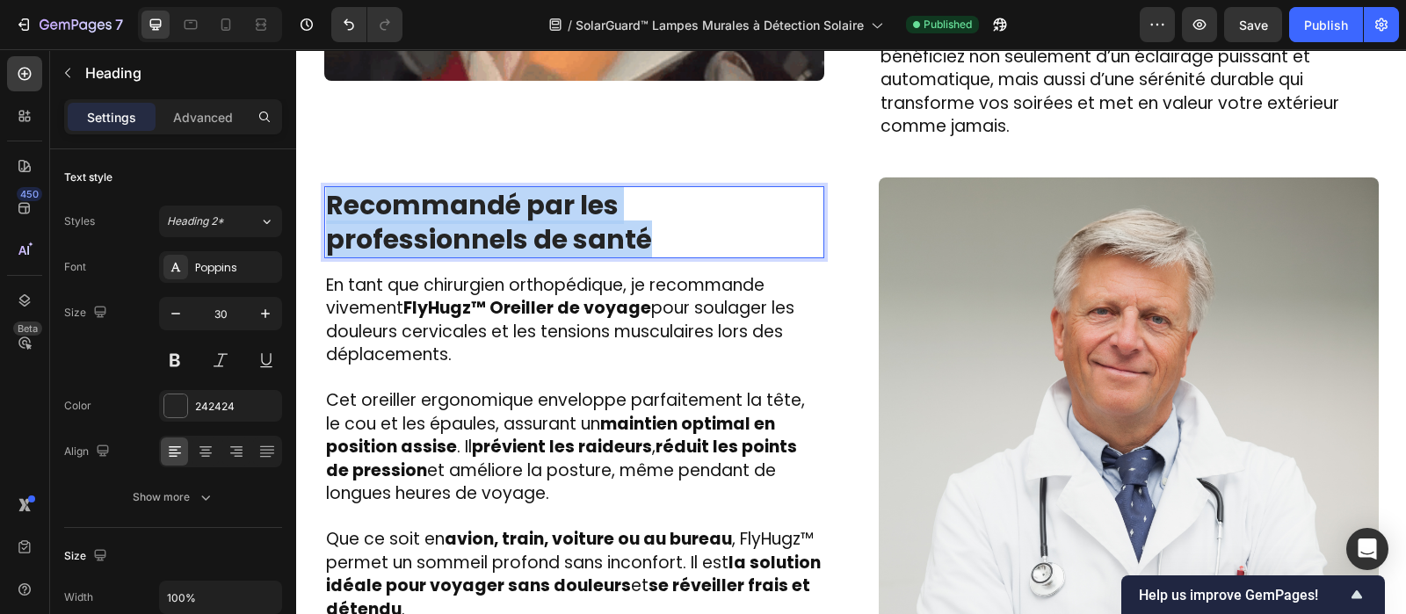
click at [624, 189] on strong "Recommandé par les professionnels de santé" at bounding box center [489, 222] width 326 height 72
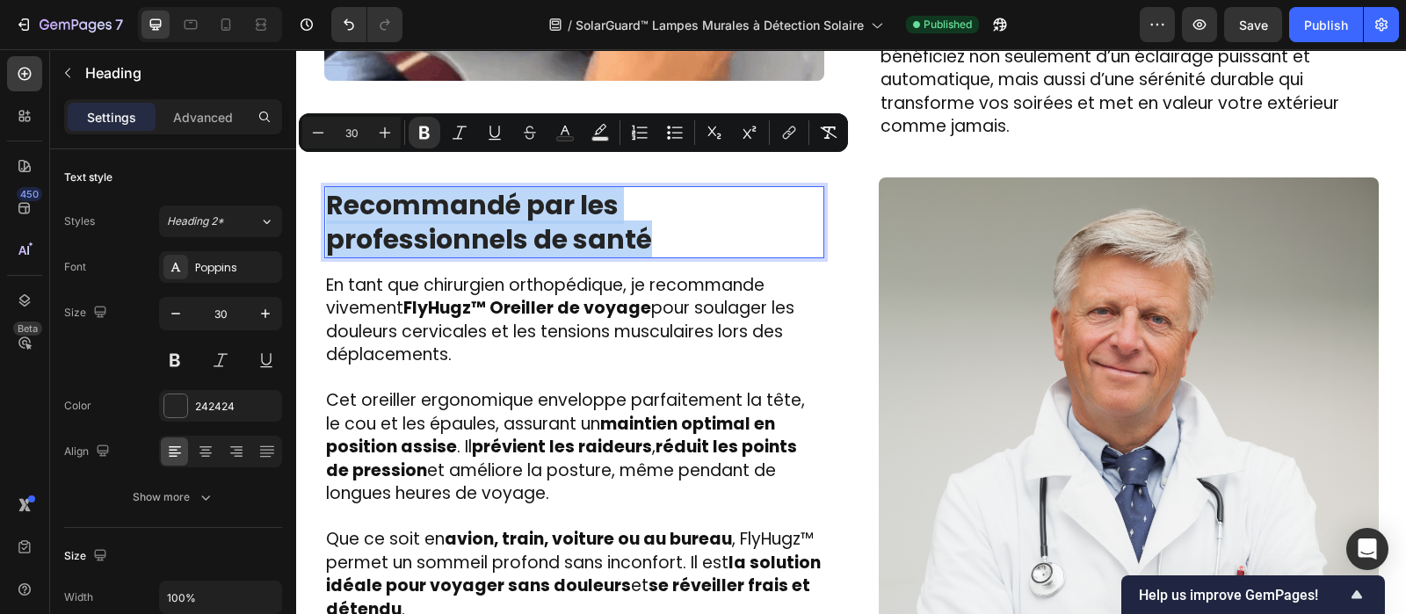
copy strong "Recommandé par les professionnels de santé"
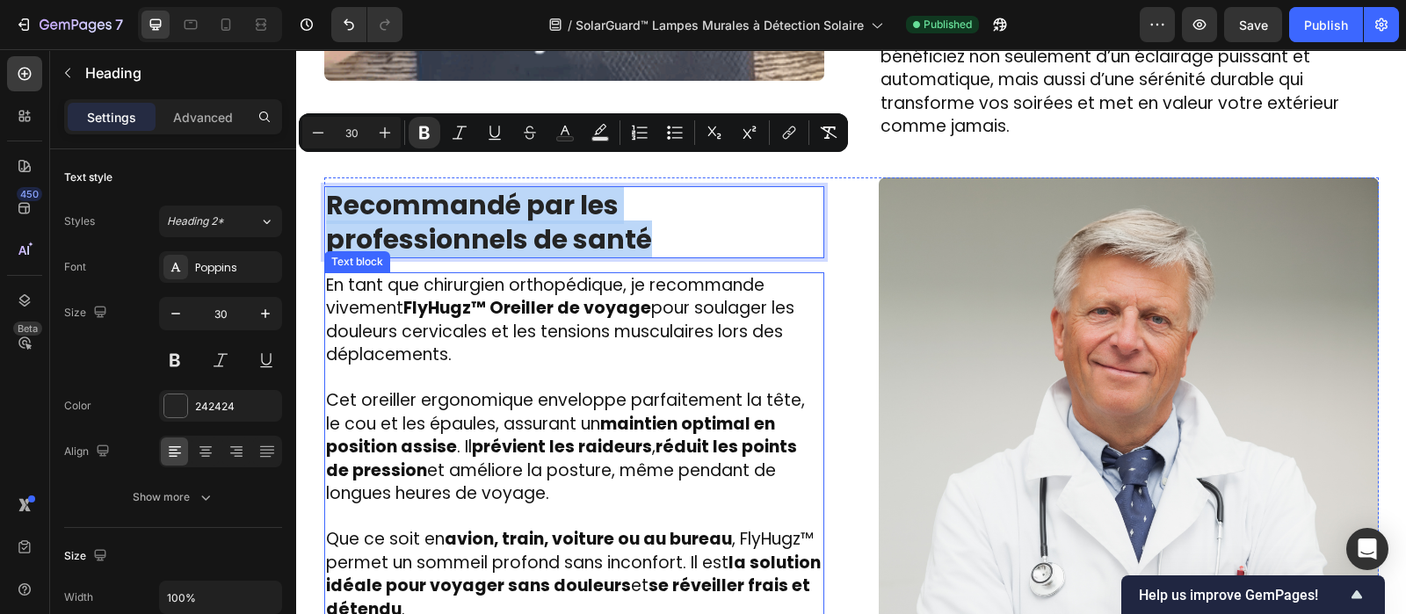
click at [391, 290] on span "En tant que chirurgien orthopédique, je recommande vivement FlyHugz™ Oreiller d…" at bounding box center [560, 320] width 468 height 94
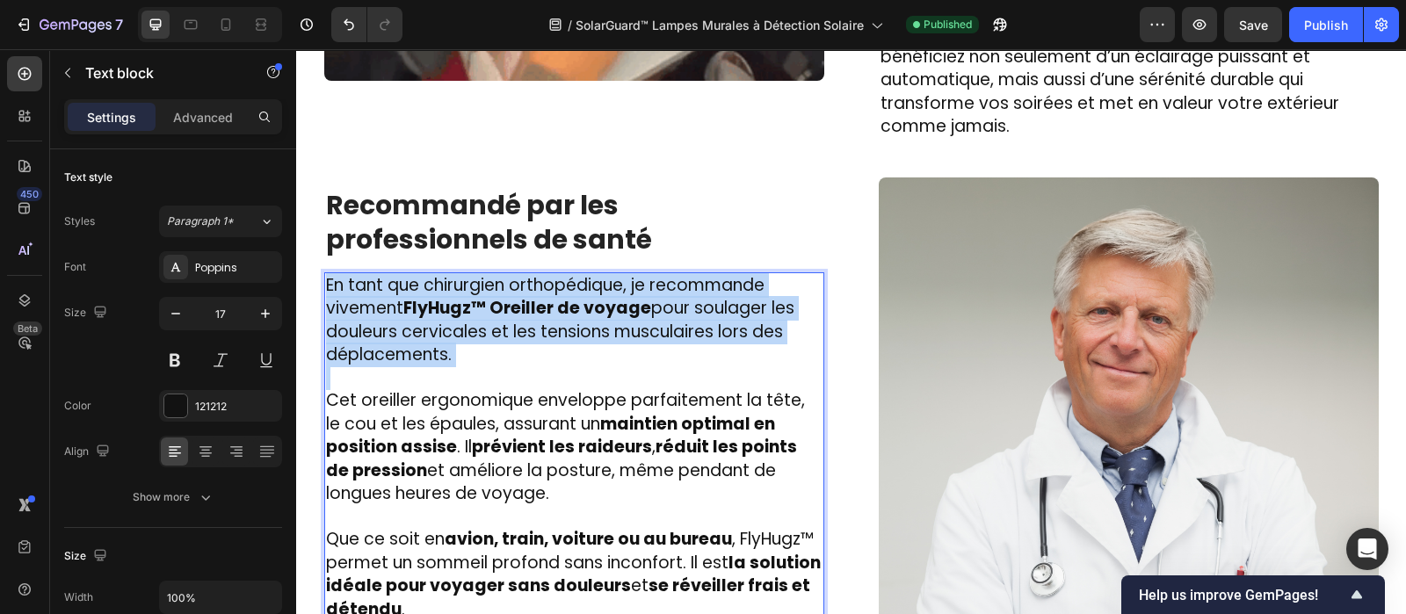
click at [391, 290] on span "En tant que chirurgien orthopédique, je recommande vivement FlyHugz™ Oreiller d…" at bounding box center [560, 320] width 468 height 94
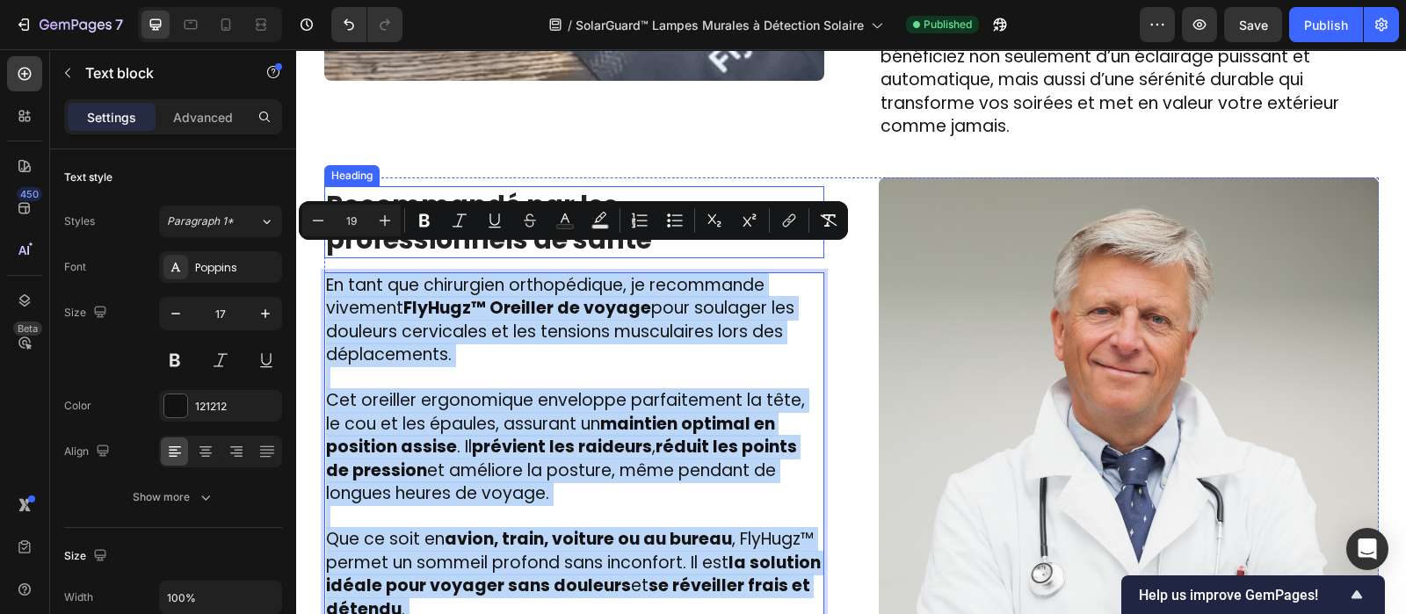
click at [490, 186] on strong "Recommandé par les professionnels de santé" at bounding box center [489, 222] width 326 height 72
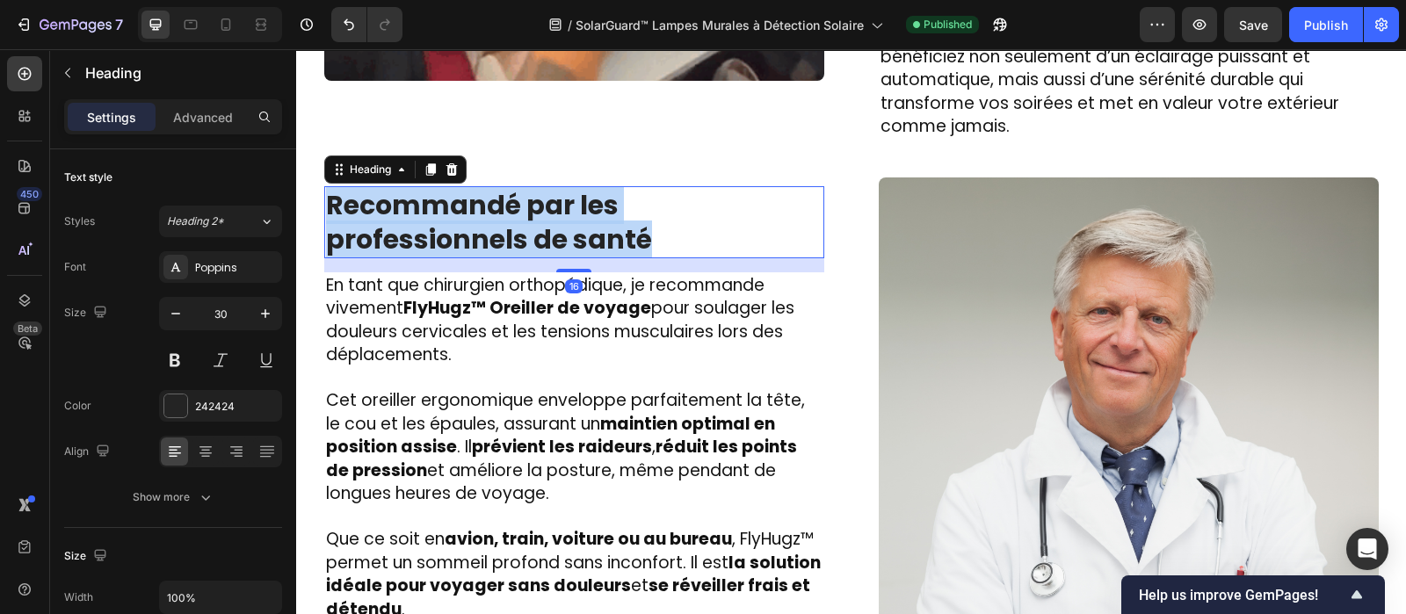
click at [490, 186] on strong "Recommandé par les professionnels de santé" at bounding box center [489, 222] width 326 height 72
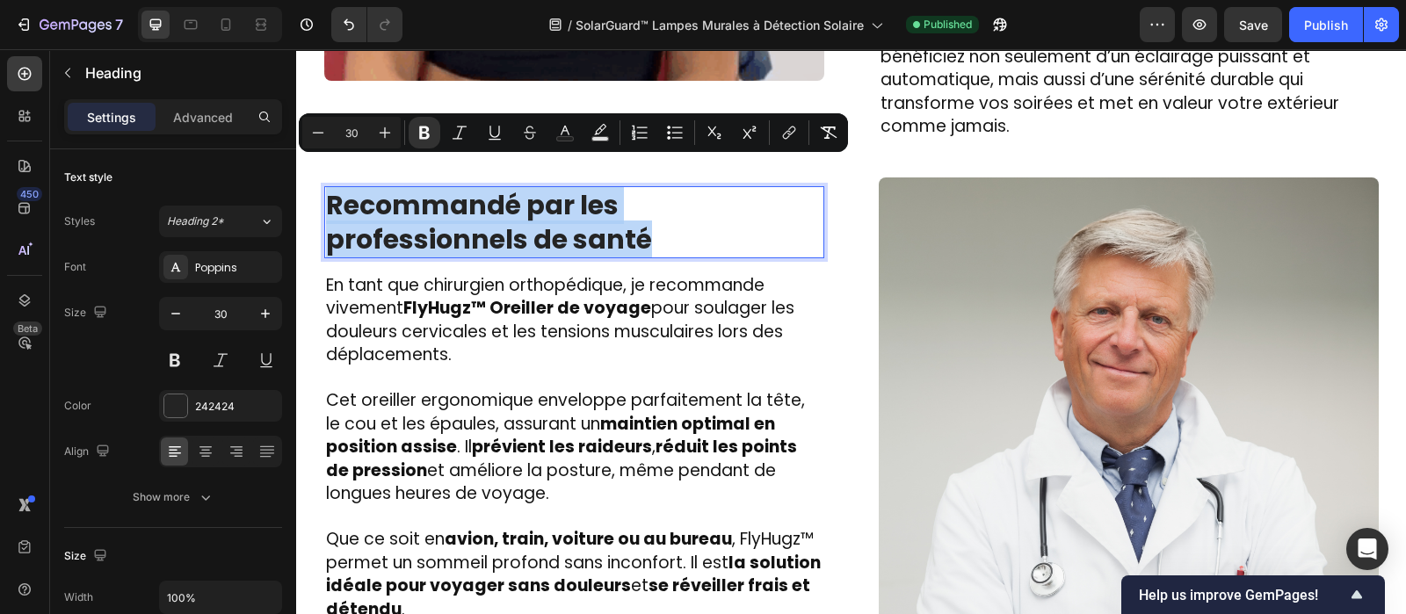
click at [490, 186] on strong "Recommandé par les professionnels de santé" at bounding box center [489, 222] width 326 height 72
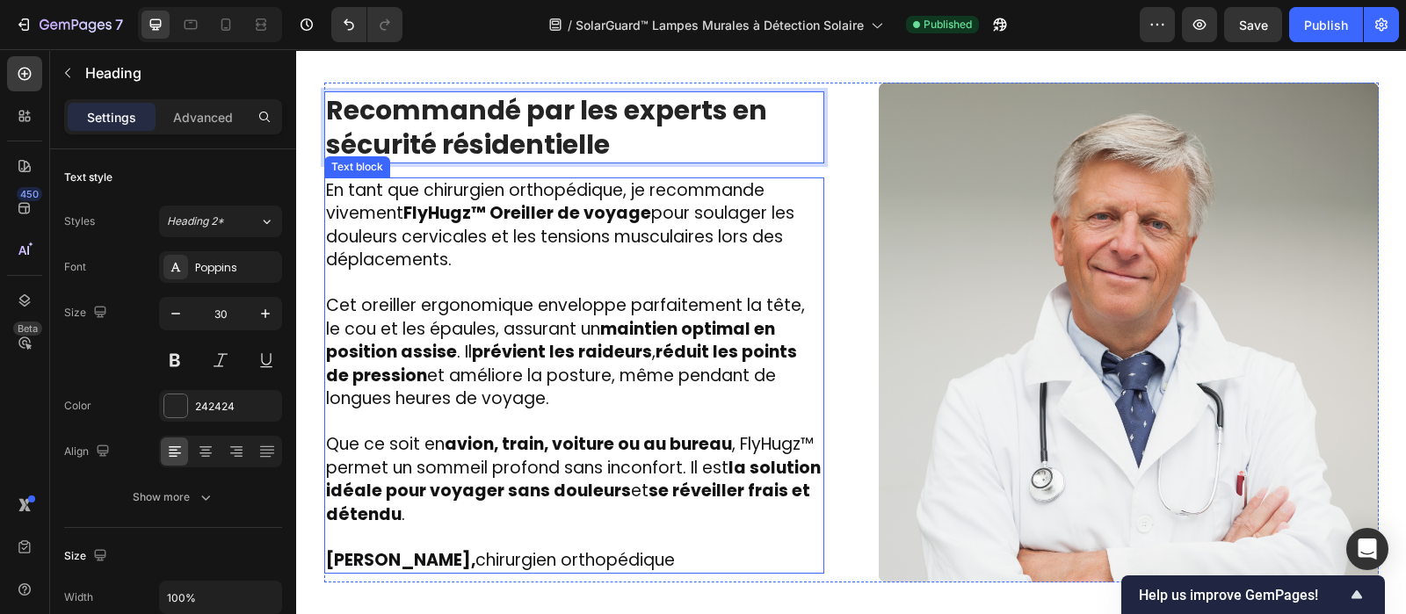
scroll to position [3257, 0]
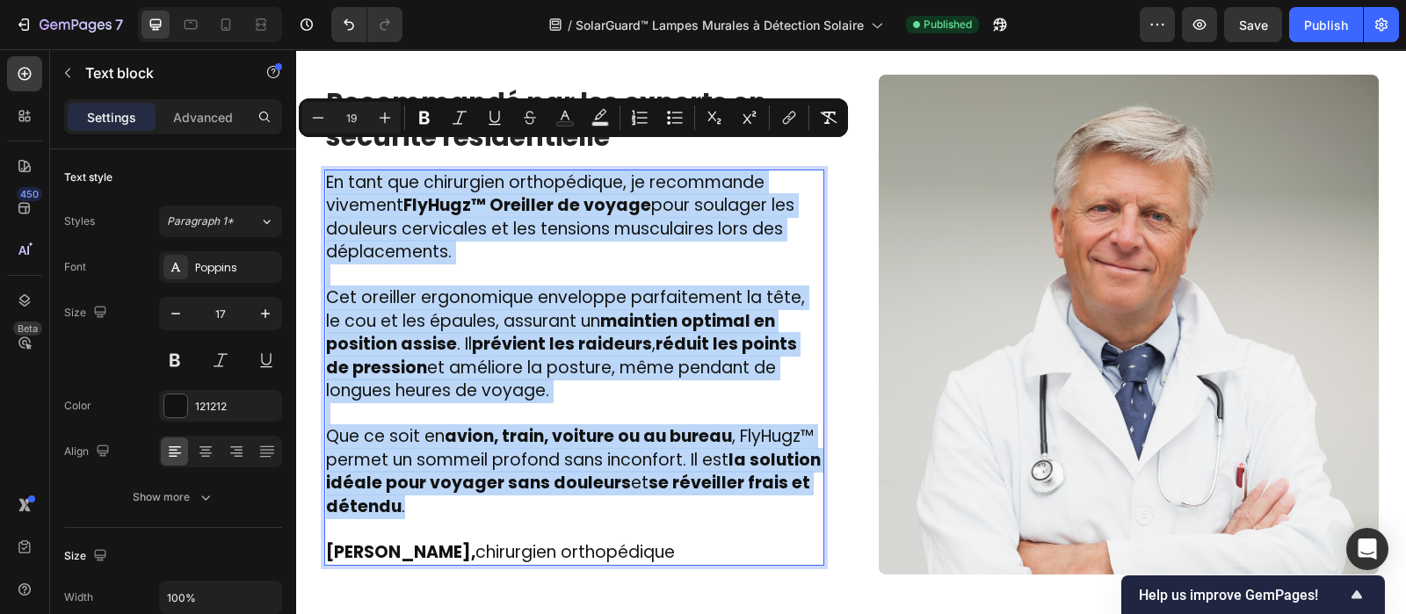
drag, startPoint x: 468, startPoint y: 475, endPoint x: 294, endPoint y: 127, distance: 389.5
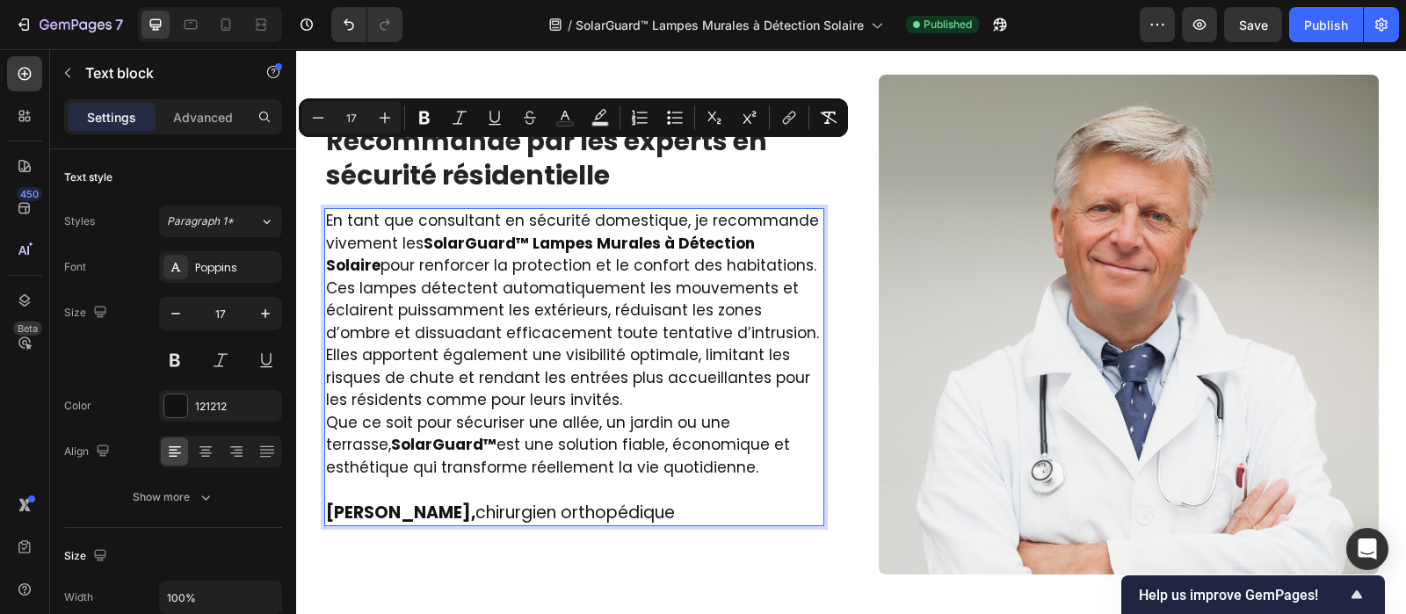
scroll to position [3295, 0]
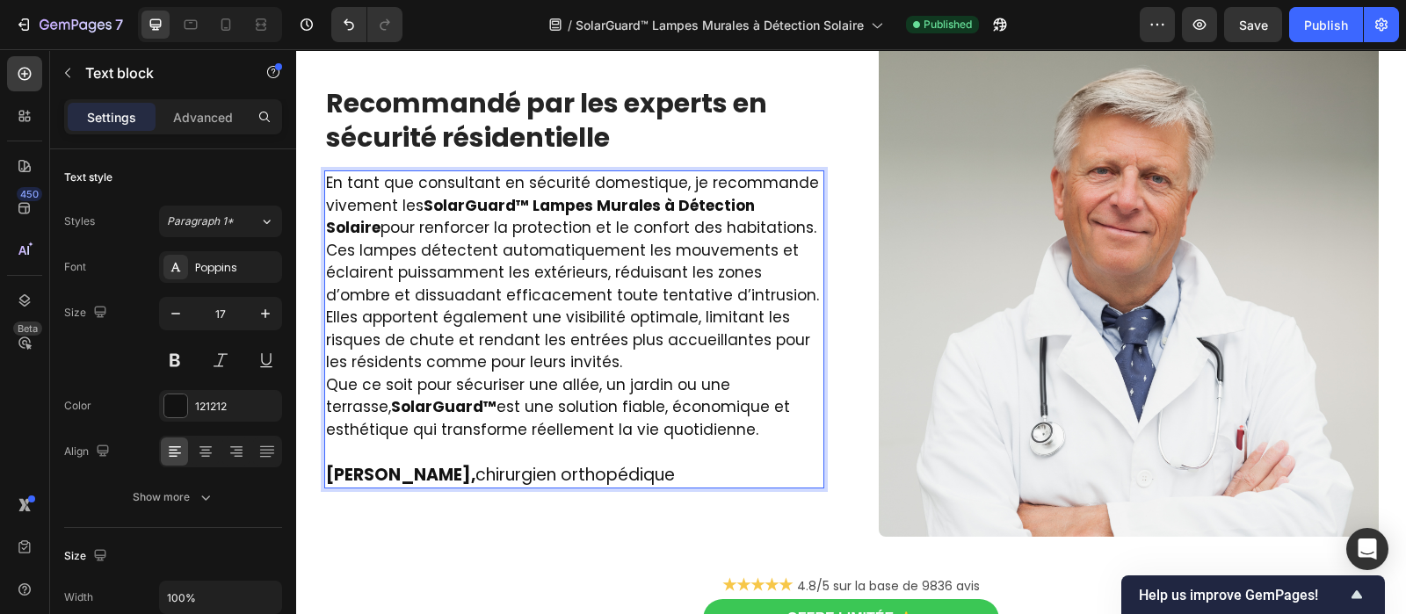
drag, startPoint x: 672, startPoint y: 402, endPoint x: 314, endPoint y: 162, distance: 431.4
click at [314, 162] on div "Image ⁠⁠⁠⁠⁠⁠⁠ Des centaines de foyers l’utilisent chaque soir et ont dit adieu …" at bounding box center [851, 24] width 1084 height 1288
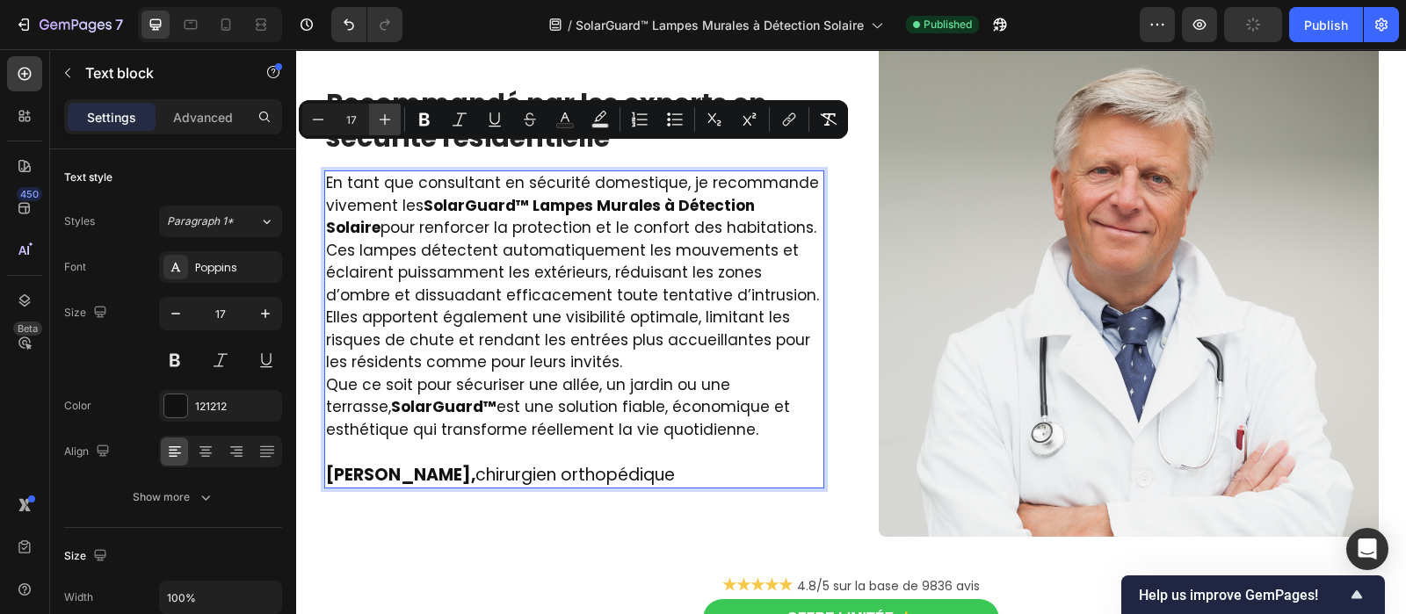
click at [382, 128] on button "Plus" at bounding box center [385, 120] width 32 height 32
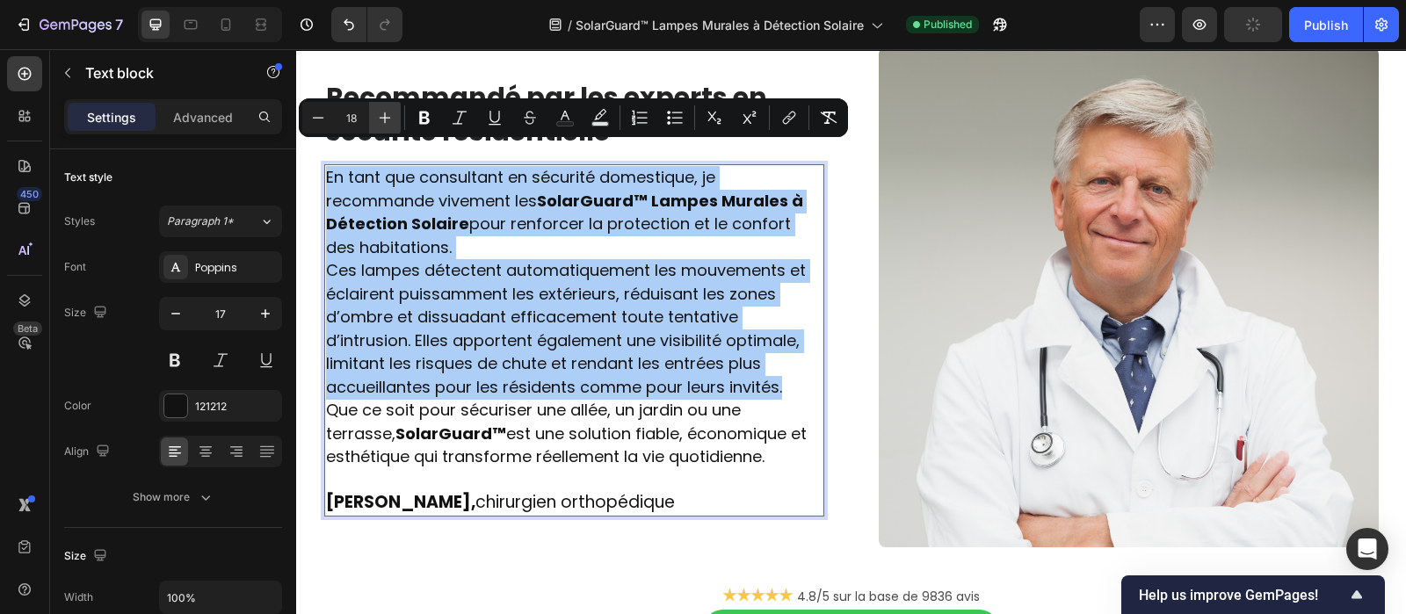
click at [382, 128] on button "Plus" at bounding box center [385, 118] width 32 height 32
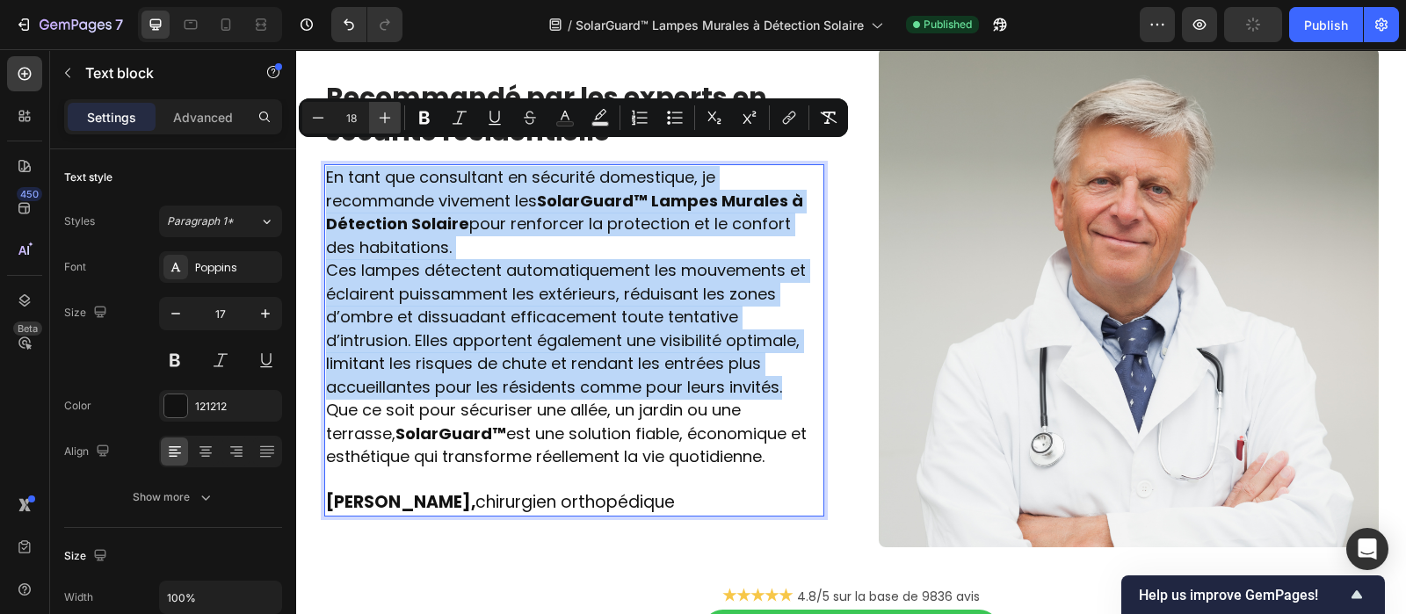
type input "19"
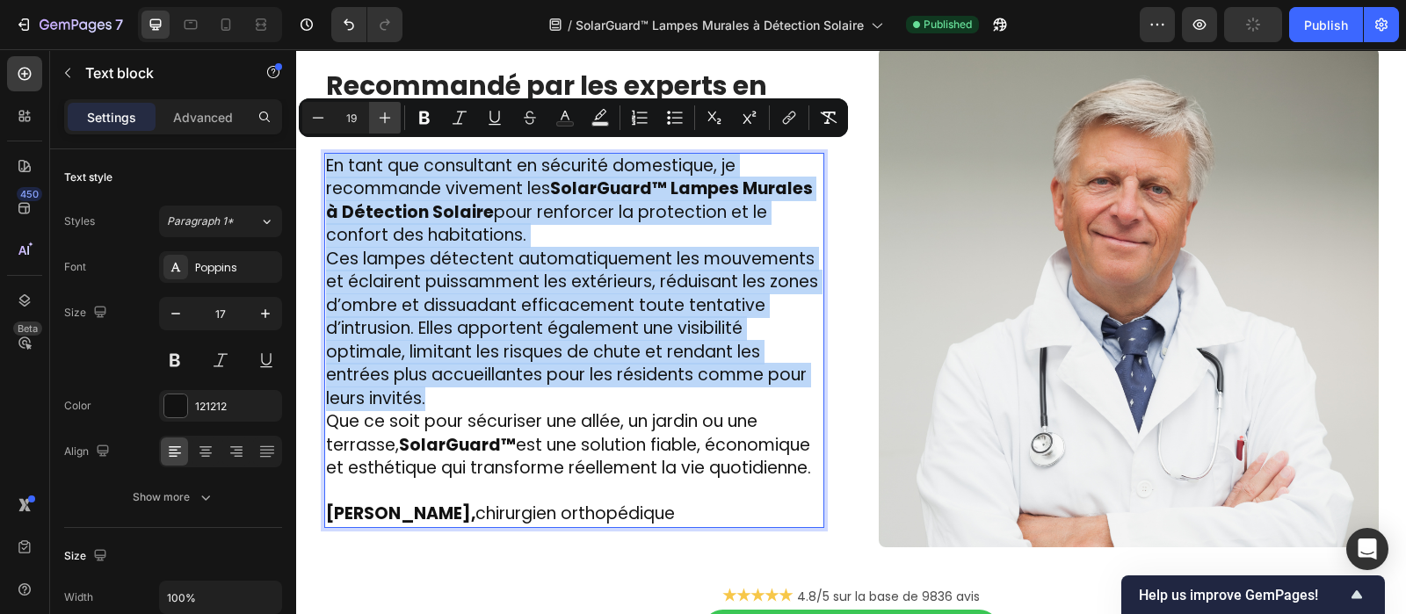
scroll to position [3268, 0]
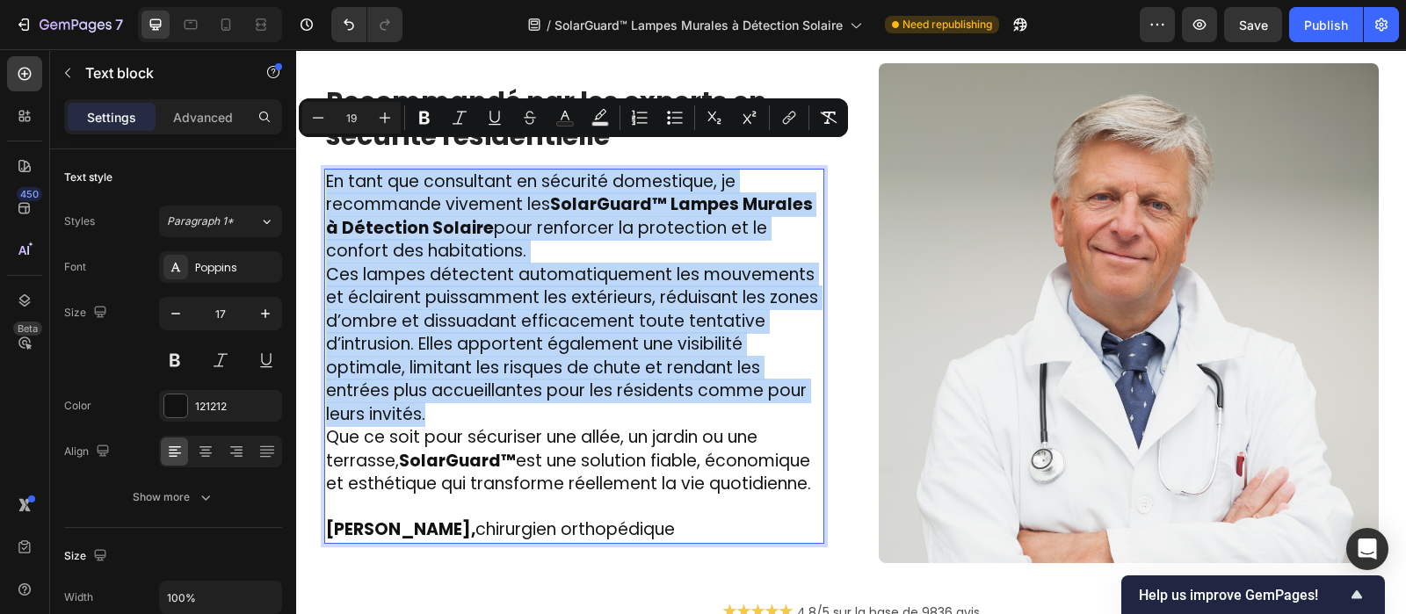
click at [532, 218] on p "En tant que consultant en sécurité domestique, je recommande vivement les Solar…" at bounding box center [574, 216] width 497 height 93
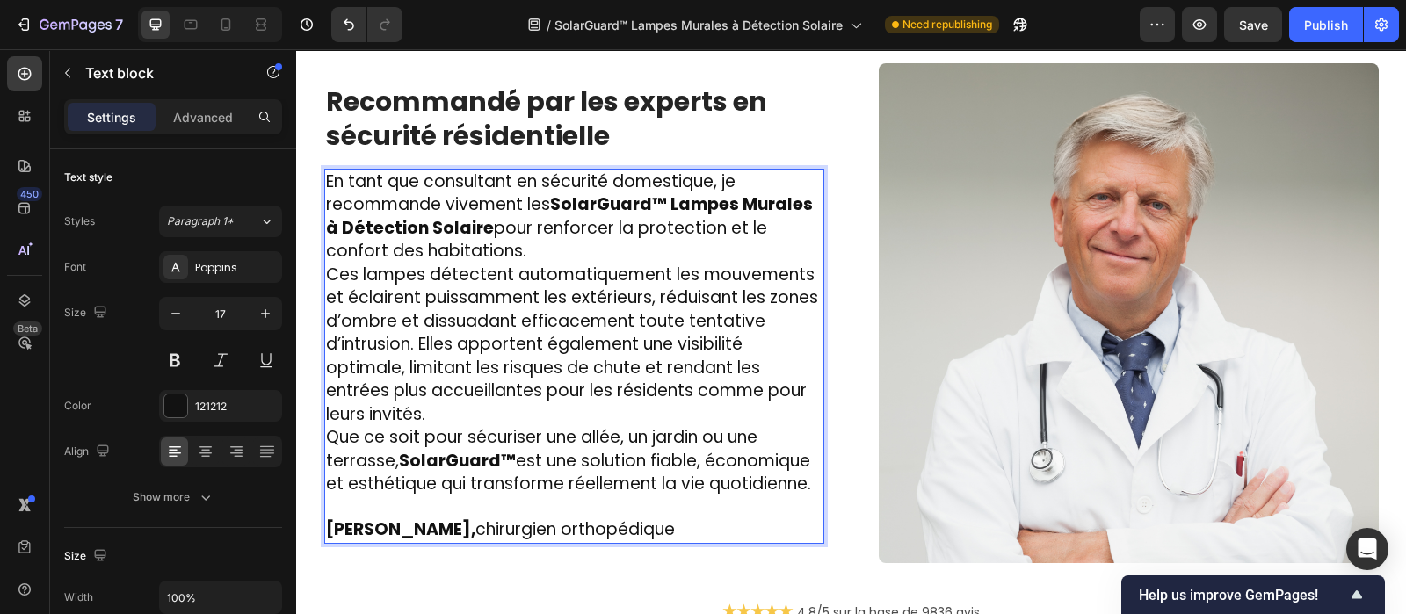
scroll to position [3257, 0]
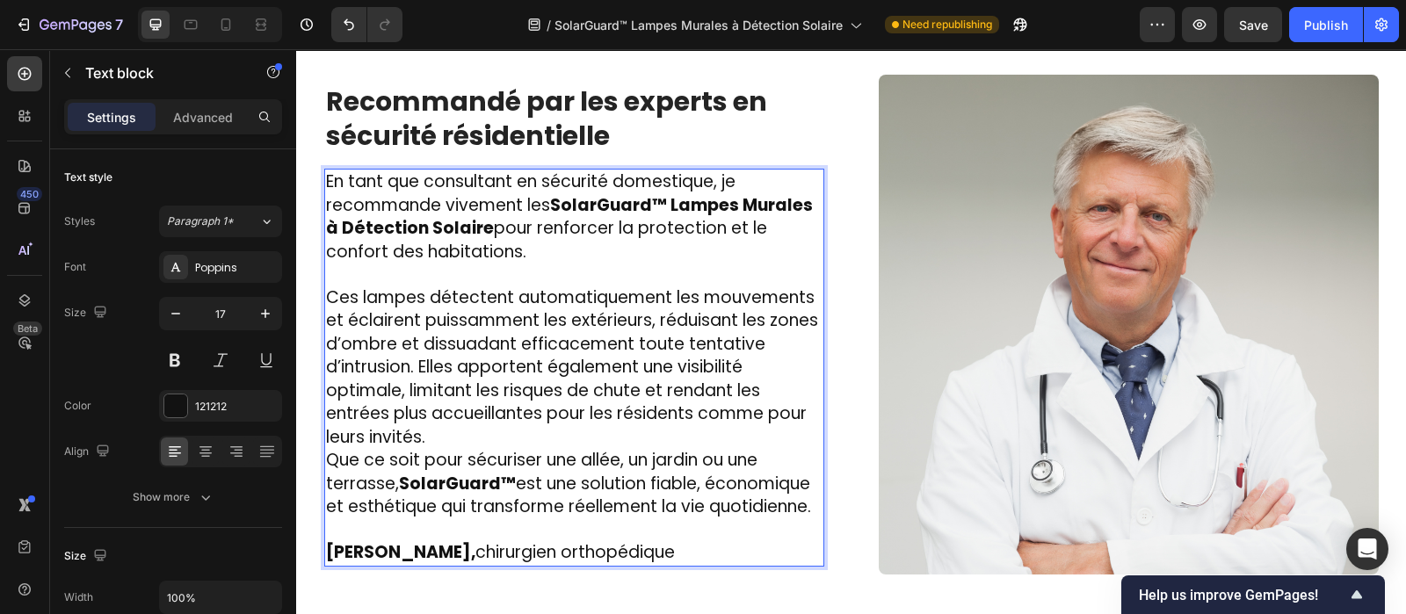
click at [433, 414] on p "Ces lampes détectent automatiquement les mouvements et éclairent puissamment le…" at bounding box center [574, 367] width 497 height 163
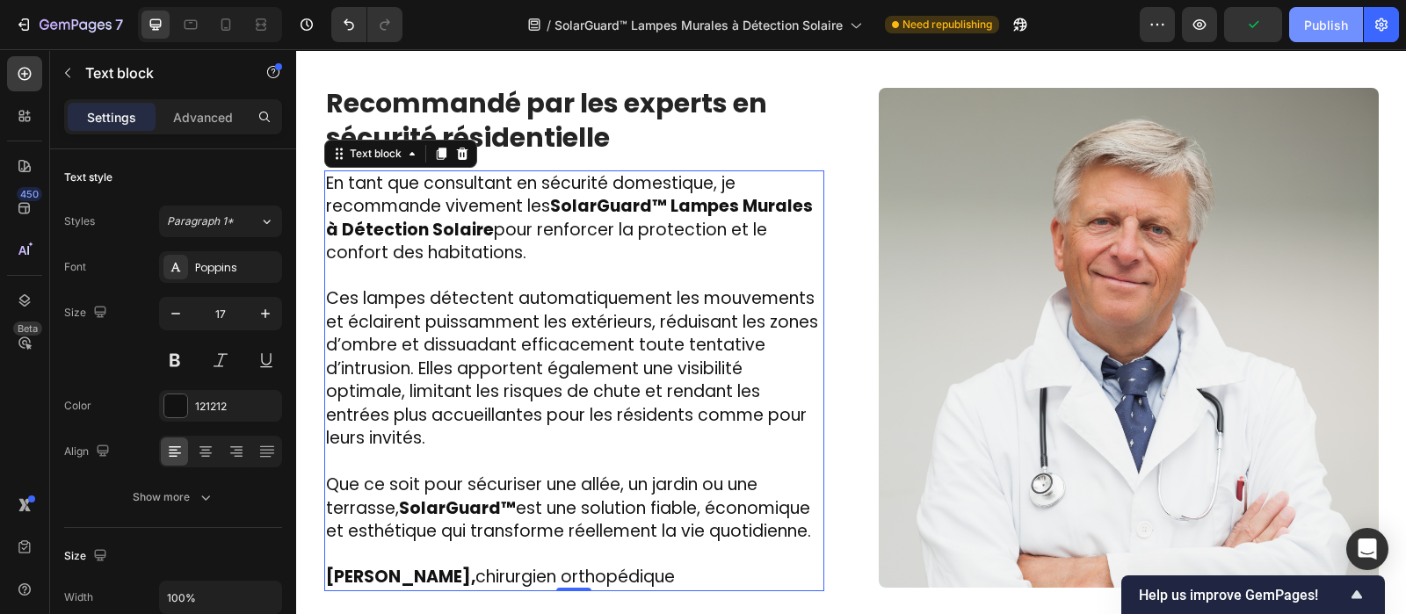
click at [1331, 17] on div "Publish" at bounding box center [1326, 25] width 44 height 18
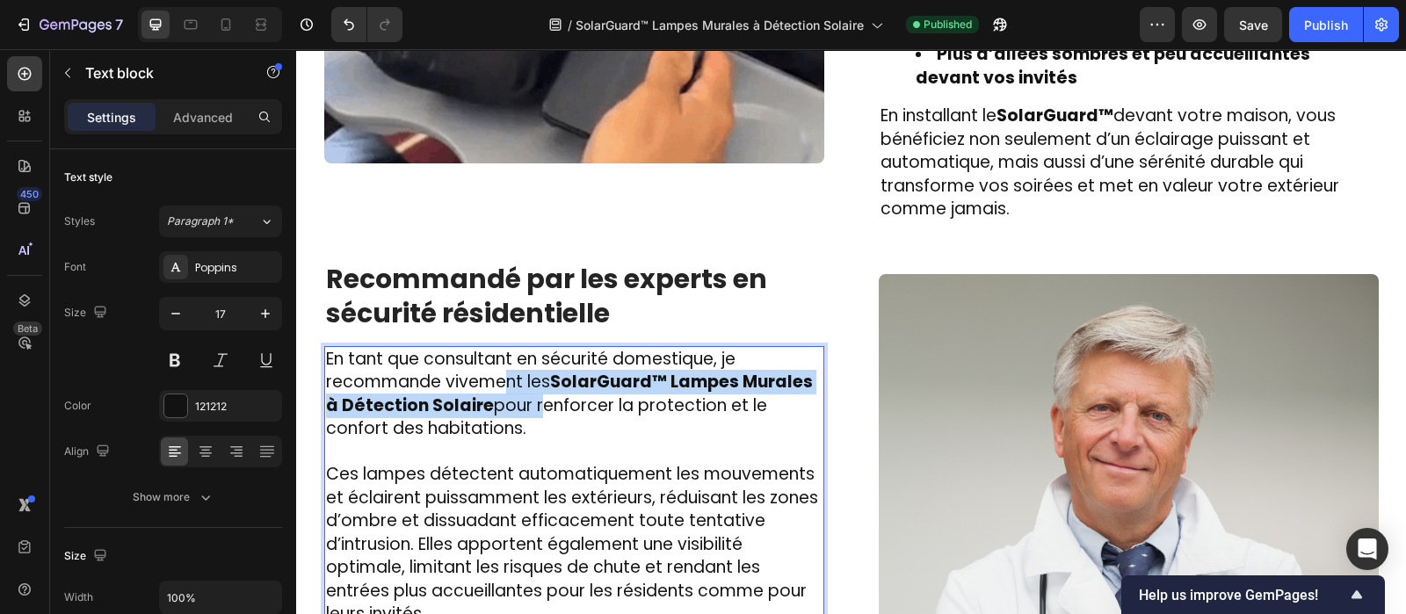
drag, startPoint x: 500, startPoint y: 343, endPoint x: 535, endPoint y: 411, distance: 77.0
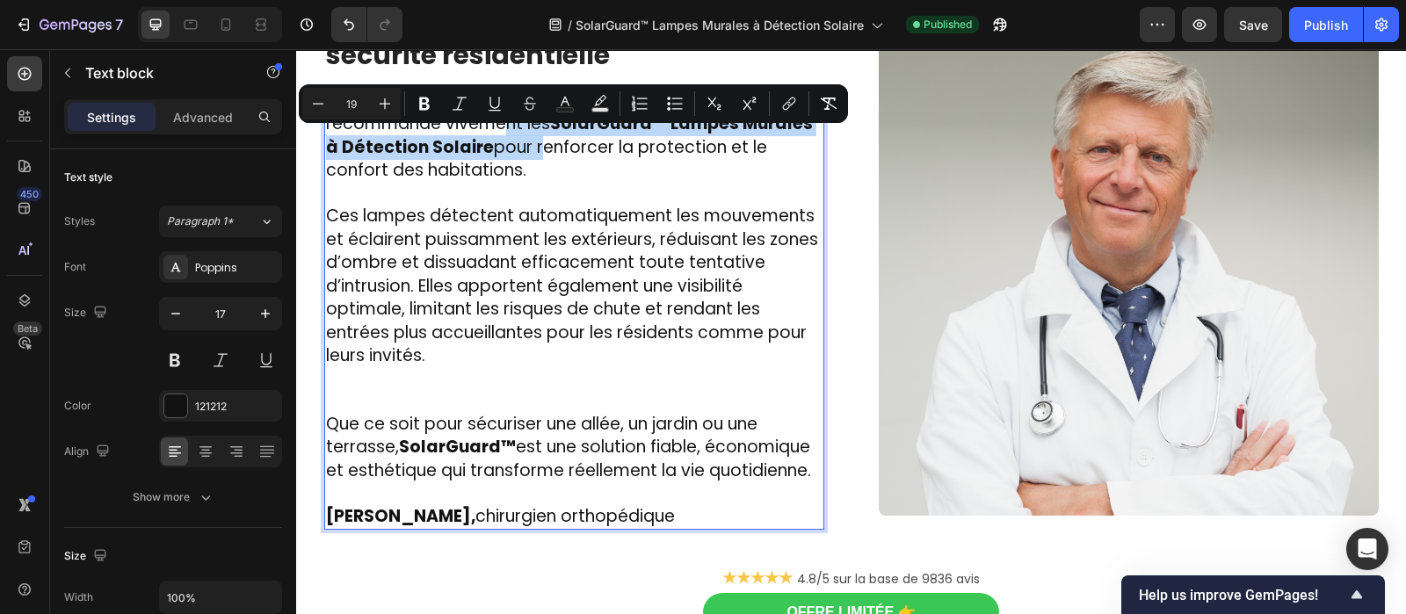
scroll to position [3348, 0]
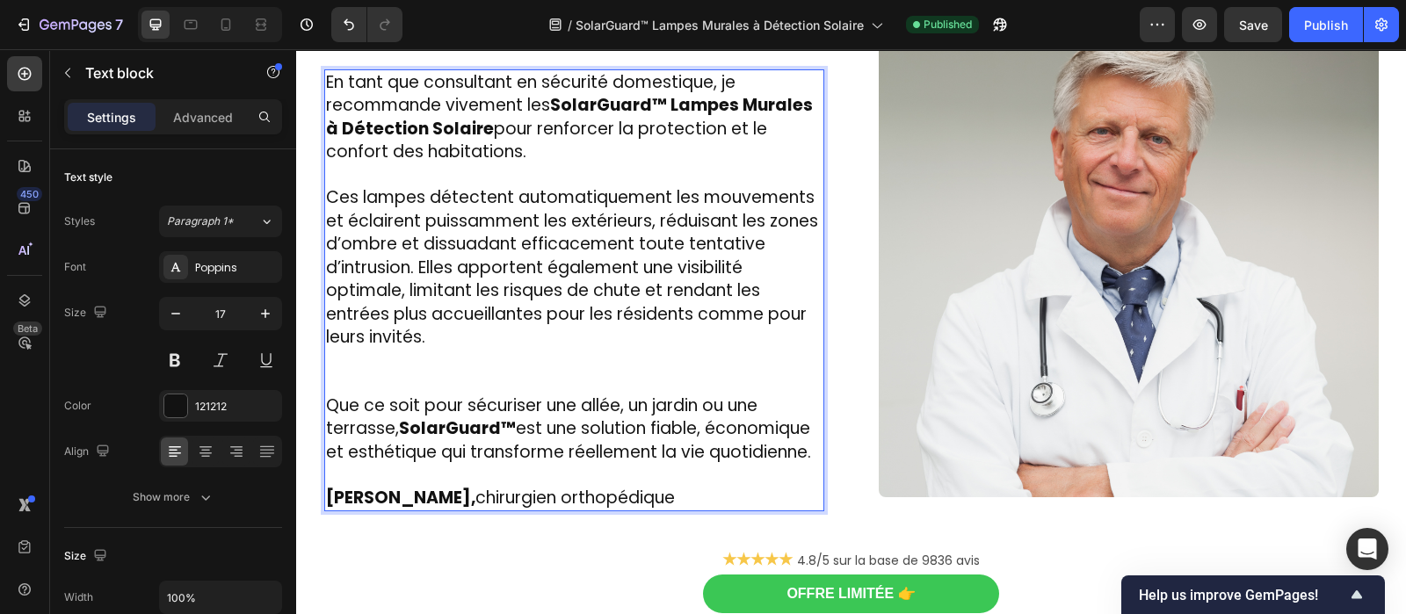
click at [501, 486] on span "[PERSON_NAME], chirurgien orthopédique" at bounding box center [500, 498] width 349 height 24
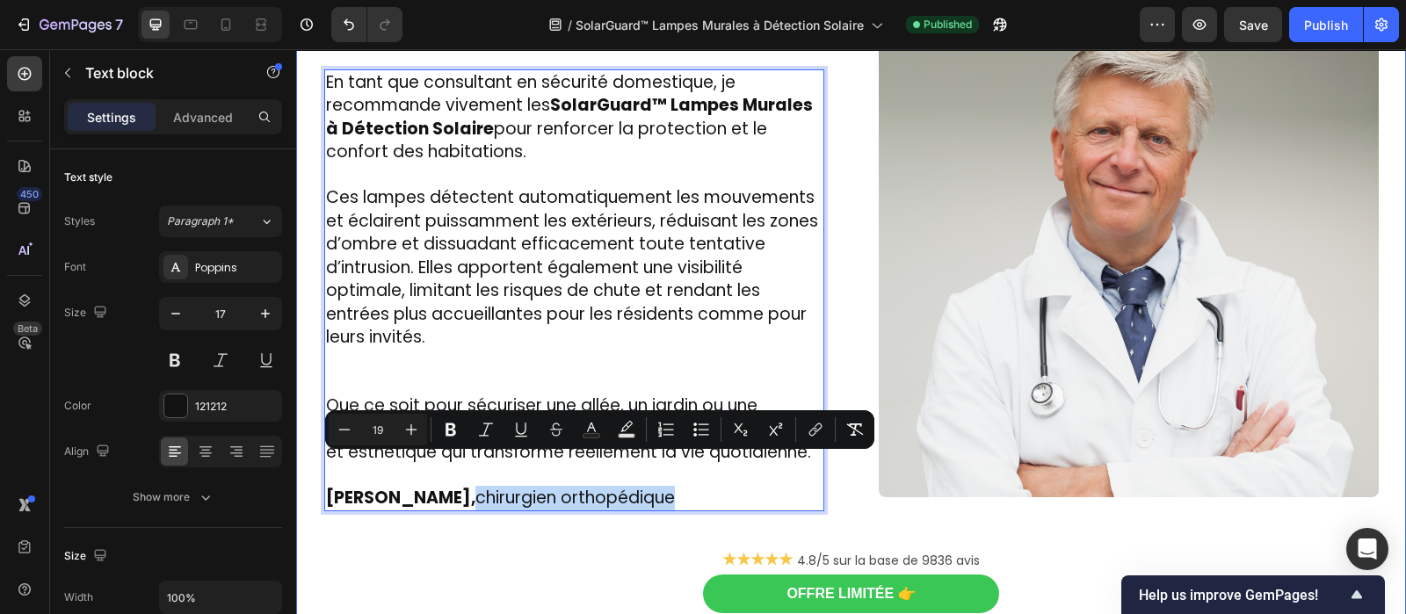
drag, startPoint x: 501, startPoint y: 475, endPoint x: 673, endPoint y: 482, distance: 172.4
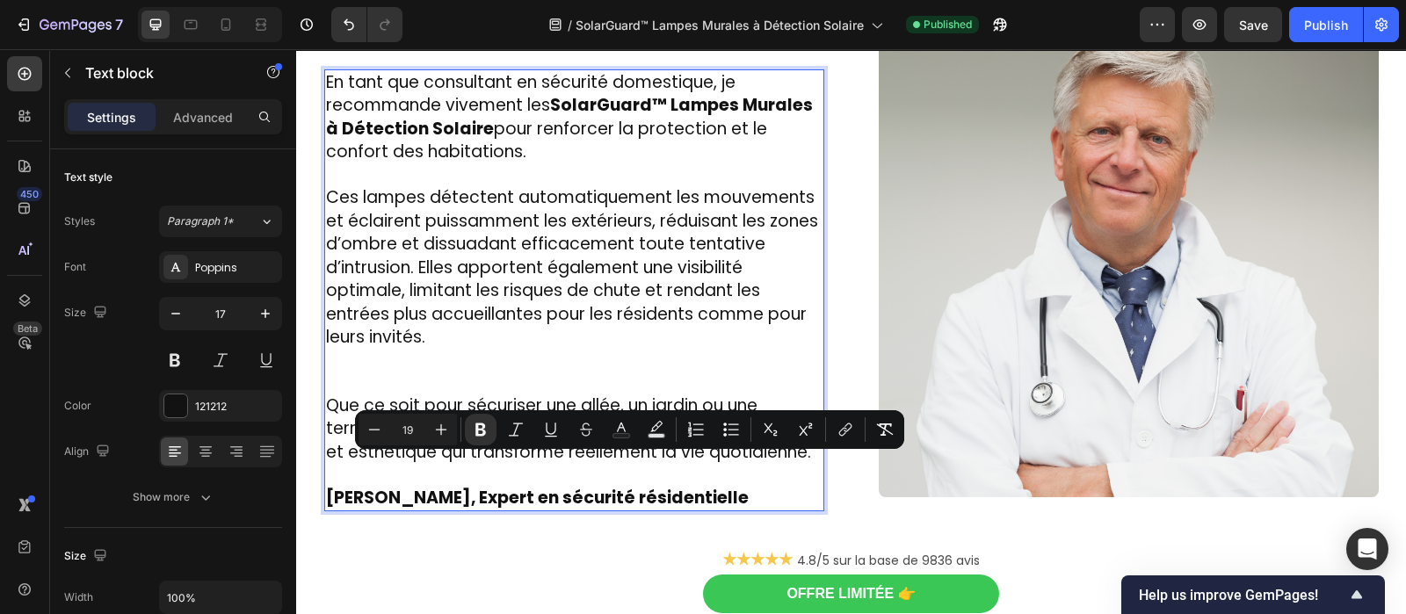
drag, startPoint x: 762, startPoint y: 464, endPoint x: 500, endPoint y: 466, distance: 261.9
click at [500, 466] on p "[PERSON_NAME], Expert en sécurité résidentielle" at bounding box center [574, 487] width 497 height 46
click at [472, 422] on icon "Editor contextual toolbar" at bounding box center [481, 430] width 18 height 18
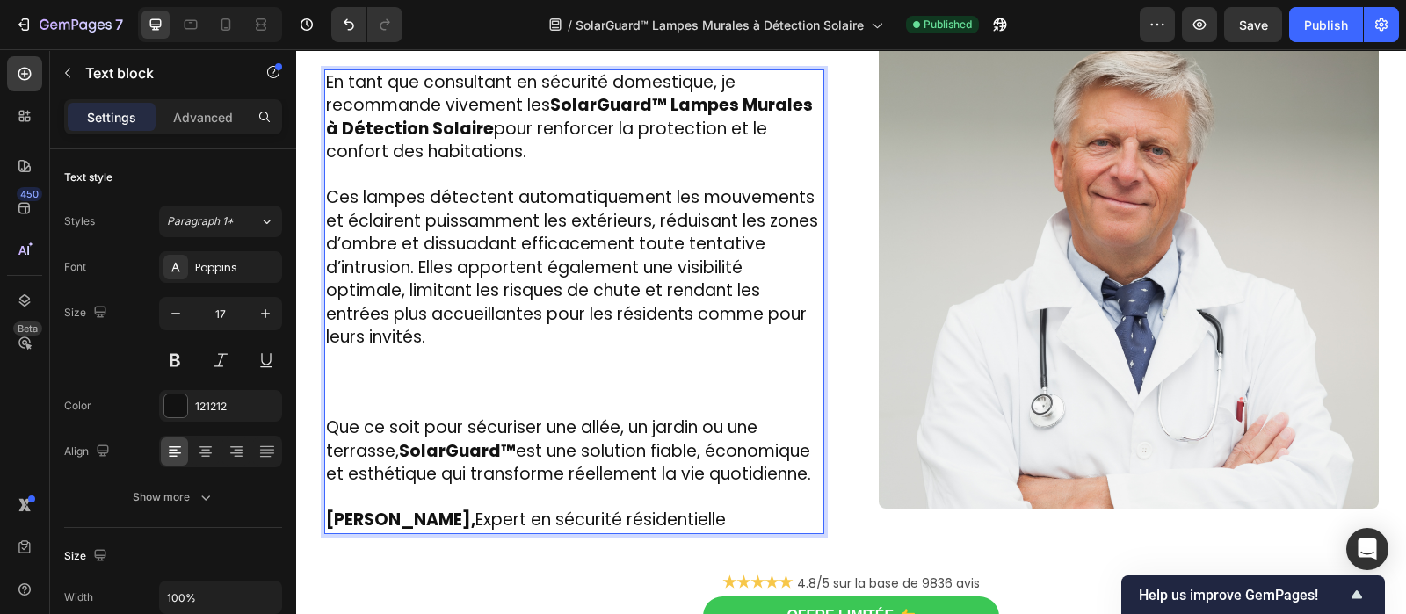
click at [329, 376] on p "Rich Text Editor. Editing area: main" at bounding box center [574, 384] width 497 height 68
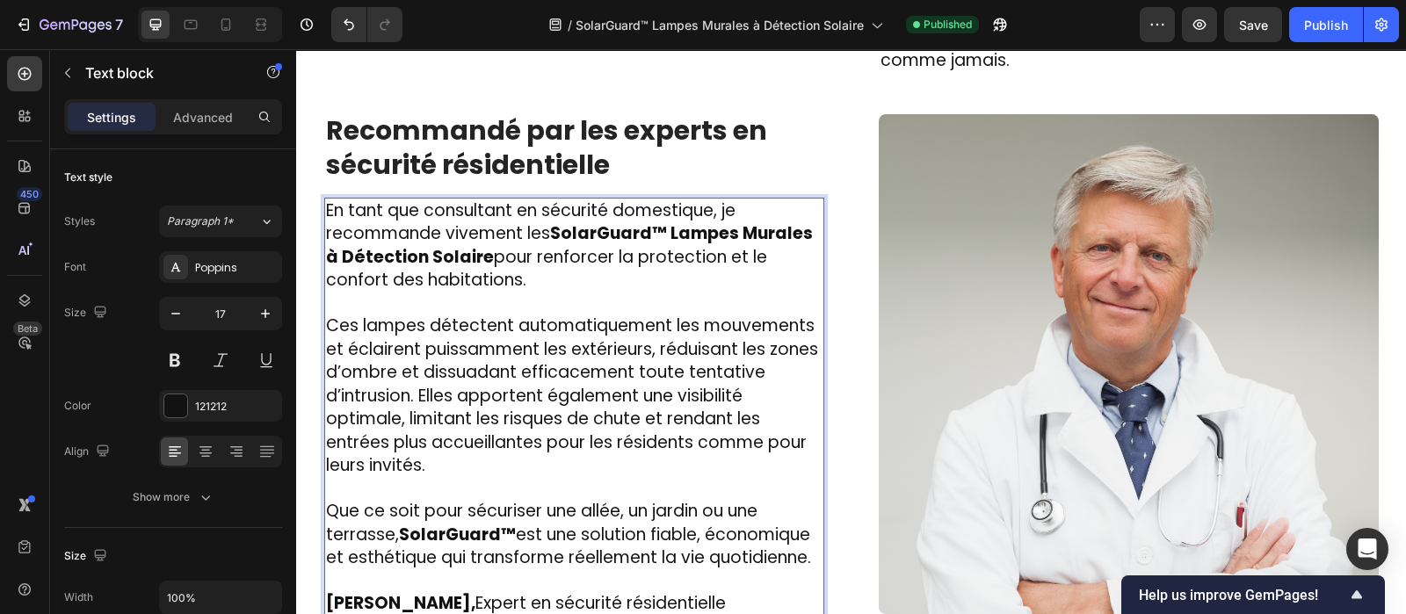
scroll to position [3219, 0]
click at [1345, 25] on div "Publish" at bounding box center [1326, 25] width 44 height 18
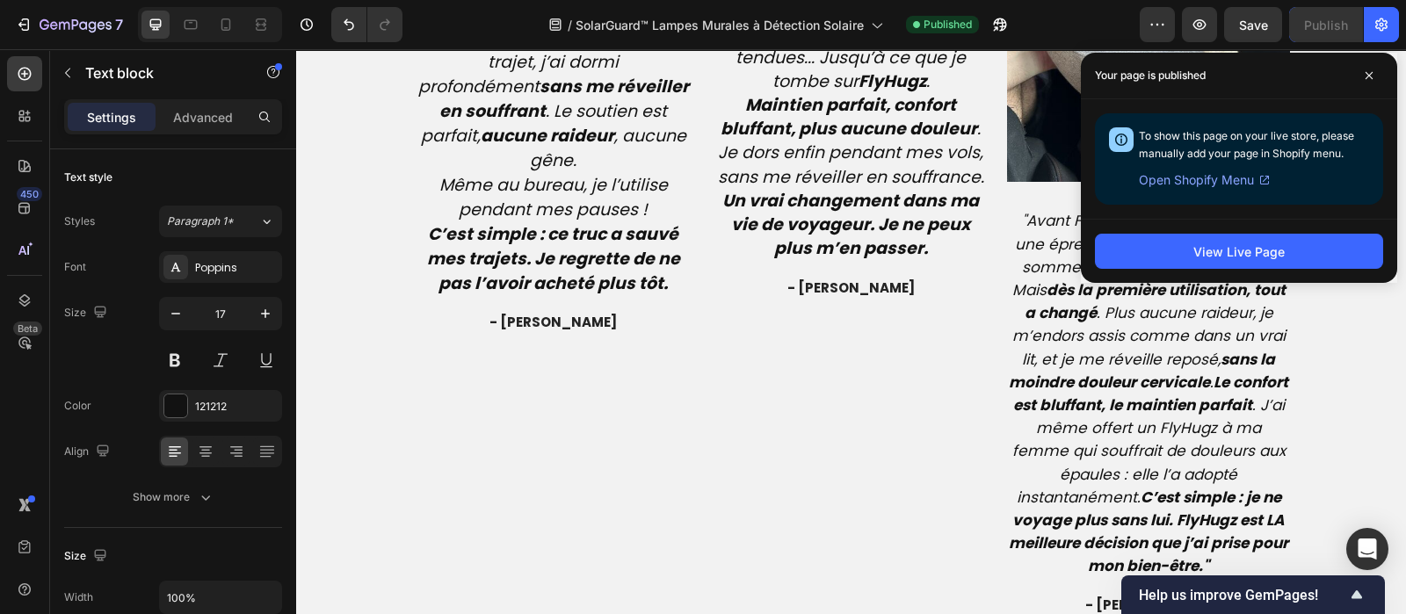
scroll to position [4445, 0]
click at [515, 171] on icon "Chaque vol était un cauchemar : tête qui tombe, douleurs dans le cou, impossibl…" at bounding box center [553, 48] width 277 height 245
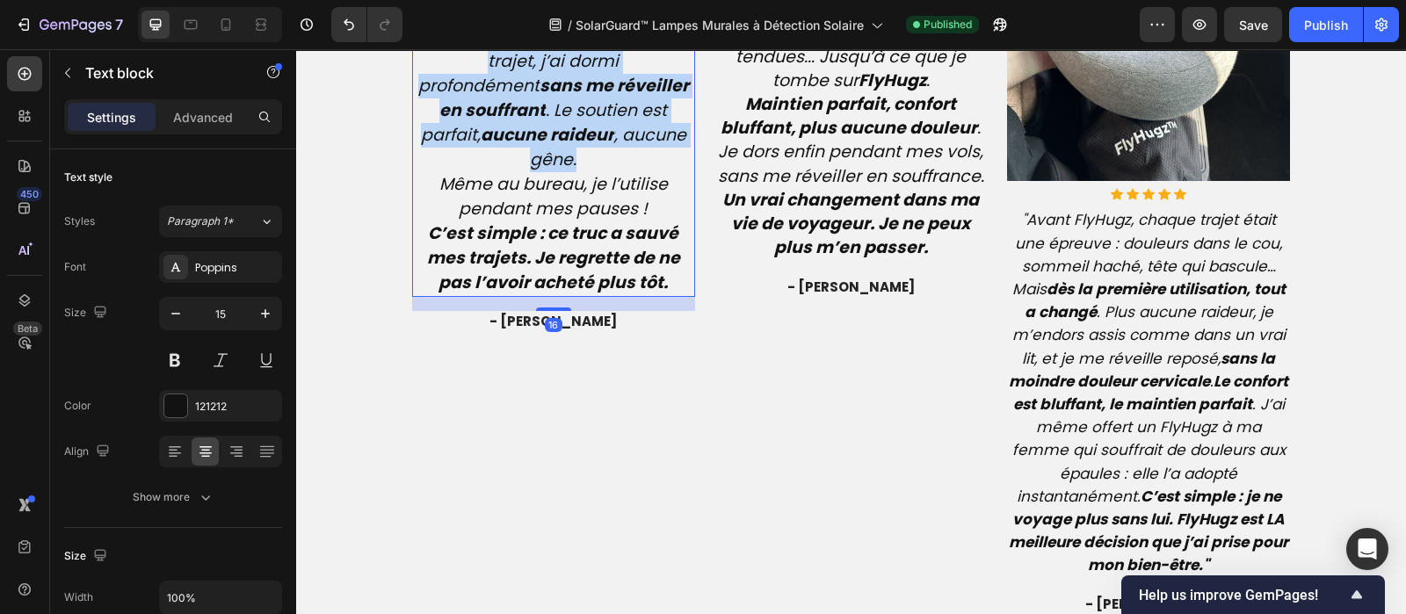
click at [515, 171] on icon "Chaque vol était un cauchemar : tête qui tombe, douleurs dans le cou, impossibl…" at bounding box center [553, 48] width 277 height 245
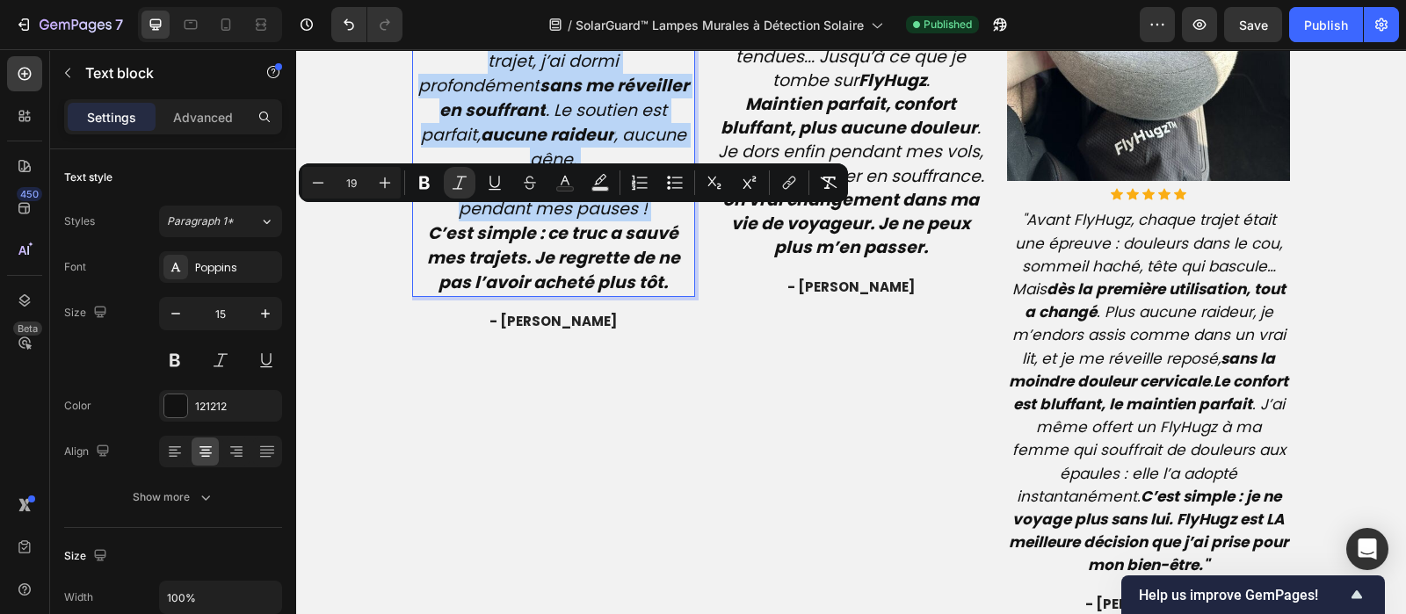
type input "15"
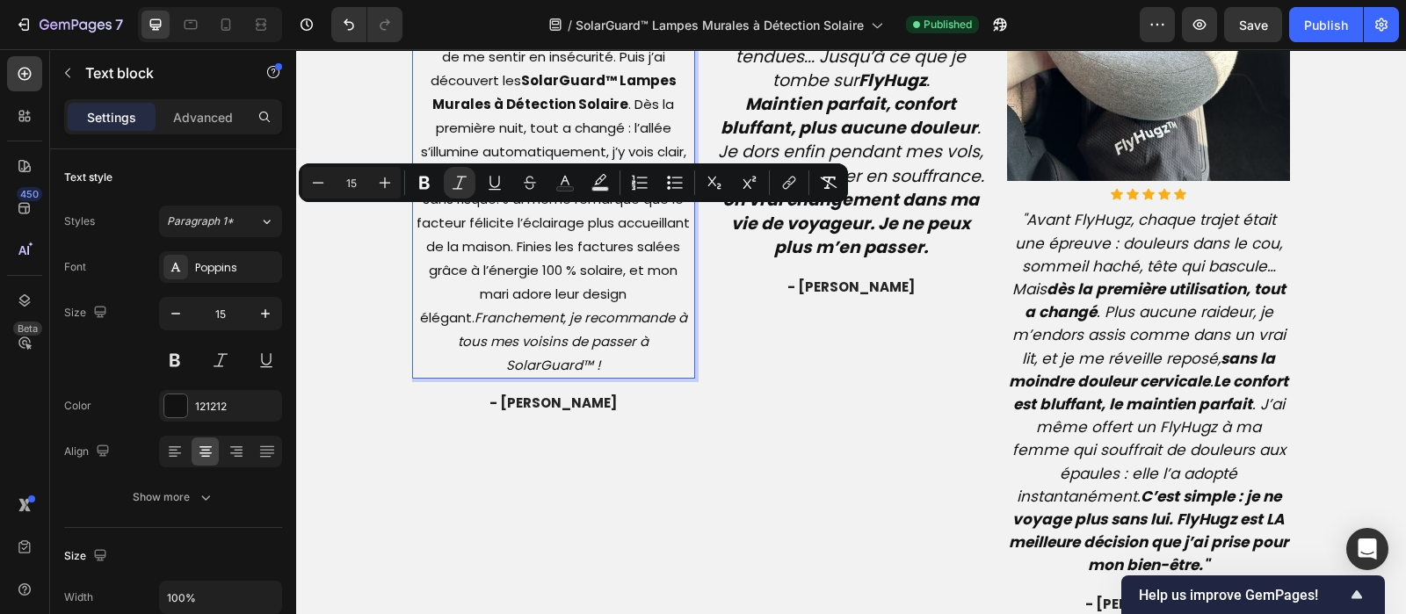
scroll to position [4482, 0]
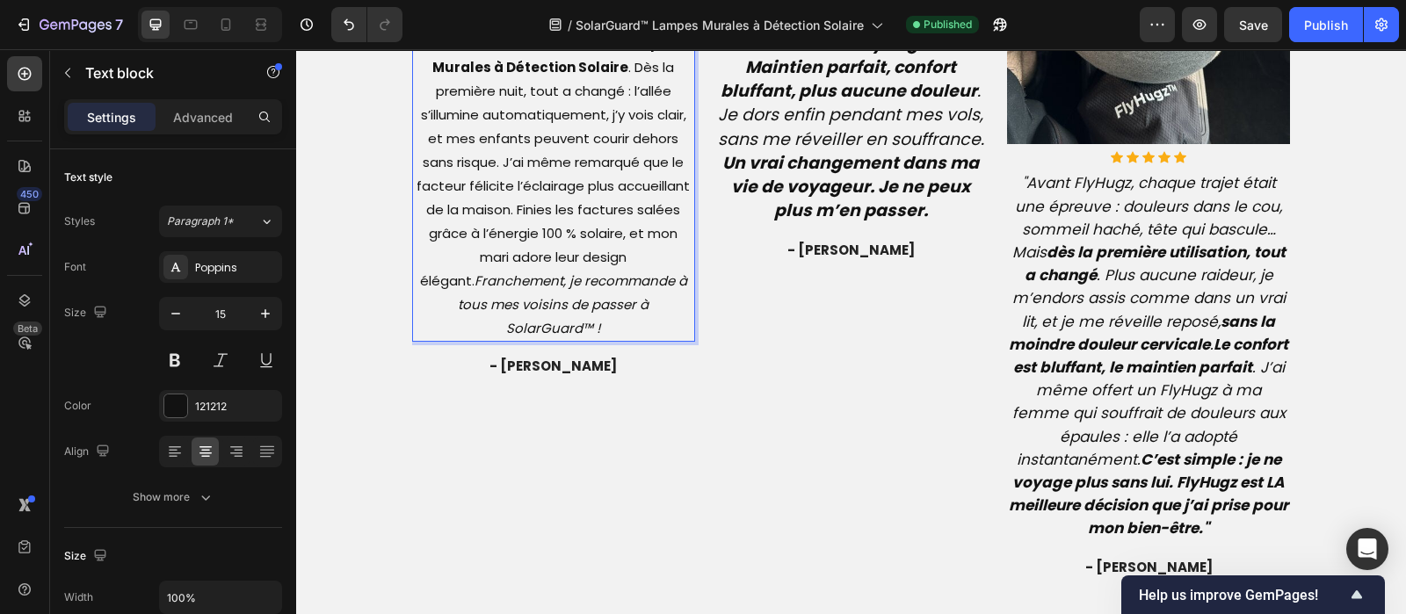
click at [523, 340] on p "Je n’aurais jamais cru qu’un simple éclairage extérieur pouvait changer autant …" at bounding box center [554, 114] width 280 height 451
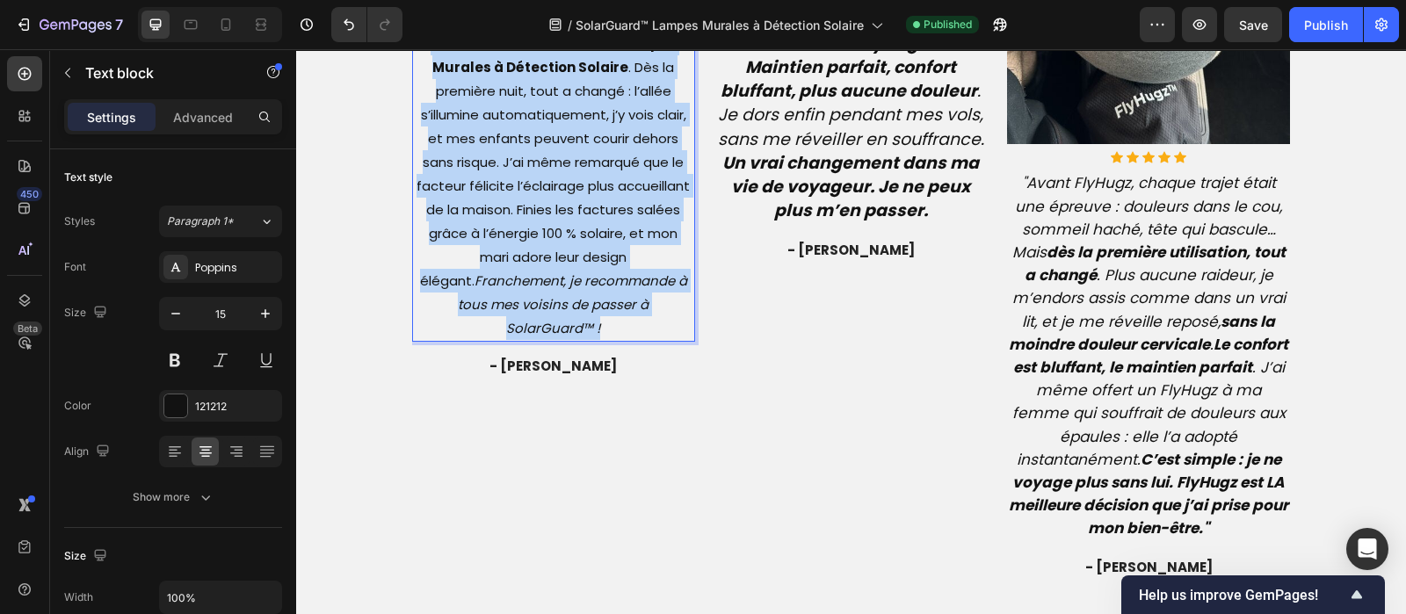
click at [523, 340] on p "Je n’aurais jamais cru qu’un simple éclairage extérieur pouvait changer autant …" at bounding box center [554, 114] width 280 height 451
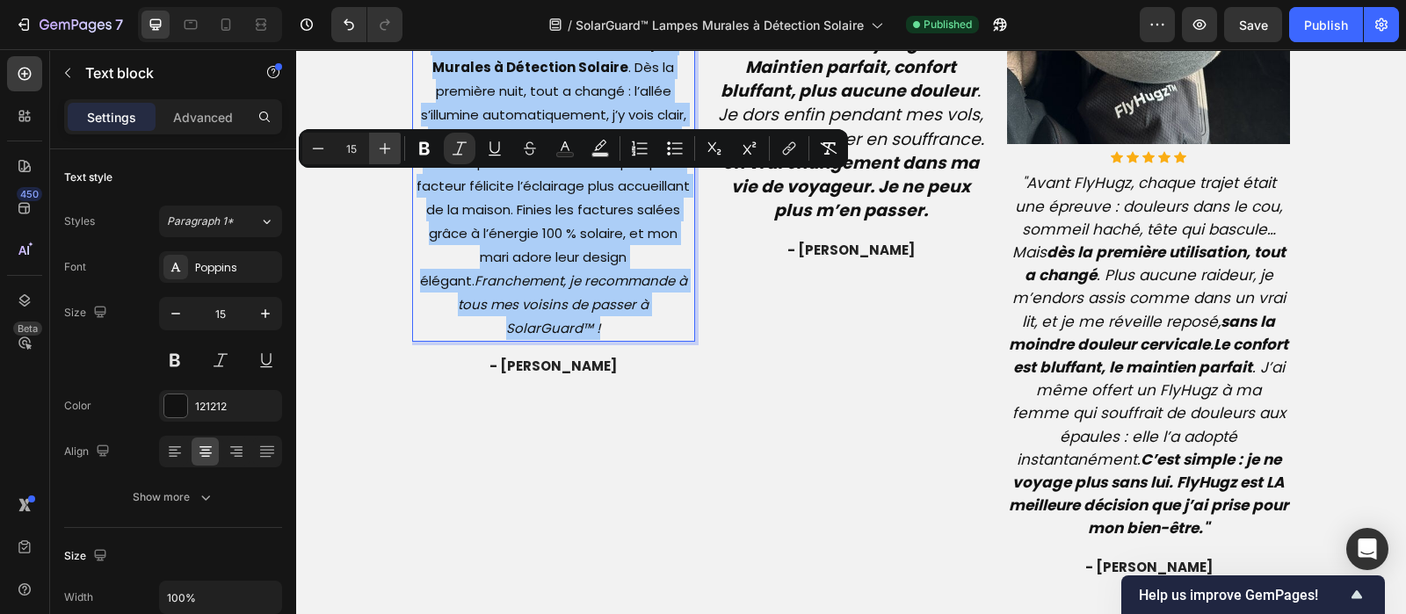
click at [390, 153] on icon "Editor contextual toolbar" at bounding box center [385, 149] width 18 height 18
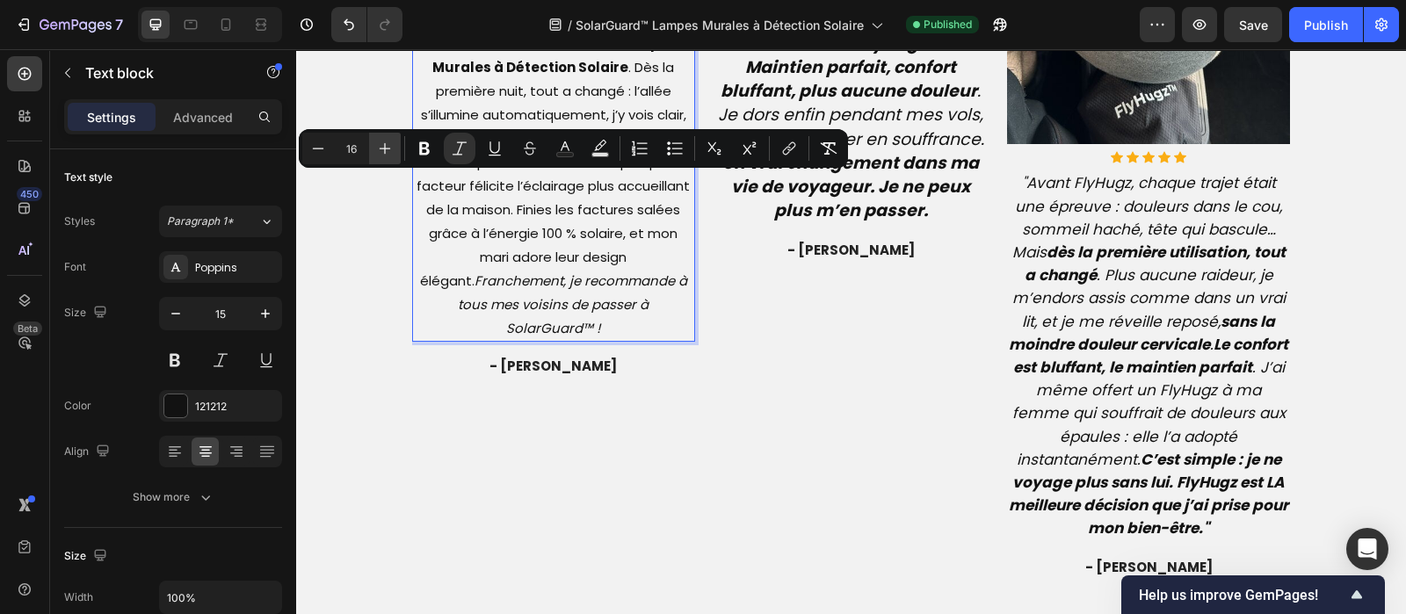
click at [390, 153] on icon "Editor contextual toolbar" at bounding box center [385, 149] width 18 height 18
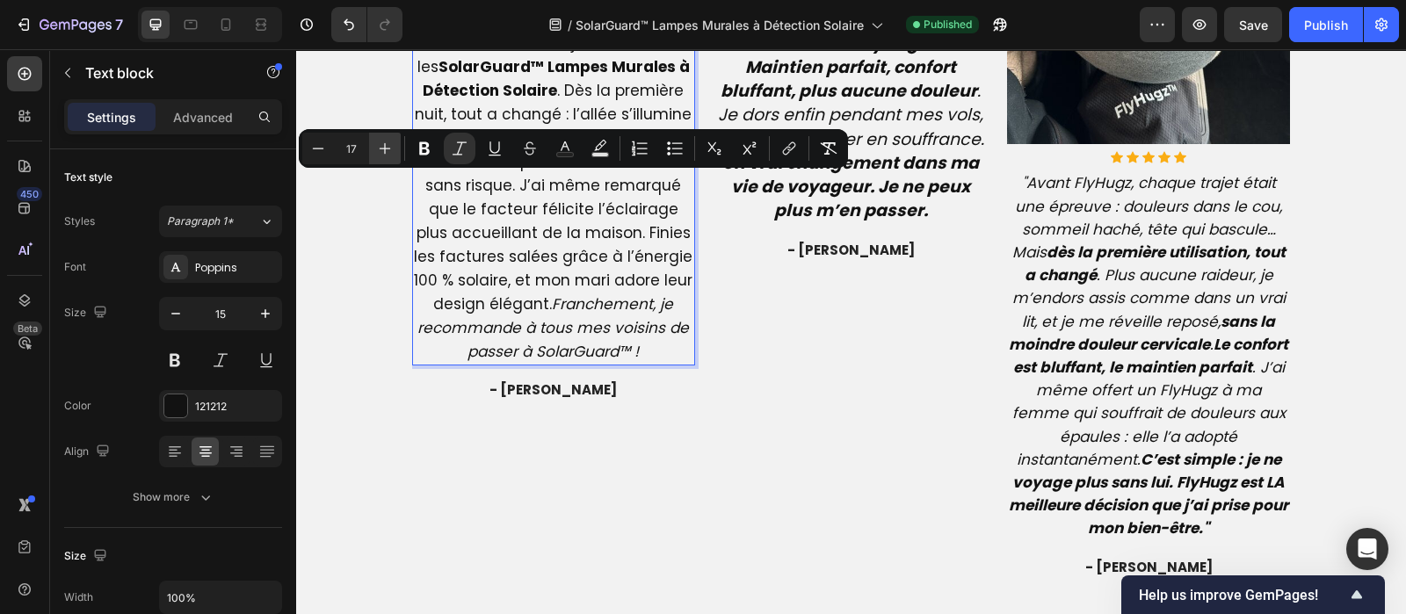
click at [390, 153] on icon "Editor contextual toolbar" at bounding box center [385, 149] width 18 height 18
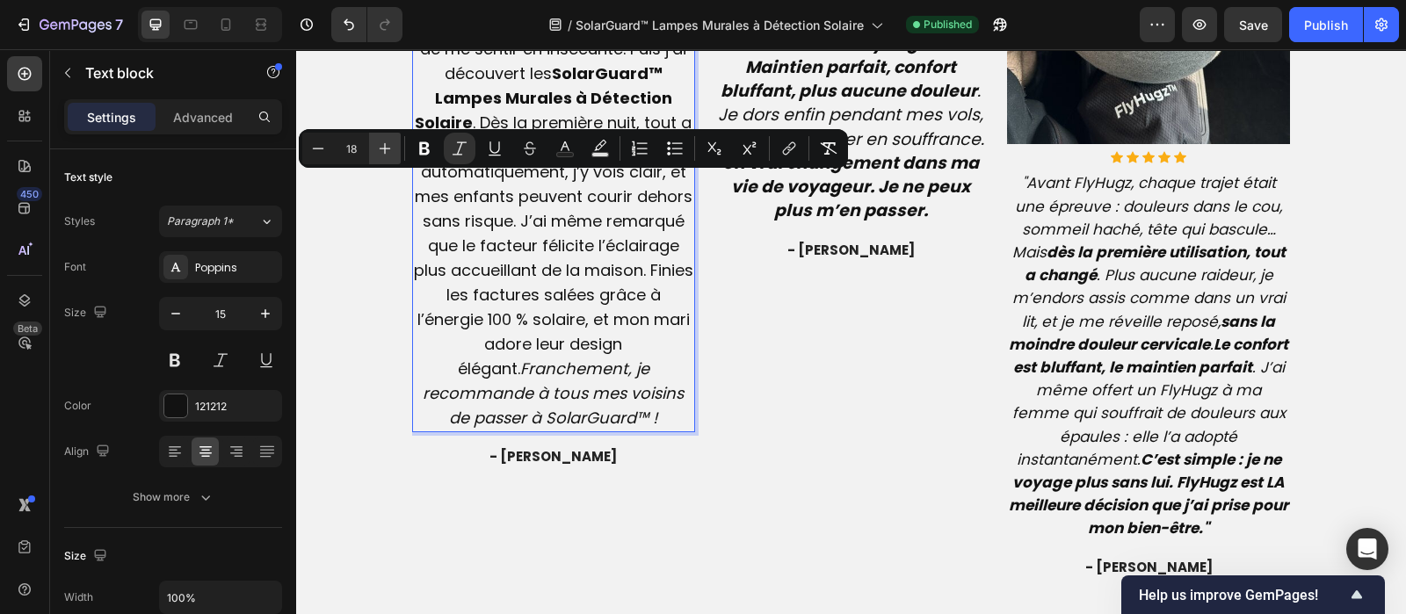
click at [390, 153] on icon "Editor contextual toolbar" at bounding box center [385, 149] width 18 height 18
type input "19"
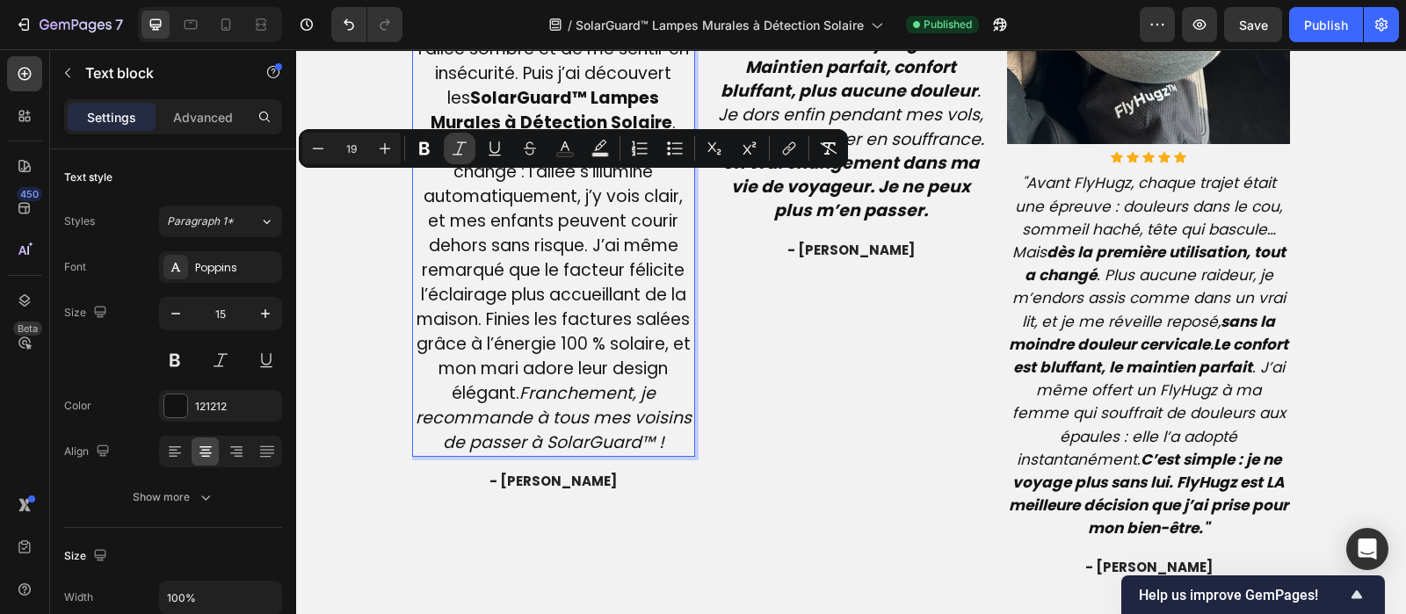
click at [458, 151] on icon "Editor contextual toolbar" at bounding box center [460, 149] width 18 height 18
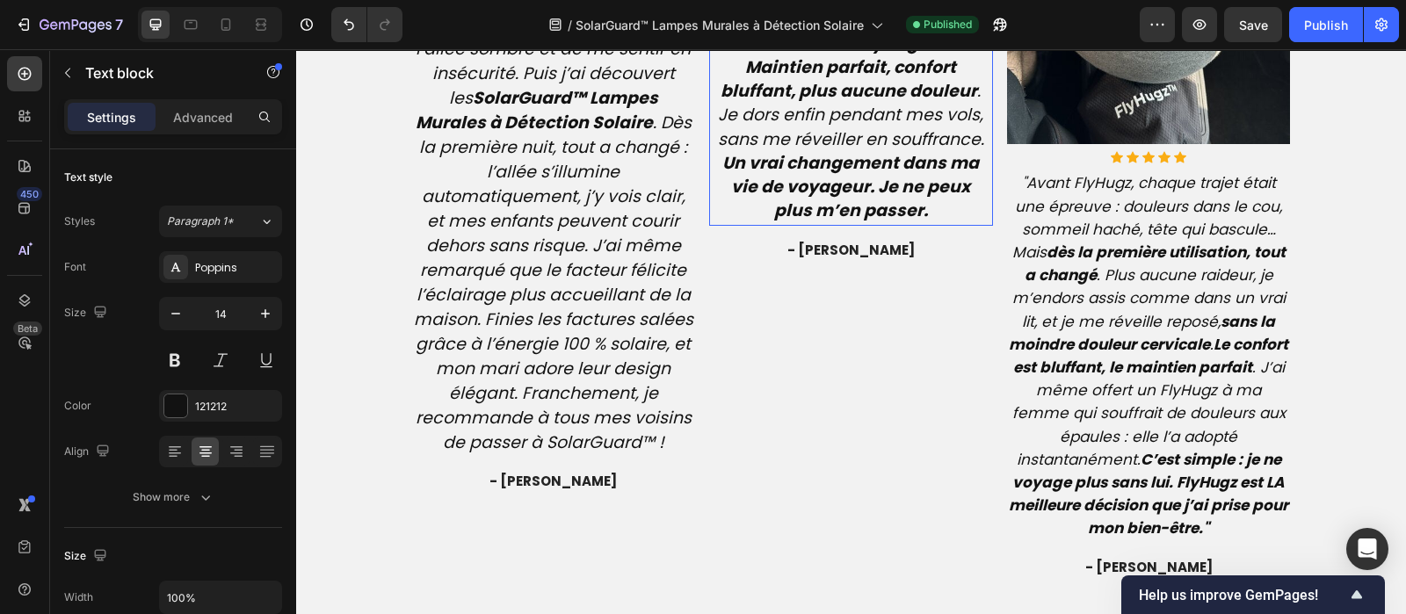
click at [833, 151] on icon "Maintien parfait, confort bluffant, plus aucune douleur . Je dors enfin pendant…" at bounding box center [851, 103] width 266 height 96
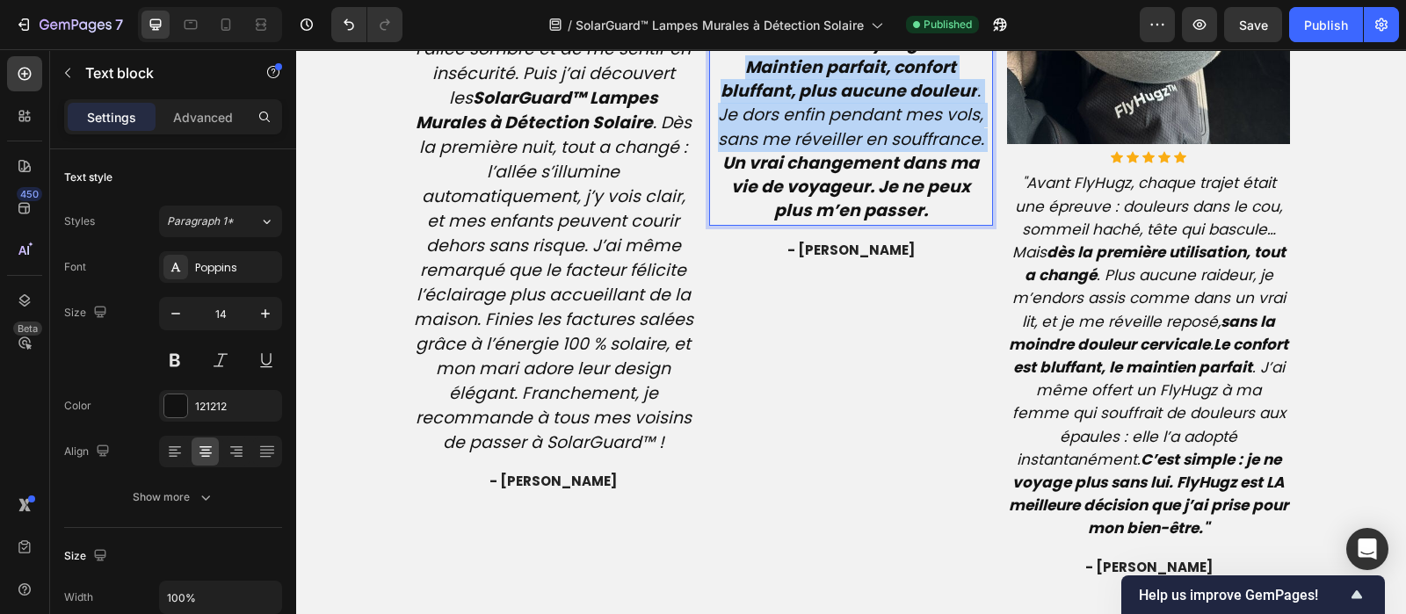
click at [833, 151] on icon "Maintien parfait, confort bluffant, plus aucune douleur . Je dors enfin pendant…" at bounding box center [851, 103] width 266 height 96
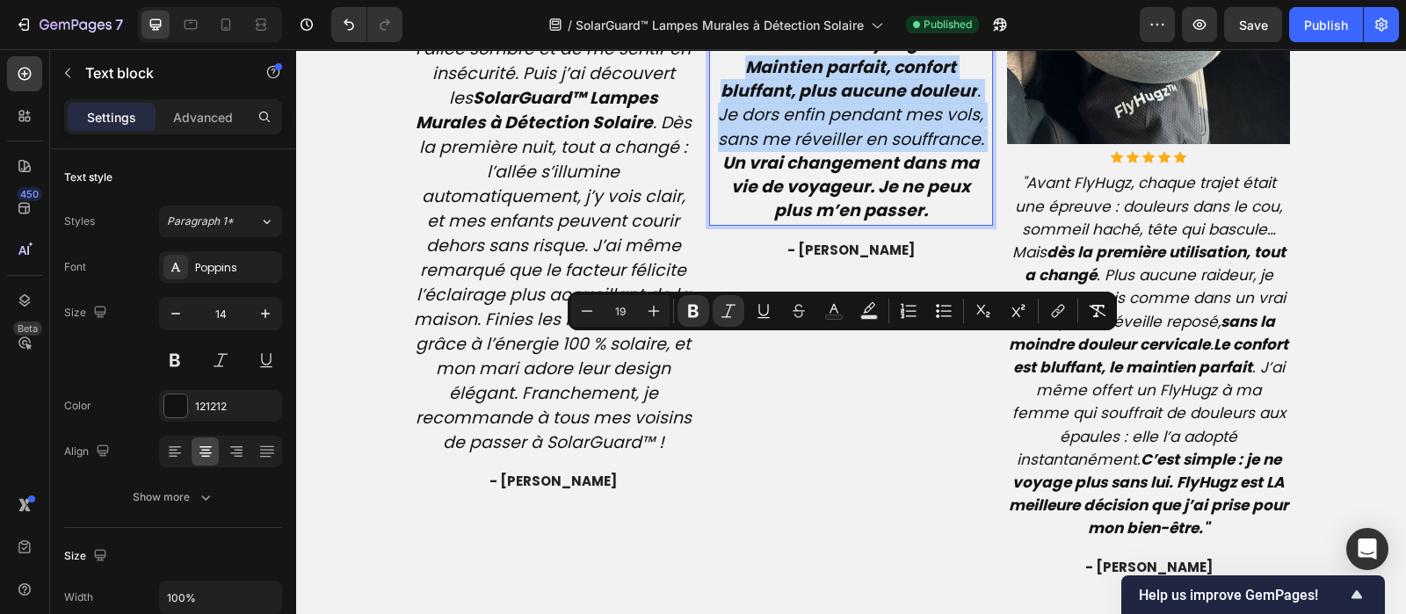
click at [833, 151] on icon "Maintien parfait, confort bluffant, plus aucune douleur . Je dors enfin pendant…" at bounding box center [851, 103] width 266 height 96
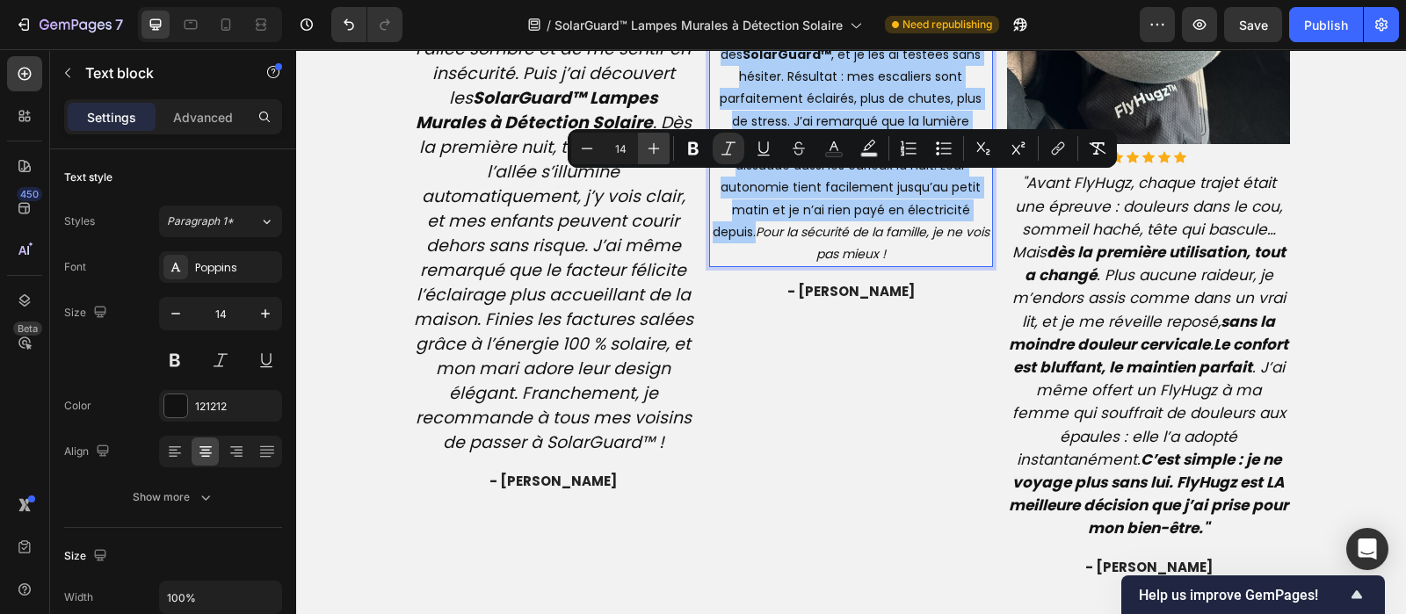
click at [656, 143] on icon "Editor contextual toolbar" at bounding box center [654, 149] width 18 height 18
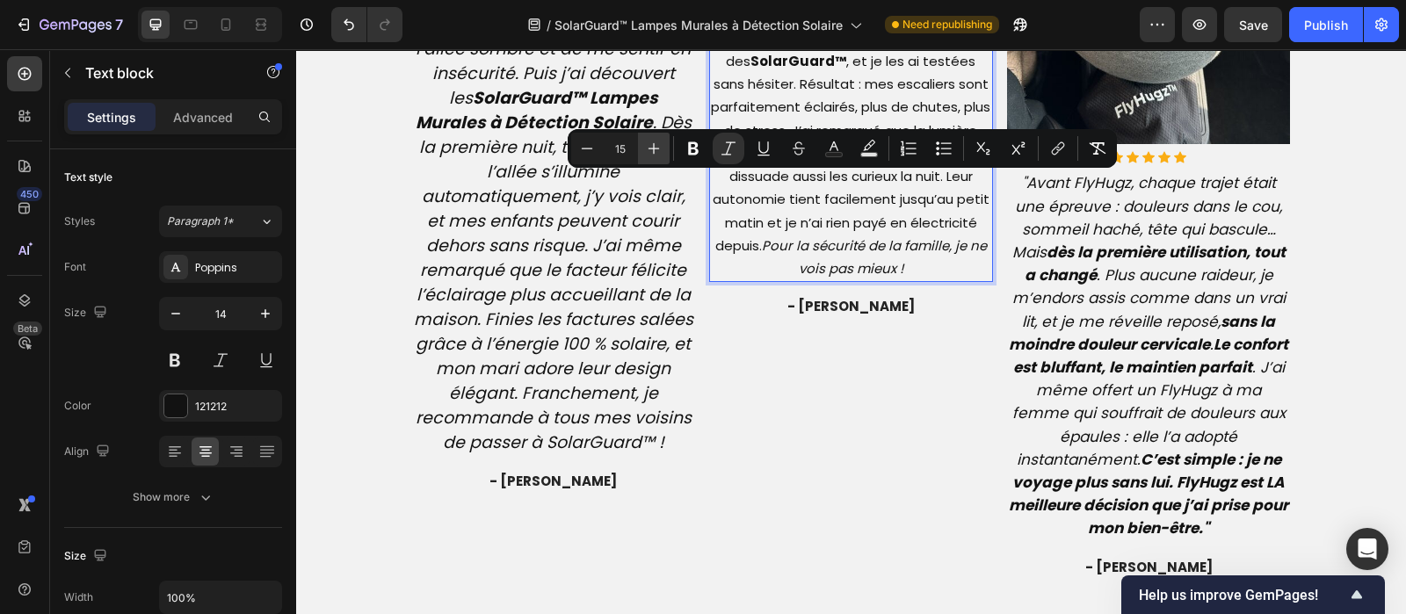
click at [656, 143] on icon "Editor contextual toolbar" at bounding box center [654, 149] width 18 height 18
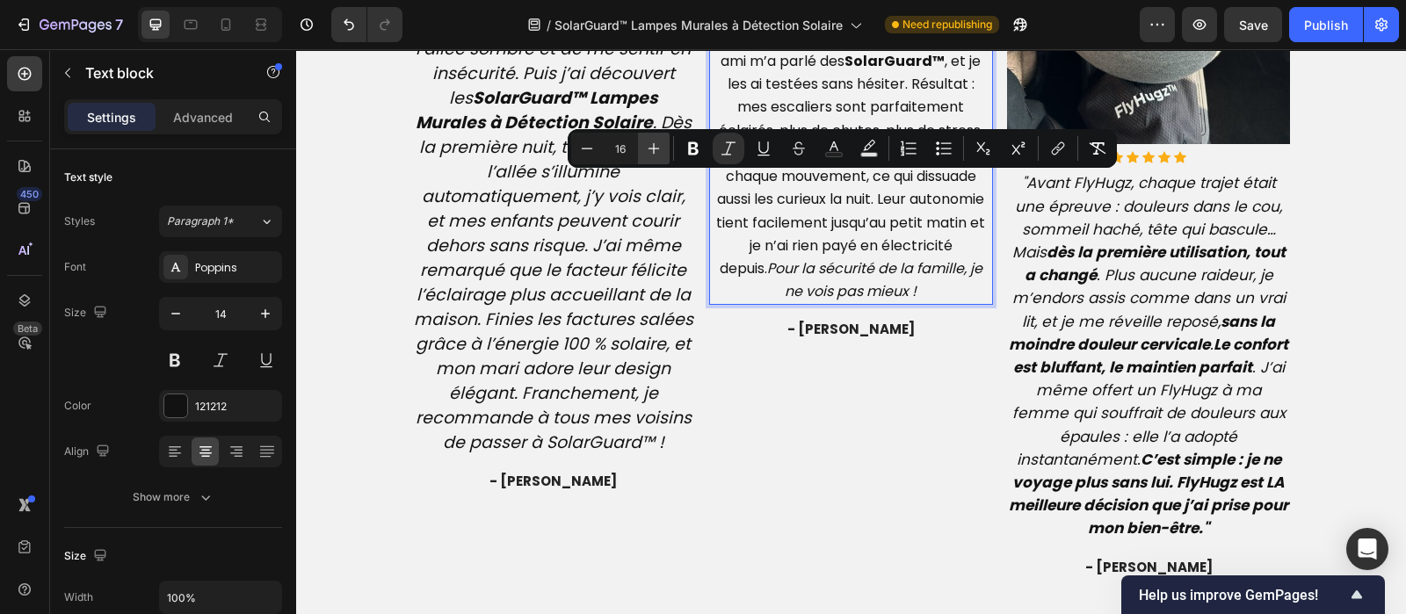
click at [656, 143] on icon "Editor contextual toolbar" at bounding box center [654, 149] width 18 height 18
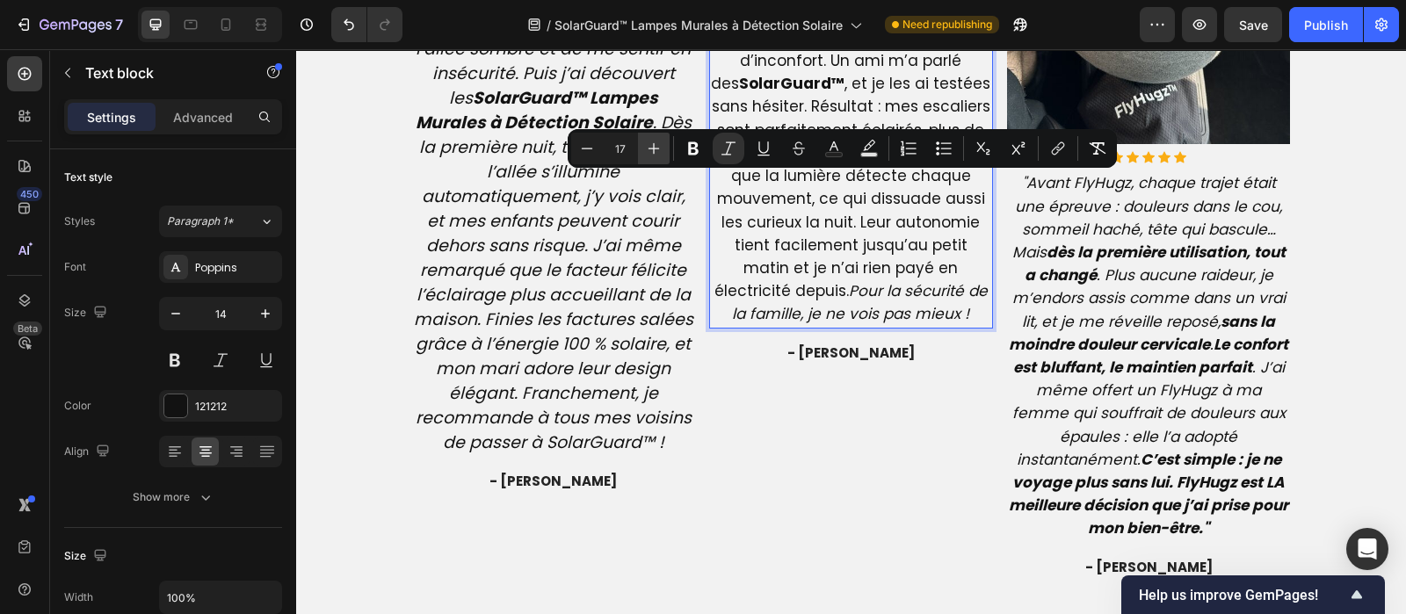
click at [656, 143] on icon "Editor contextual toolbar" at bounding box center [654, 149] width 18 height 18
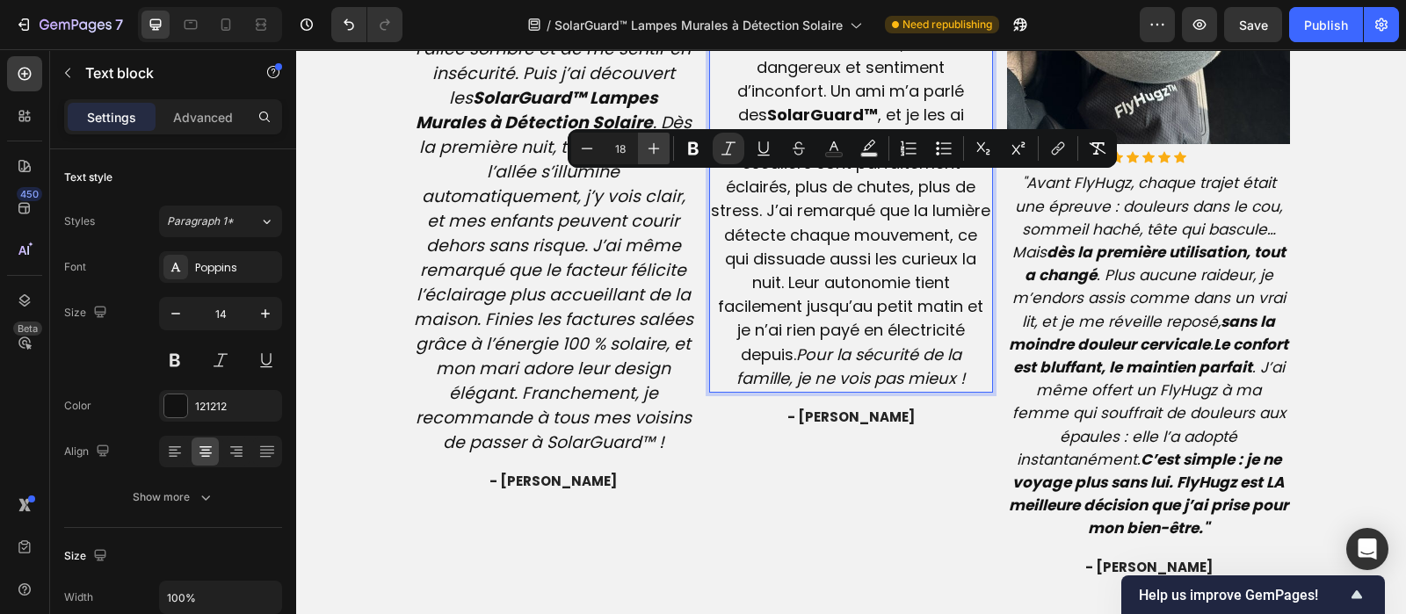
click at [656, 143] on icon "Editor contextual toolbar" at bounding box center [654, 149] width 18 height 18
type input "19"
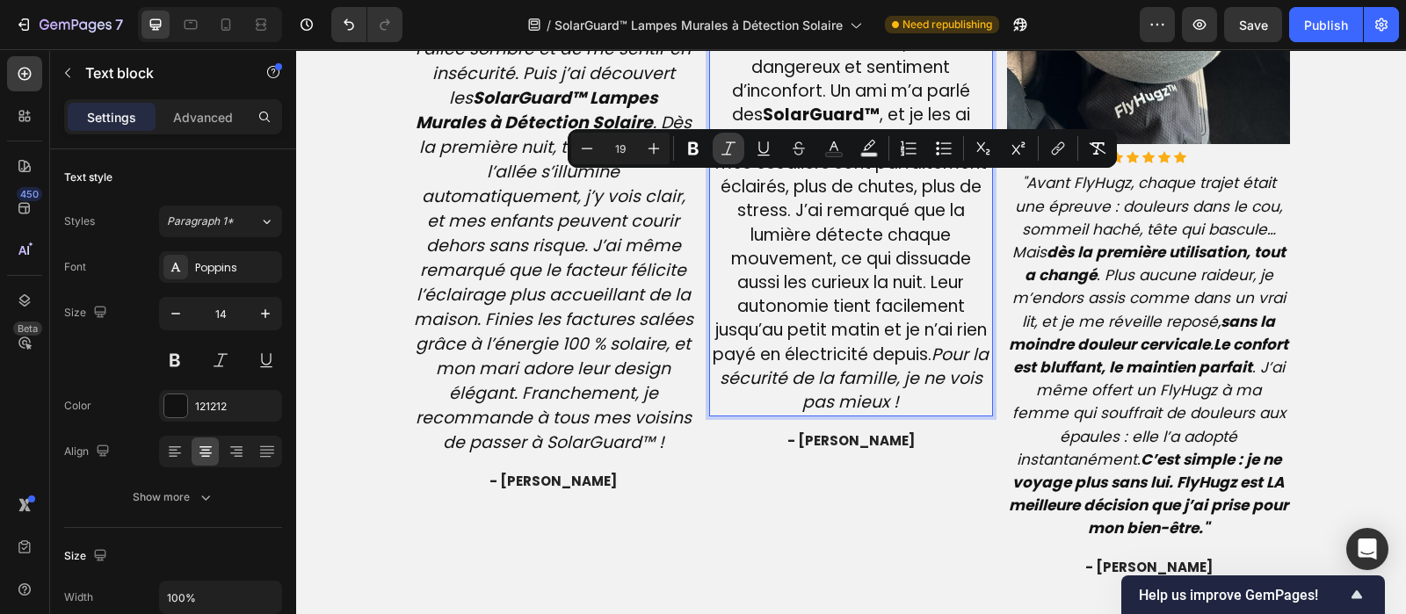
click at [734, 142] on icon "Editor contextual toolbar" at bounding box center [729, 147] width 14 height 13
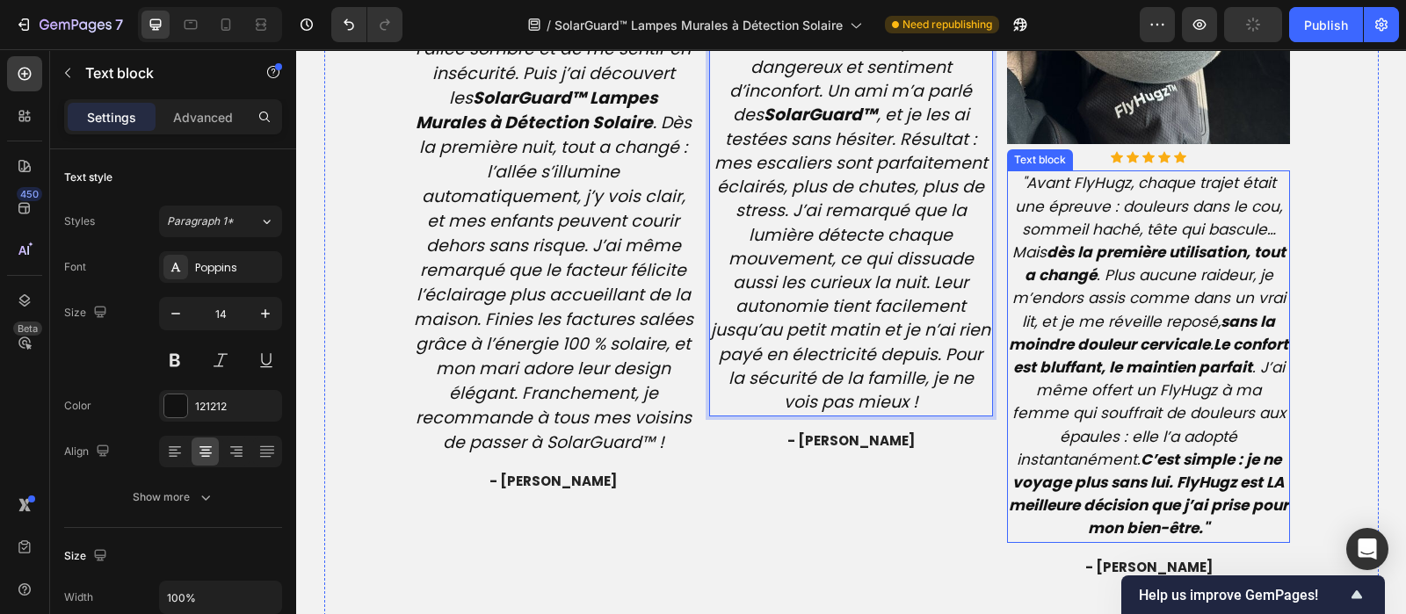
click at [1123, 325] on icon ""Avant FlyHugz, chaque trajet était une épreuve : douleurs dans le cou, sommeil…" at bounding box center [1148, 355] width 279 height 366
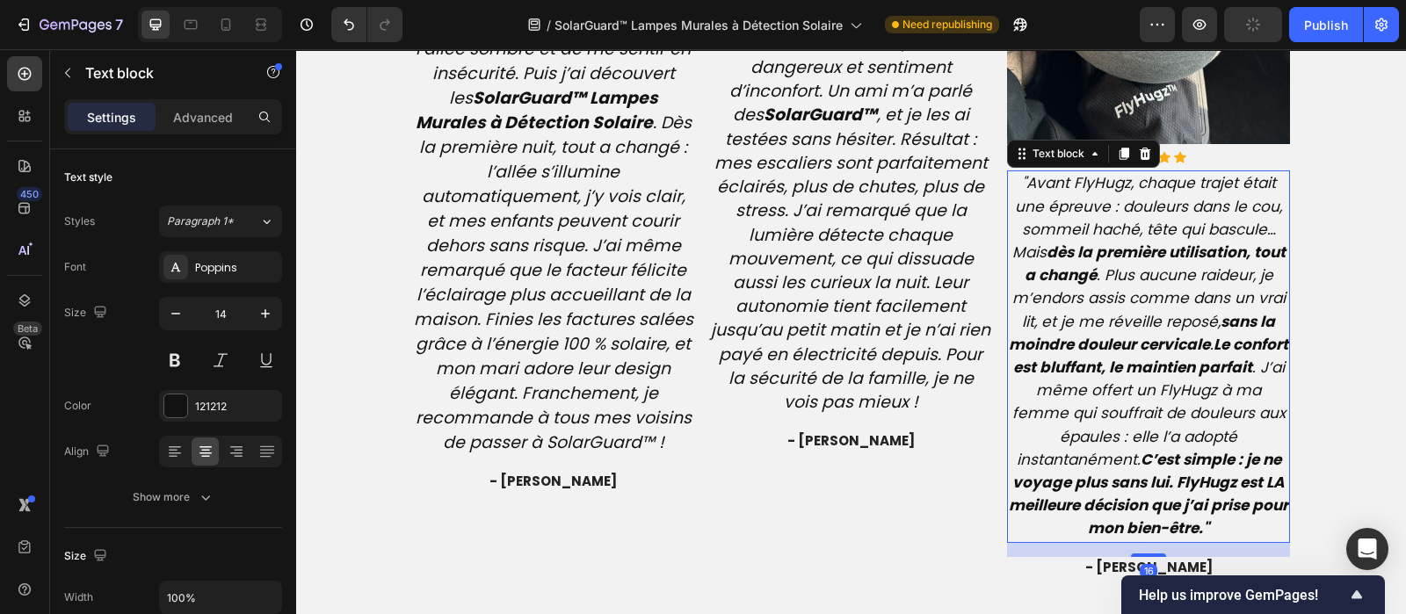
click at [1123, 325] on icon ""Avant FlyHugz, chaque trajet était une épreuve : douleurs dans le cou, sommeil…" at bounding box center [1148, 355] width 279 height 366
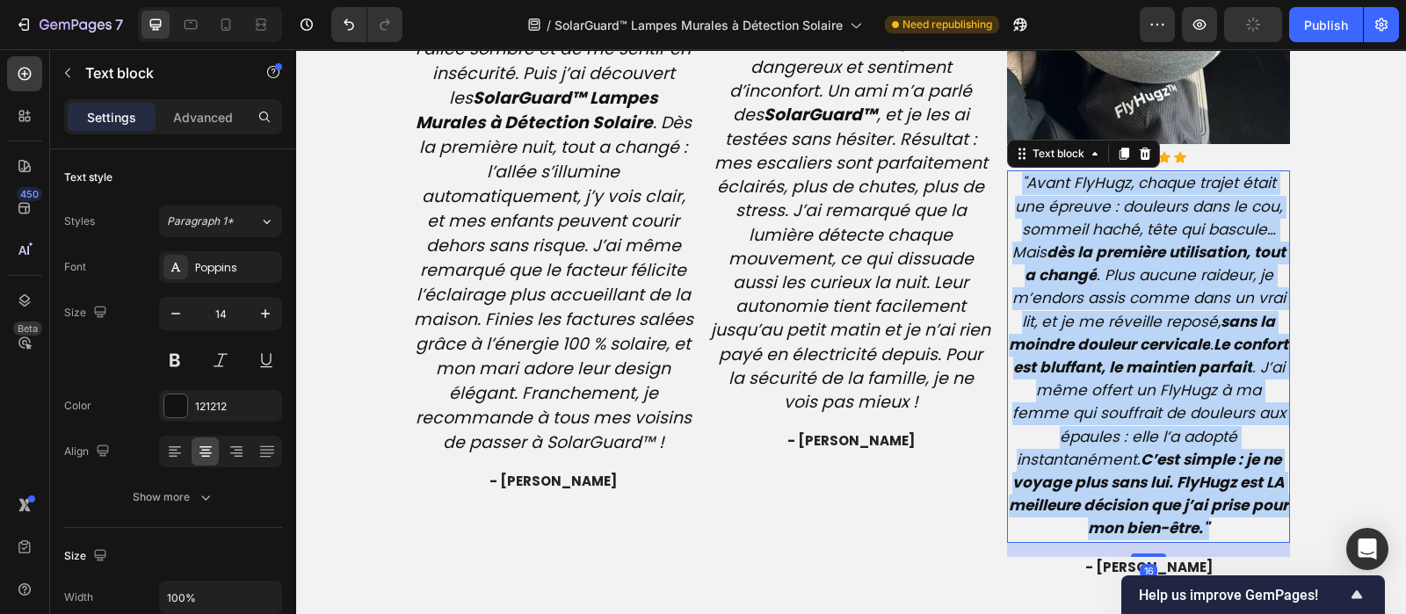
click at [1123, 325] on icon ""Avant FlyHugz, chaque trajet était une épreuve : douleurs dans le cou, sommeil…" at bounding box center [1148, 355] width 279 height 366
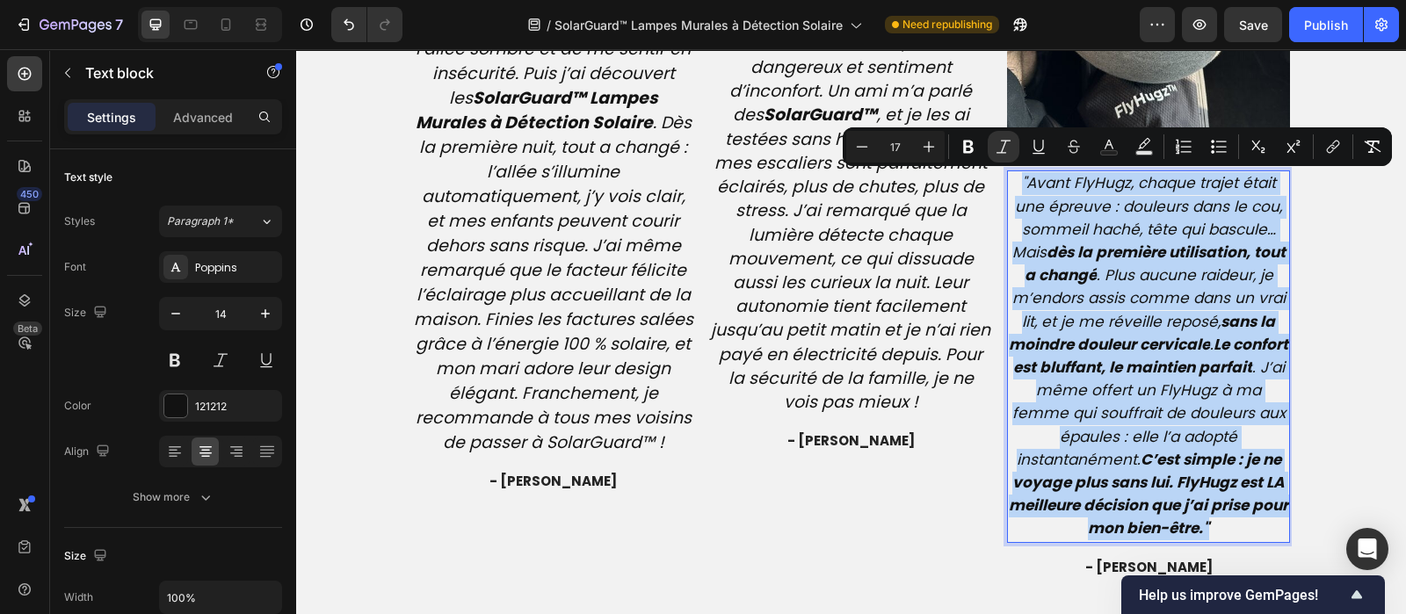
click at [1123, 325] on icon ""Avant FlyHugz, chaque trajet était une épreuve : douleurs dans le cou, sommeil…" at bounding box center [1148, 355] width 279 height 366
type input "14"
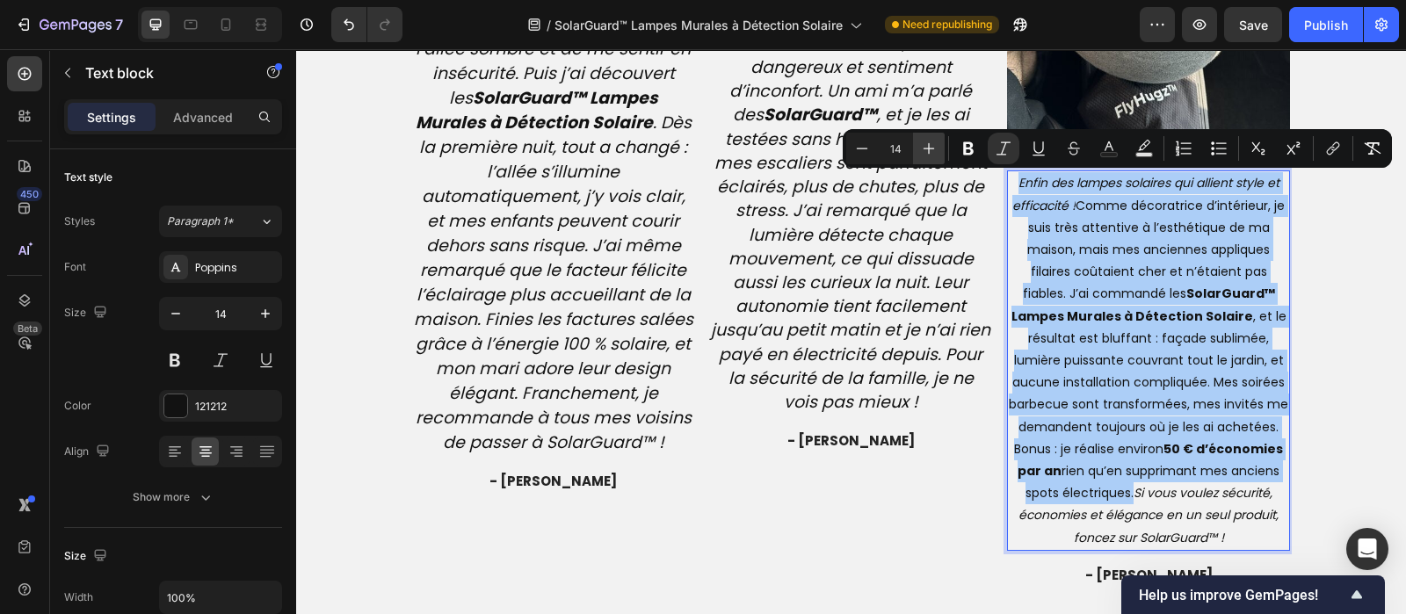
click at [932, 141] on icon "Editor contextual toolbar" at bounding box center [929, 149] width 18 height 18
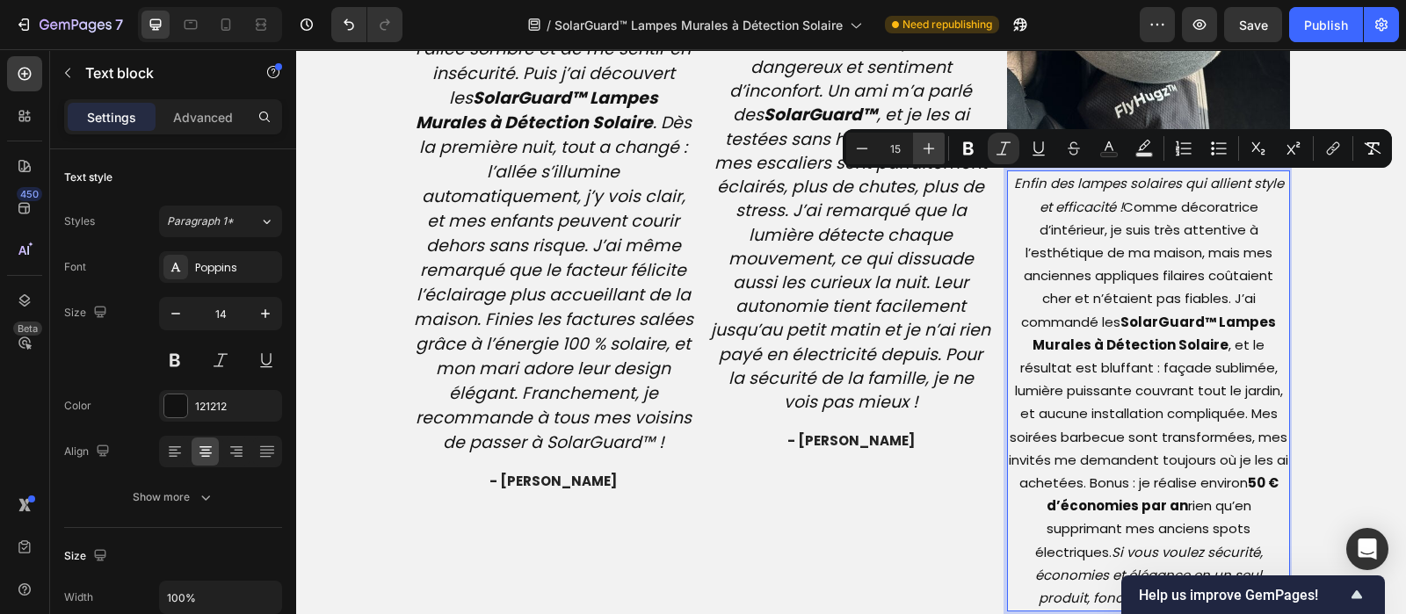
click at [932, 141] on icon "Editor contextual toolbar" at bounding box center [929, 149] width 18 height 18
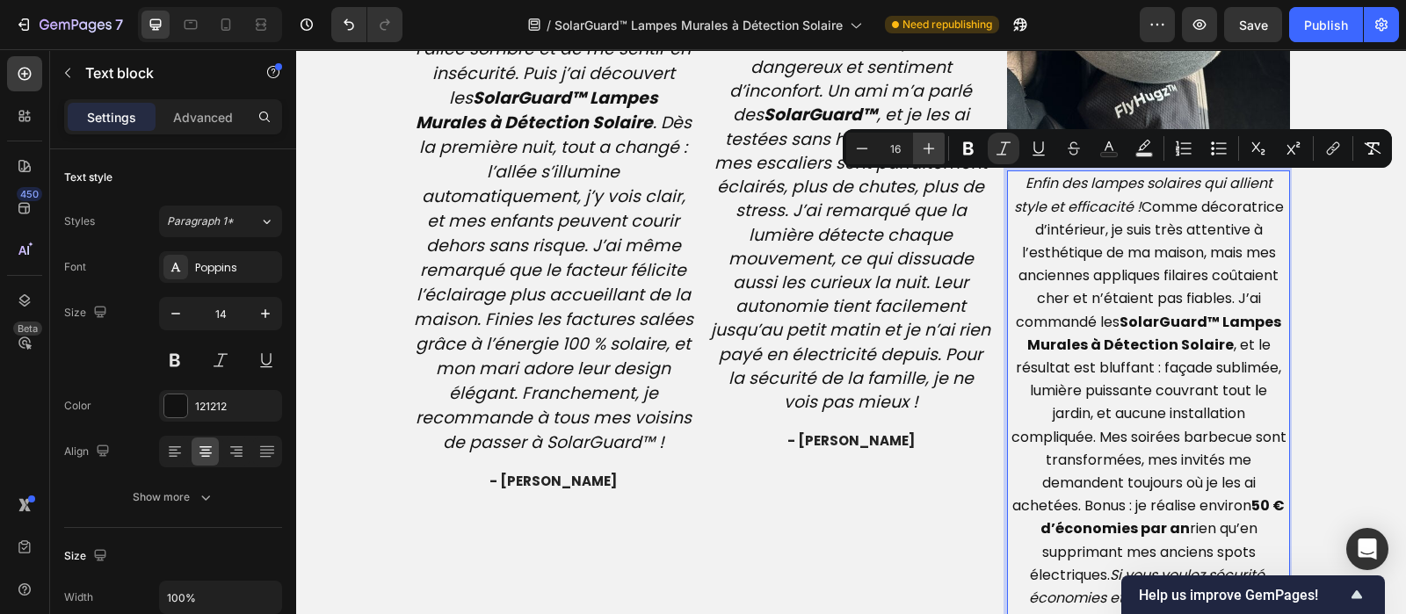
click at [932, 141] on icon "Editor contextual toolbar" at bounding box center [929, 149] width 18 height 18
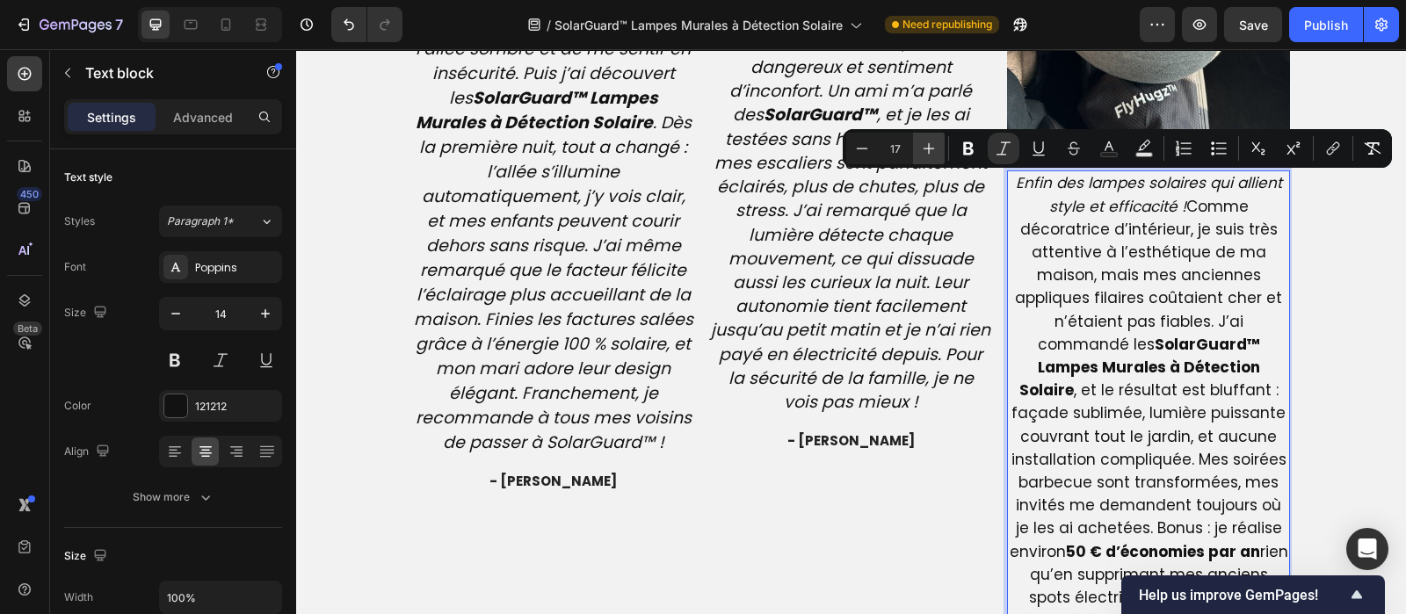
click at [932, 141] on icon "Editor contextual toolbar" at bounding box center [929, 149] width 18 height 18
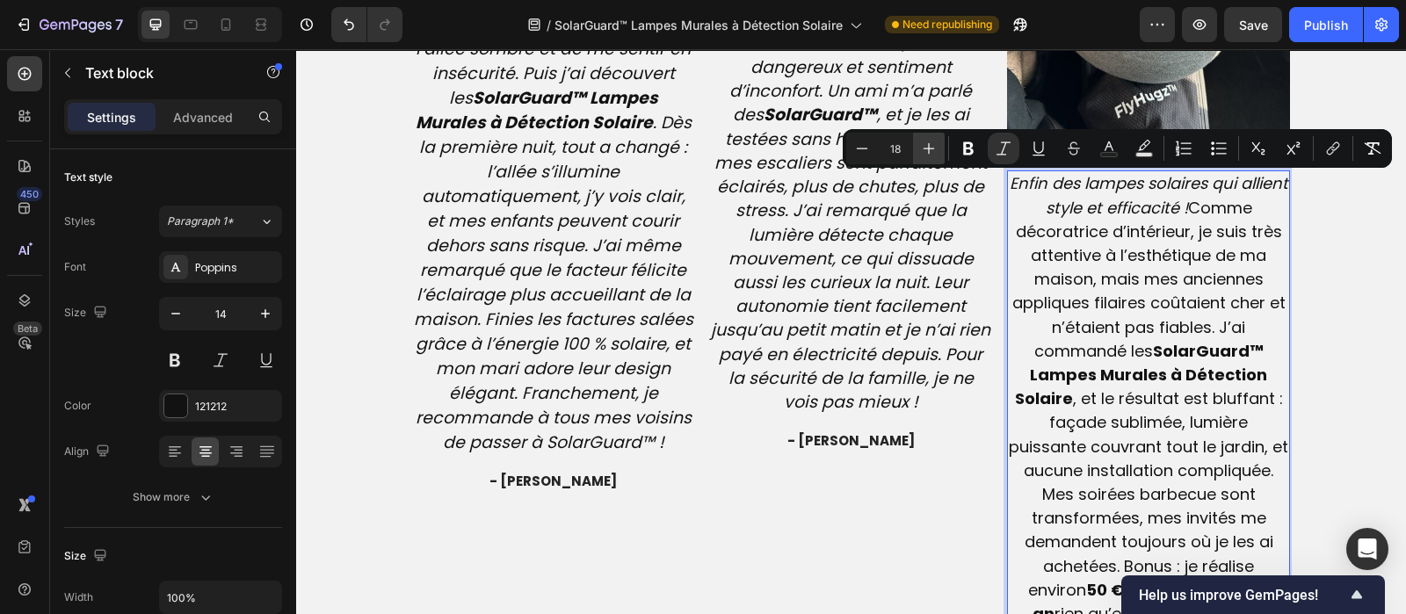
click at [932, 141] on icon "Editor contextual toolbar" at bounding box center [929, 149] width 18 height 18
type input "19"
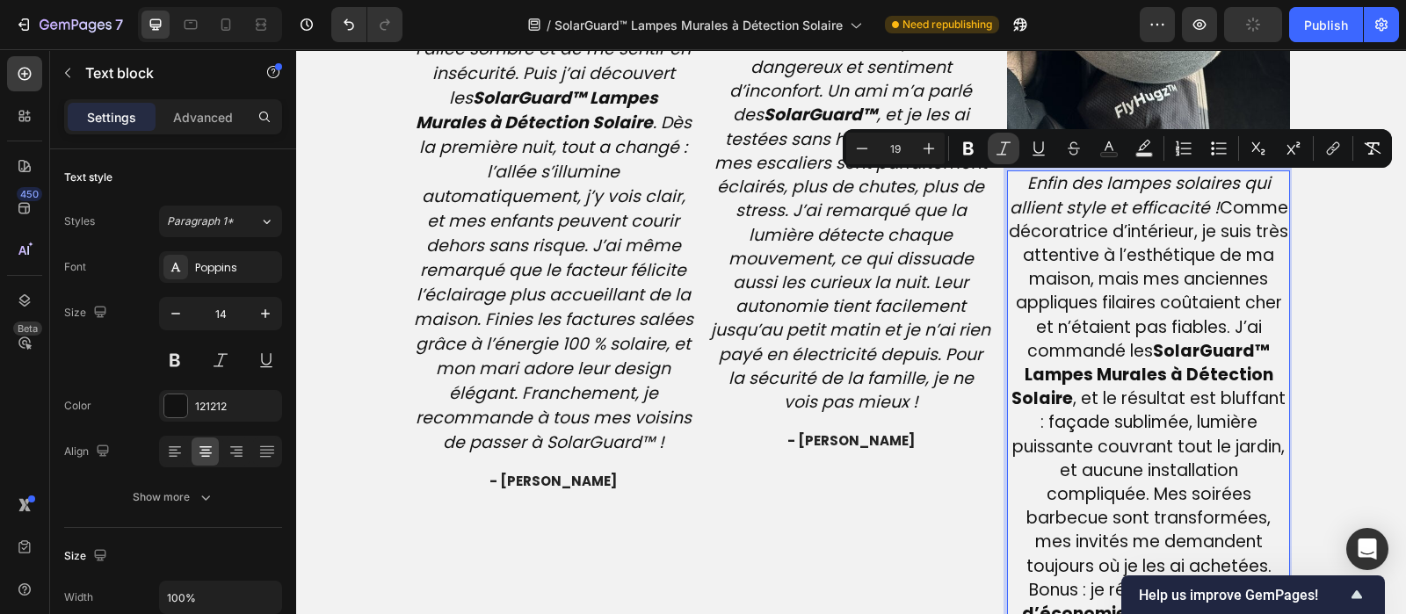
click at [1002, 150] on icon "Editor contextual toolbar" at bounding box center [1004, 149] width 18 height 18
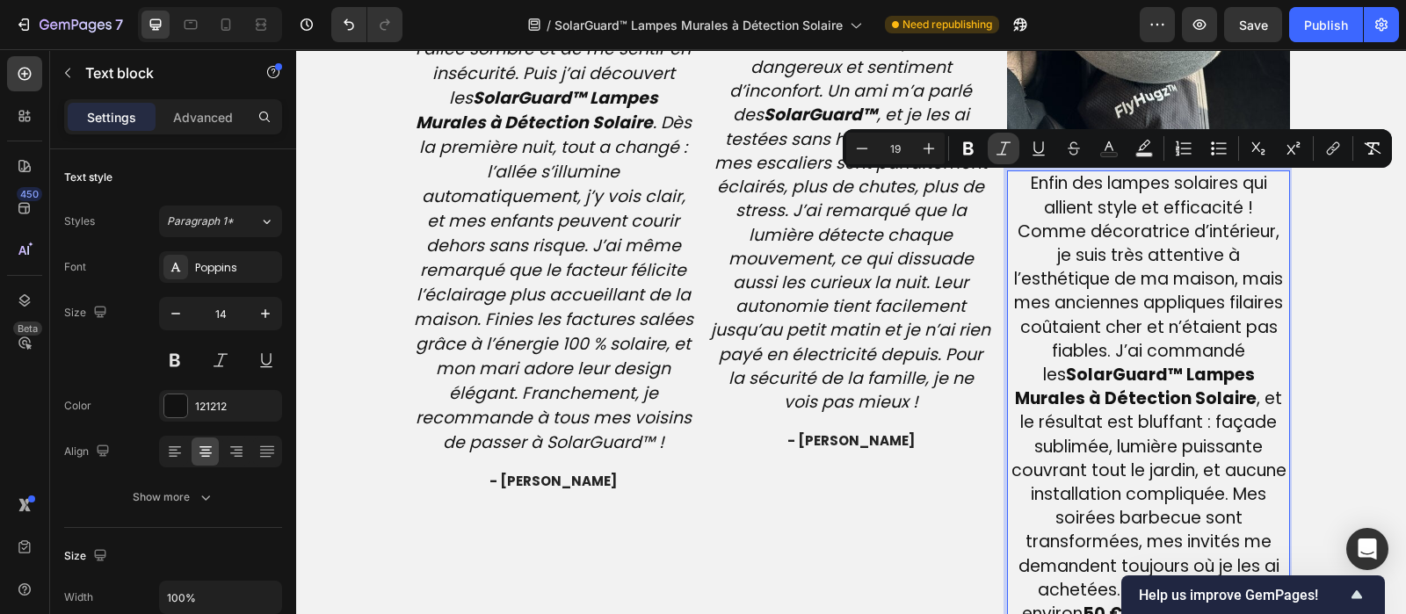
click at [1002, 150] on icon "Editor contextual toolbar" at bounding box center [1004, 149] width 18 height 18
click at [1328, 17] on div "Publish" at bounding box center [1326, 25] width 44 height 18
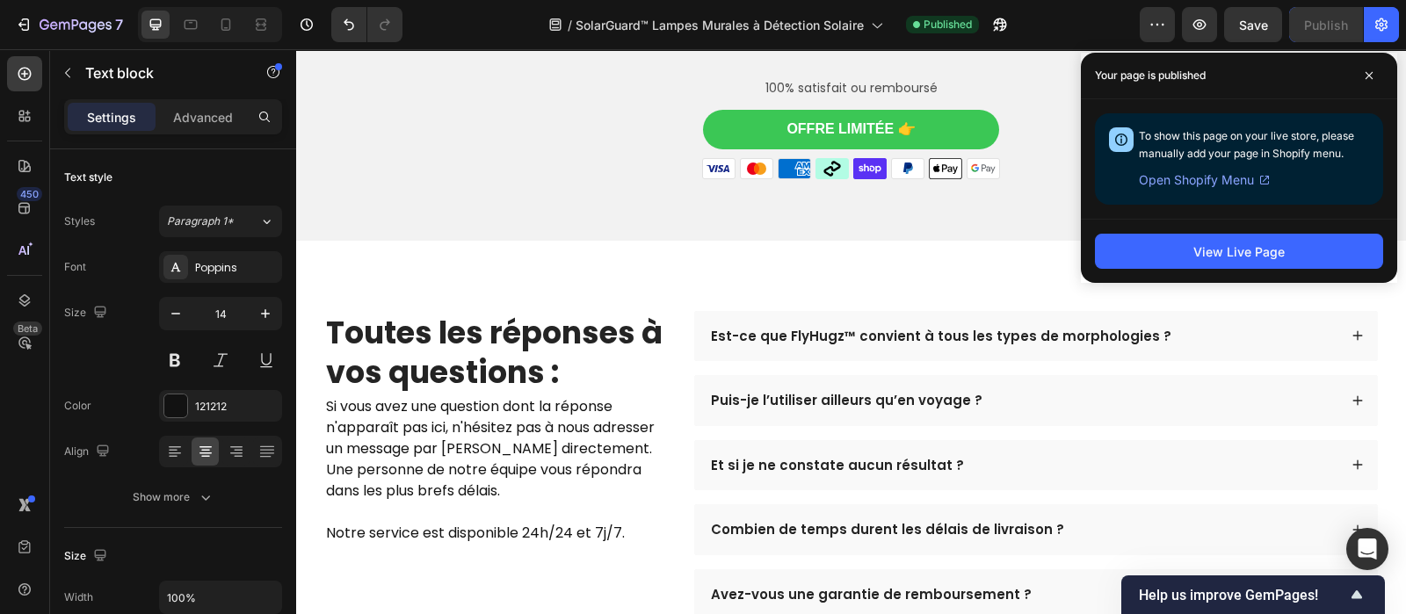
scroll to position [5310, 0]
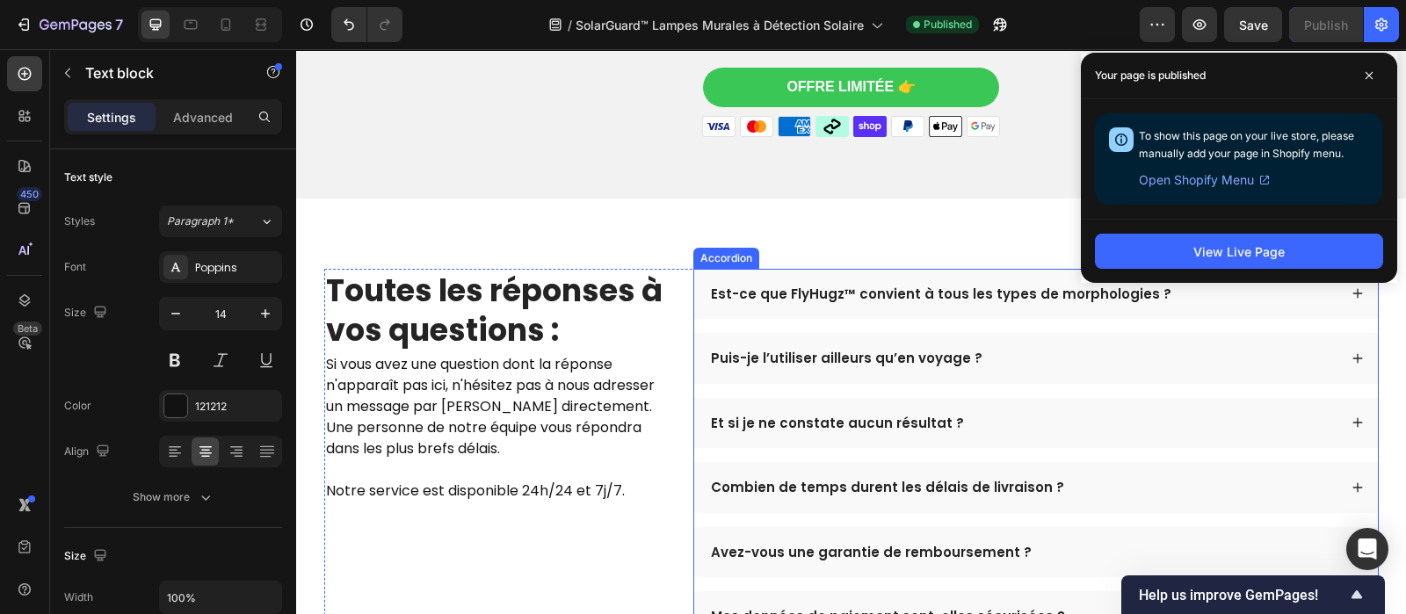
click at [827, 303] on p "Est-ce que FlyHugz™ convient à tous les types de morphologies ?" at bounding box center [941, 295] width 461 height 18
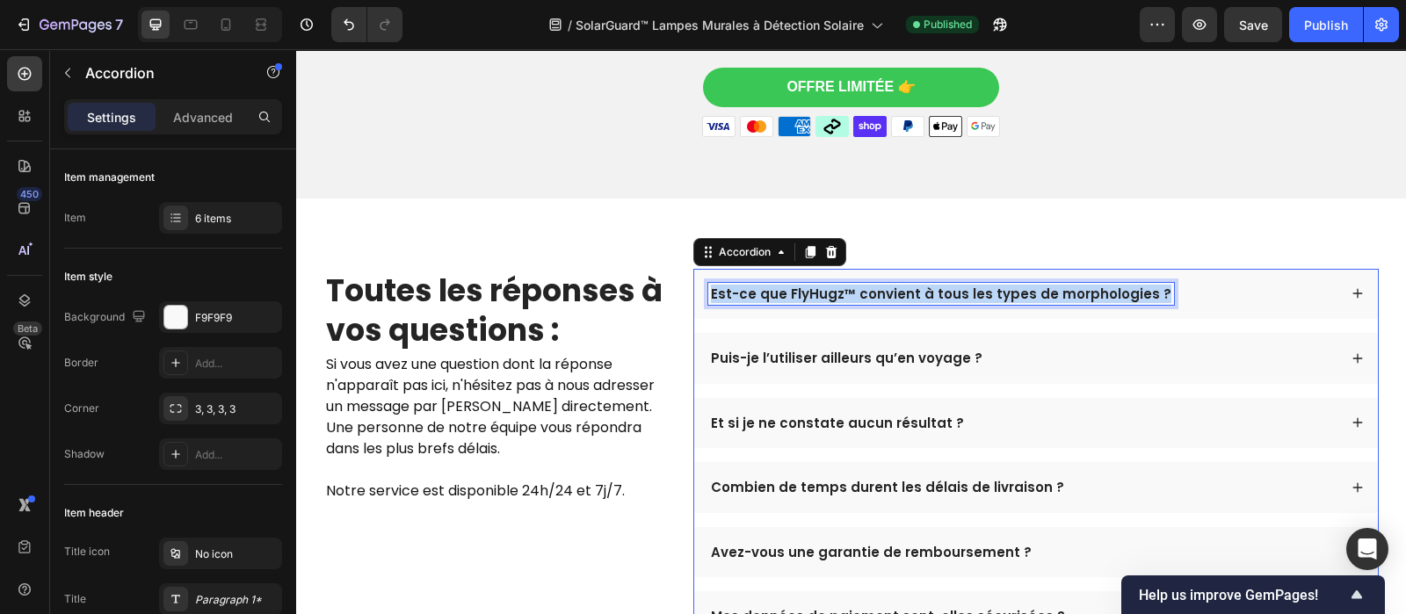
click at [827, 303] on p "Est-ce que FlyHugz™ convient à tous les types de morphologies ?" at bounding box center [941, 295] width 461 height 18
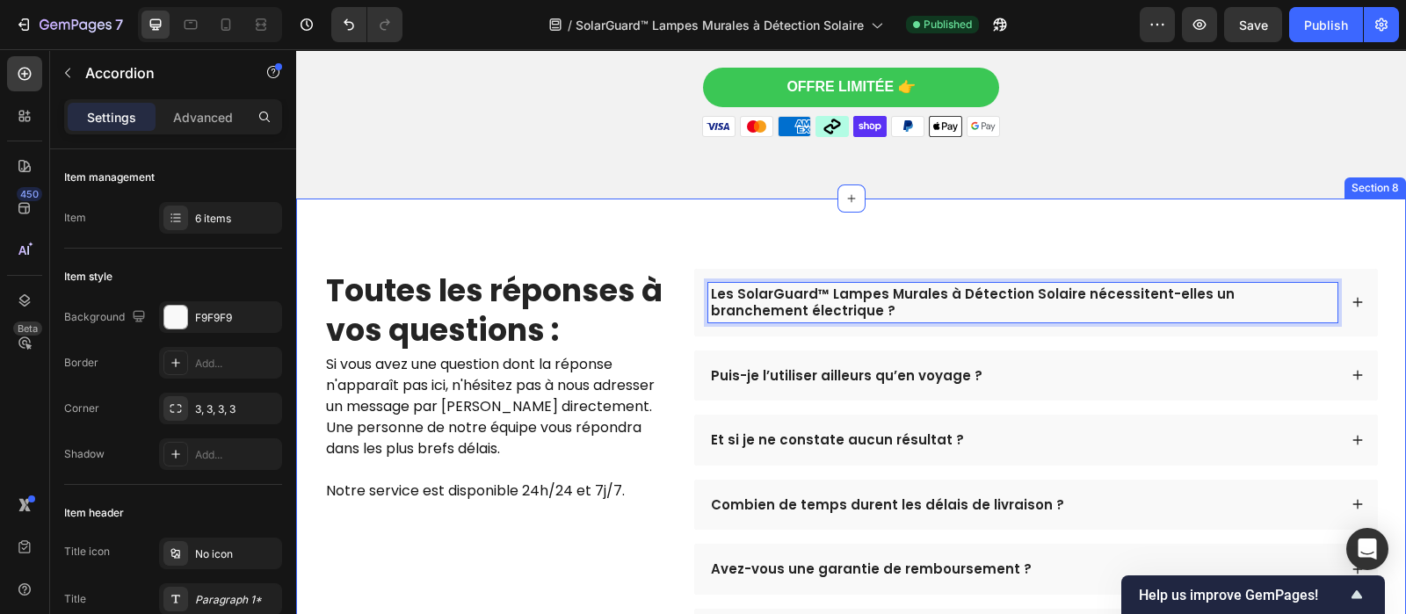
click at [865, 382] on p "Puis-je l’utiliser ailleurs qu’en voyage ?" at bounding box center [847, 376] width 272 height 18
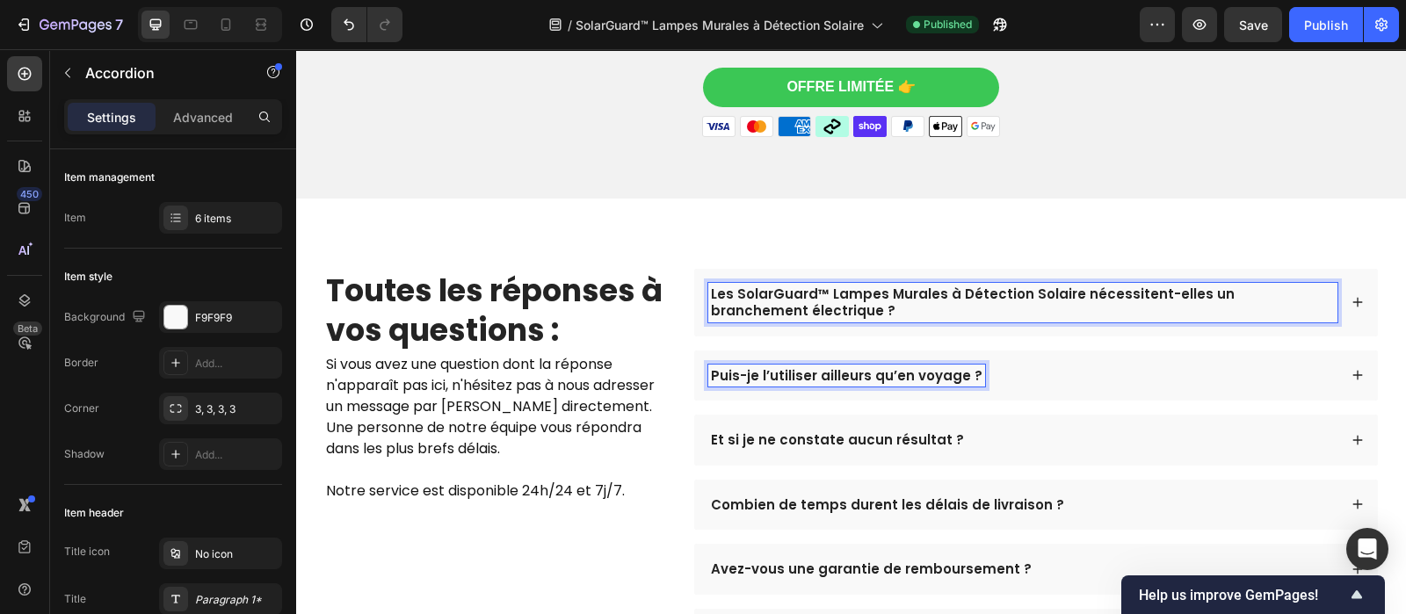
click at [865, 382] on p "Puis-je l’utiliser ailleurs qu’en voyage ?" at bounding box center [847, 376] width 272 height 18
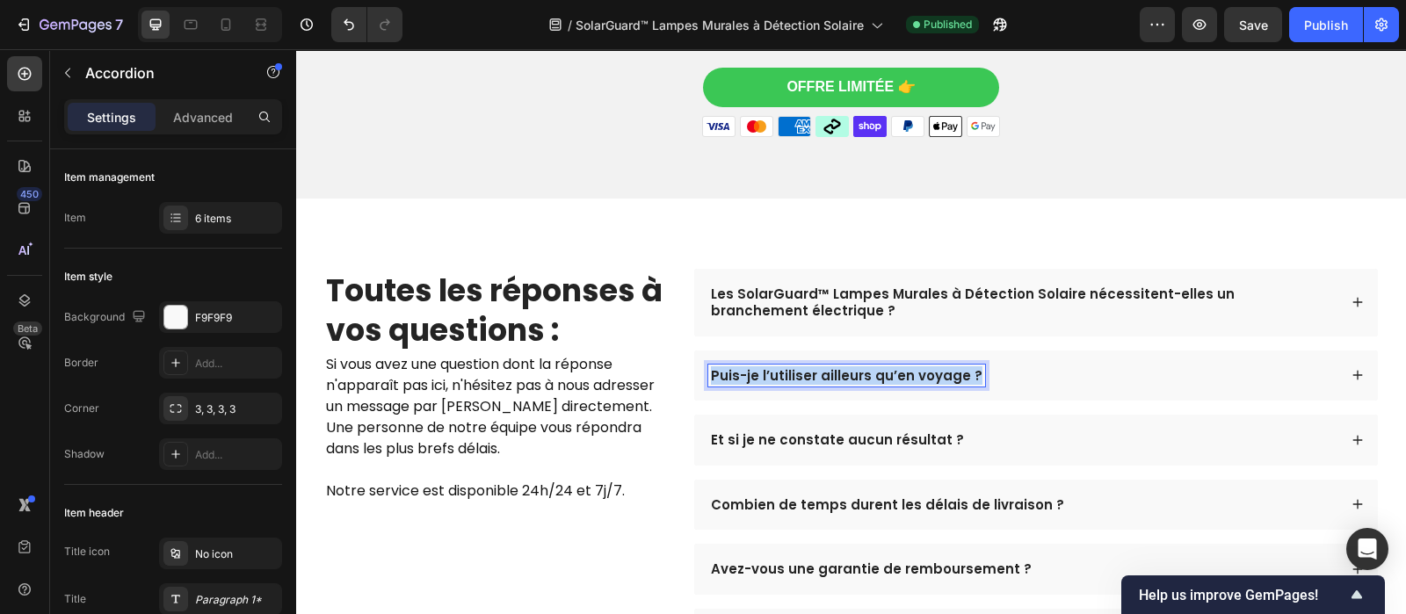
click at [865, 382] on p "Puis-je l’utiliser ailleurs qu’en voyage ?" at bounding box center [847, 376] width 272 height 18
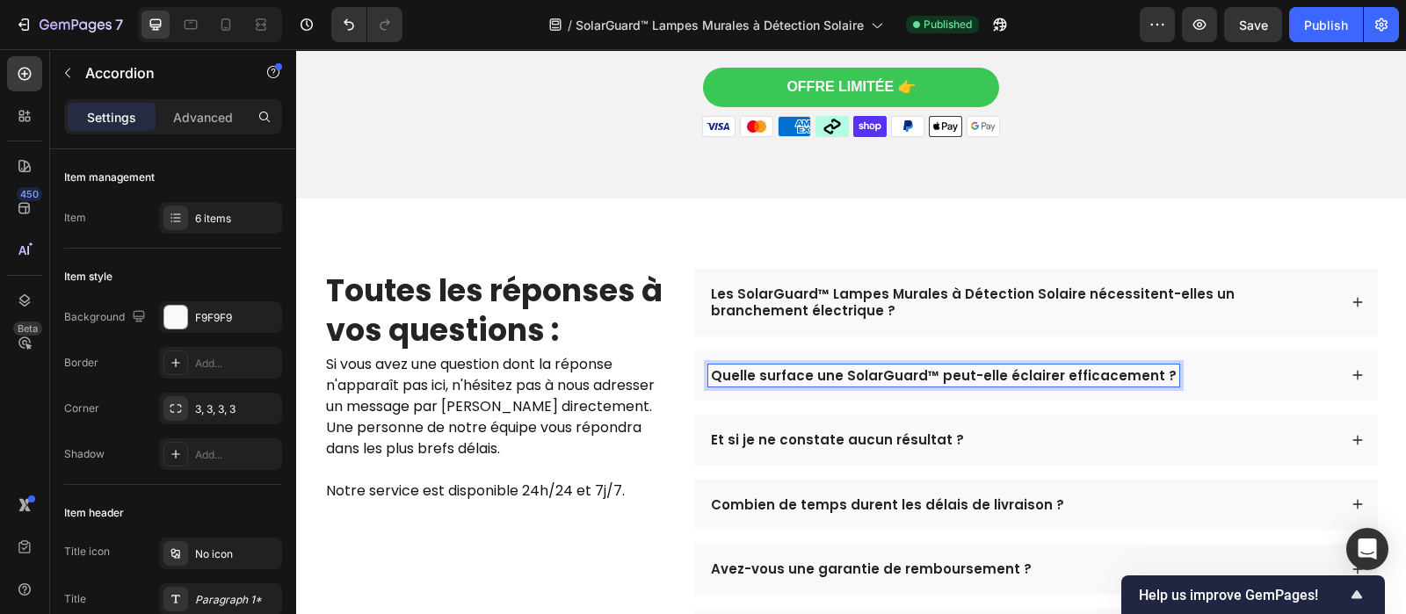
click at [830, 449] on p "Et si je ne constate aucun résultat ?" at bounding box center [837, 440] width 253 height 18
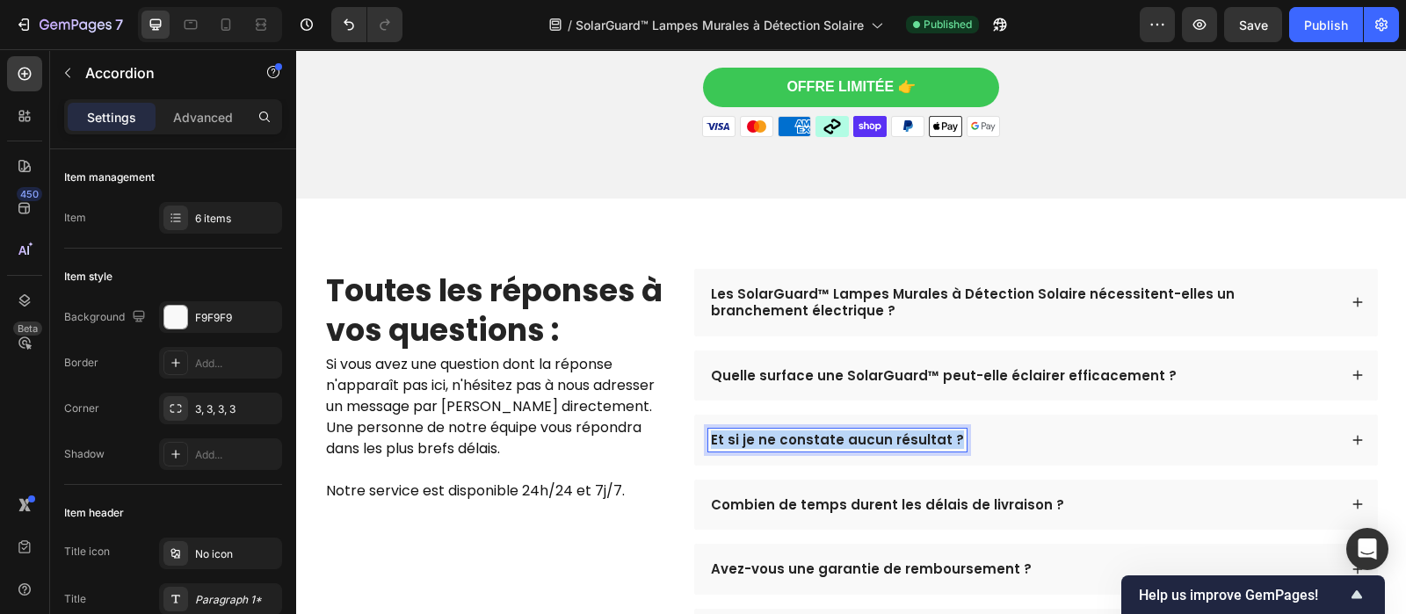
click at [830, 449] on p "Et si je ne constate aucun résultat ?" at bounding box center [837, 440] width 253 height 18
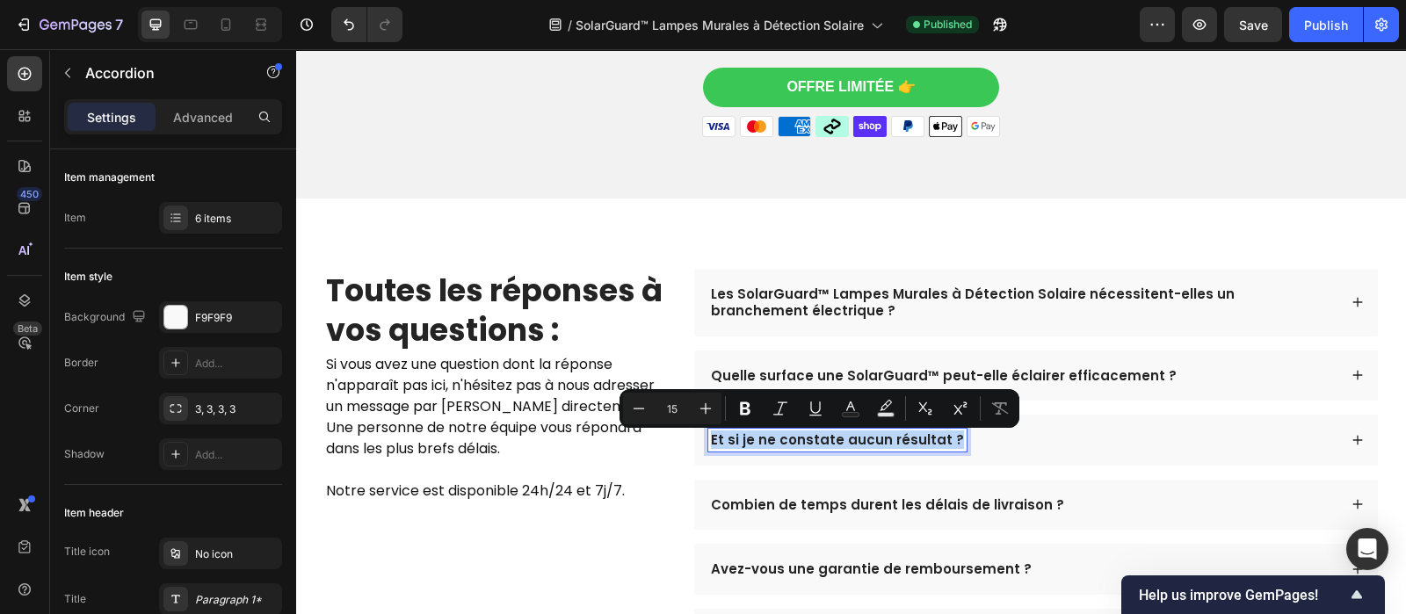
click at [830, 449] on p "Et si je ne constate aucun résultat ?" at bounding box center [837, 440] width 253 height 18
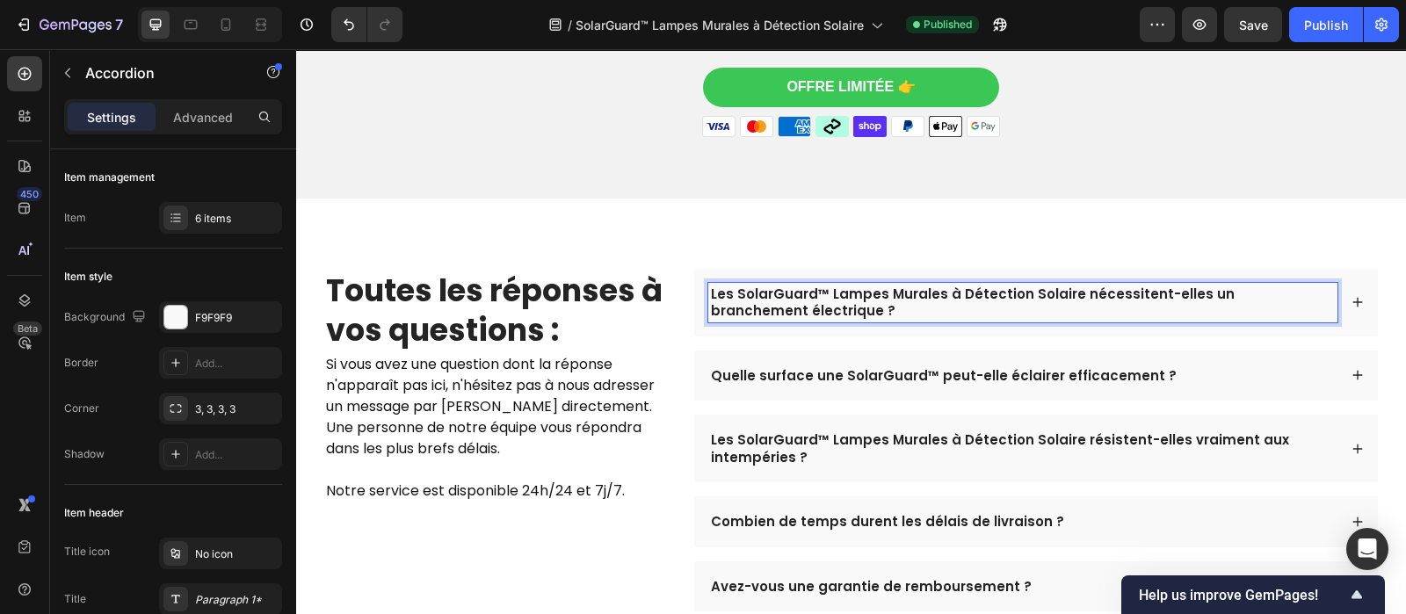
click at [1297, 320] on p "Les SolarGuard™ Lampes Murales à Détection Solaire nécessitent-elles un branche…" at bounding box center [1023, 303] width 624 height 34
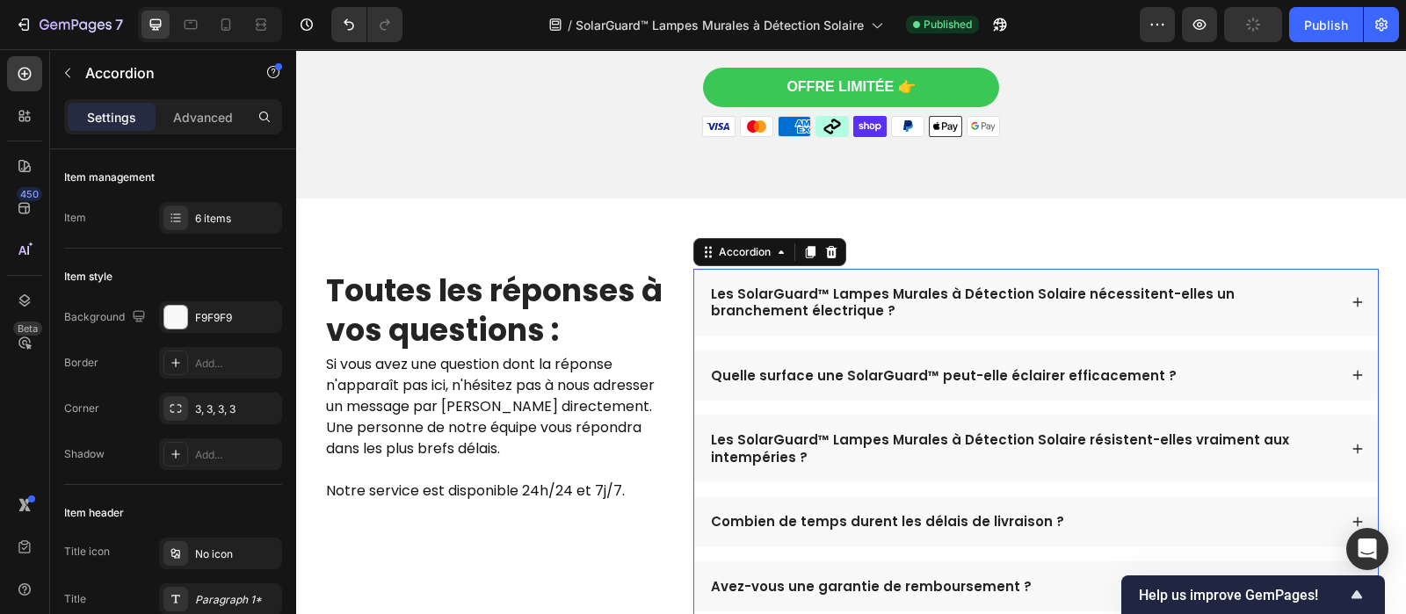
click at [1320, 342] on div "Les SolarGuard™ Lampes Murales à Détection Solaire nécessitent-elles un branche…" at bounding box center [1035, 473] width 685 height 408
click at [1322, 337] on div "Les SolarGuard™ Lampes Murales à Détection Solaire nécessitent-elles un branche…" at bounding box center [1036, 303] width 684 height 68
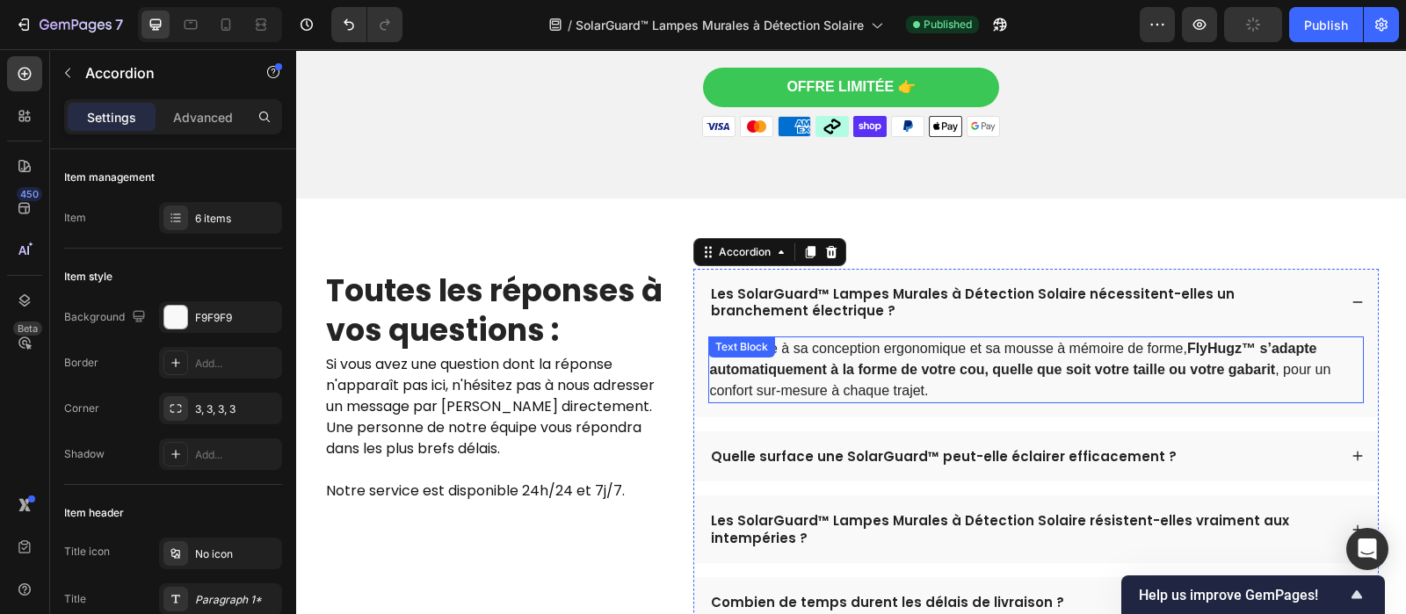
click at [1236, 359] on strong "FlyHugz™ s’adapte automatiquement à la forme de votre cou, quelle que soit votr…" at bounding box center [1013, 359] width 607 height 36
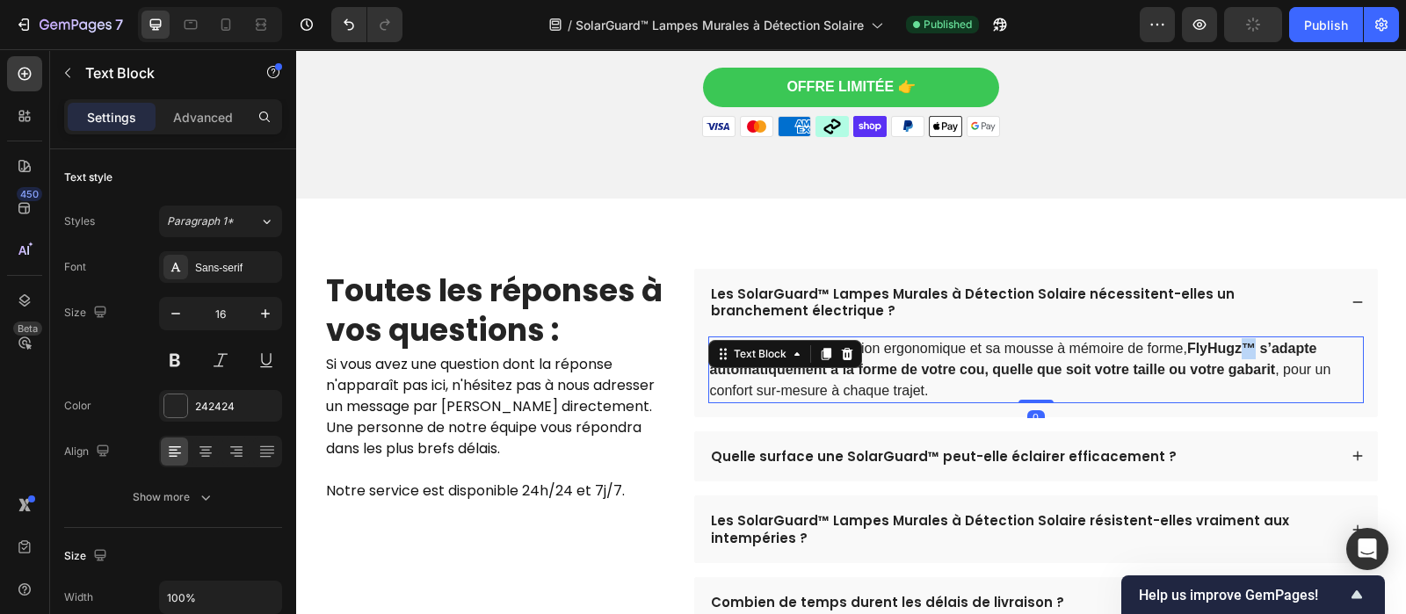
click at [1236, 359] on strong "FlyHugz™ s’adapte automatiquement à la forme de votre cou, quelle que soit votr…" at bounding box center [1013, 359] width 607 height 36
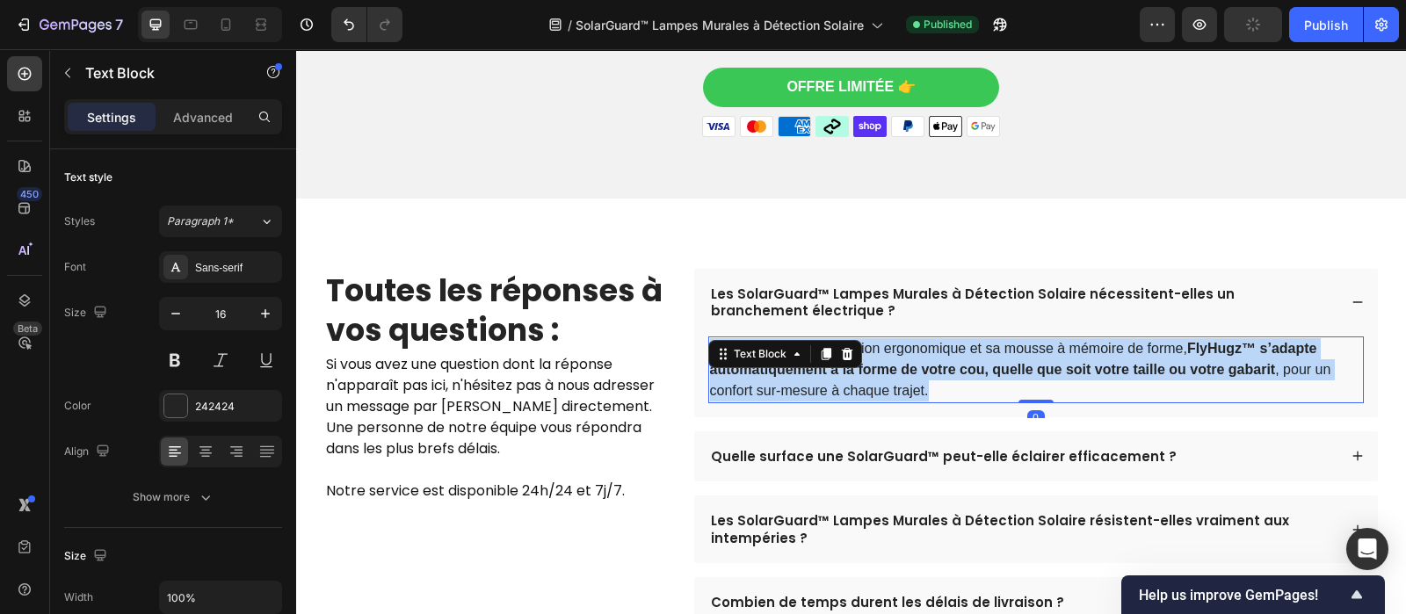
click at [1236, 359] on strong "FlyHugz™ s’adapte automatiquement à la forme de votre cou, quelle que soit votr…" at bounding box center [1013, 359] width 607 height 36
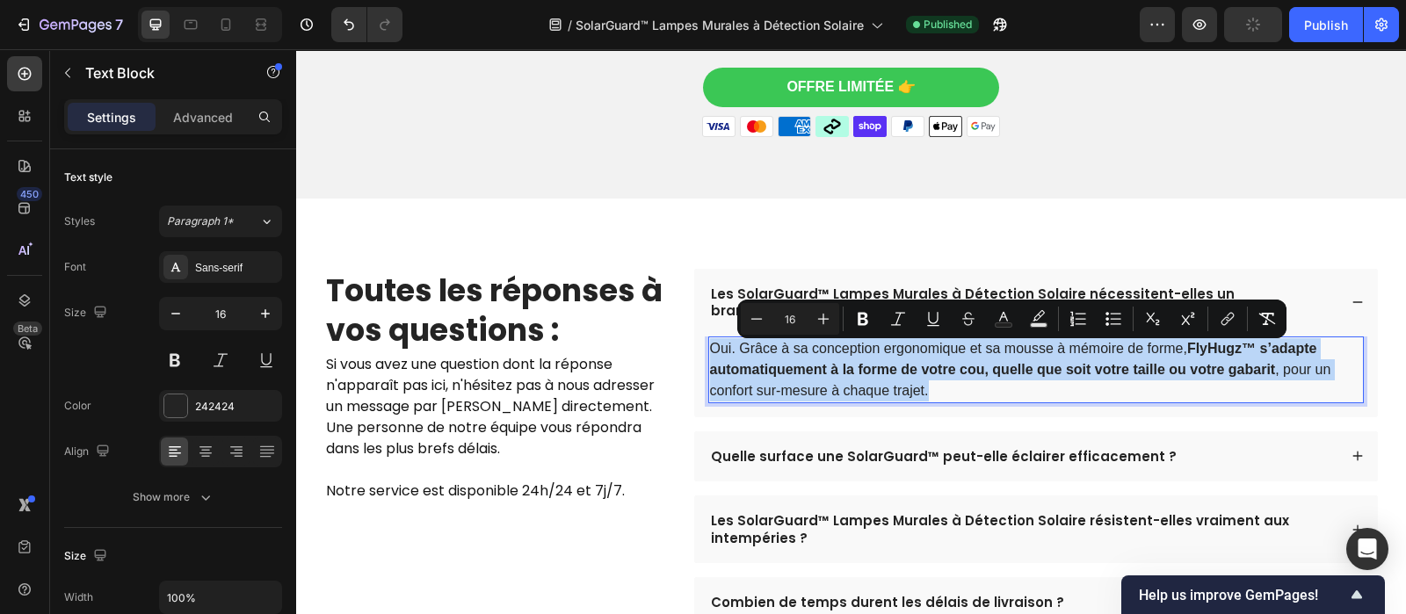
click at [1236, 359] on strong "FlyHugz™ s’adapte automatiquement à la forme de votre cou, quelle que soit votr…" at bounding box center [1013, 359] width 607 height 36
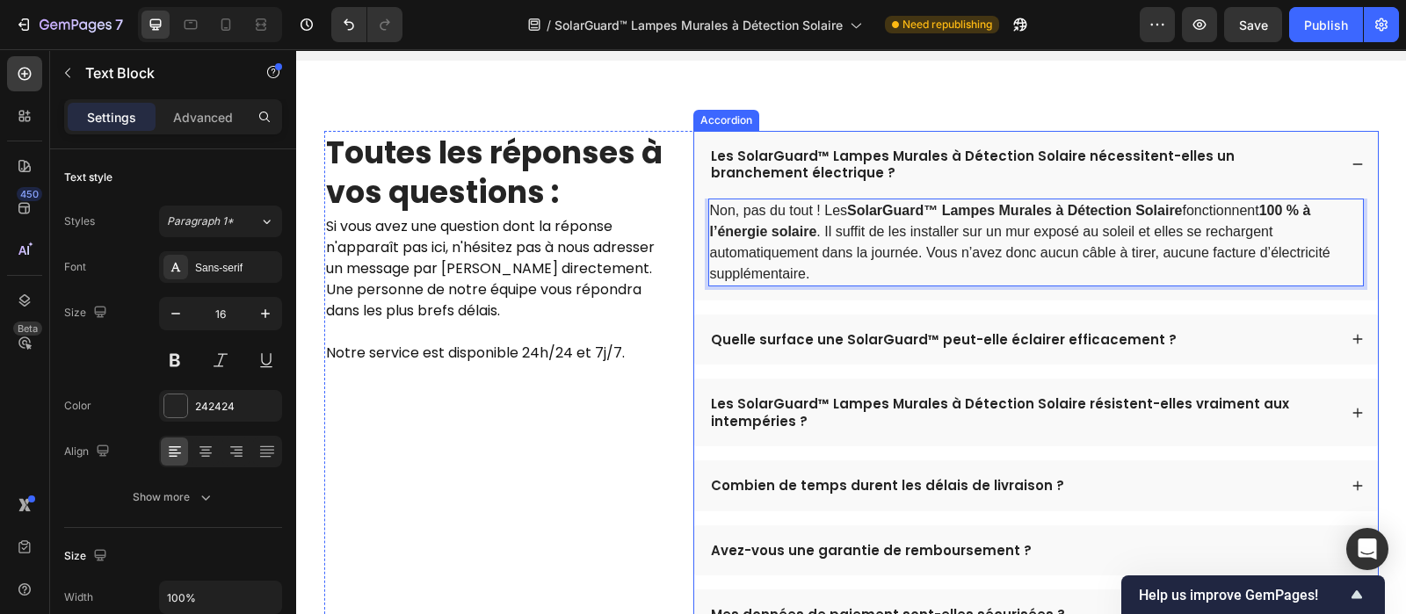
scroll to position [5448, 0]
click at [1265, 358] on div "Quelle surface une SolarGuard™ peut-elle éclairer efficacement ?" at bounding box center [1036, 340] width 684 height 51
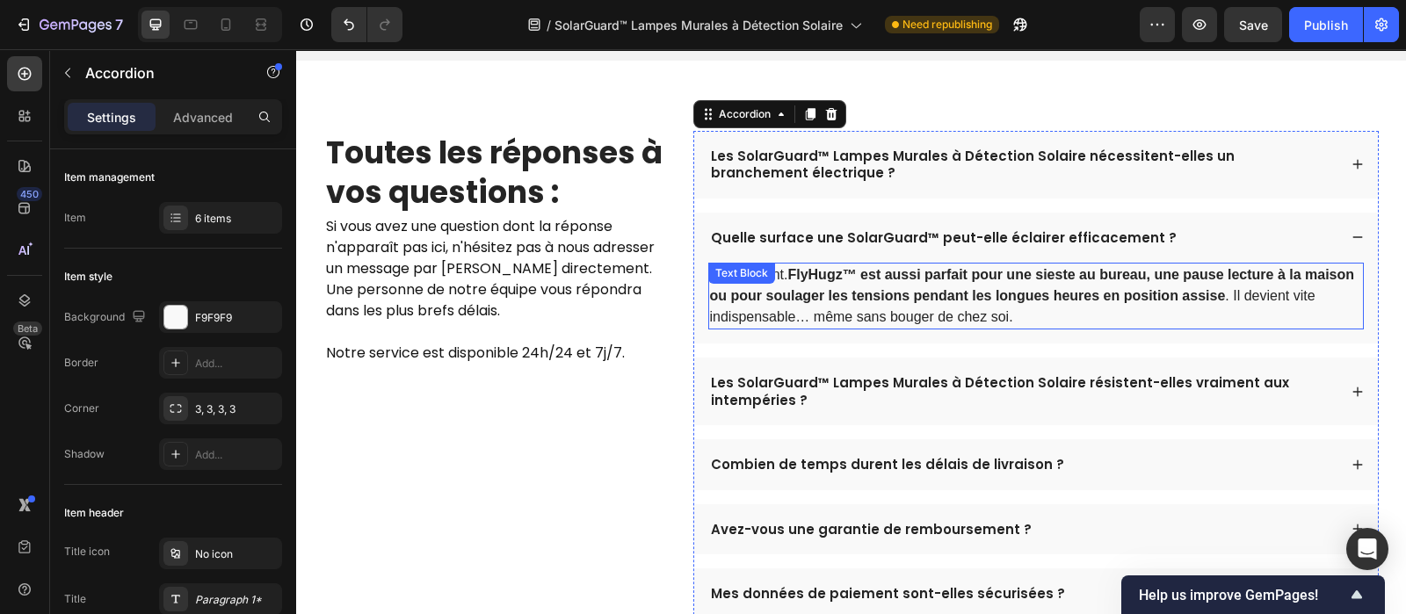
click at [1091, 289] on p "Absolument. FlyHugz™ est aussi parfait pour une sieste au bureau, une pause lec…" at bounding box center [1036, 296] width 652 height 63
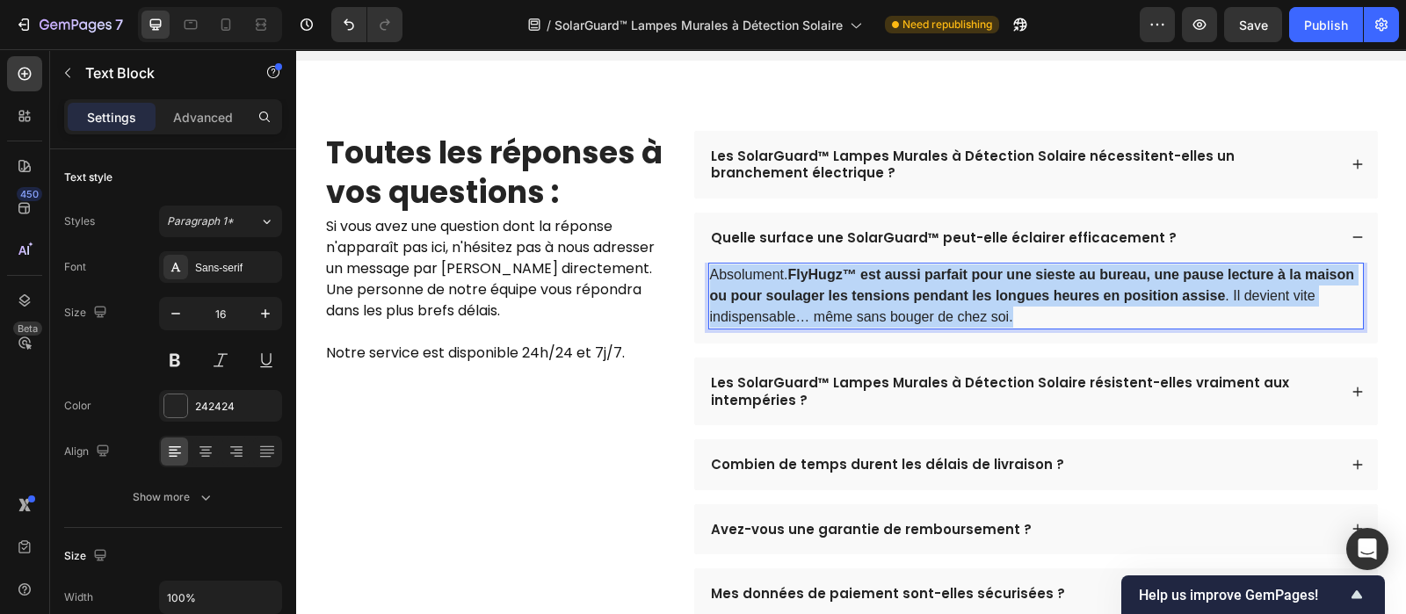
click at [1091, 289] on p "Absolument. FlyHugz™ est aussi parfait pour une sieste au bureau, une pause lec…" at bounding box center [1036, 296] width 652 height 63
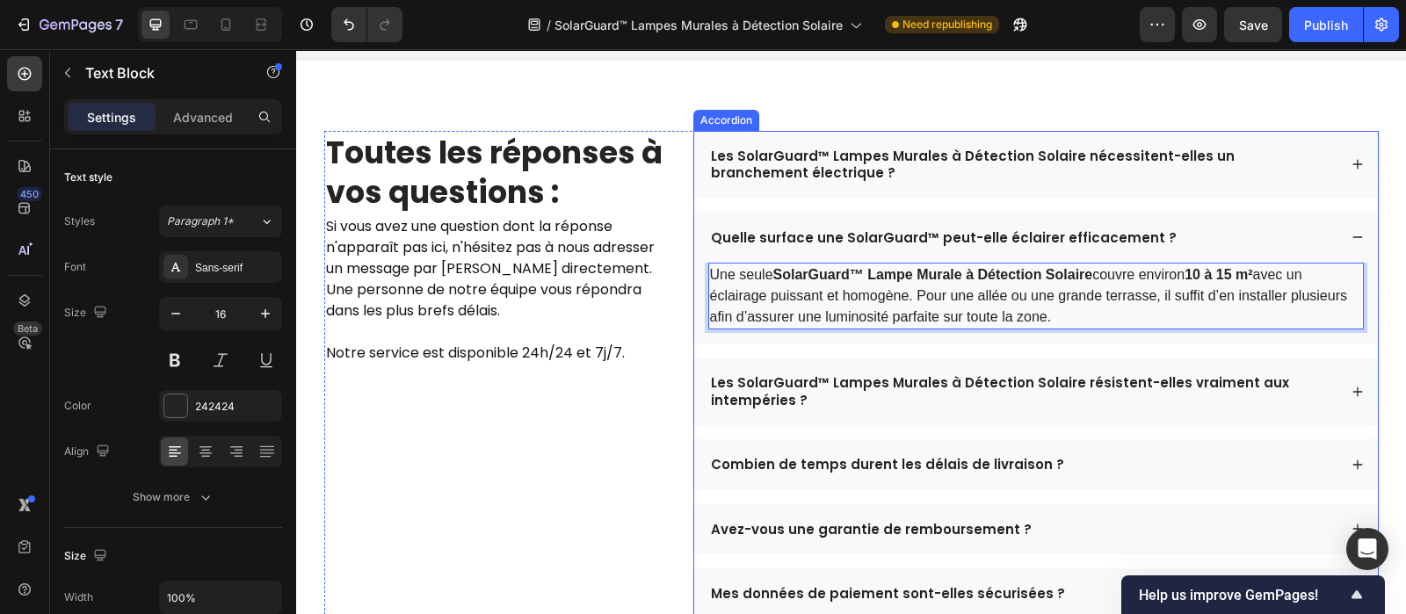
click at [1250, 424] on div "Les SolarGuard™ Lampes Murales à Détection Solaire résistent-elles vraiment aux…" at bounding box center [1036, 392] width 684 height 68
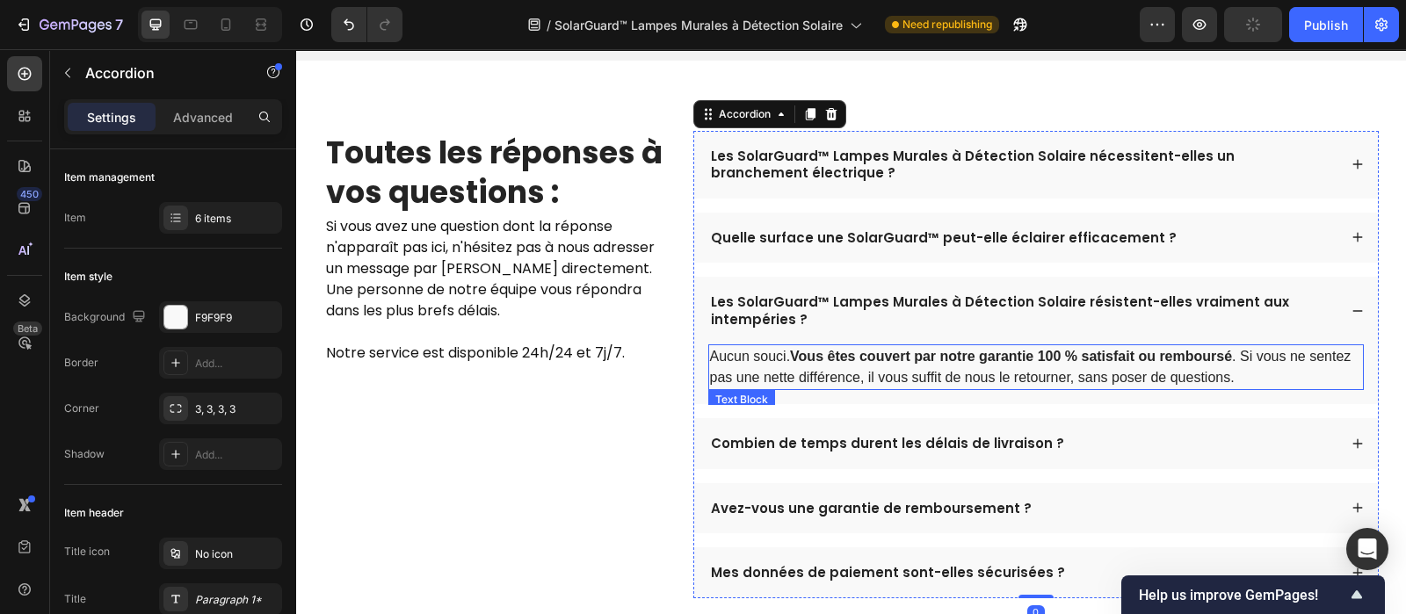
click at [1044, 359] on strong "Vous êtes couvert par notre garantie 100 % satisfait ou remboursé" at bounding box center [1011, 356] width 442 height 15
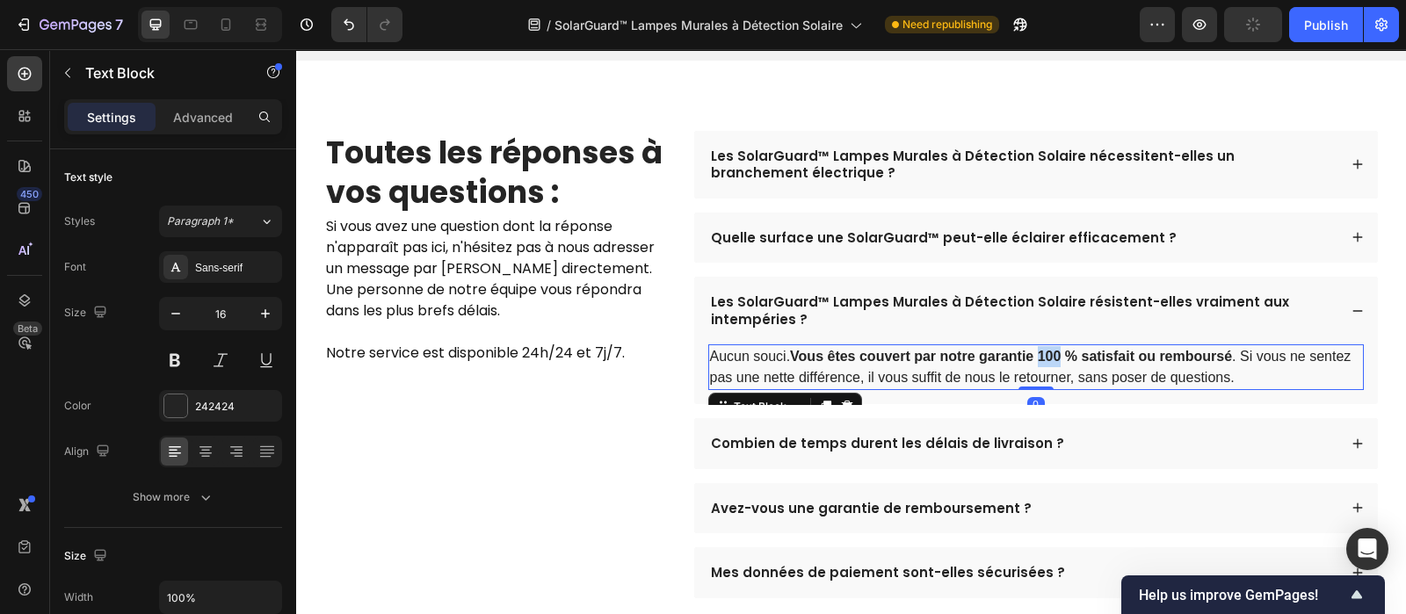
click at [1044, 359] on strong "Vous êtes couvert par notre garantie 100 % satisfait ou remboursé" at bounding box center [1011, 356] width 442 height 15
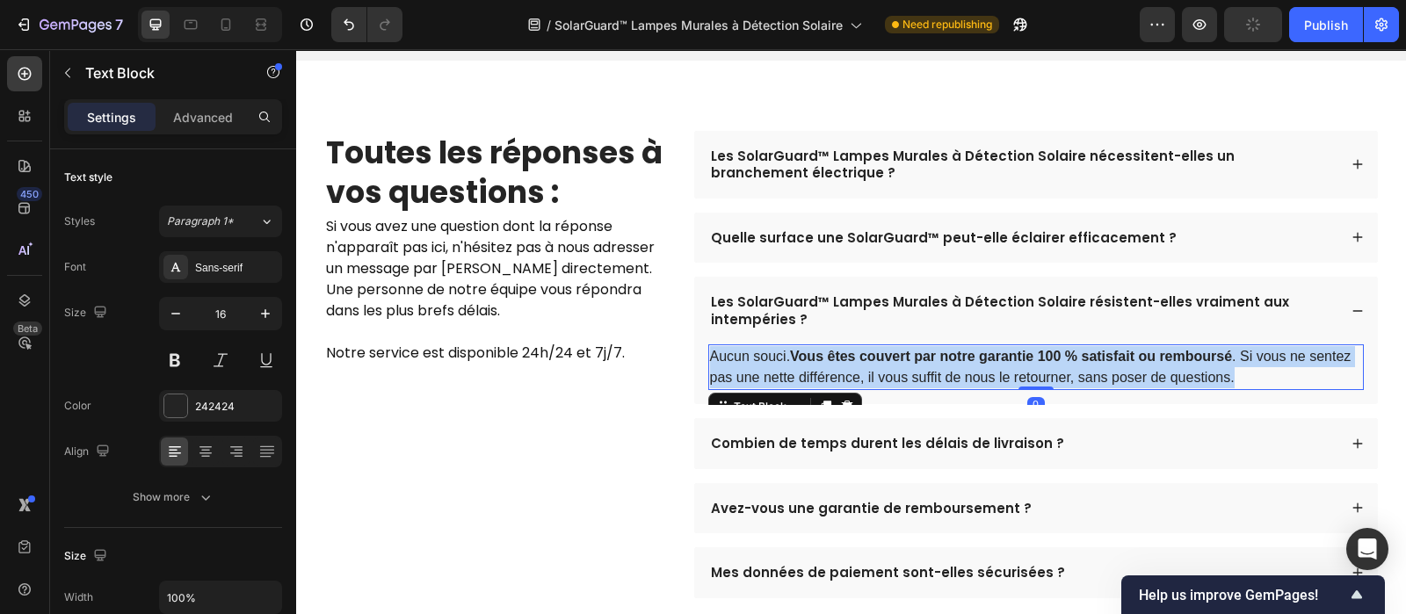
click at [1044, 359] on strong "Vous êtes couvert par notre garantie 100 % satisfait ou remboursé" at bounding box center [1011, 356] width 442 height 15
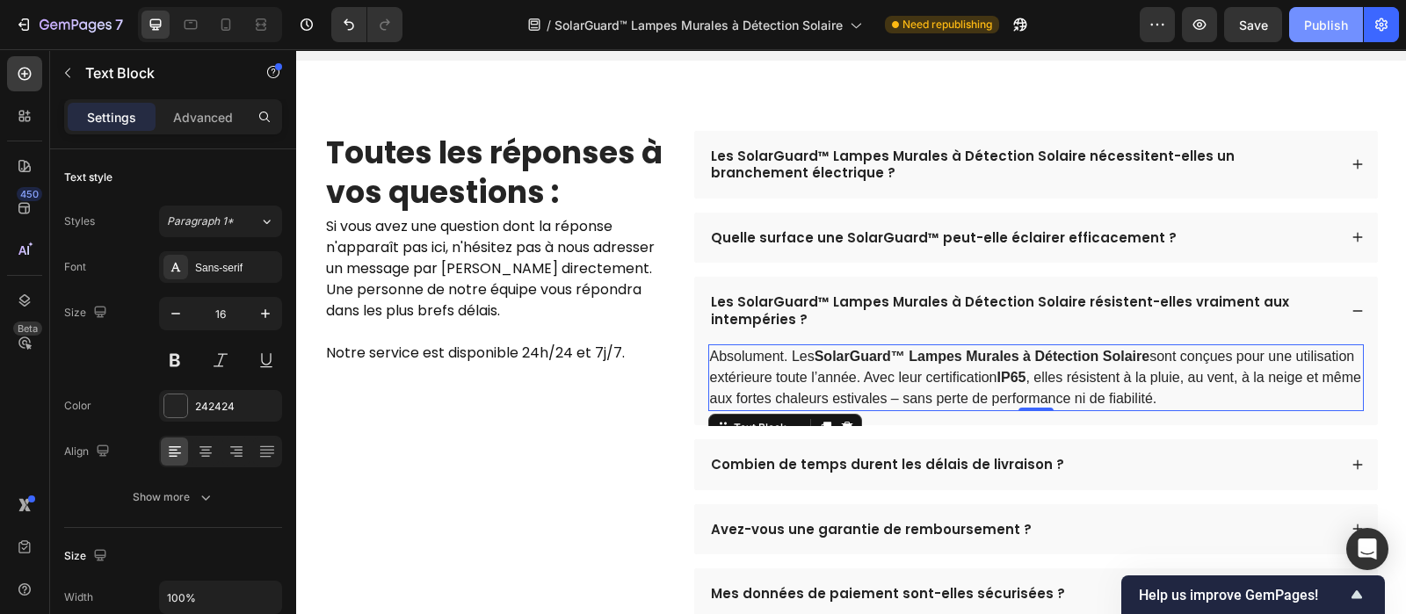
click at [1331, 10] on button "Publish" at bounding box center [1326, 24] width 74 height 35
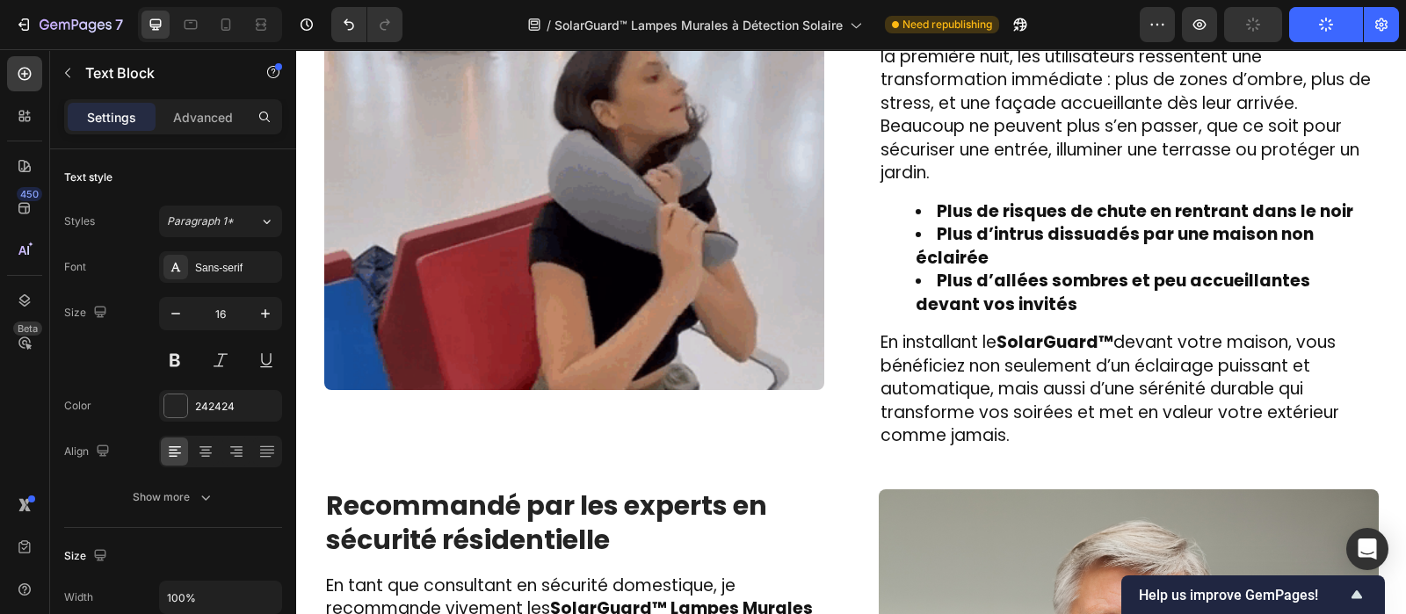
scroll to position [2723, 0]
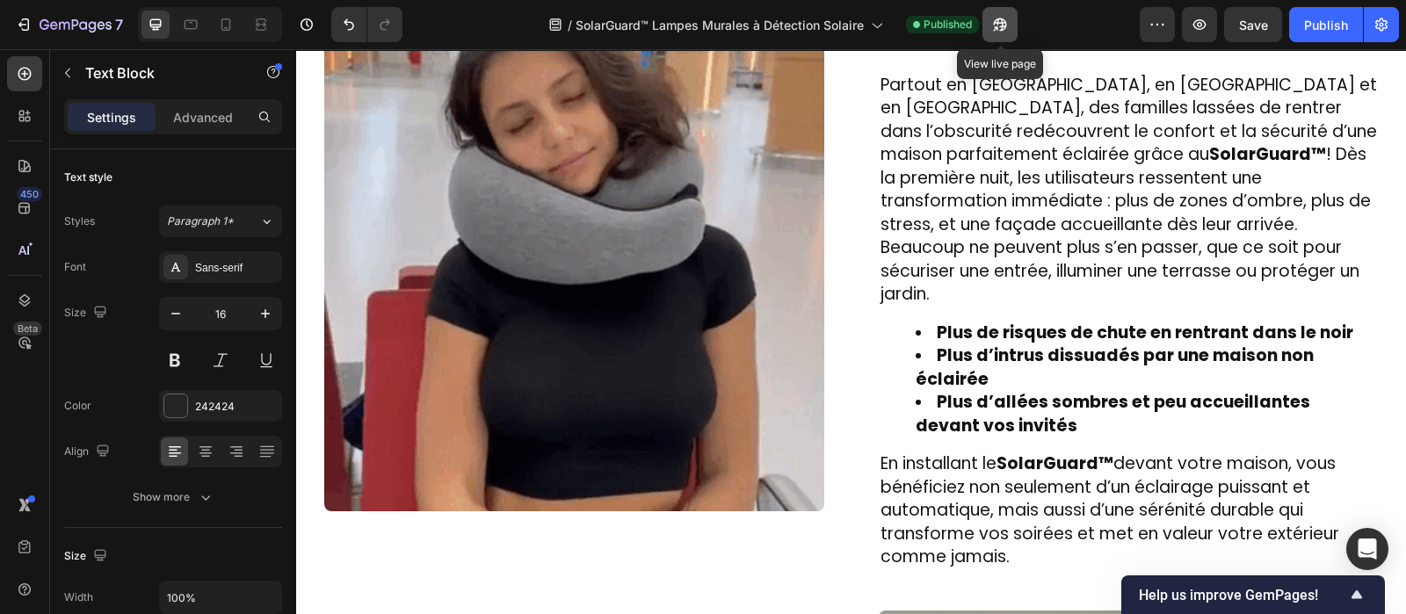
click at [999, 25] on icon "button" at bounding box center [1000, 25] width 18 height 18
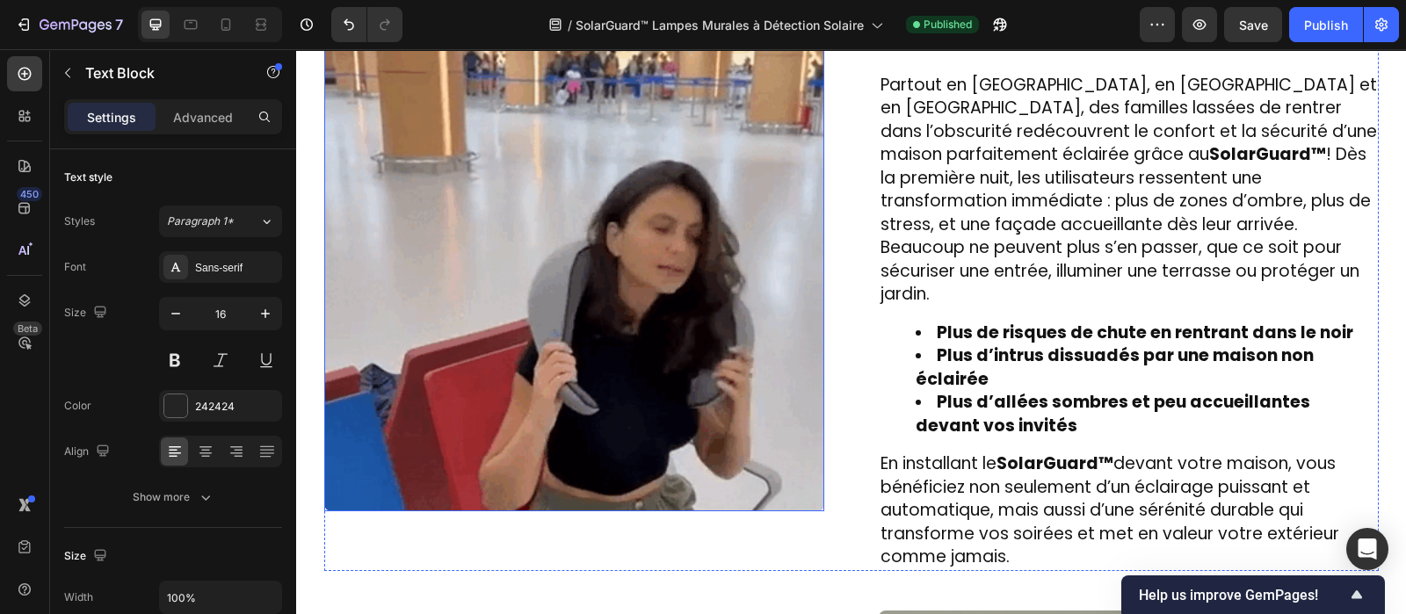
click at [530, 243] on img at bounding box center [574, 261] width 500 height 500
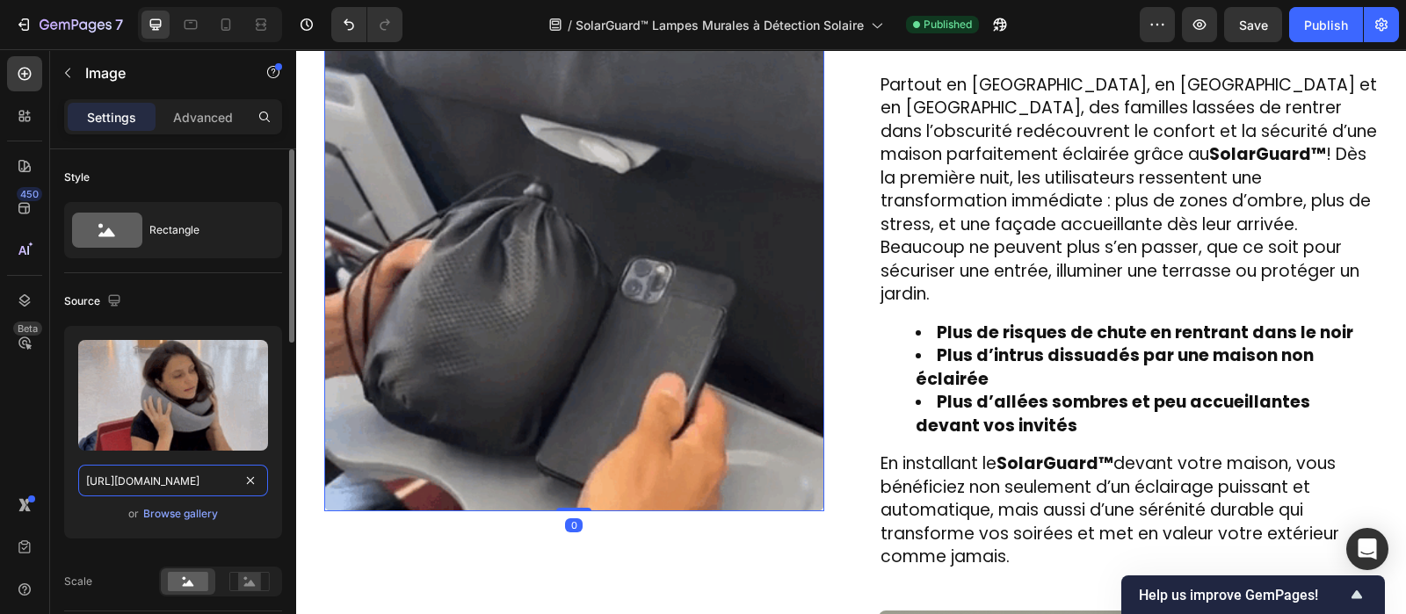
click at [173, 481] on input "[URL][DOMAIN_NAME]" at bounding box center [173, 481] width 190 height 32
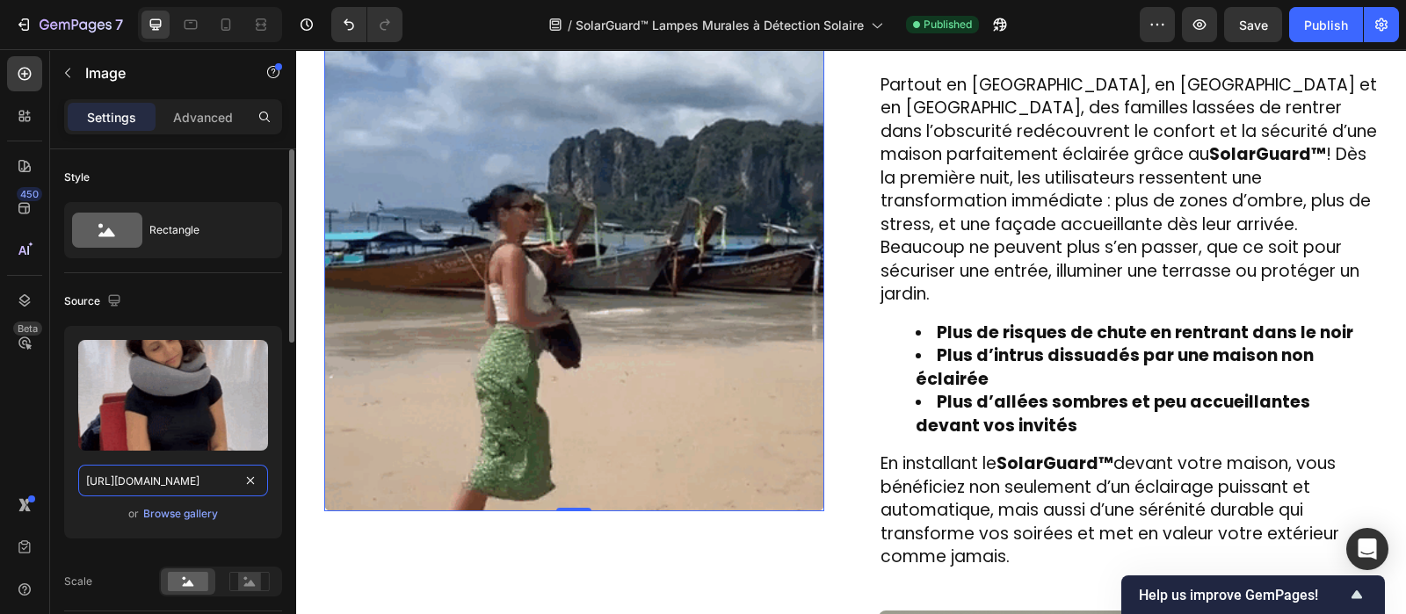
paste input "[DOMAIN_NAME][URL]"
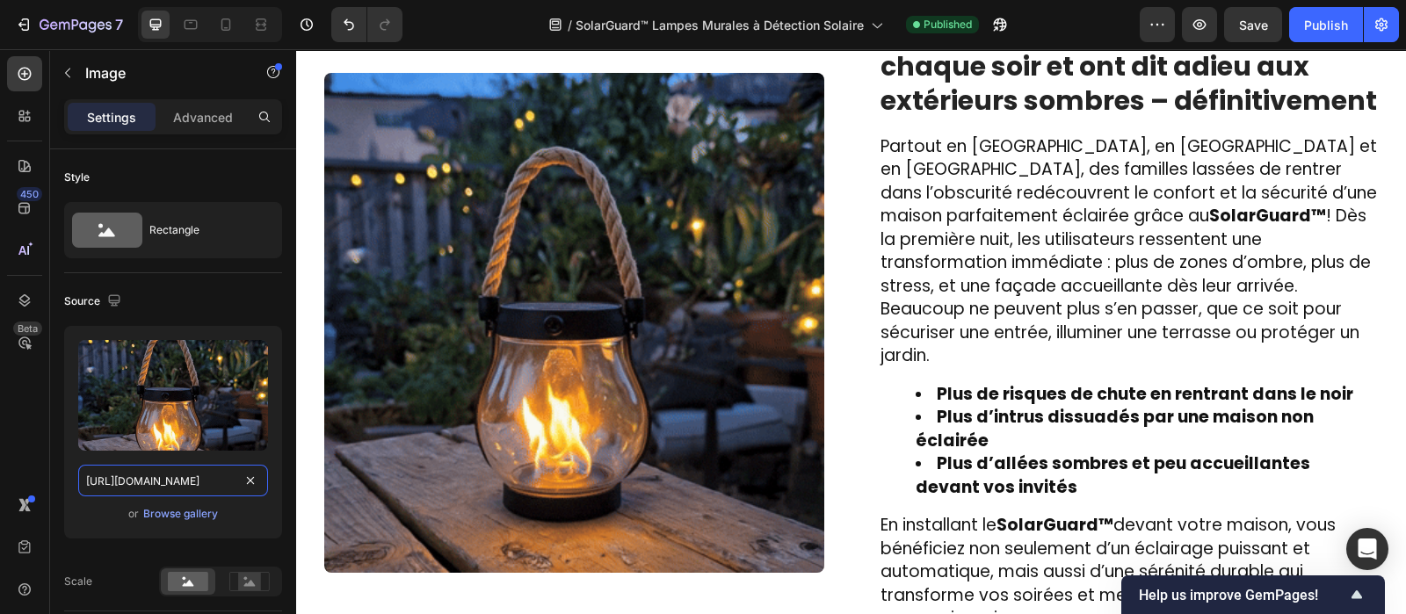
scroll to position [2663, 0]
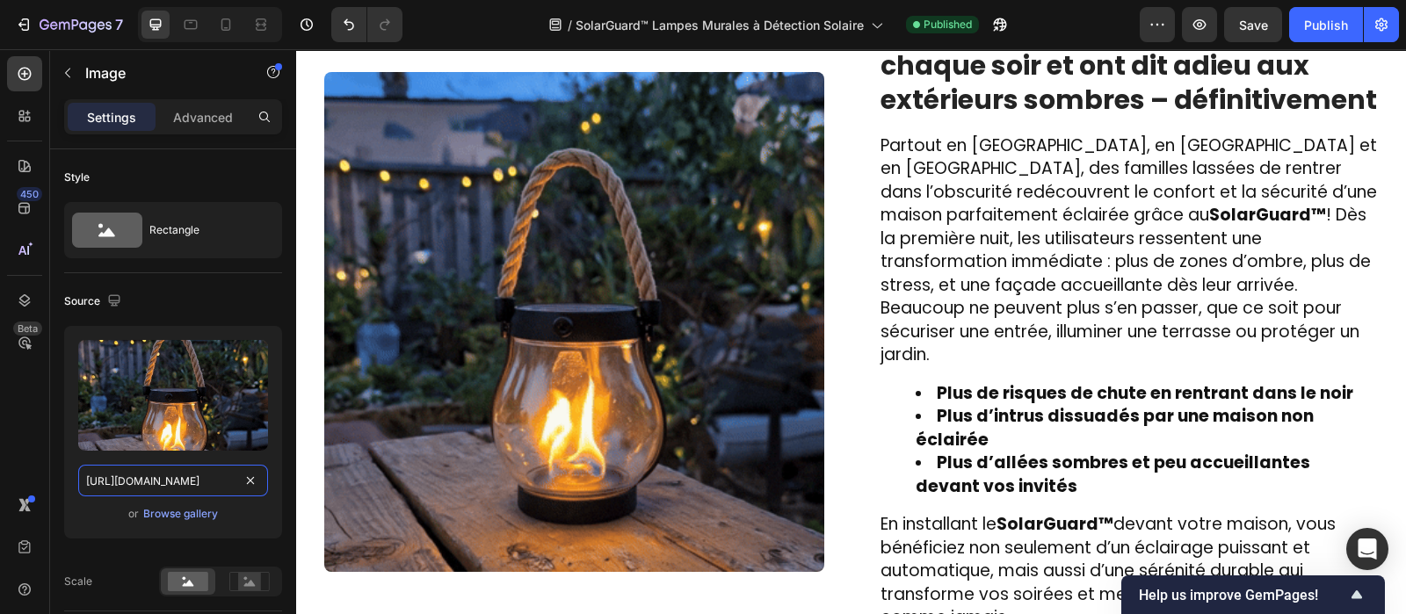
type input "[URL][DOMAIN_NAME]"
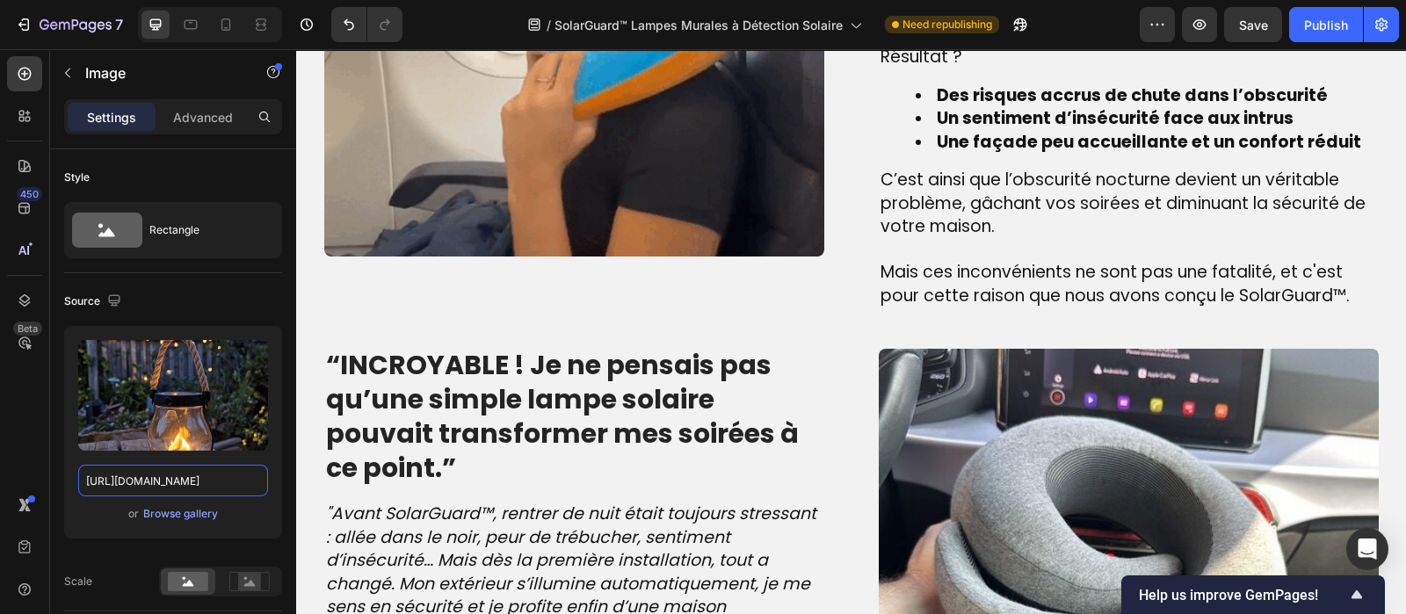
scroll to position [1691, 0]
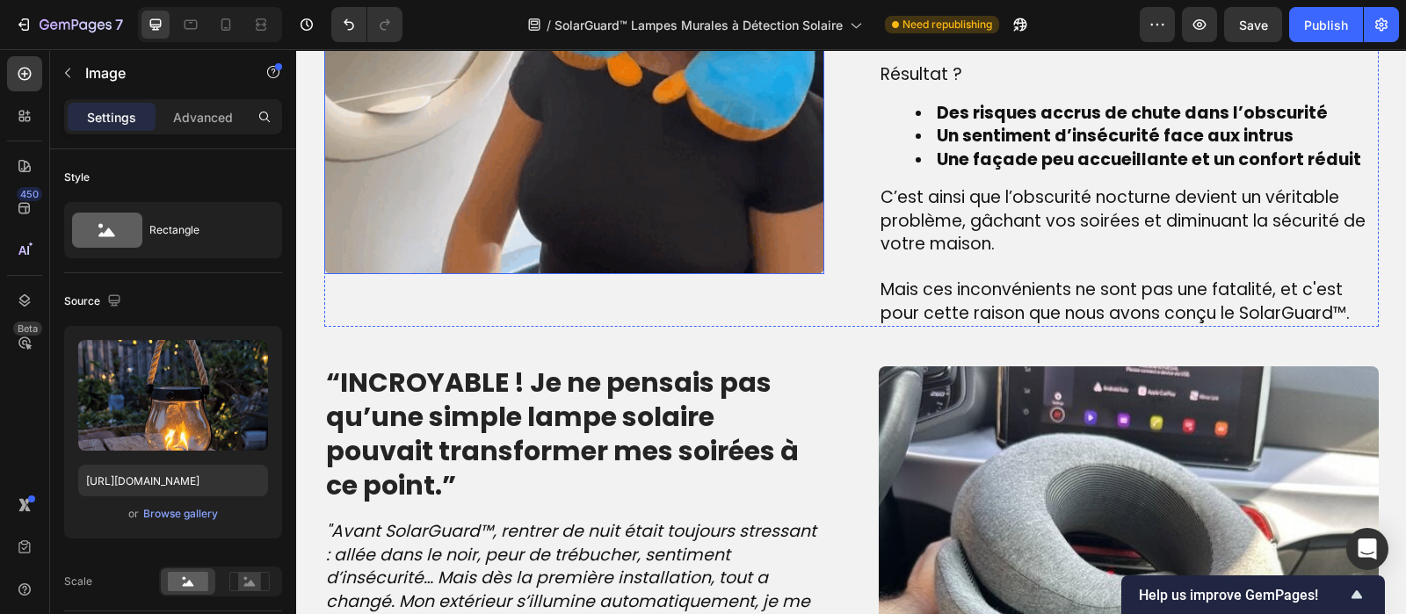
click at [533, 189] on img at bounding box center [574, 24] width 500 height 500
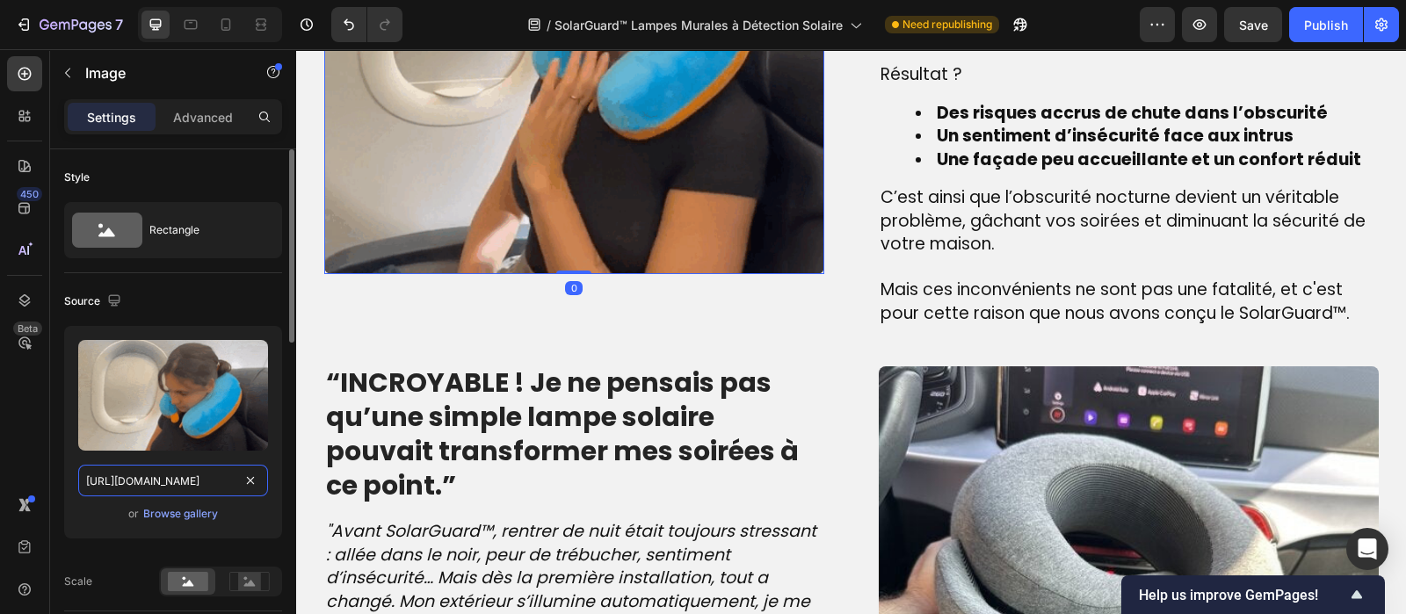
click at [150, 476] on input "[URL][DOMAIN_NAME]" at bounding box center [173, 481] width 190 height 32
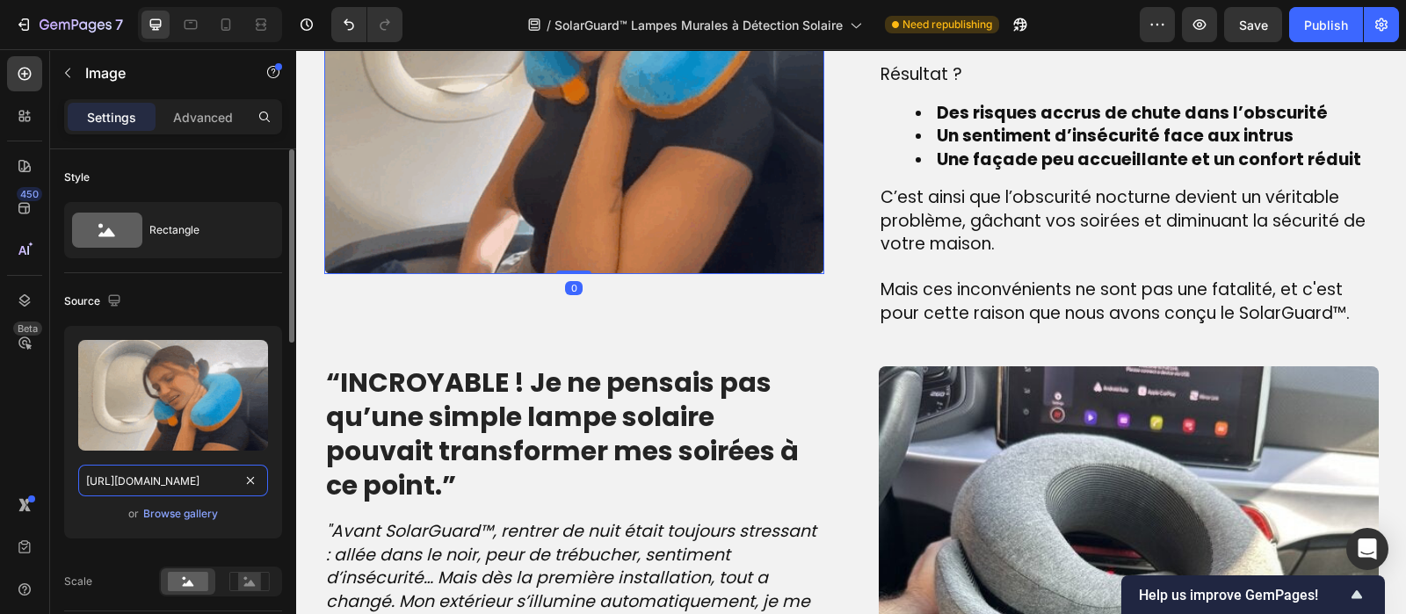
paste input "[DOMAIN_NAME][URL]"
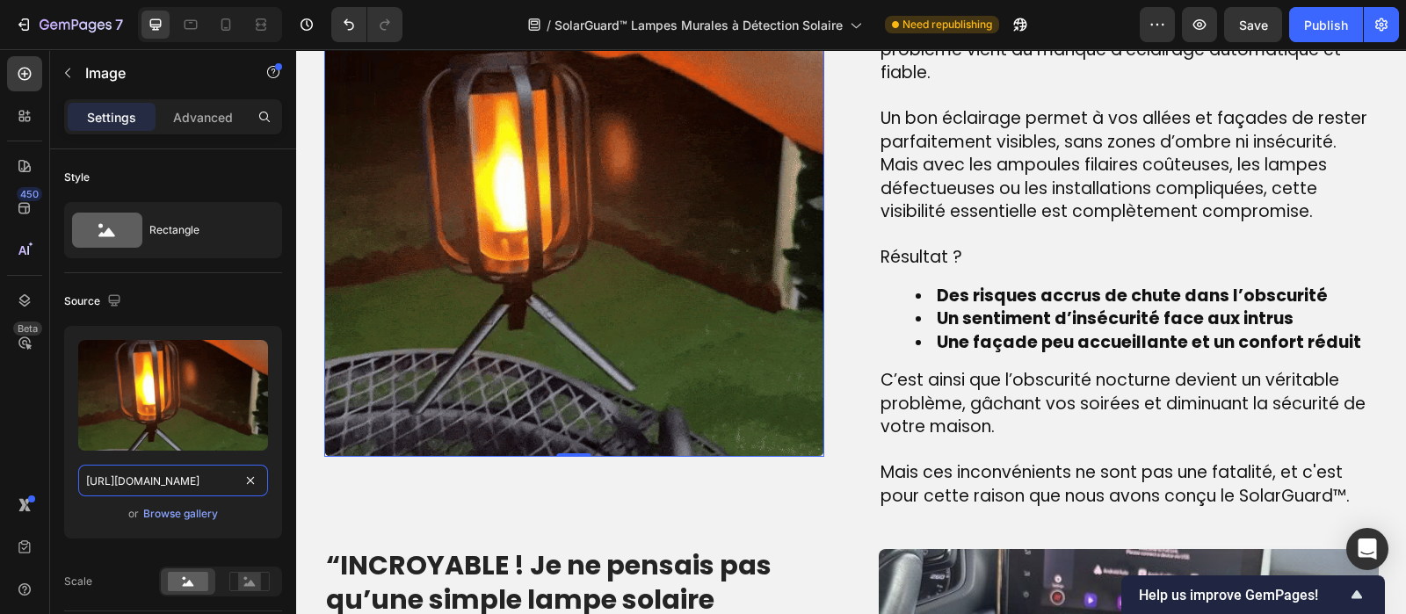
scroll to position [1528, 0]
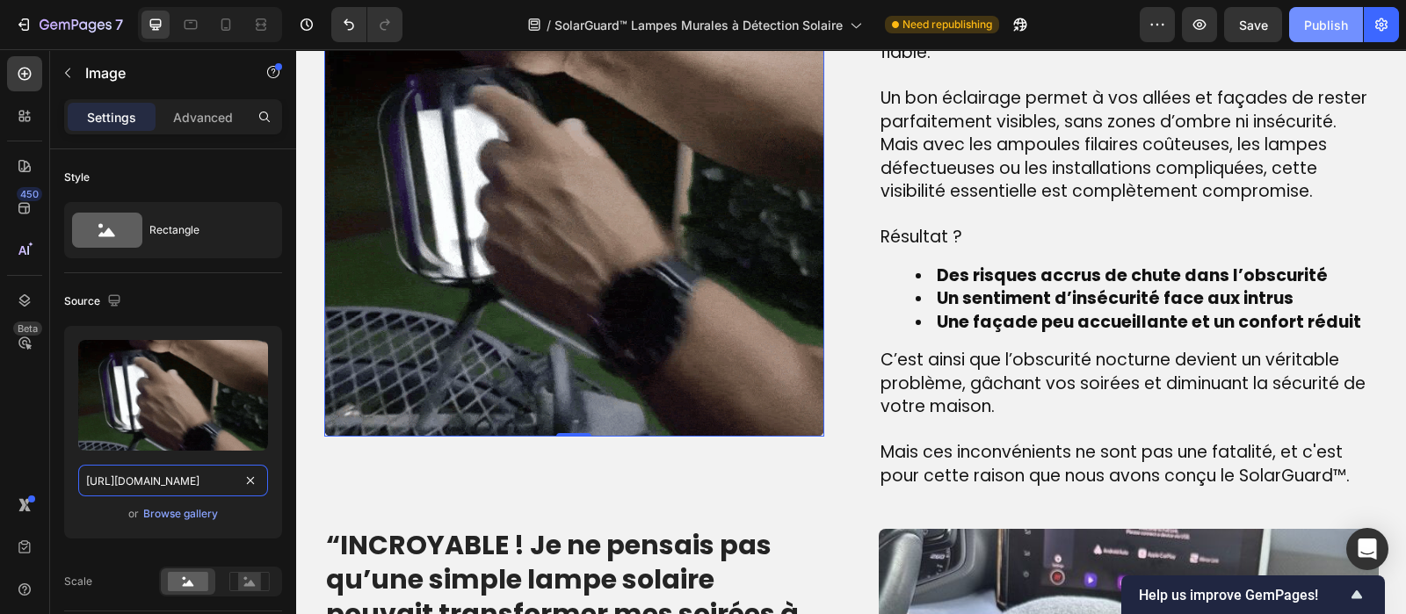
type input "[URL][DOMAIN_NAME]"
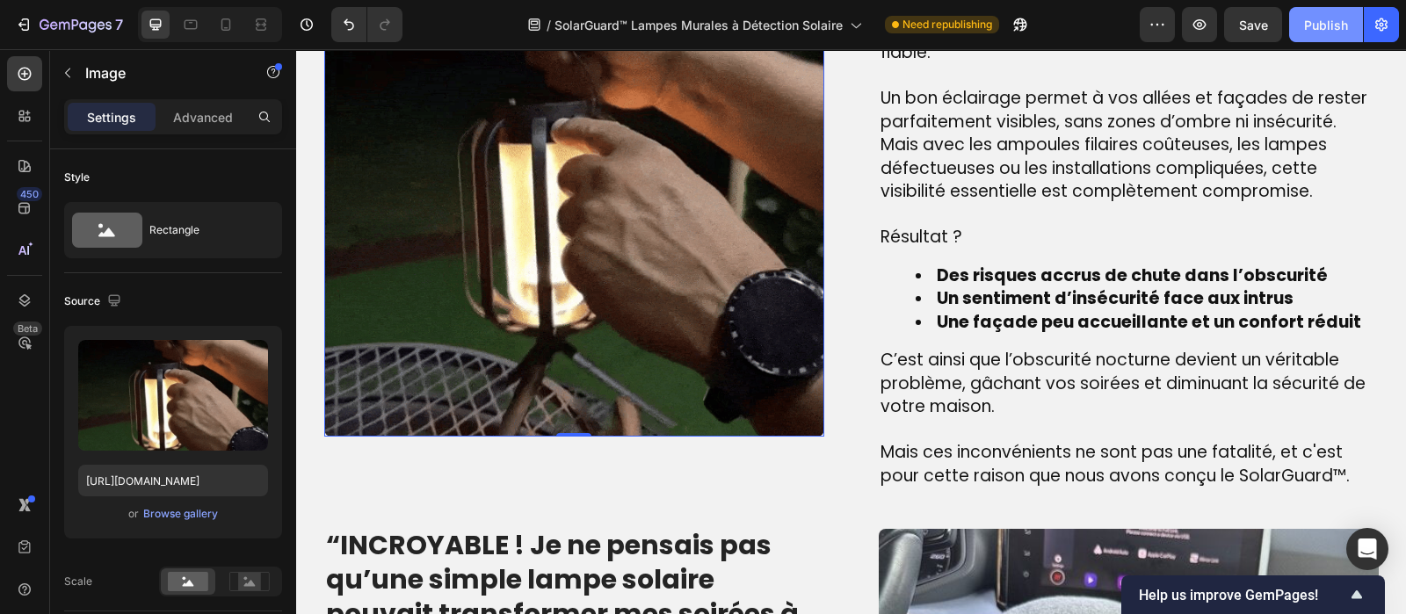
scroll to position [0, 0]
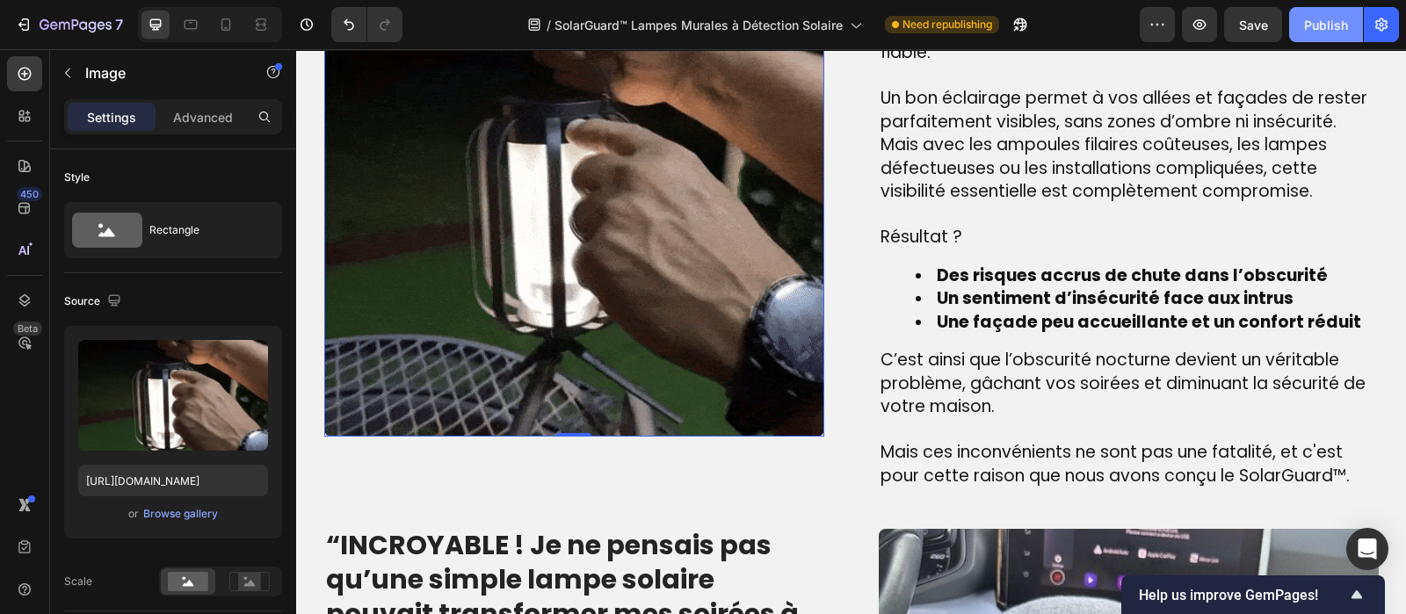
drag, startPoint x: 1332, startPoint y: 24, endPoint x: 864, endPoint y: 49, distance: 469.1
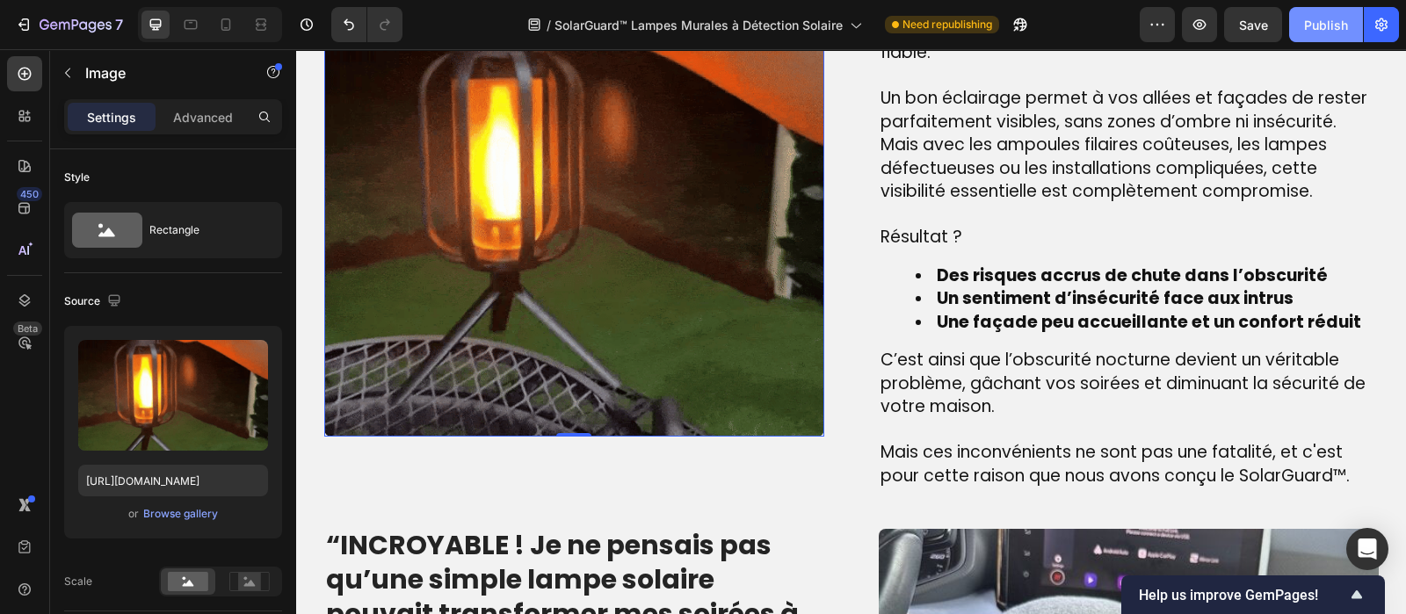
click at [1332, 24] on div "Publish" at bounding box center [1326, 25] width 44 height 18
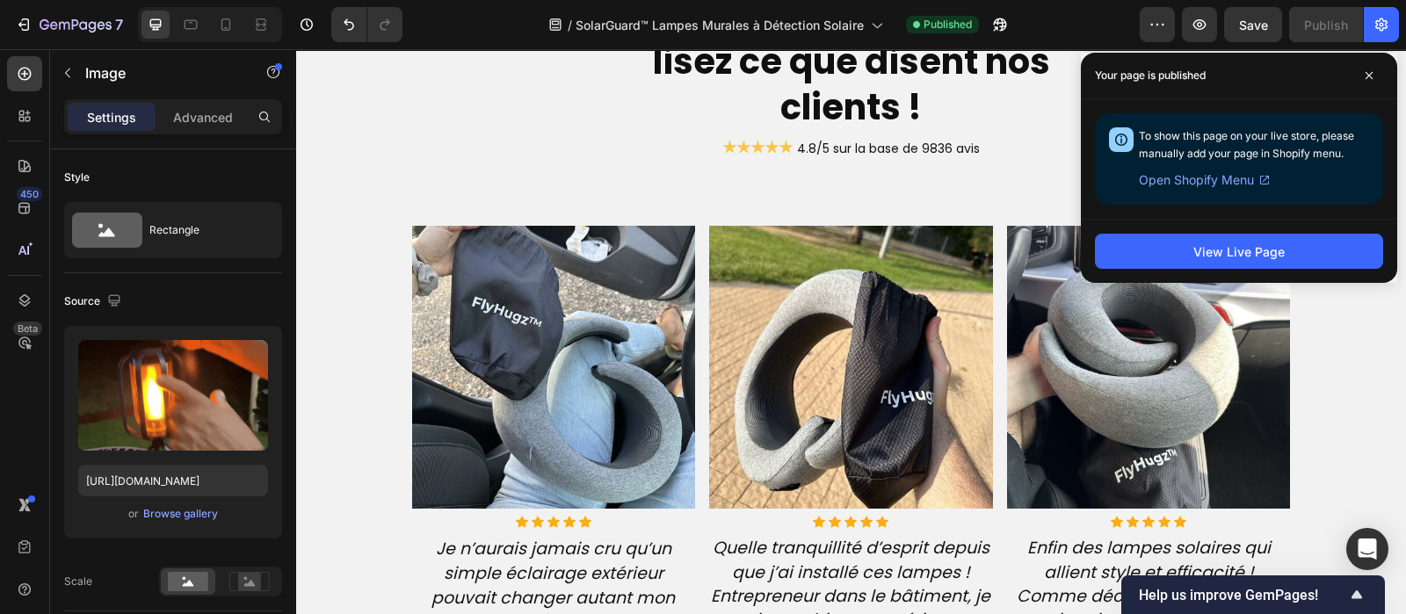
scroll to position [4118, 0]
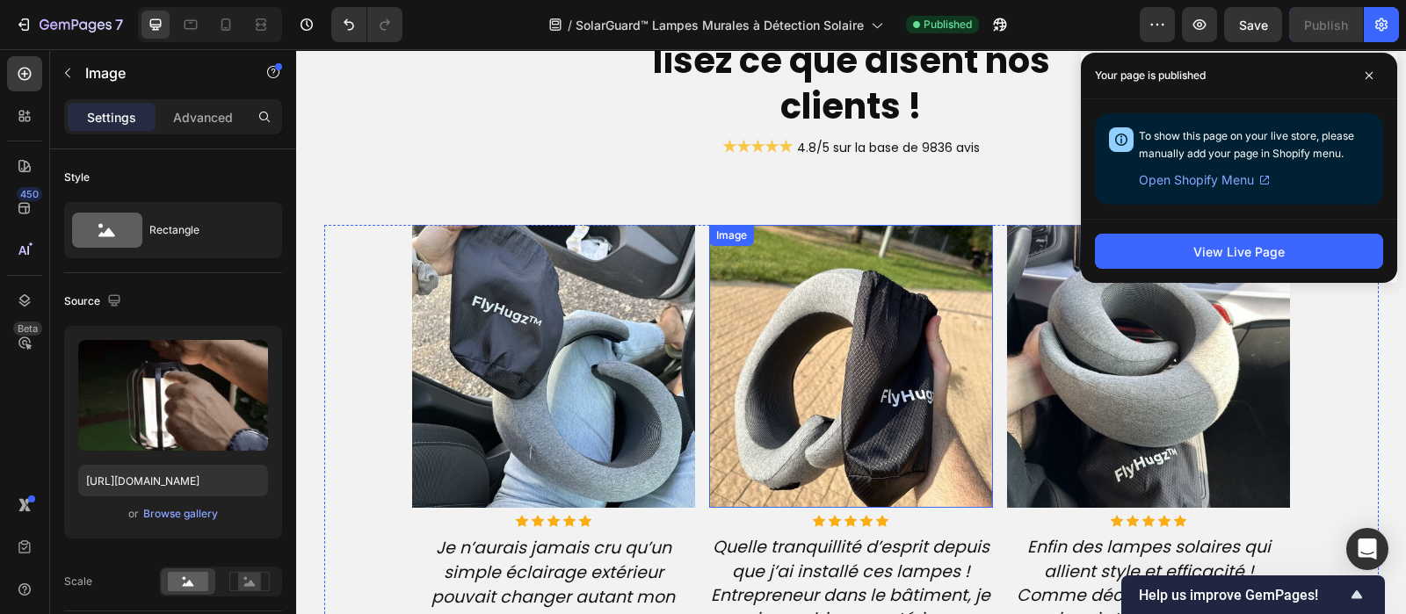
click at [825, 407] on img at bounding box center [851, 367] width 284 height 284
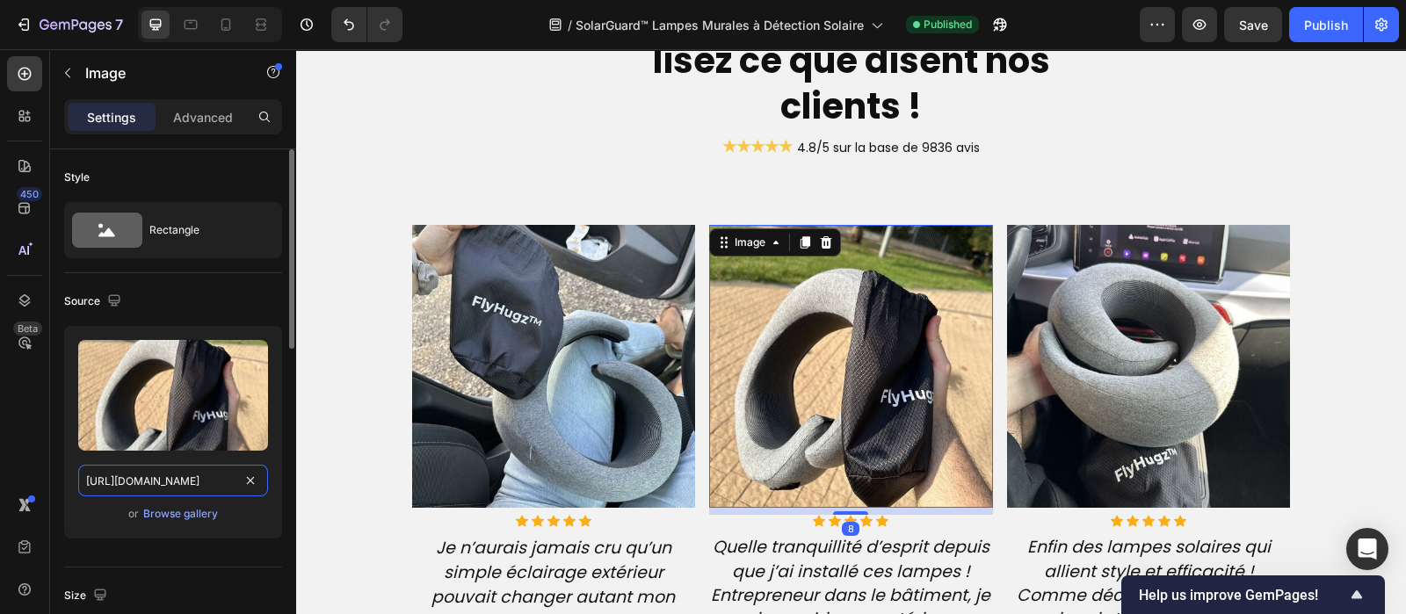
click at [154, 475] on input "[URL][DOMAIN_NAME]" at bounding box center [173, 481] width 190 height 32
paste input "[DOMAIN_NAME][URL]"
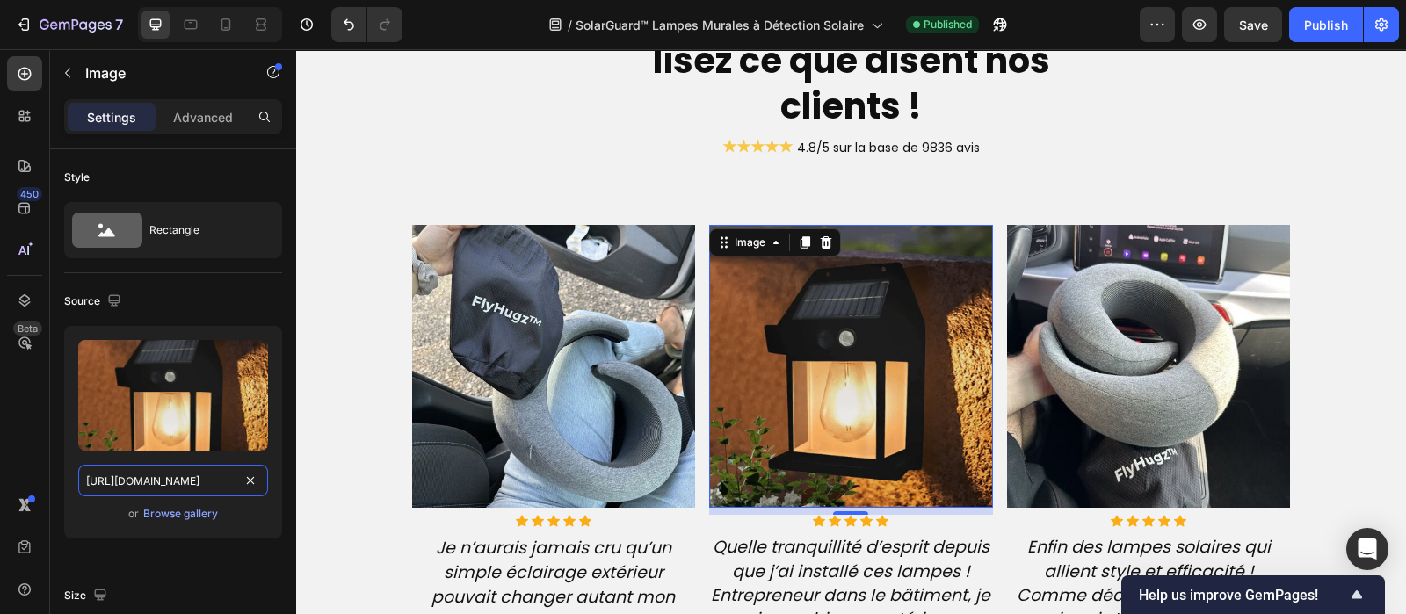
type input "[URL][DOMAIN_NAME]"
click at [1106, 384] on img at bounding box center [1149, 367] width 284 height 284
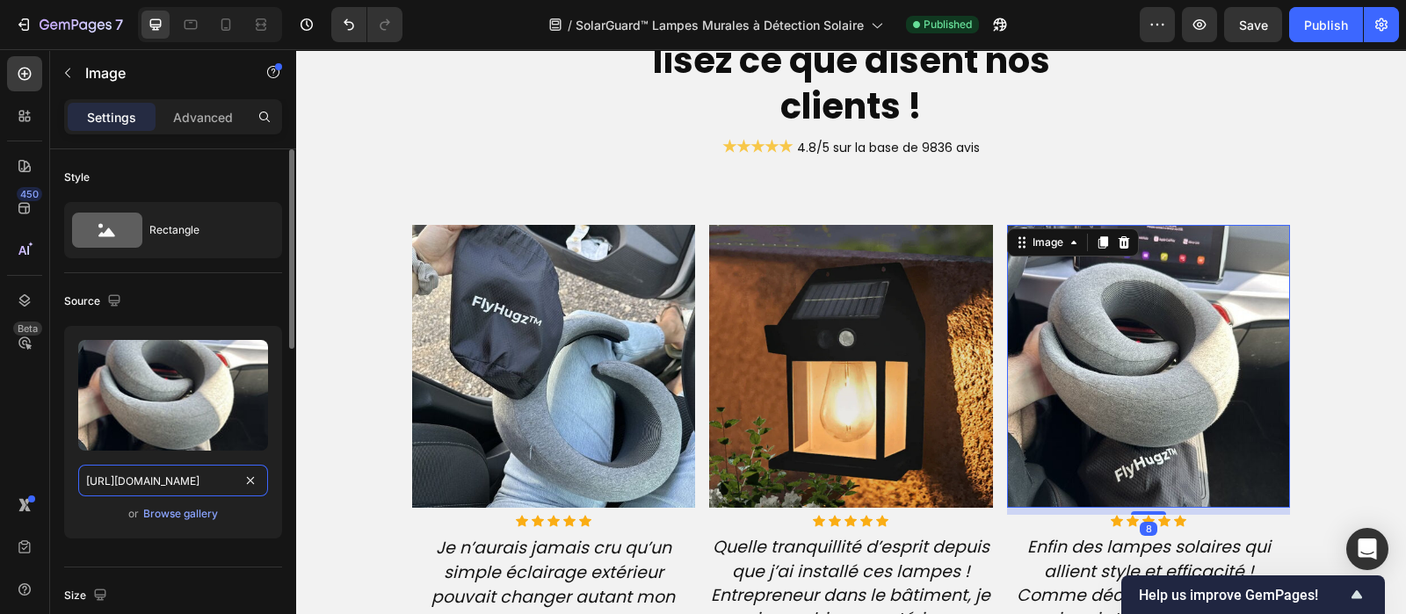
click at [205, 475] on input "[URL][DOMAIN_NAME]" at bounding box center [173, 481] width 190 height 32
paste input "[DOMAIN_NAME][URL]"
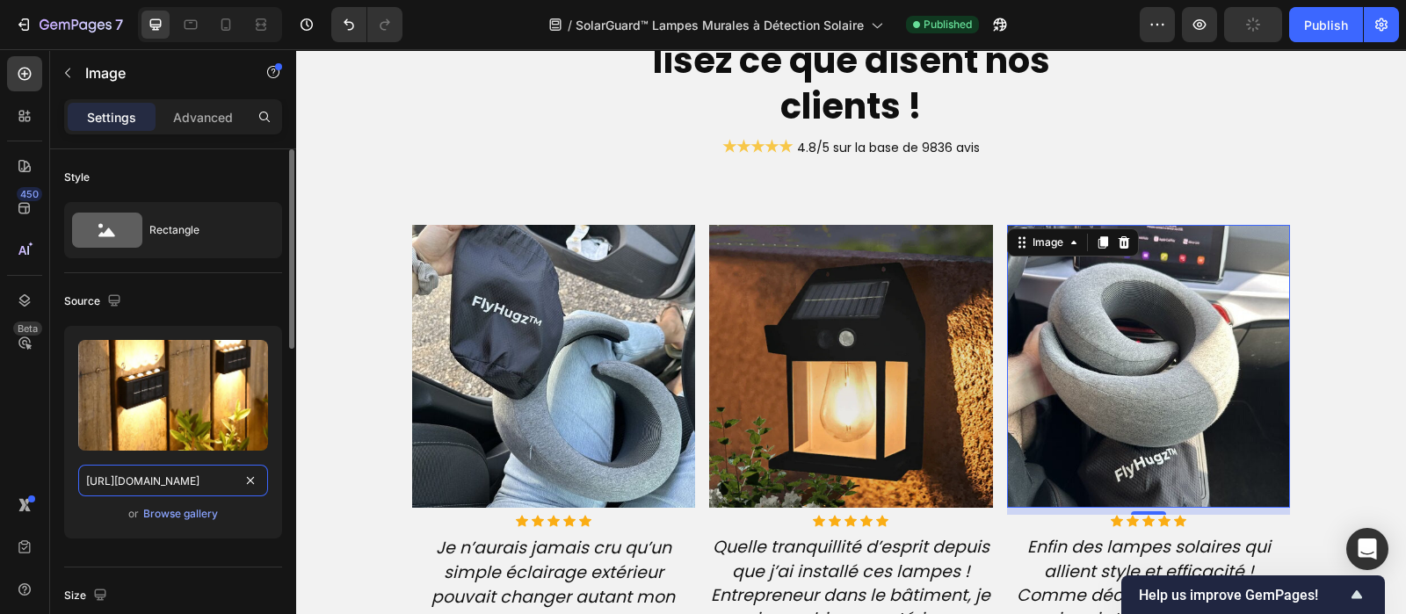
scroll to position [0, 633]
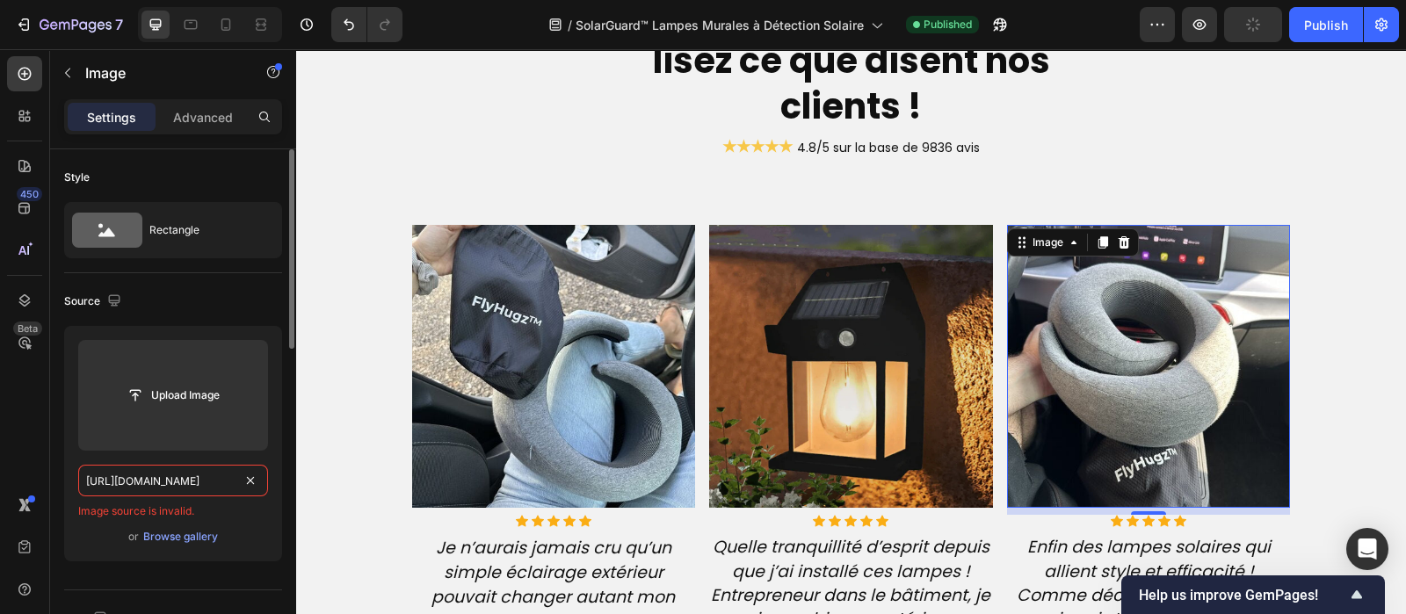
paste input "text"
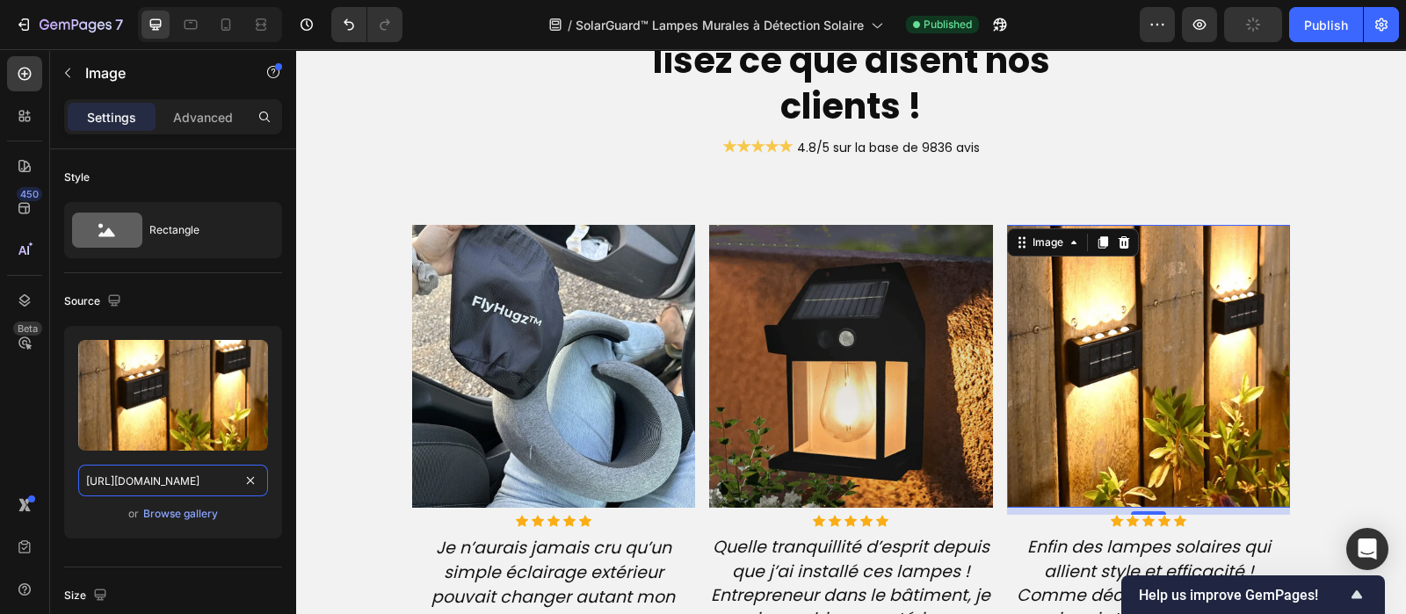
type input "[URL][DOMAIN_NAME]"
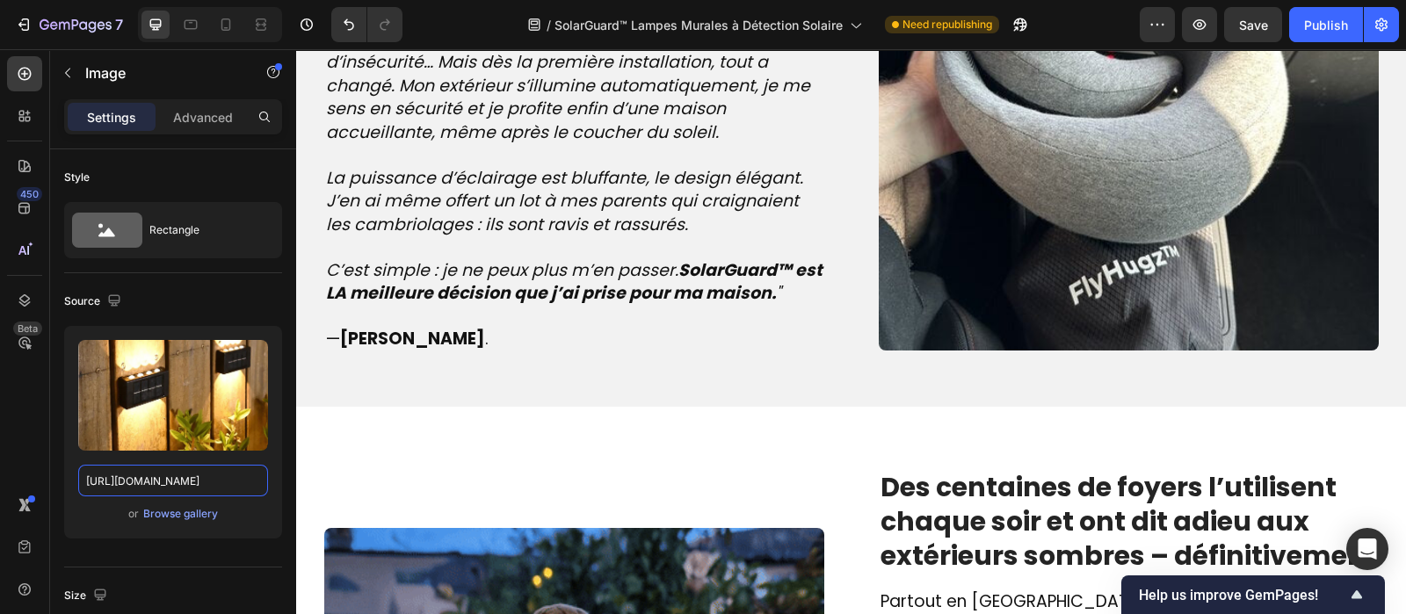
scroll to position [2211, 0]
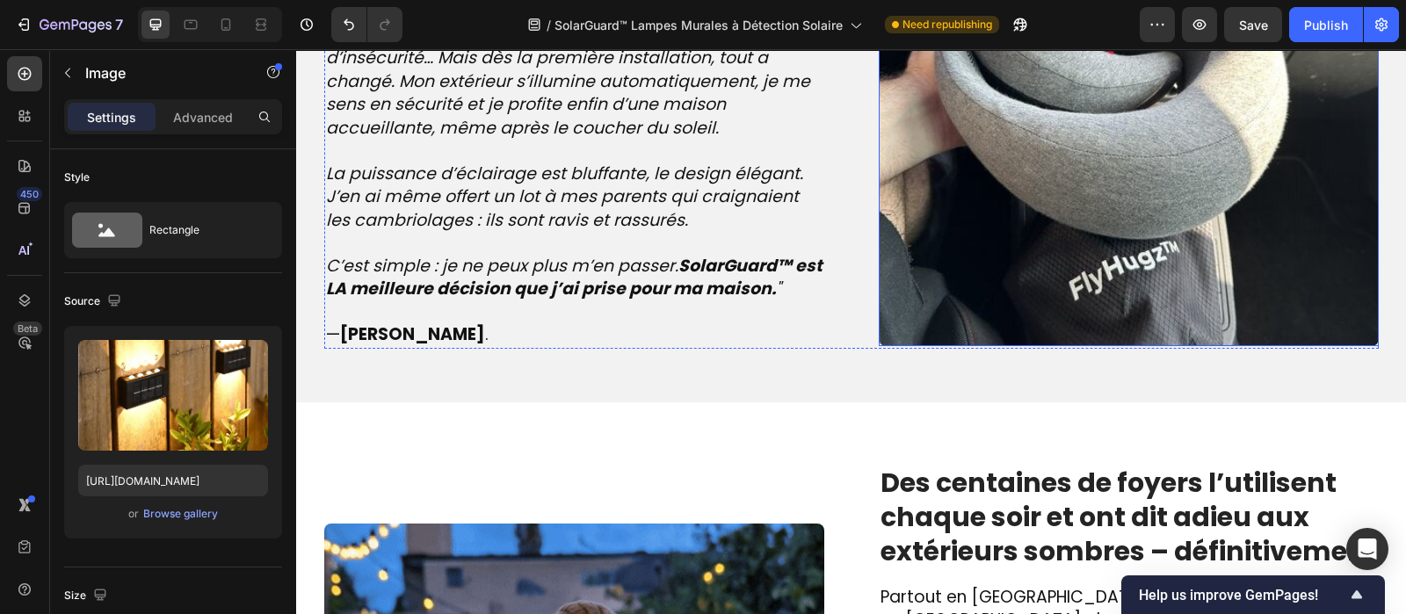
click at [1012, 228] on img at bounding box center [1129, 96] width 500 height 500
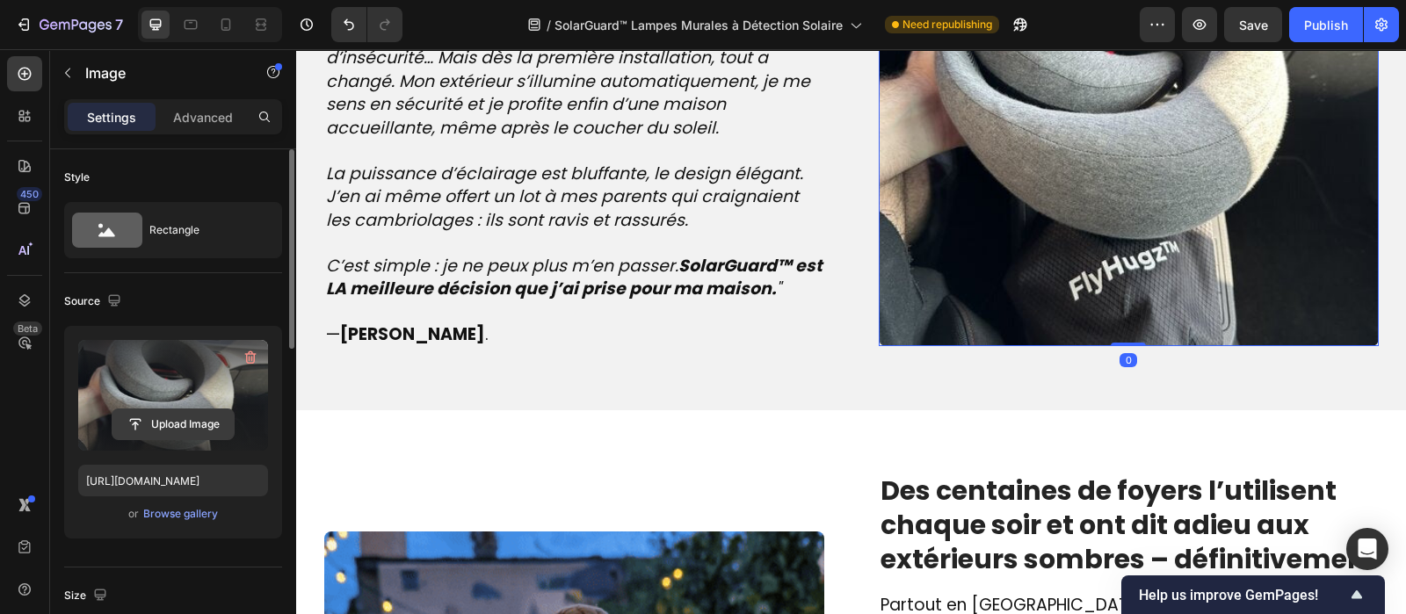
click at [193, 413] on input "file" at bounding box center [172, 425] width 121 height 30
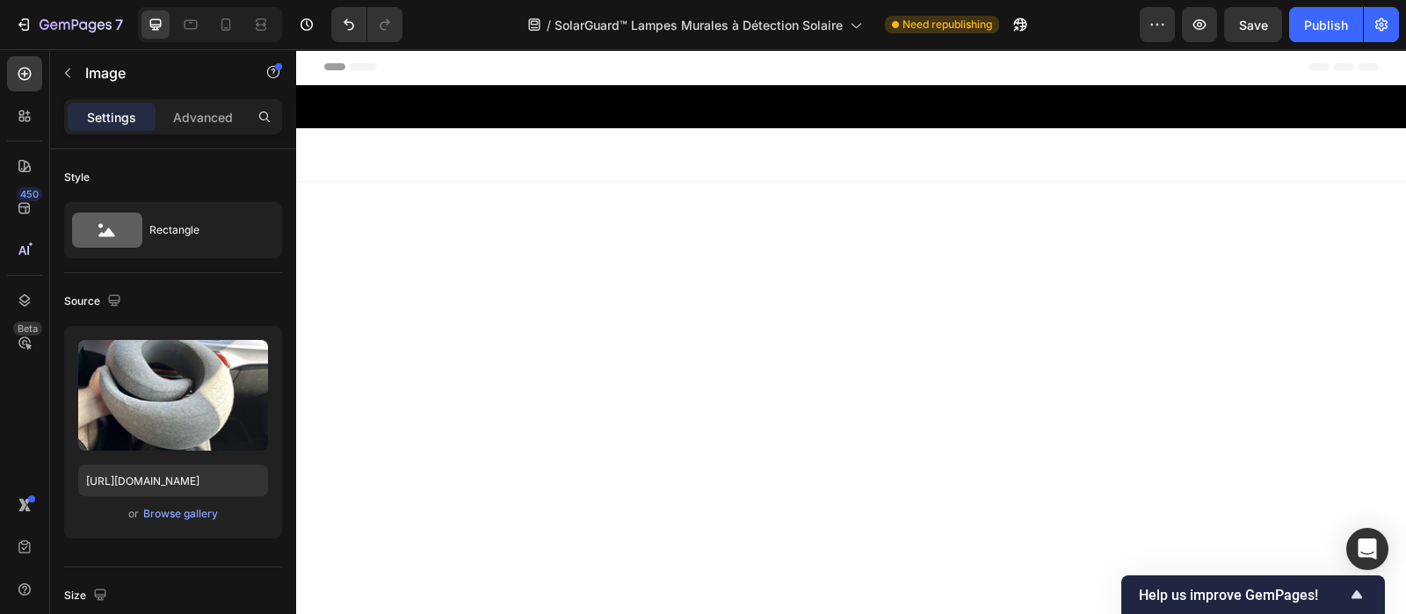
scroll to position [2211, 0]
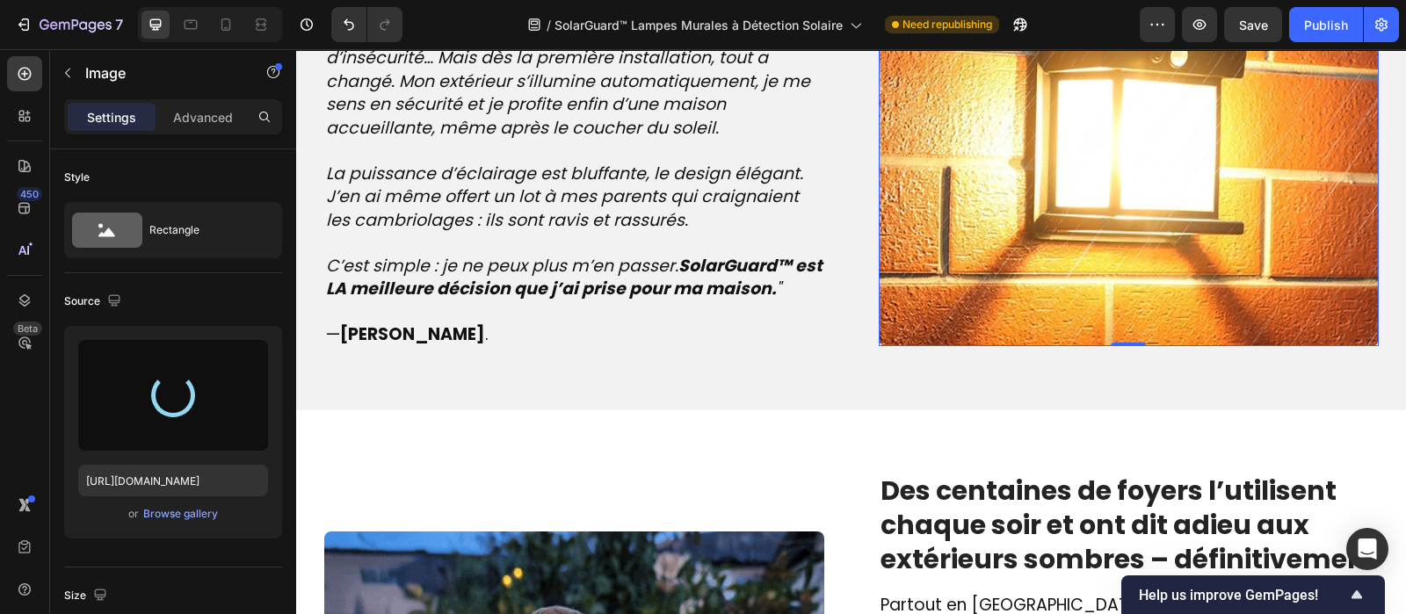
type input "https://cdn.shopify.com/s/files/1/0810/9329/6452/files/gempages_540190890933617…"
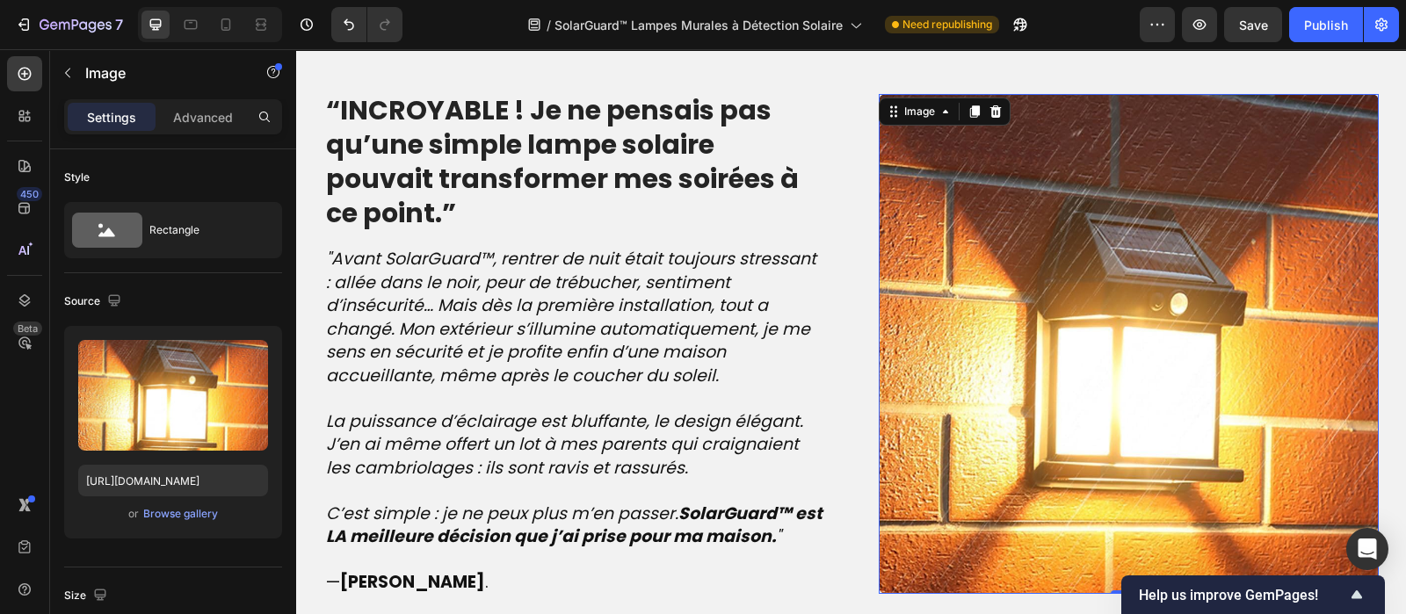
scroll to position [2070, 0]
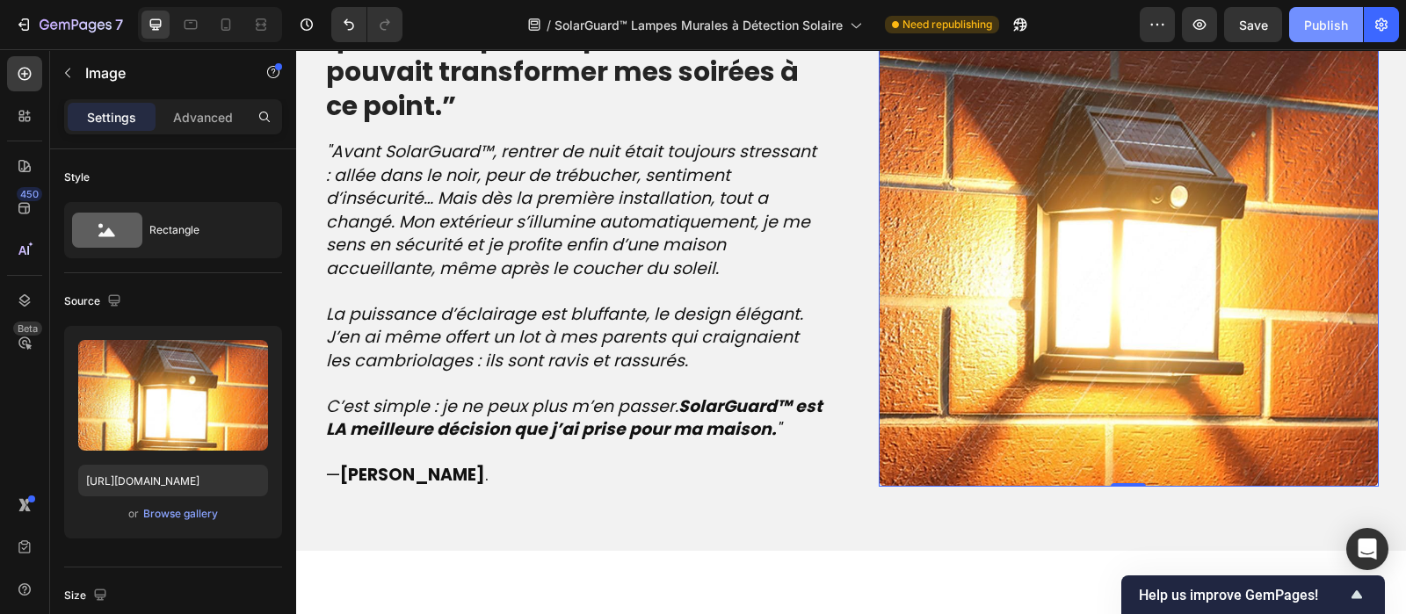
click at [1323, 23] on div "Publish" at bounding box center [1326, 25] width 44 height 18
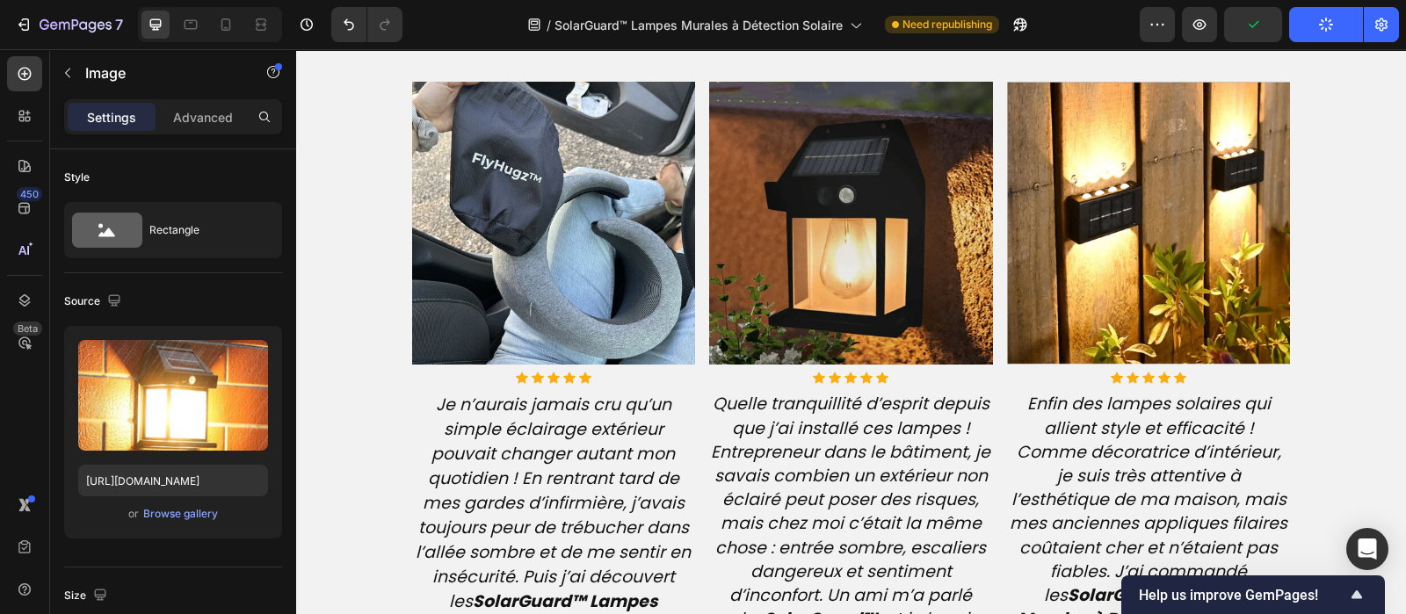
scroll to position [4281, 0]
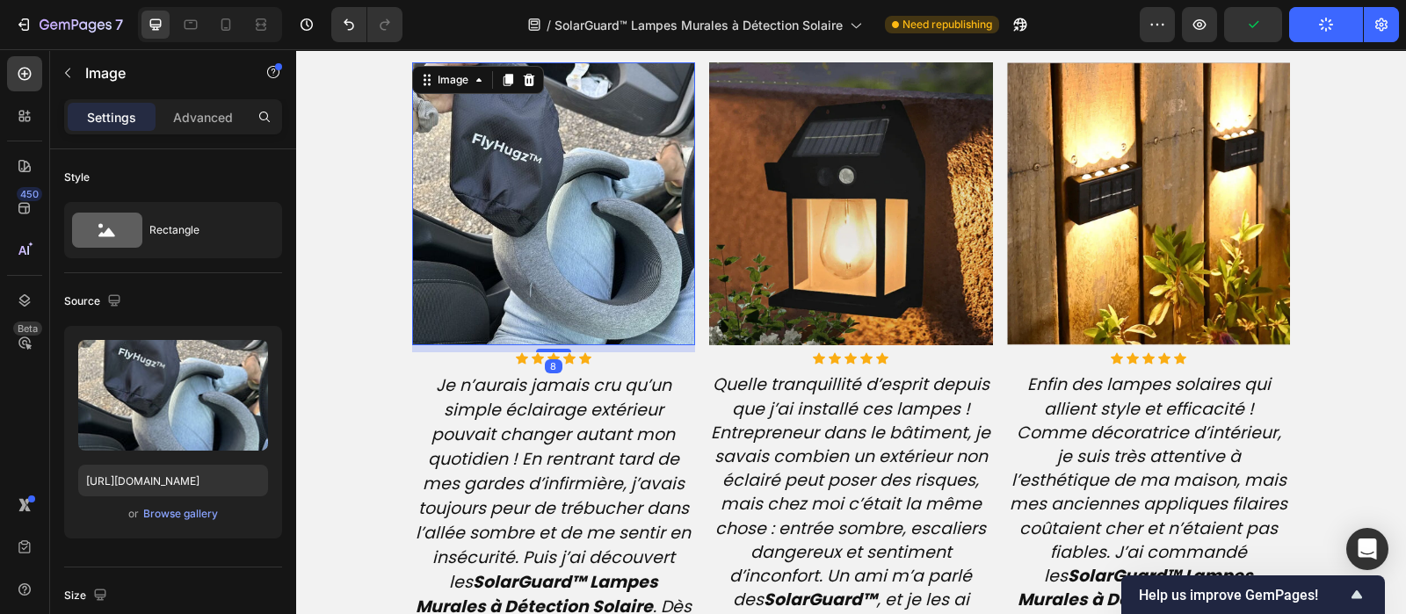
click at [602, 237] on img at bounding box center [554, 204] width 284 height 284
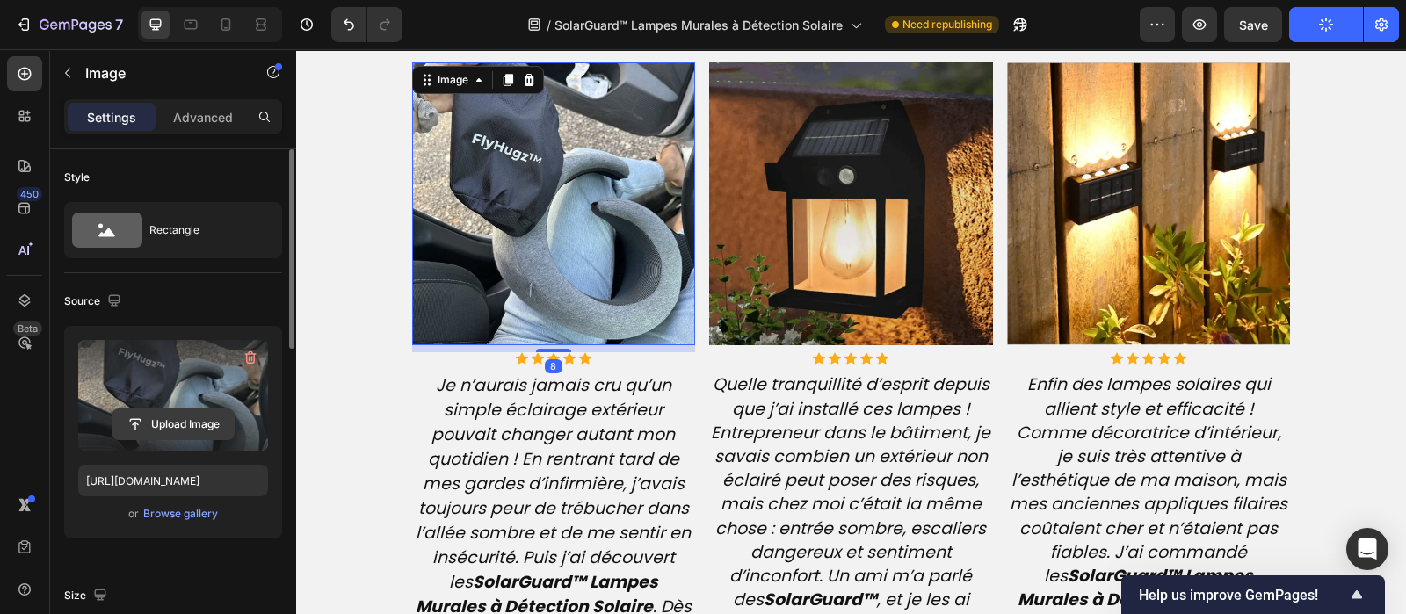
click at [173, 429] on input "file" at bounding box center [172, 425] width 121 height 30
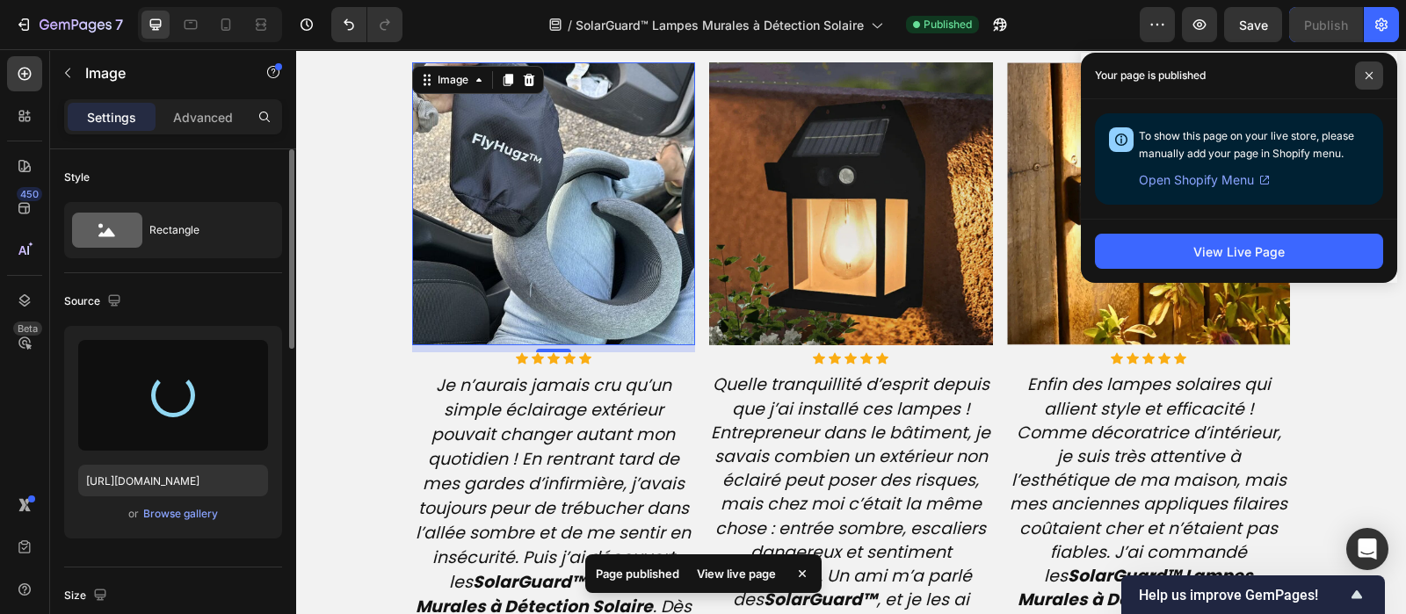
click at [1371, 71] on icon at bounding box center [1369, 75] width 9 height 9
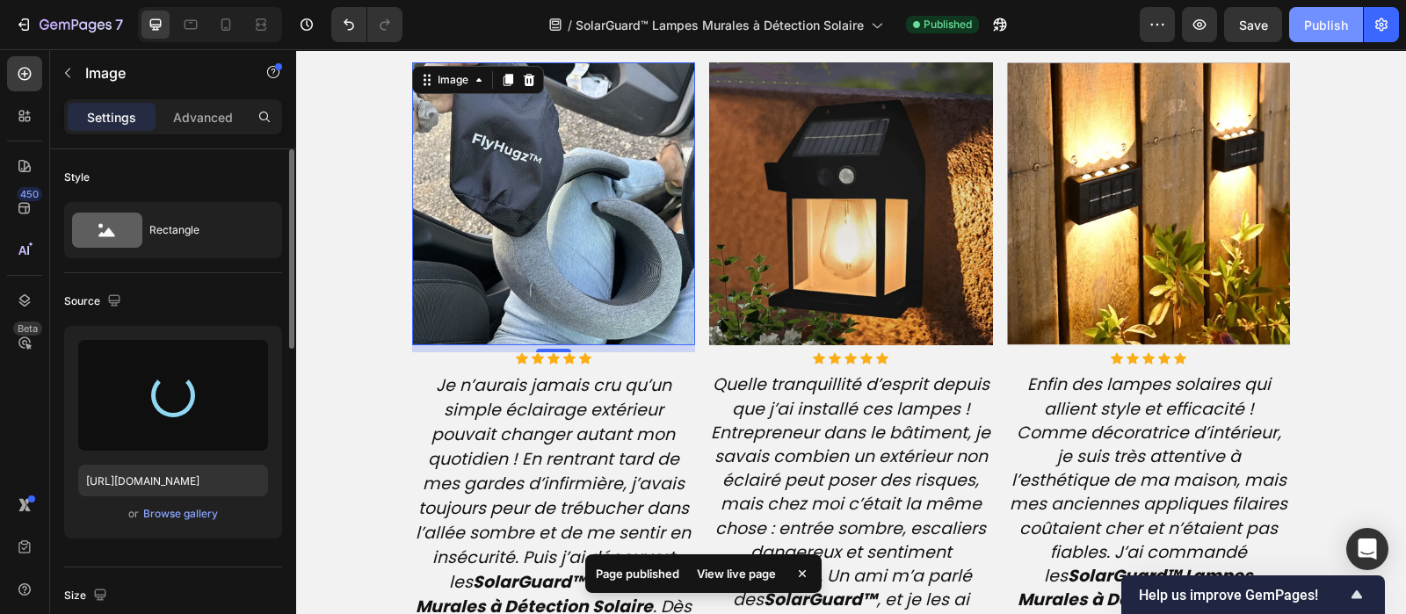
click at [1328, 27] on div "Publish" at bounding box center [1326, 25] width 44 height 18
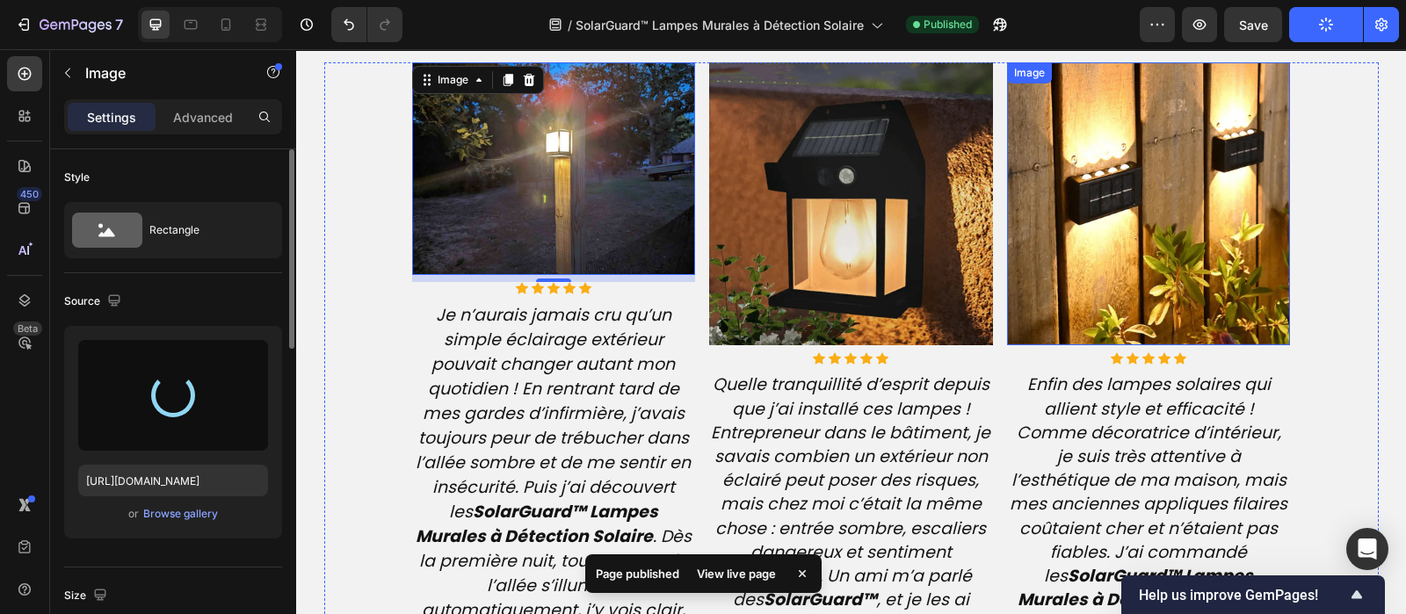
type input "https://cdn.shopify.com/s/files/1/0810/9329/6452/files/gempages_540190890933617…"
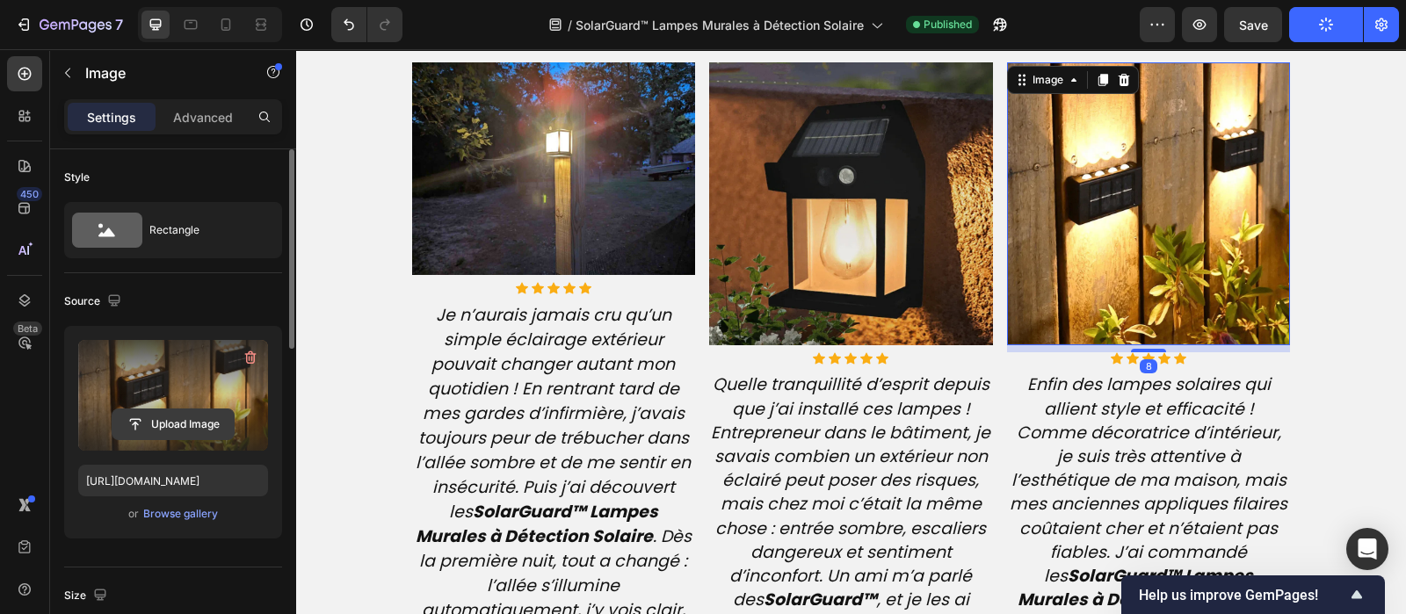
click at [184, 417] on input "file" at bounding box center [172, 425] width 121 height 30
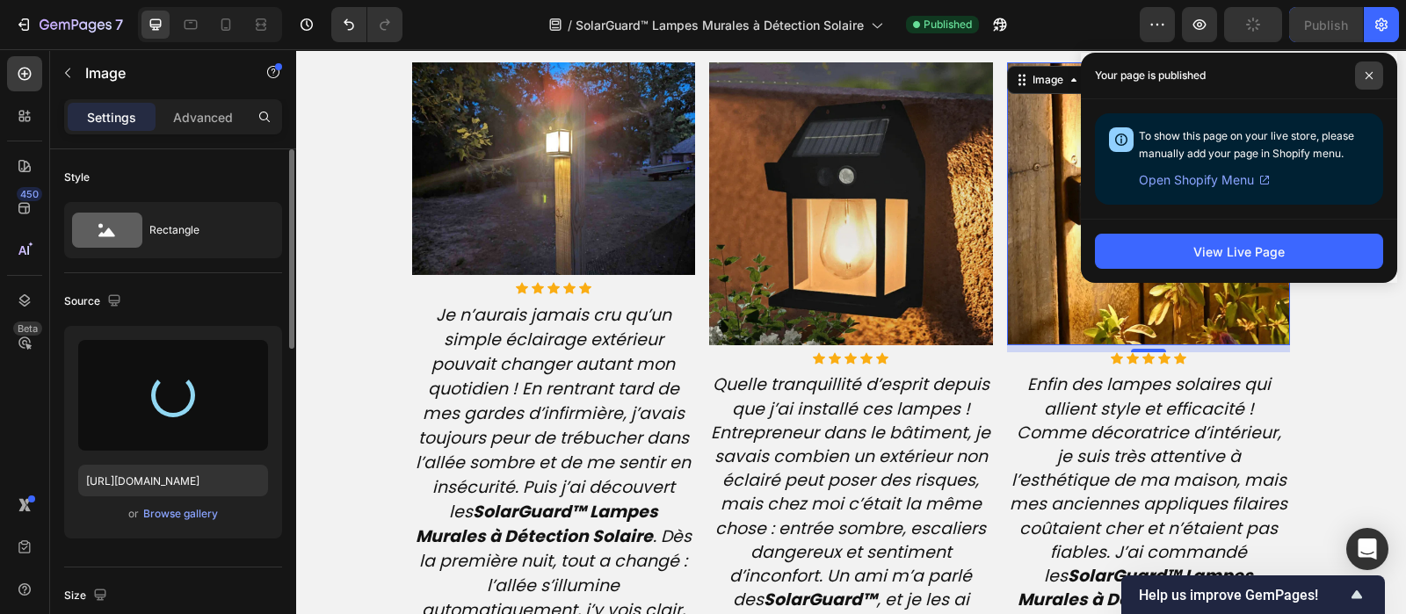
click at [1363, 80] on span at bounding box center [1369, 76] width 28 height 28
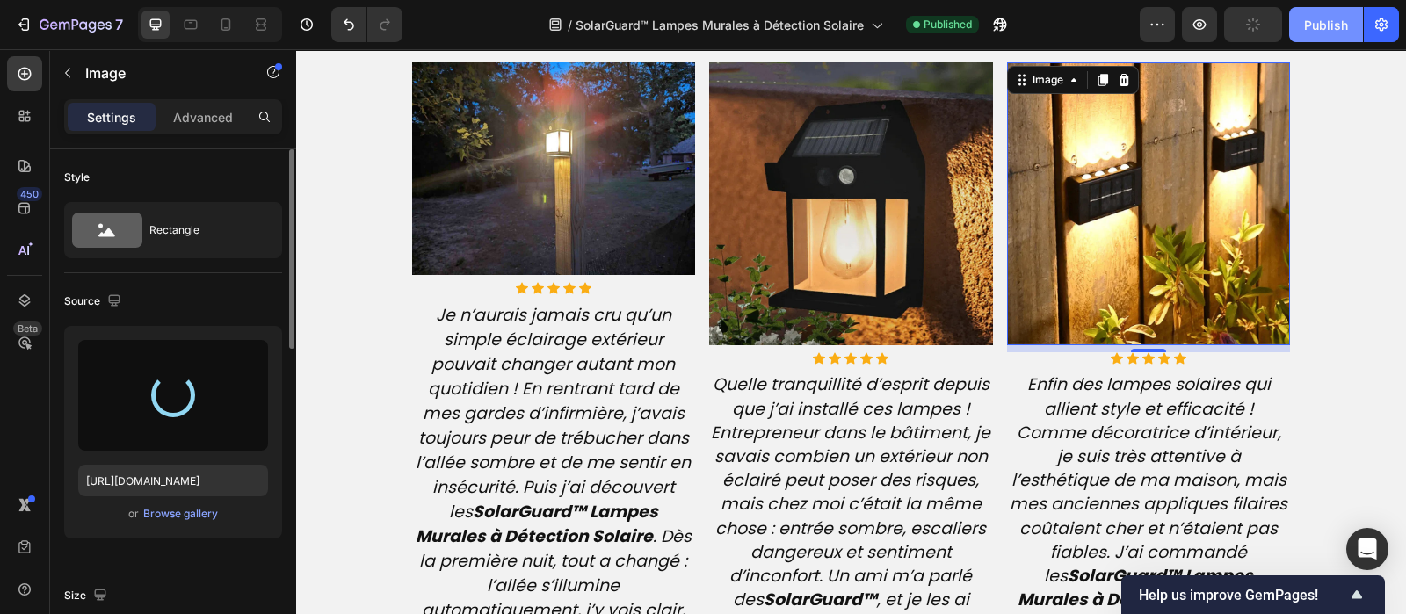
click at [1326, 20] on div "Publish" at bounding box center [1326, 25] width 44 height 18
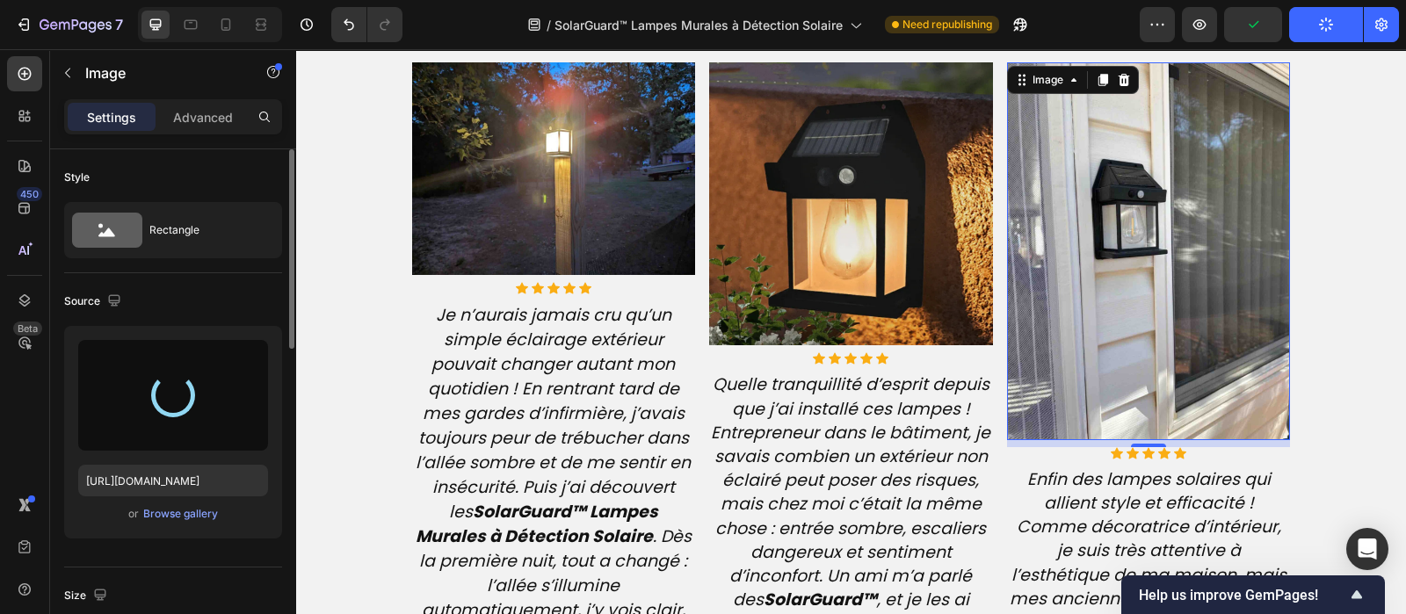
type input "https://cdn.shopify.com/s/files/1/0810/9329/6452/files/gempages_540190890933617…"
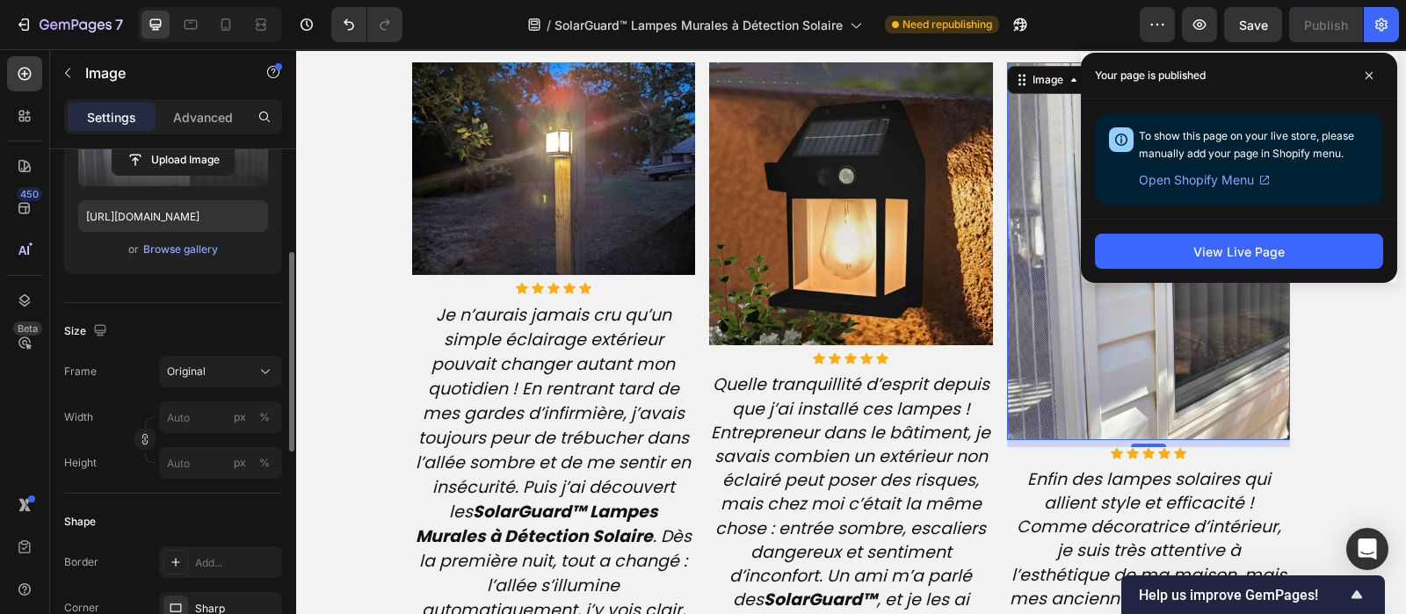
scroll to position [294, 0]
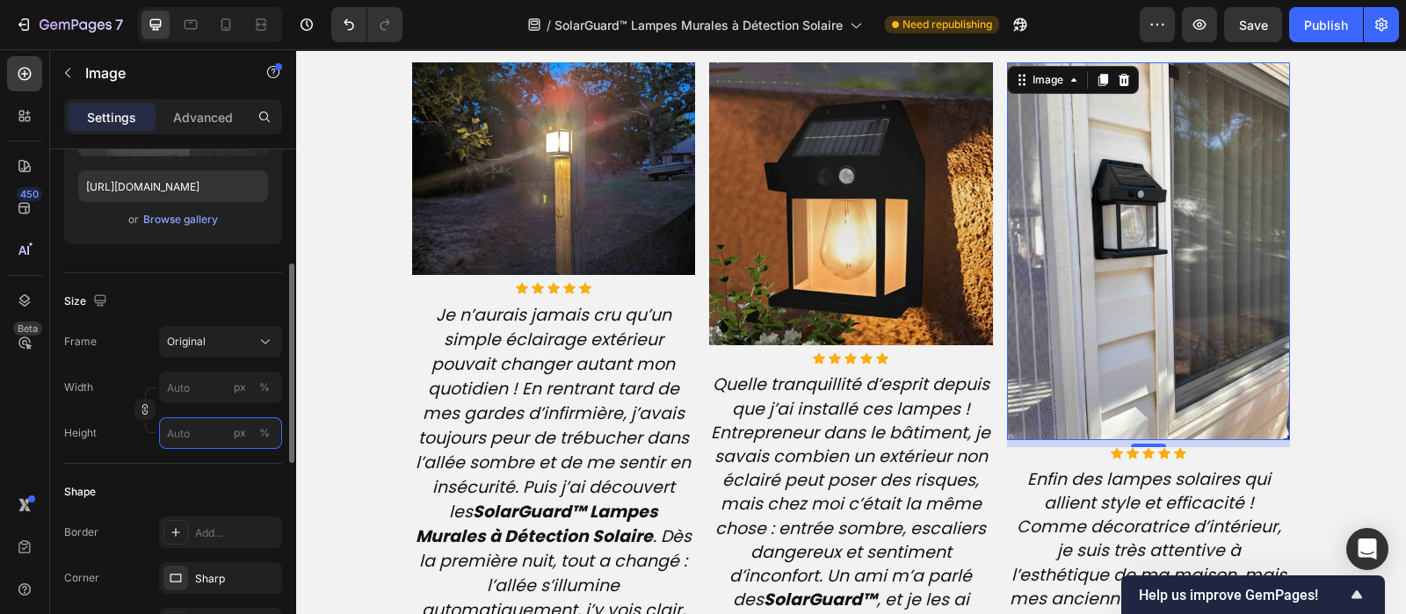
click at [189, 439] on input "px %" at bounding box center [220, 433] width 123 height 32
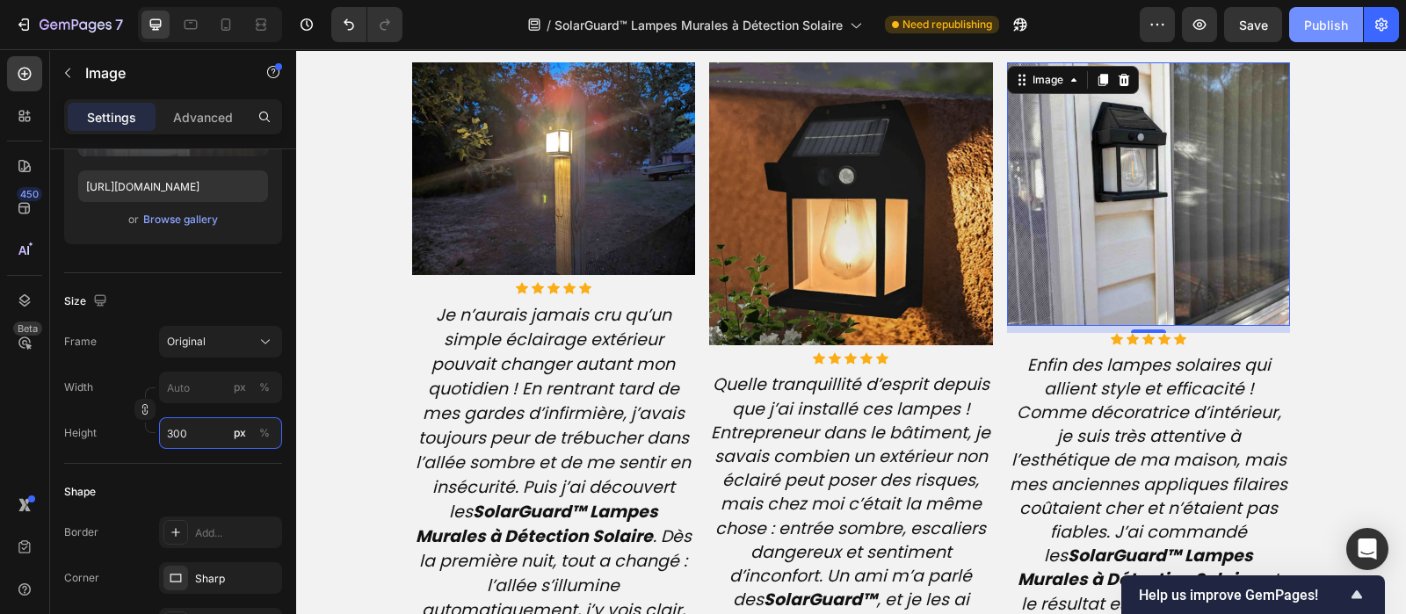
type input "300"
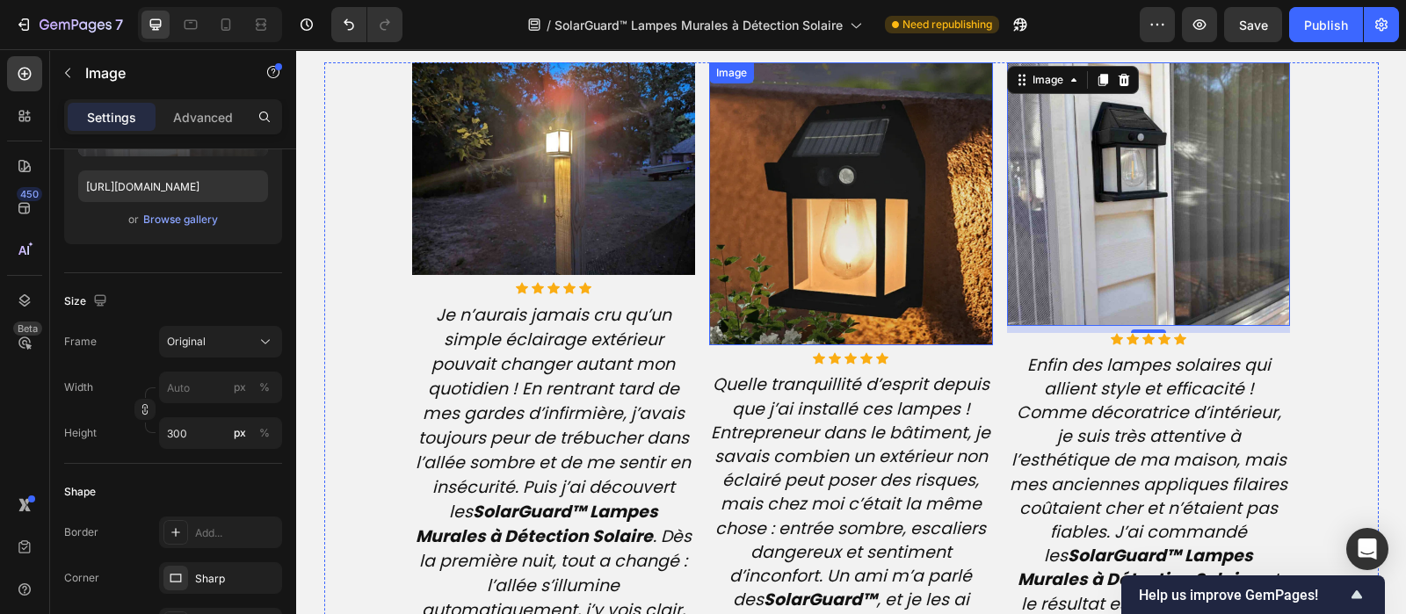
drag, startPoint x: 1610, startPoint y: 73, endPoint x: 891, endPoint y: 306, distance: 755.7
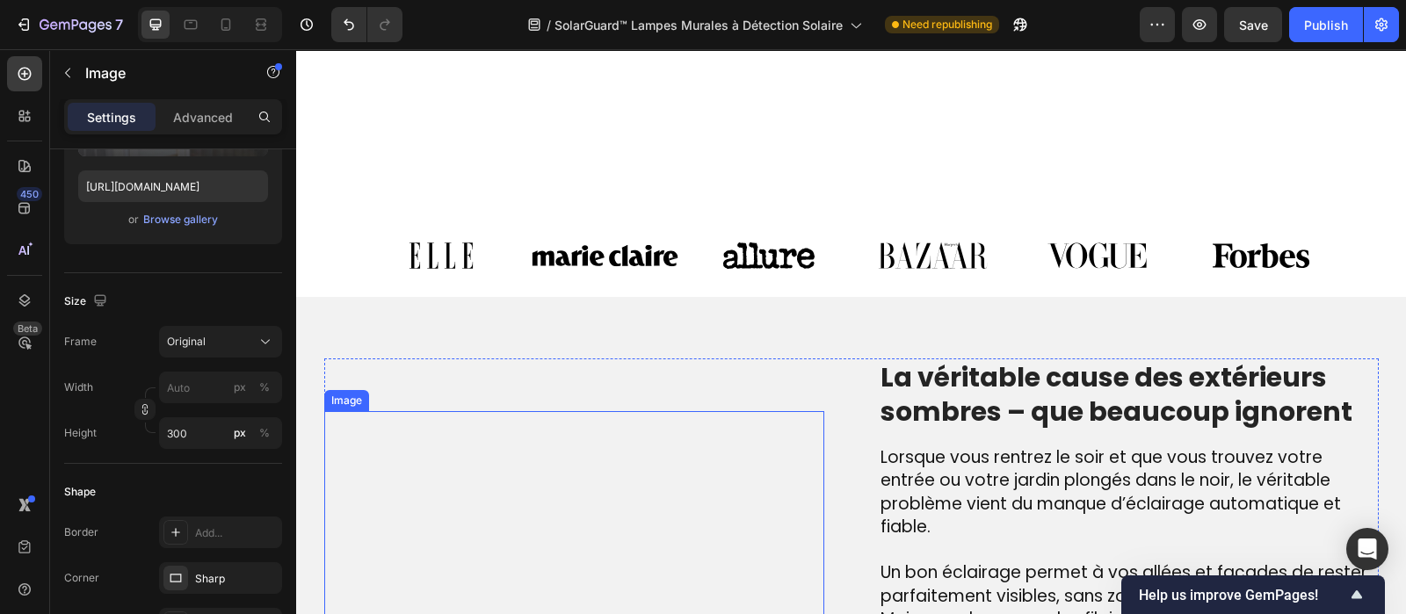
scroll to position [1230, 0]
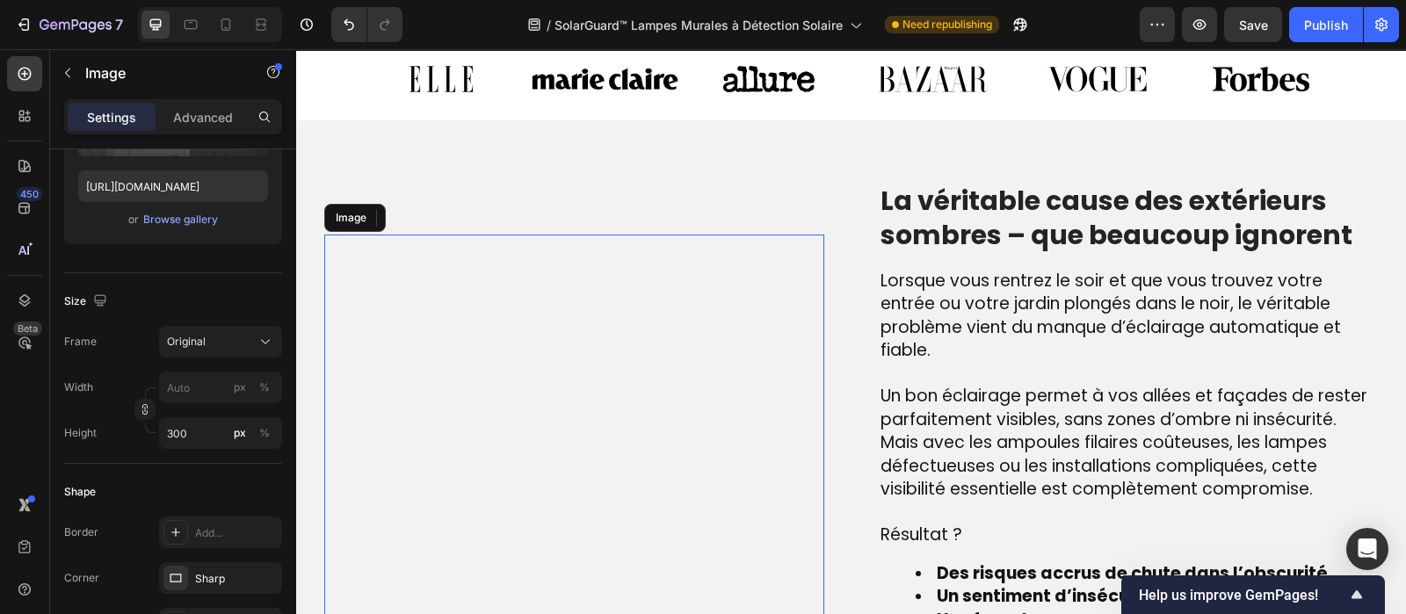
click at [511, 378] on img at bounding box center [574, 485] width 500 height 500
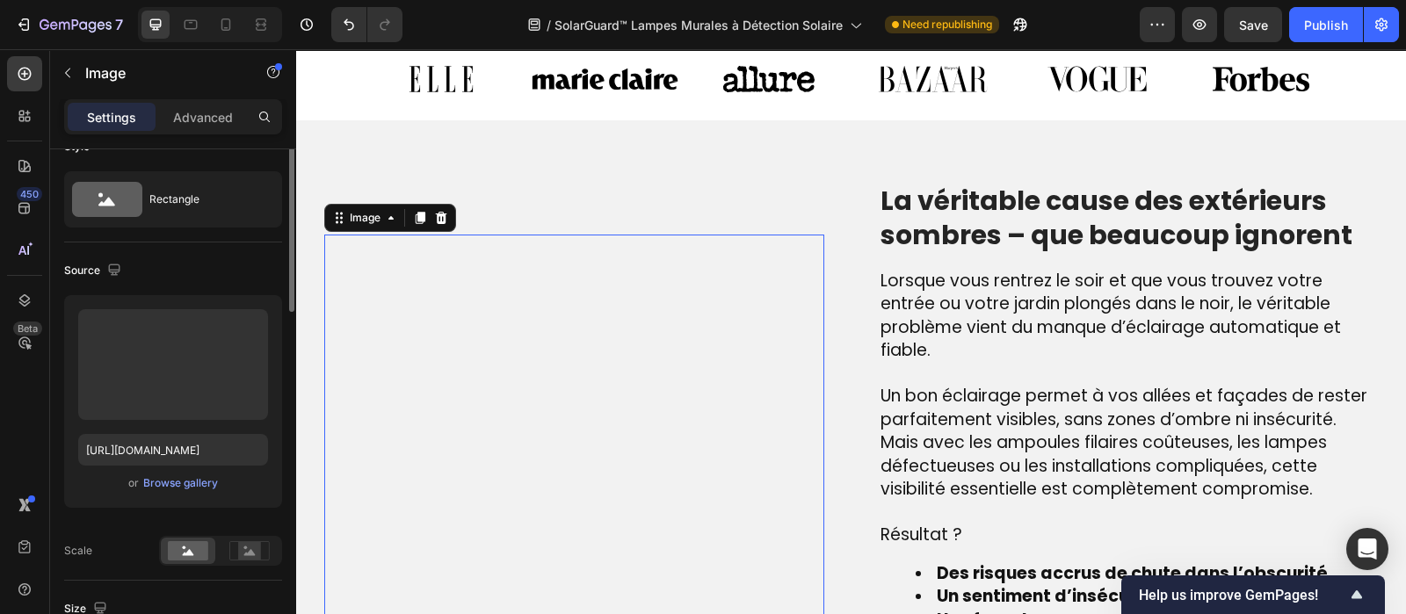
scroll to position [0, 0]
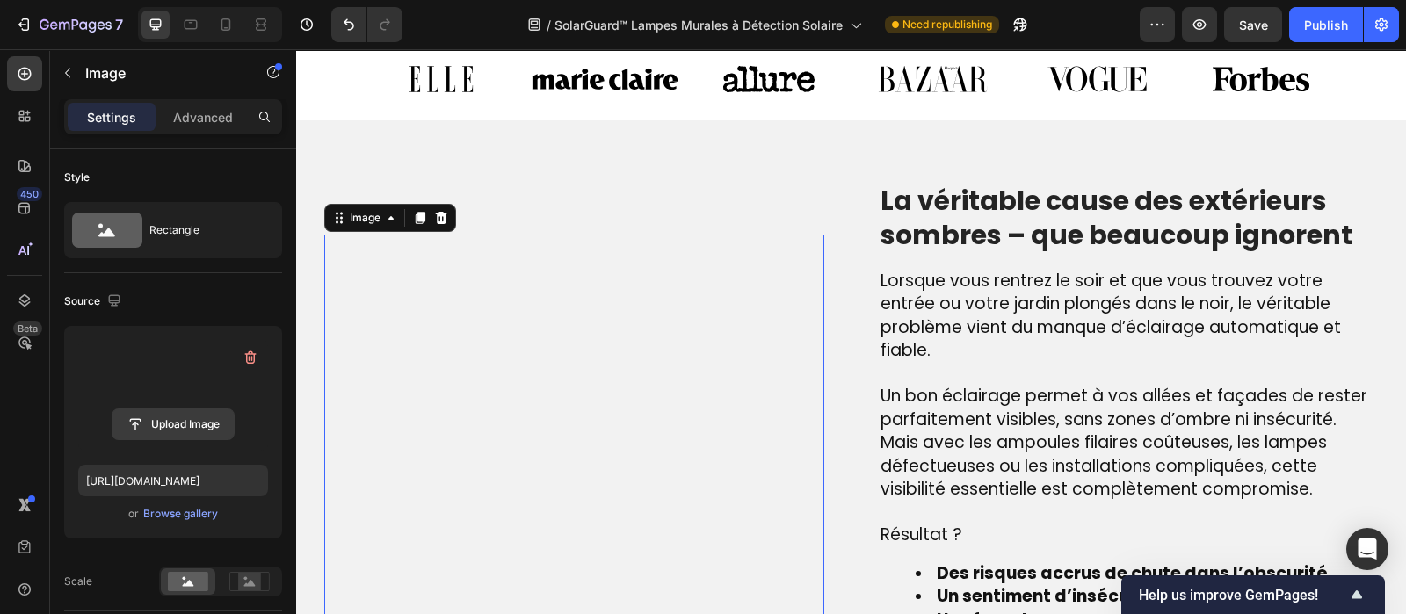
click at [154, 410] on input "file" at bounding box center [172, 425] width 121 height 30
click at [173, 416] on input "file" at bounding box center [172, 425] width 121 height 30
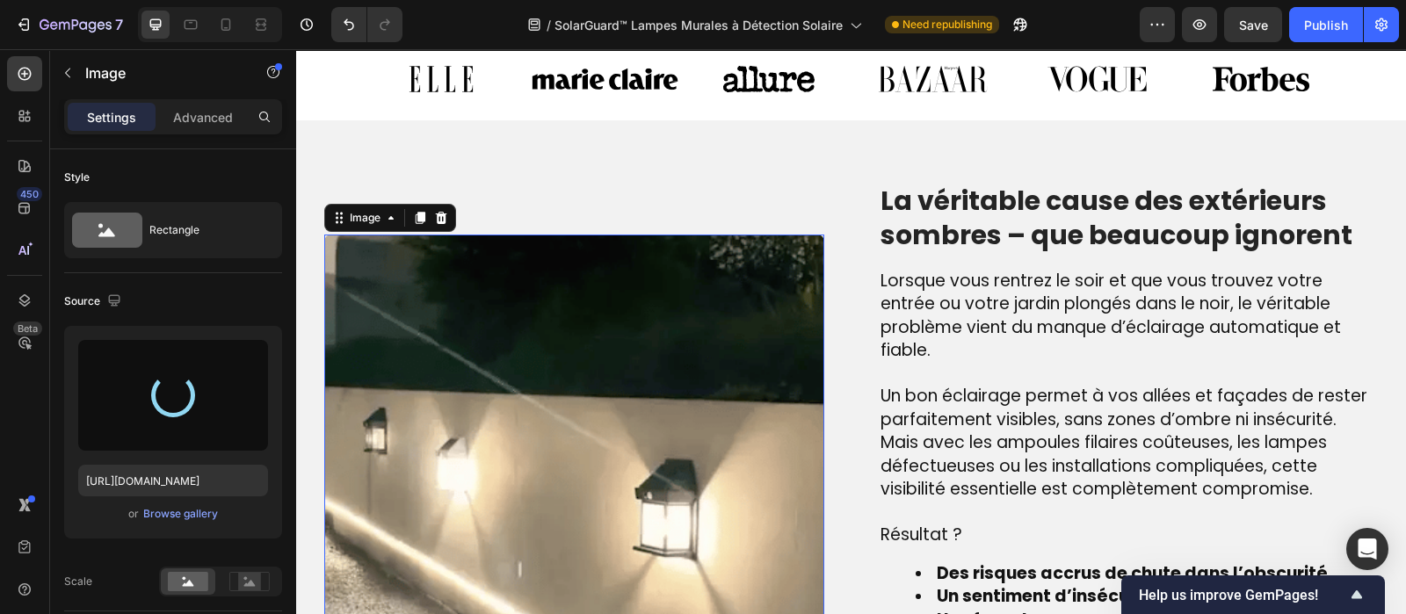
type input "https://cdn.shopify.com/s/files/1/0810/9329/6452/files/gempages_540190890933617…"
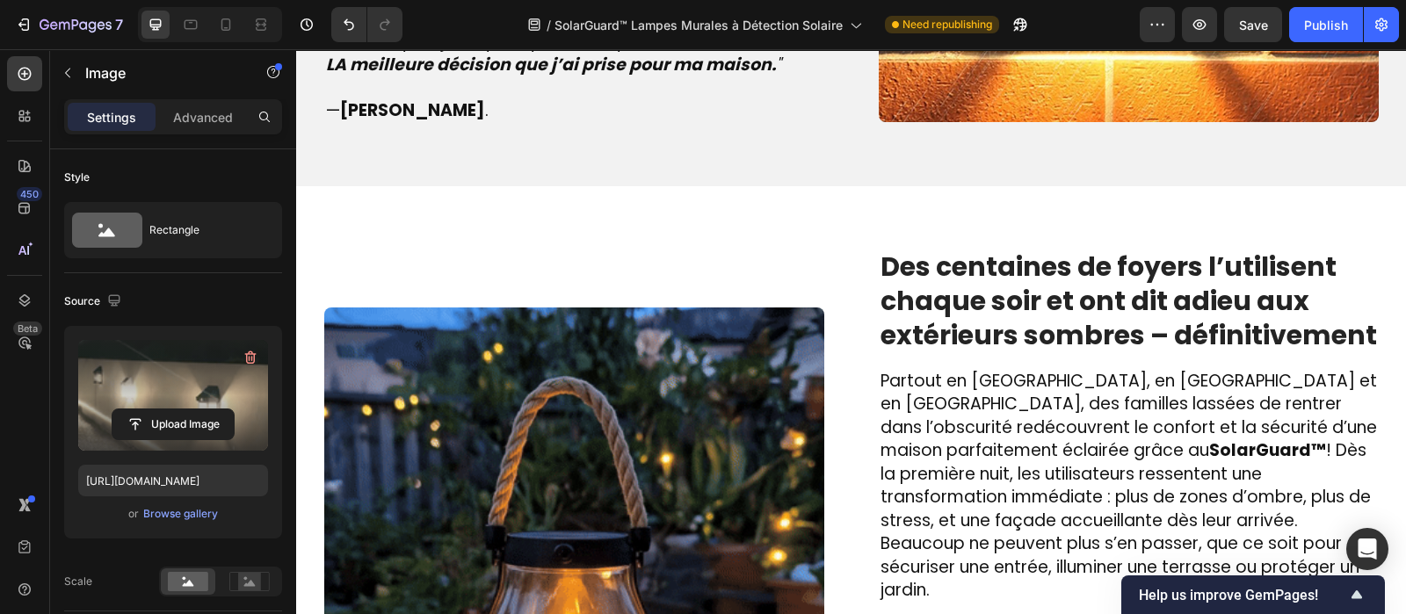
scroll to position [2443, 0]
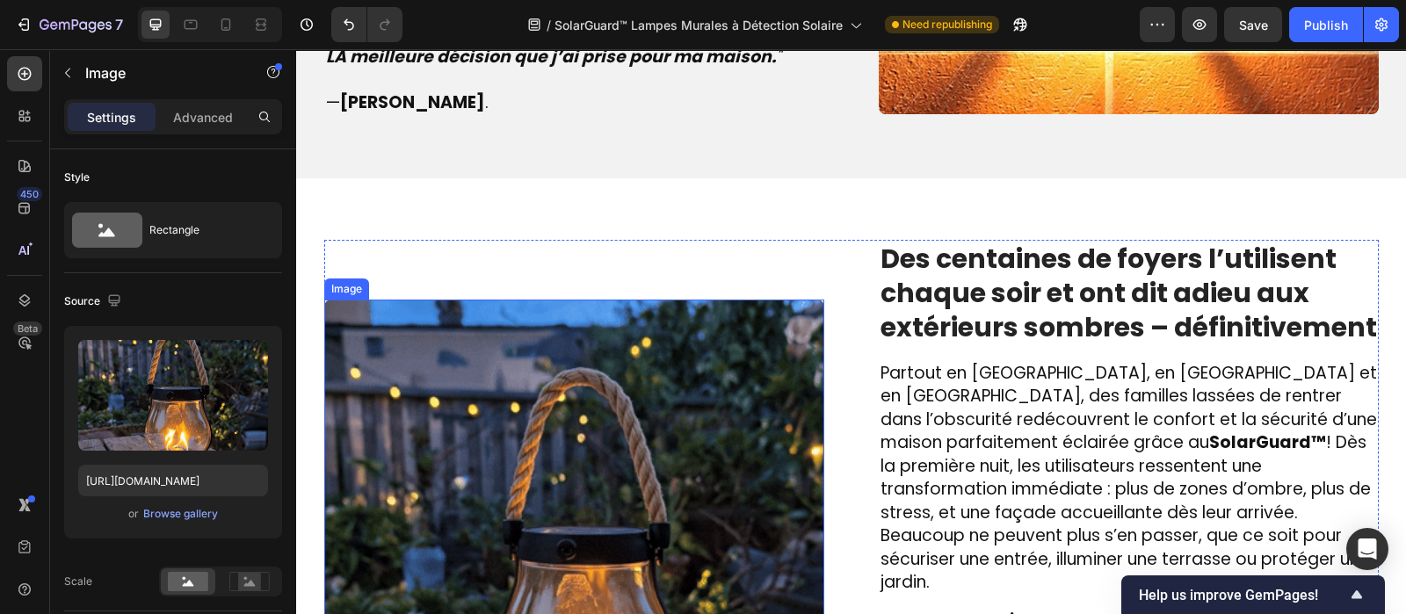
click at [616, 437] on img at bounding box center [574, 550] width 500 height 500
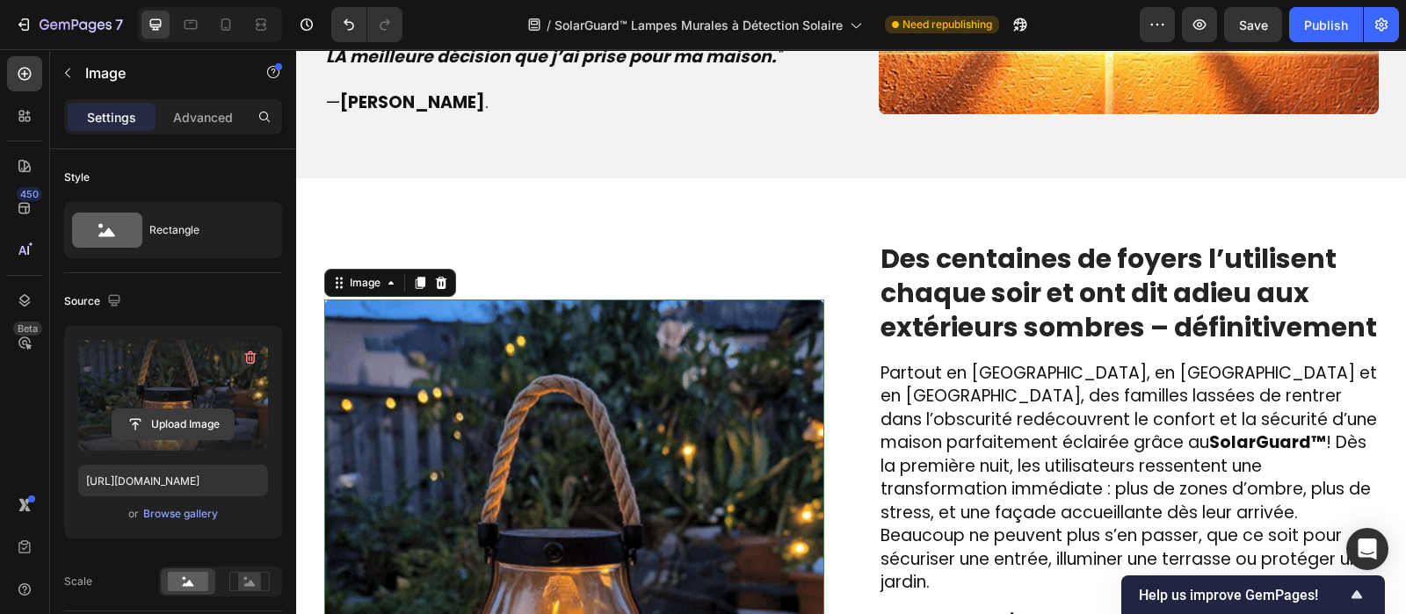
click at [171, 417] on input "file" at bounding box center [172, 425] width 121 height 30
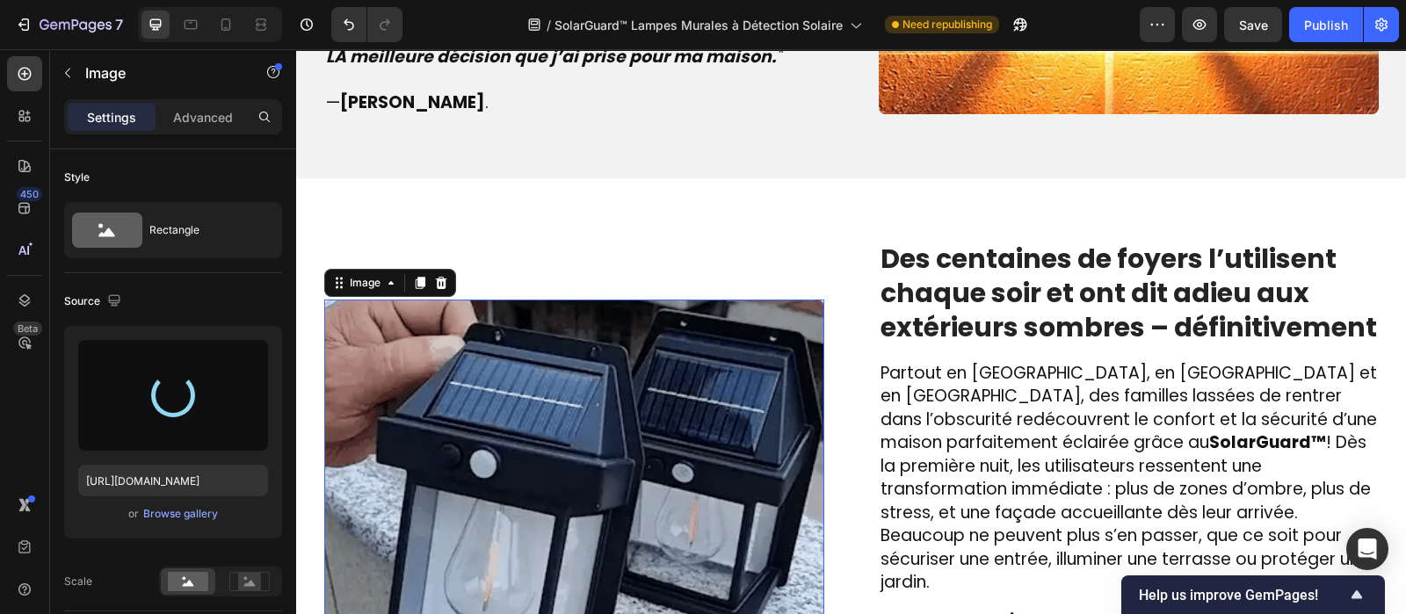
type input "https://cdn.shopify.com/s/files/1/0810/9329/6452/files/gempages_540190890933617…"
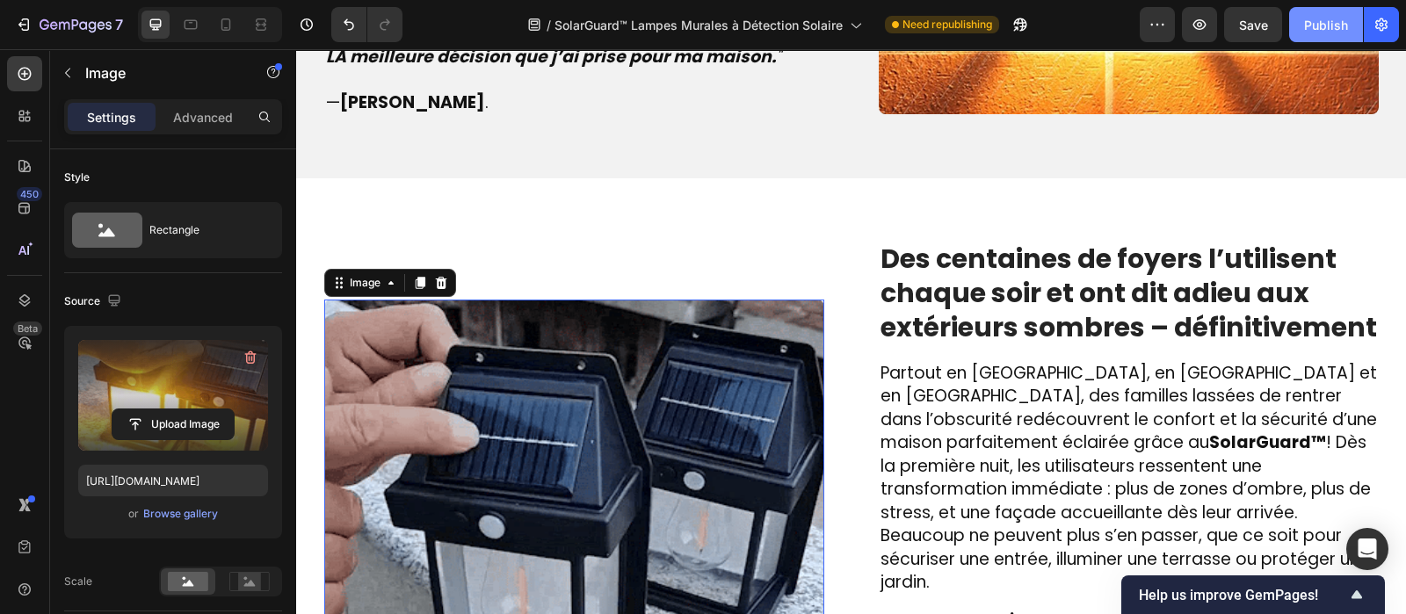
click at [1345, 24] on div "Publish" at bounding box center [1326, 25] width 44 height 18
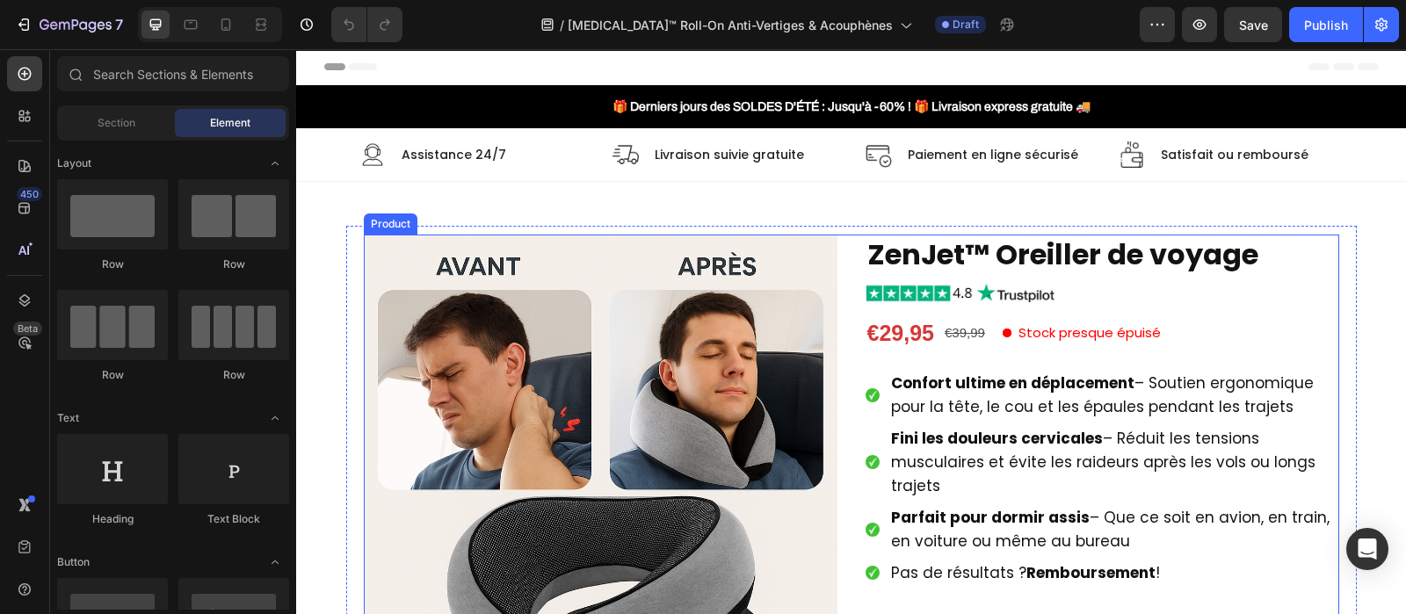
click at [843, 339] on div "Product Images ZenJet™ Oreiller de voyage Product Title Image €29,95 Product Pr…" at bounding box center [851, 617] width 975 height 764
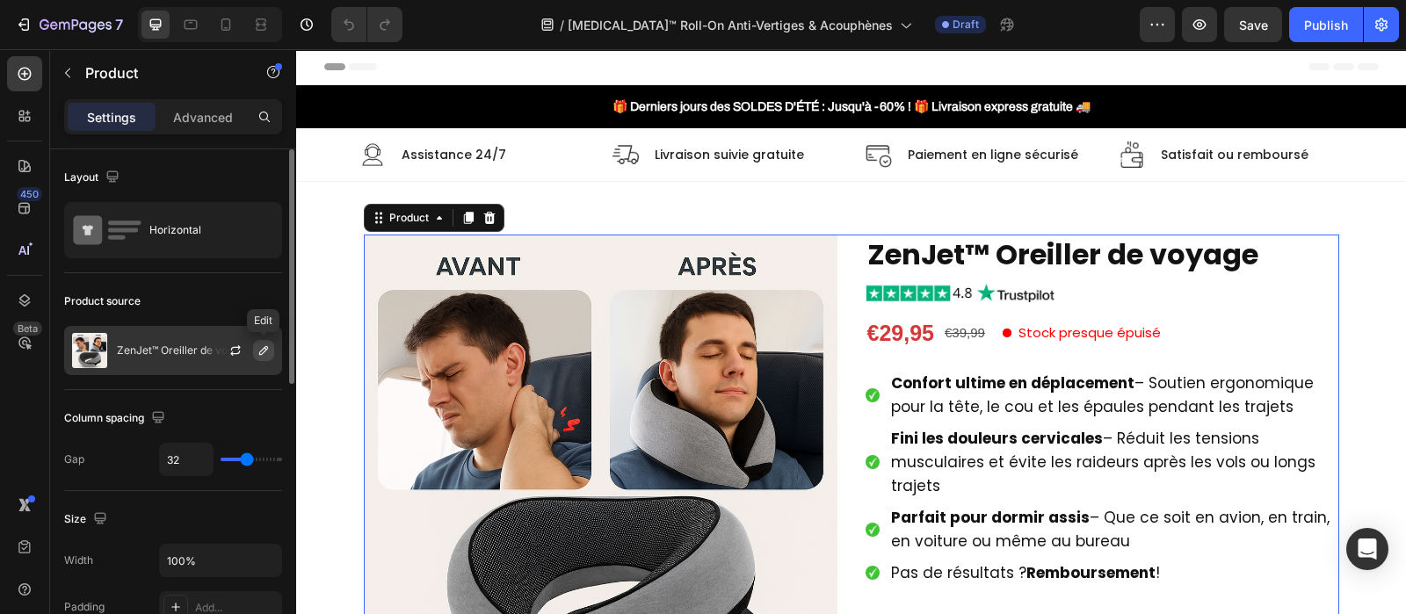
click at [265, 352] on icon "button" at bounding box center [264, 351] width 14 height 14
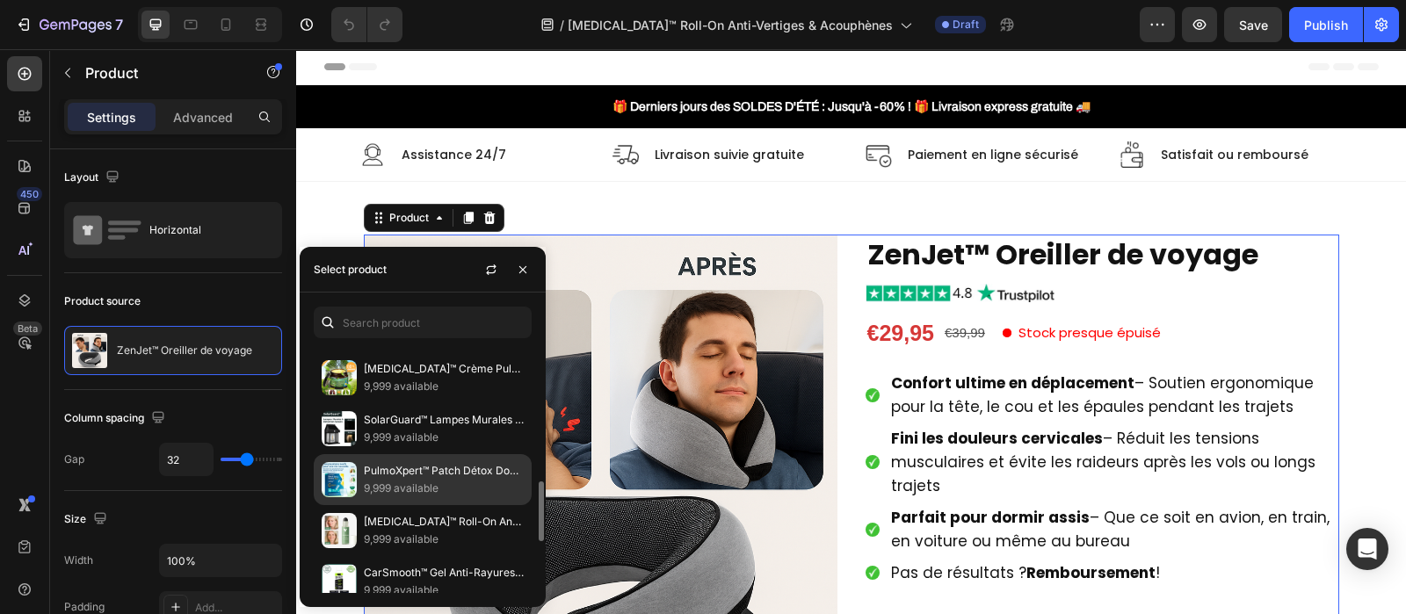
scroll to position [520, 0]
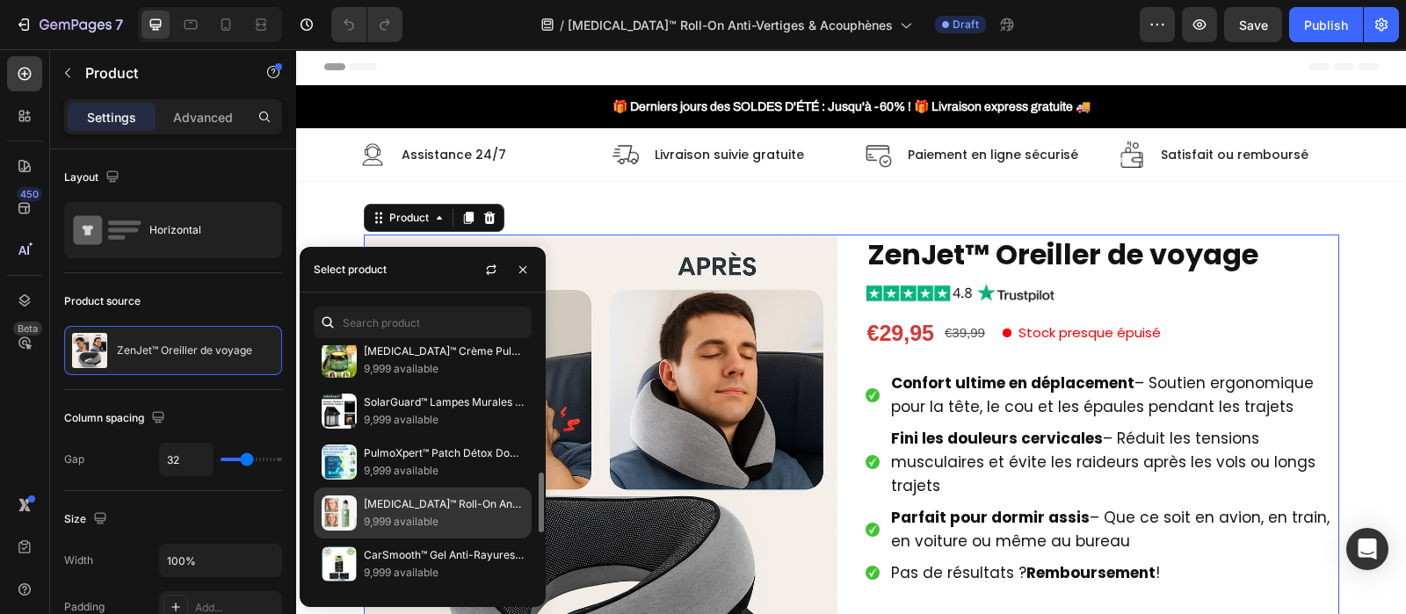
click at [407, 503] on p "VertiCalm™ Roll-On Anti-Vertiges & Acouphènes | Stoppe les crises en 5 minutes …" at bounding box center [444, 505] width 160 height 18
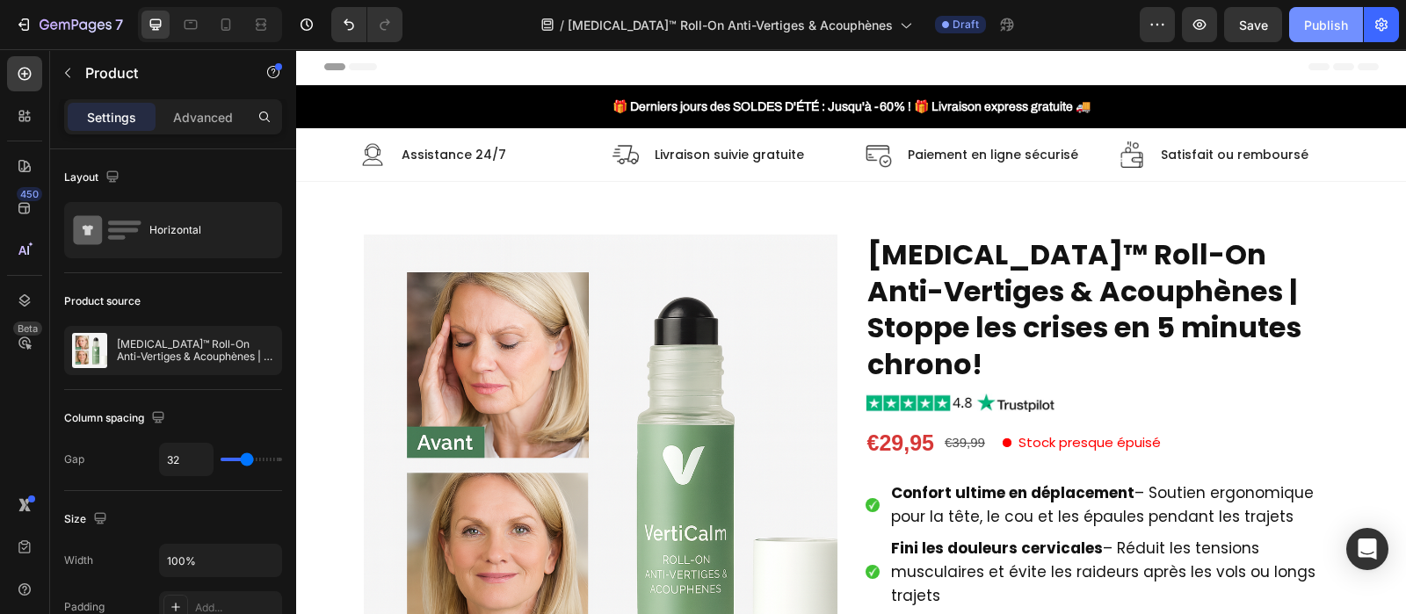
click at [1313, 23] on div "Publish" at bounding box center [1326, 25] width 44 height 18
